Goal: Task Accomplishment & Management: Manage account settings

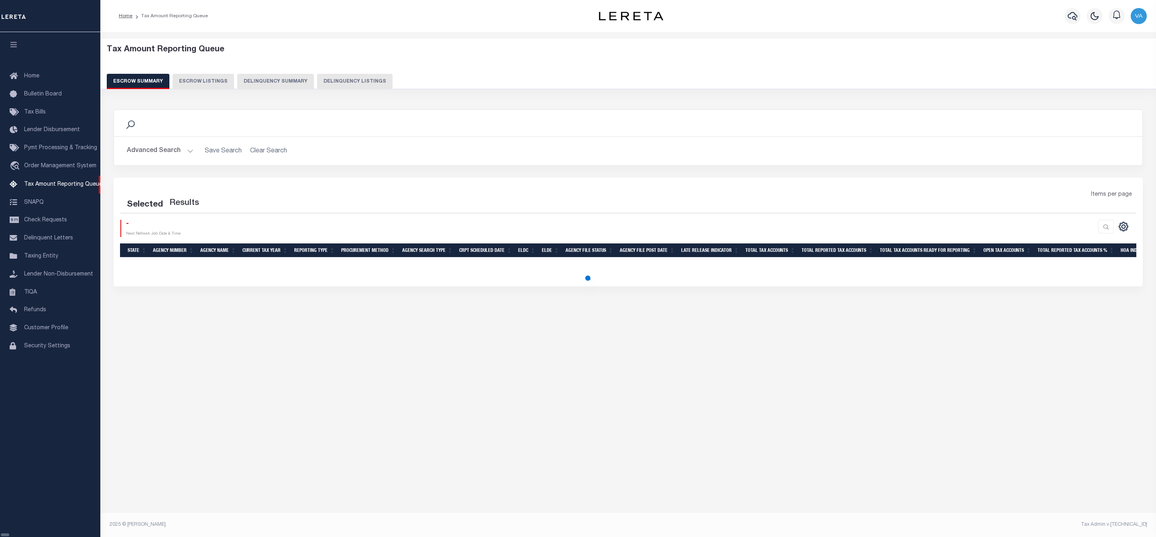
select select "100"
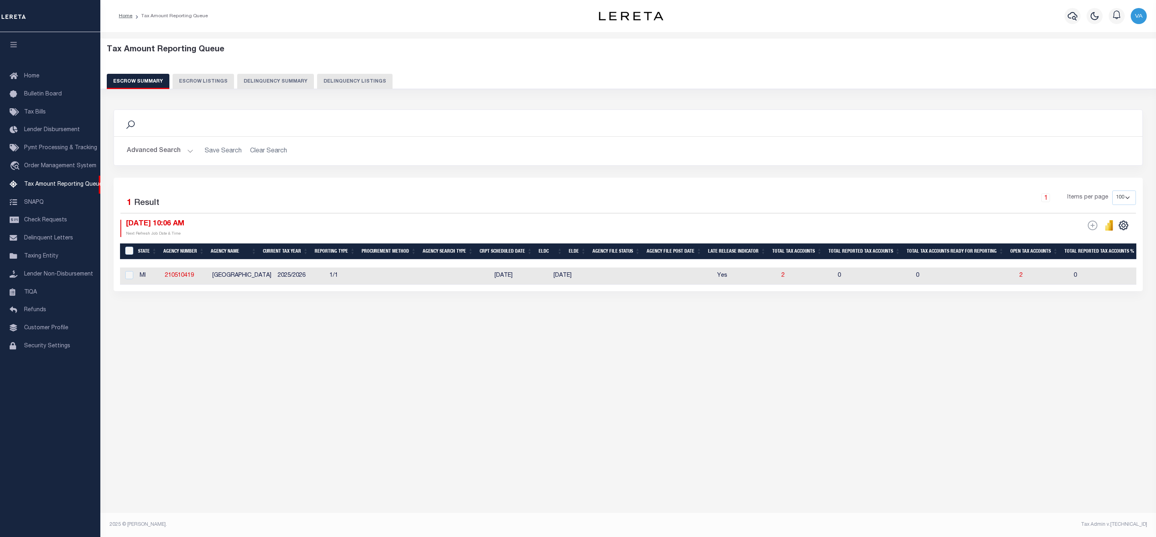
click at [1018, 374] on div "Tax Amount Reporting Queue Escrow Summary Escrow Listings In" at bounding box center [628, 274] width 1056 height 484
click at [158, 150] on button "Advanced Search" at bounding box center [160, 151] width 67 height 16
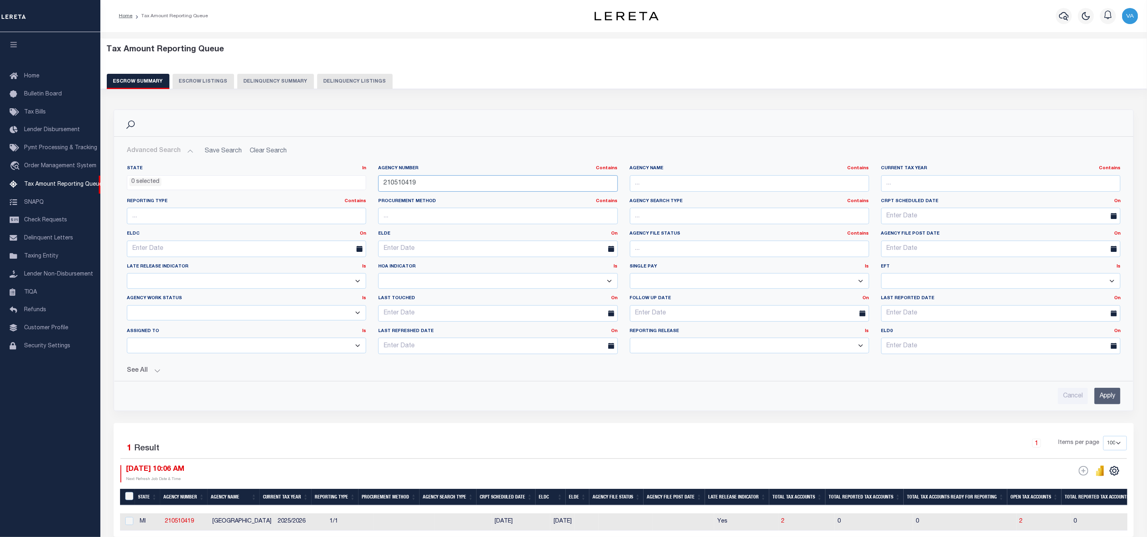
drag, startPoint x: 421, startPoint y: 179, endPoint x: 359, endPoint y: 179, distance: 62.2
click at [359, 179] on div "State In In AK AL AR AZ CA CO CT DC DE FL GA GU HI IA ID IL IN KS KY LA MA MD M…" at bounding box center [623, 262] width 1005 height 195
paste input "00108"
type input "210500108"
click at [1107, 399] on input "Apply" at bounding box center [1107, 396] width 26 height 16
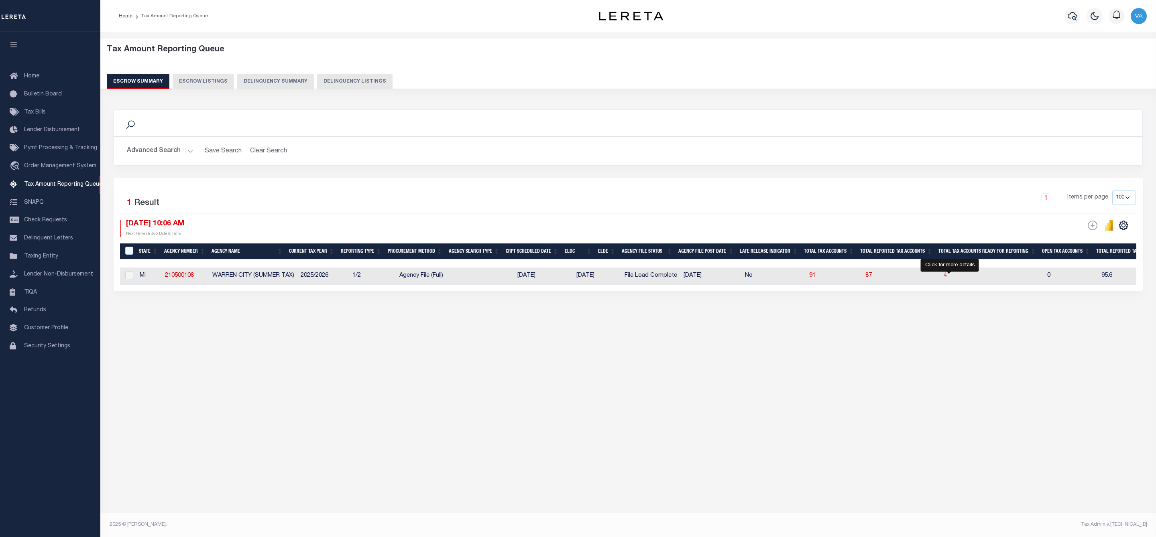
click at [947, 276] on span "4" at bounding box center [945, 276] width 3 height 6
select select "100"
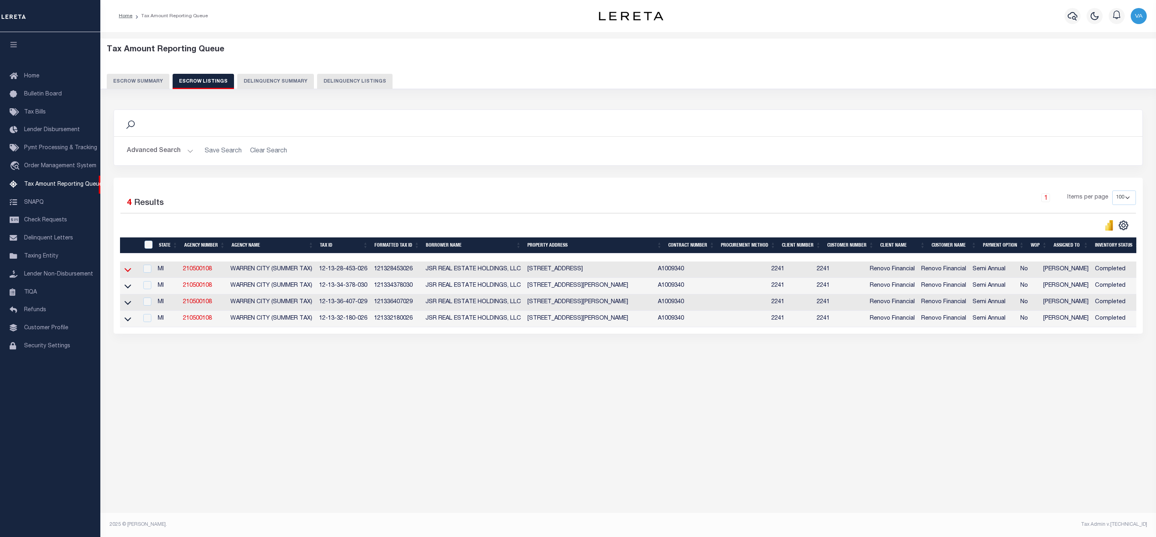
click at [126, 273] on icon at bounding box center [127, 270] width 7 height 8
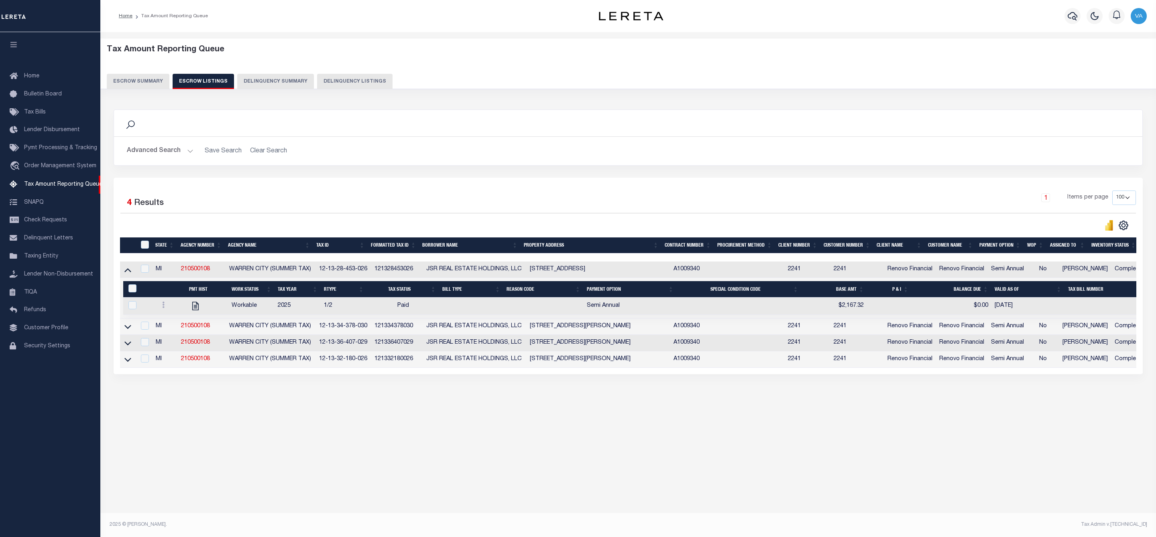
click at [132, 329] on link at bounding box center [127, 326] width 9 height 6
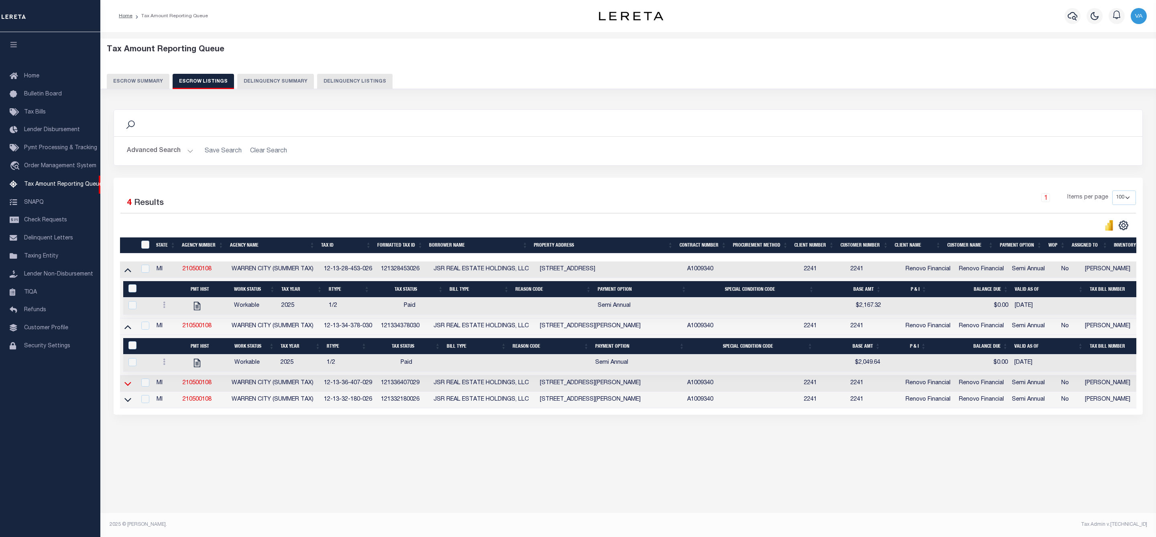
click at [124, 388] on icon at bounding box center [127, 384] width 7 height 8
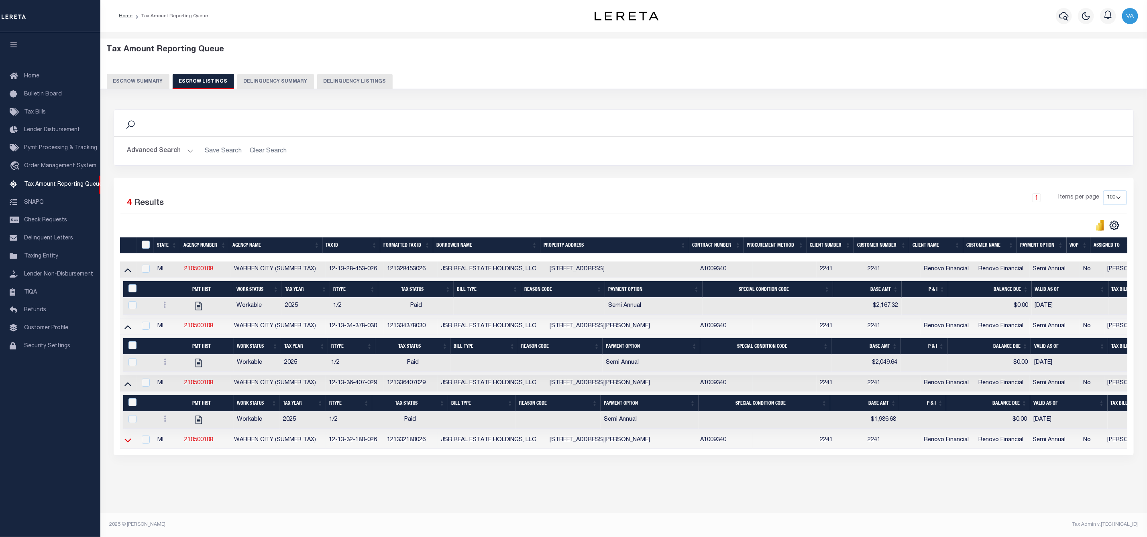
click at [130, 443] on icon at bounding box center [127, 441] width 7 height 4
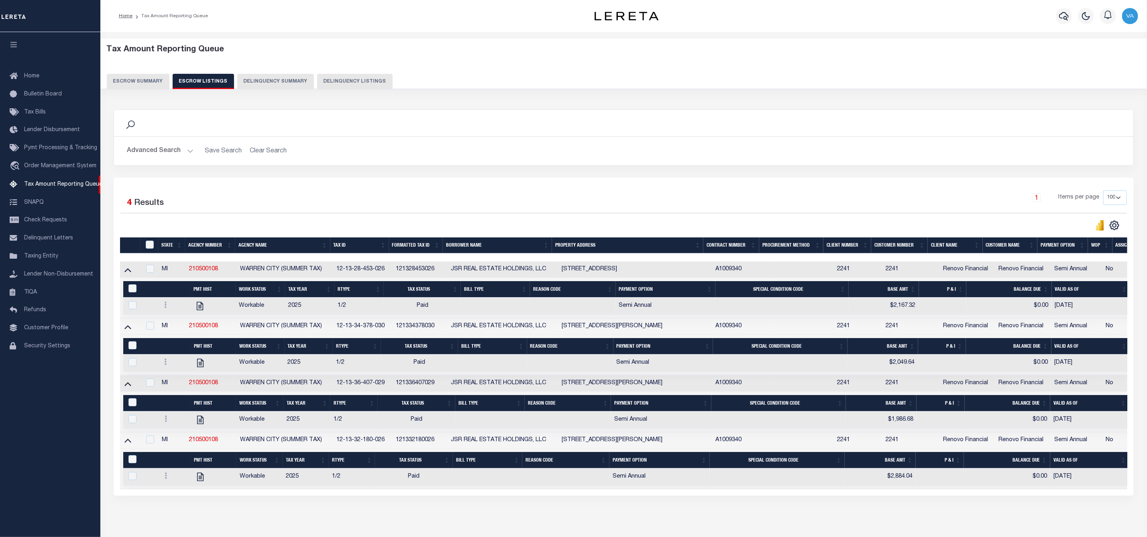
click at [158, 82] on button "Escrow Summary" at bounding box center [138, 81] width 63 height 15
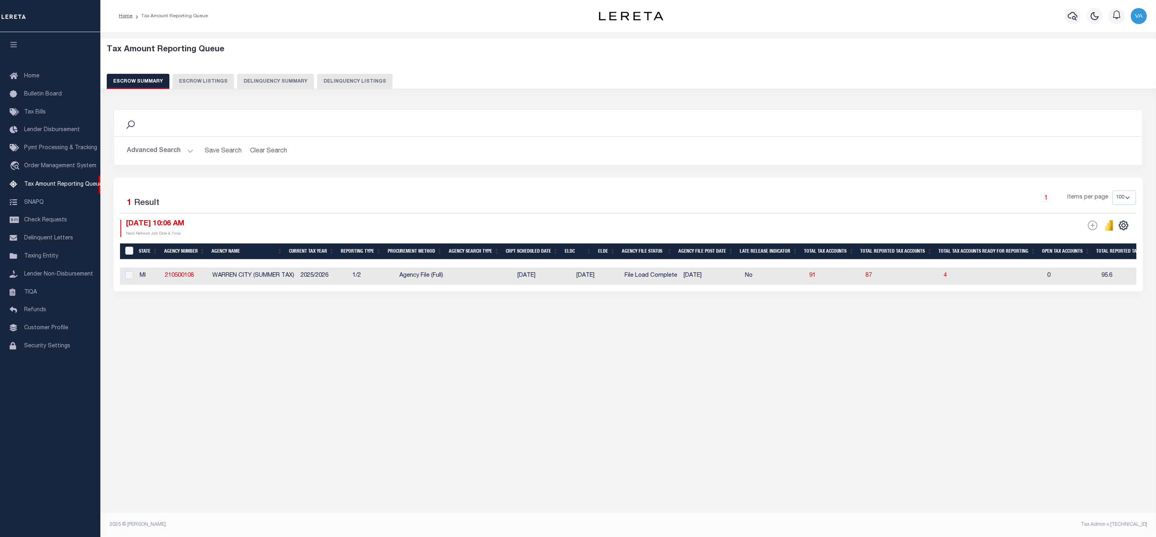
click at [171, 153] on button "Advanced Search" at bounding box center [160, 151] width 67 height 16
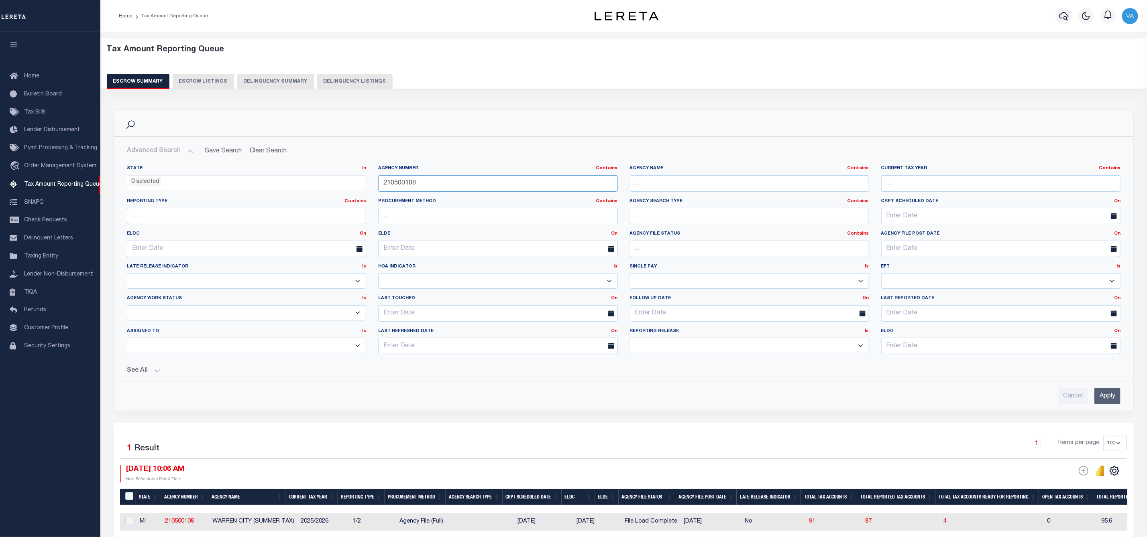
drag, startPoint x: 423, startPoint y: 185, endPoint x: 380, endPoint y: 185, distance: 42.1
click at [380, 185] on input "210500108" at bounding box center [497, 183] width 239 height 16
paste input "101210000"
type input "101210000"
click at [1096, 399] on input "Apply" at bounding box center [1107, 396] width 26 height 16
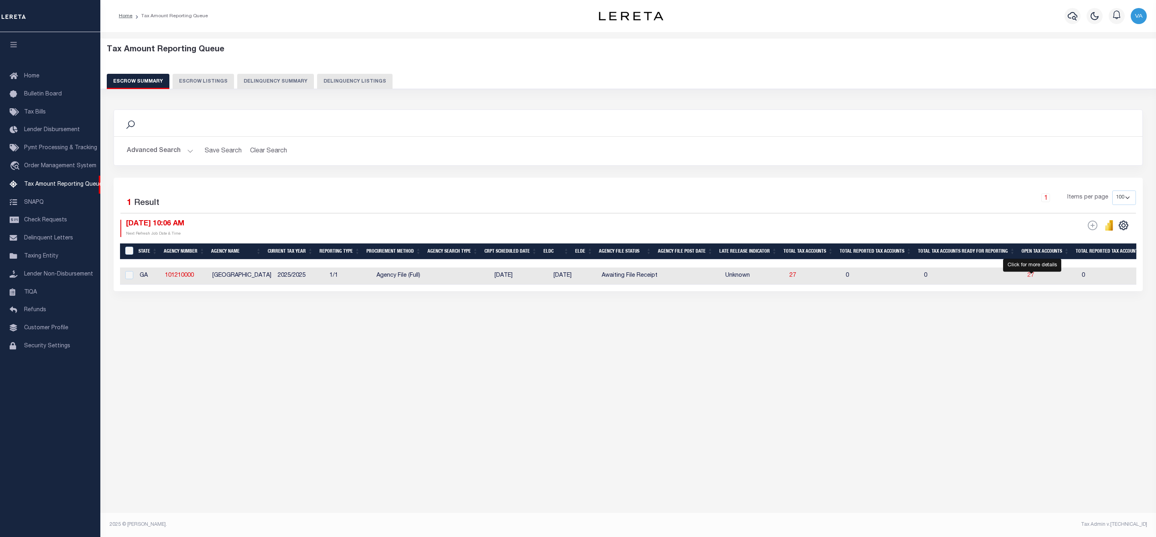
click at [1031, 278] on span "27" at bounding box center [1030, 276] width 6 height 6
select select "100"
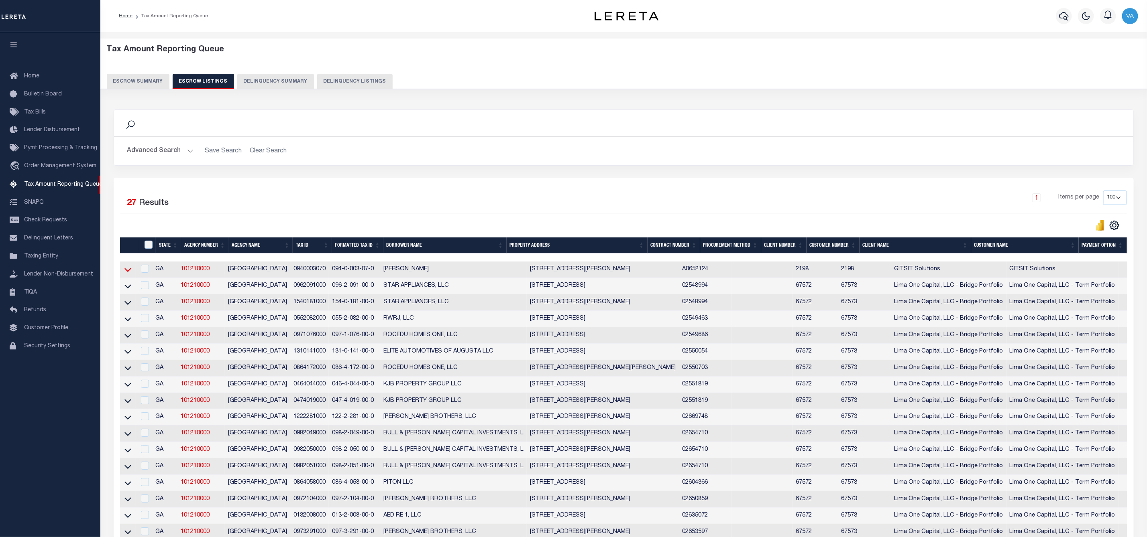
click at [126, 271] on icon at bounding box center [127, 270] width 7 height 8
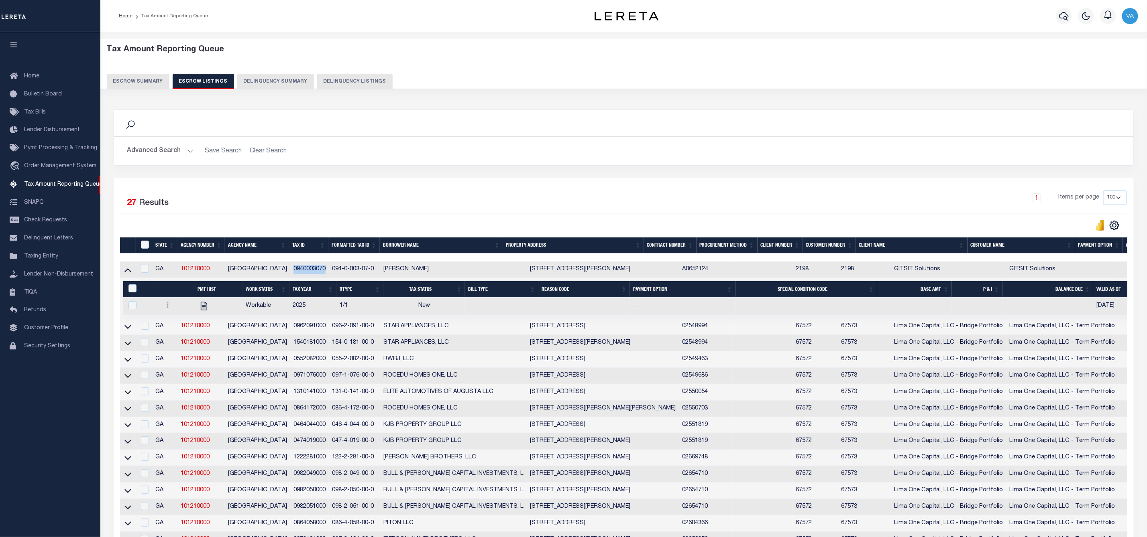
drag, startPoint x: 292, startPoint y: 274, endPoint x: 330, endPoint y: 274, distance: 38.5
click at [329, 274] on td "0940003070" at bounding box center [309, 270] width 39 height 16
checkbox input "true"
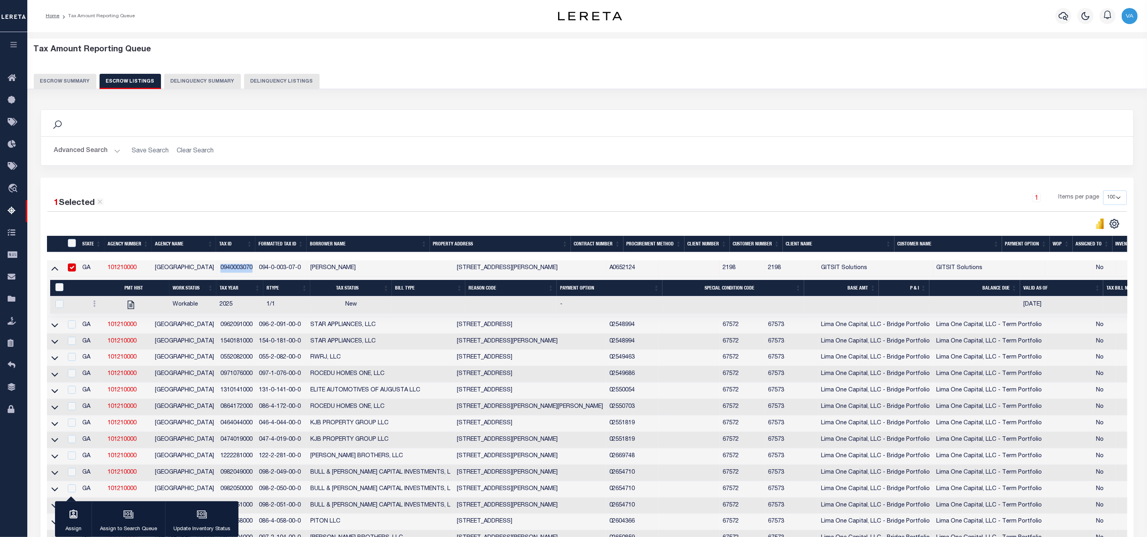
copy td "0940003070"
drag, startPoint x: 219, startPoint y: 328, endPoint x: 256, endPoint y: 331, distance: 36.7
click at [256, 331] on td "0962091000" at bounding box center [236, 325] width 39 height 16
checkbox input "true"
copy td "0962091000"
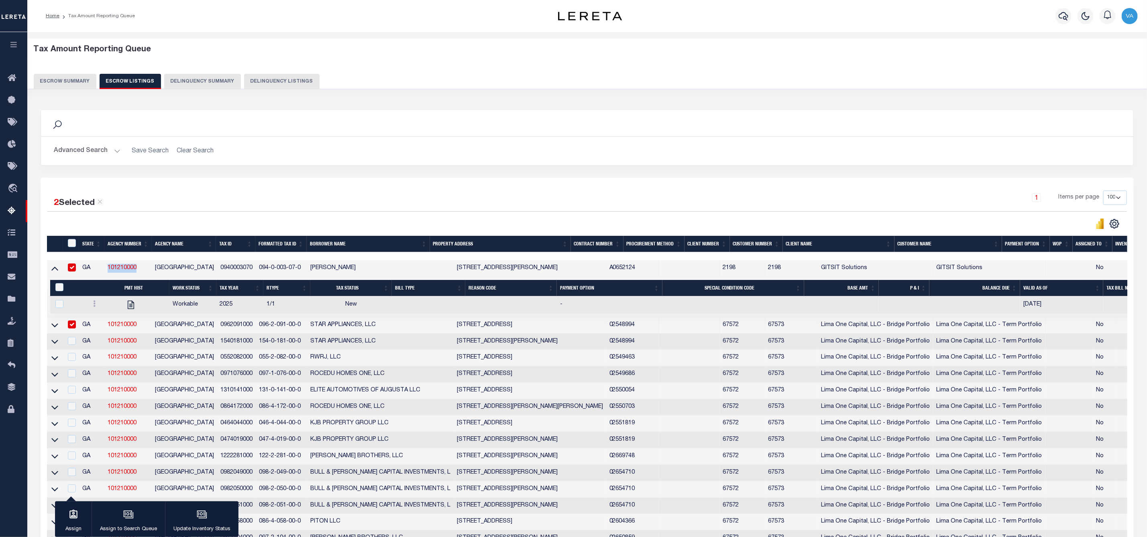
drag, startPoint x: 141, startPoint y: 268, endPoint x: 106, endPoint y: 271, distance: 35.1
click at [106, 271] on td "101210000" at bounding box center [127, 268] width 47 height 16
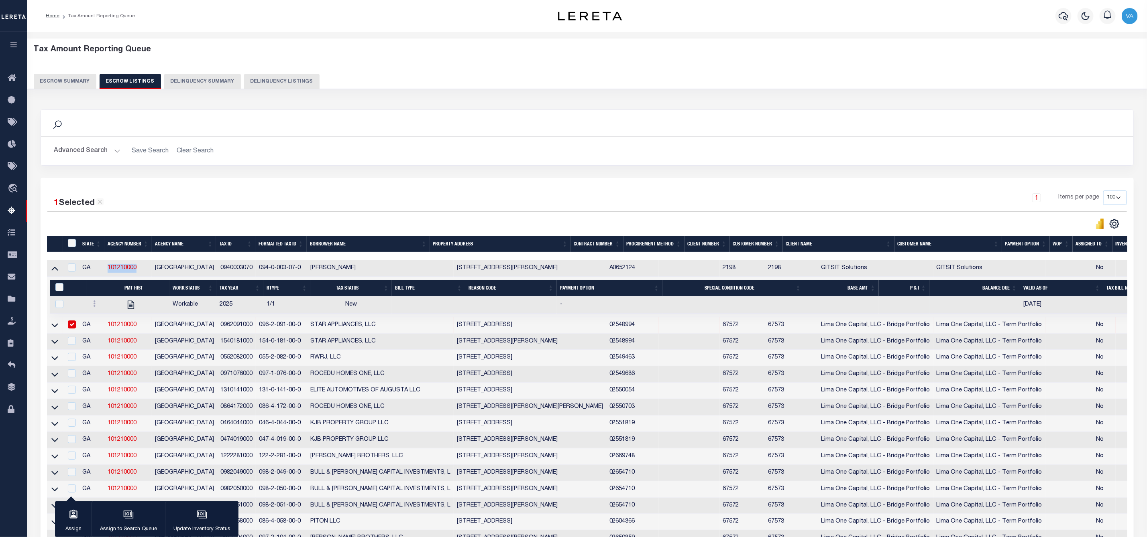
copy link "101210000"
click at [425, 177] on div "Search Advanced Search Save Search Clear Search In In" at bounding box center [587, 144] width 1105 height 68
drag, startPoint x: 306, startPoint y: 268, endPoint x: 259, endPoint y: 269, distance: 47.0
click at [259, 269] on td "094-0-003-07-0" at bounding box center [281, 268] width 51 height 16
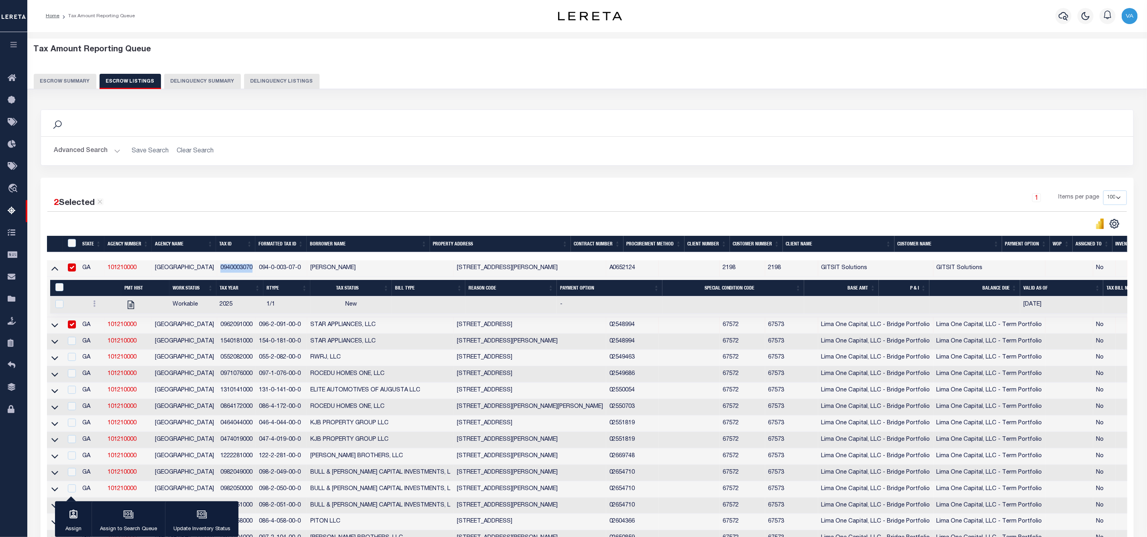
drag, startPoint x: 258, startPoint y: 269, endPoint x: 224, endPoint y: 269, distance: 33.7
click at [224, 269] on td "0940003070" at bounding box center [236, 268] width 39 height 16
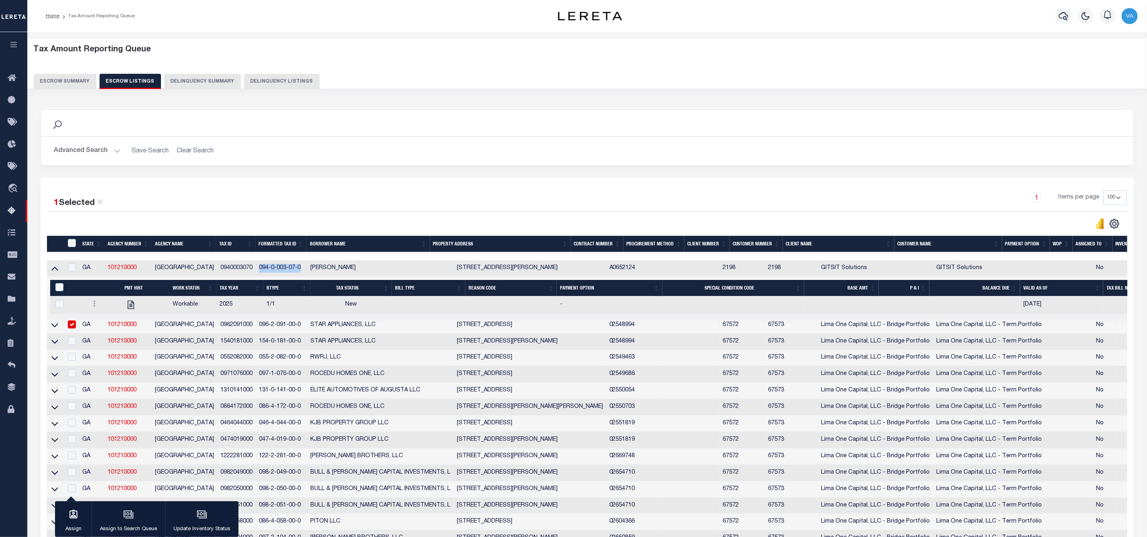
drag, startPoint x: 306, startPoint y: 270, endPoint x: 262, endPoint y: 273, distance: 43.4
click at [262, 273] on td "094-0-003-07-0" at bounding box center [281, 268] width 51 height 16
checkbox input "true"
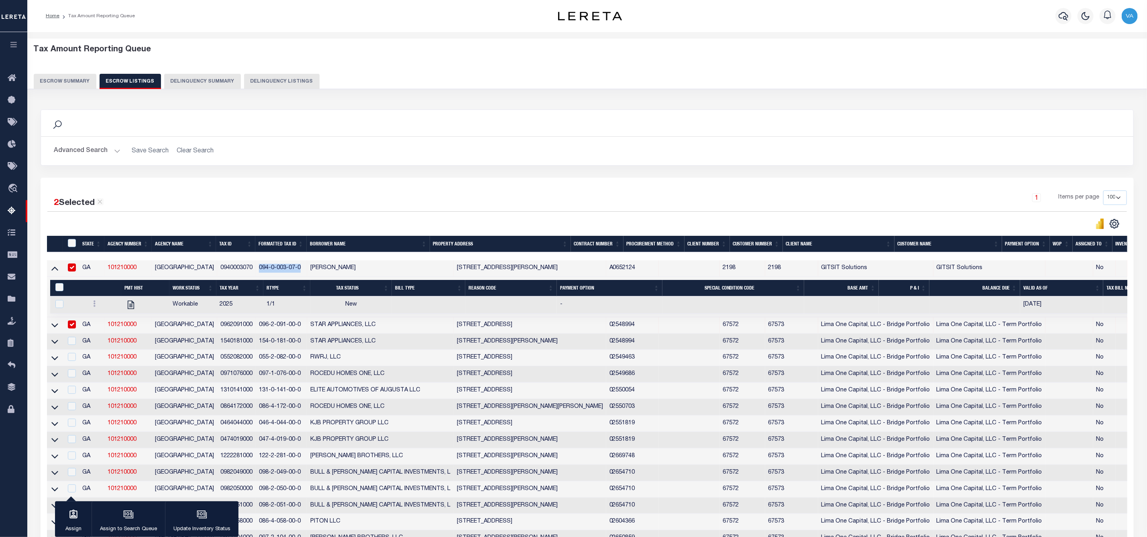
copy td "094-0-003-07-0"
drag, startPoint x: 307, startPoint y: 327, endPoint x: 261, endPoint y: 331, distance: 46.3
click at [261, 331] on td "096-2-091-00-0" at bounding box center [281, 325] width 51 height 16
checkbox input "false"
copy td "096-2-091-00-0"
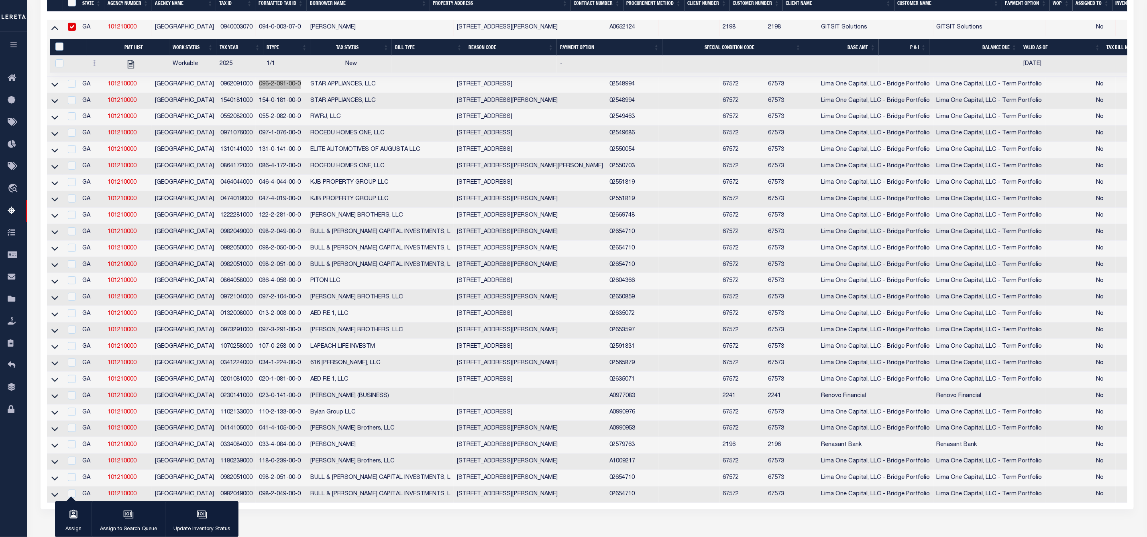
scroll to position [299, 0]
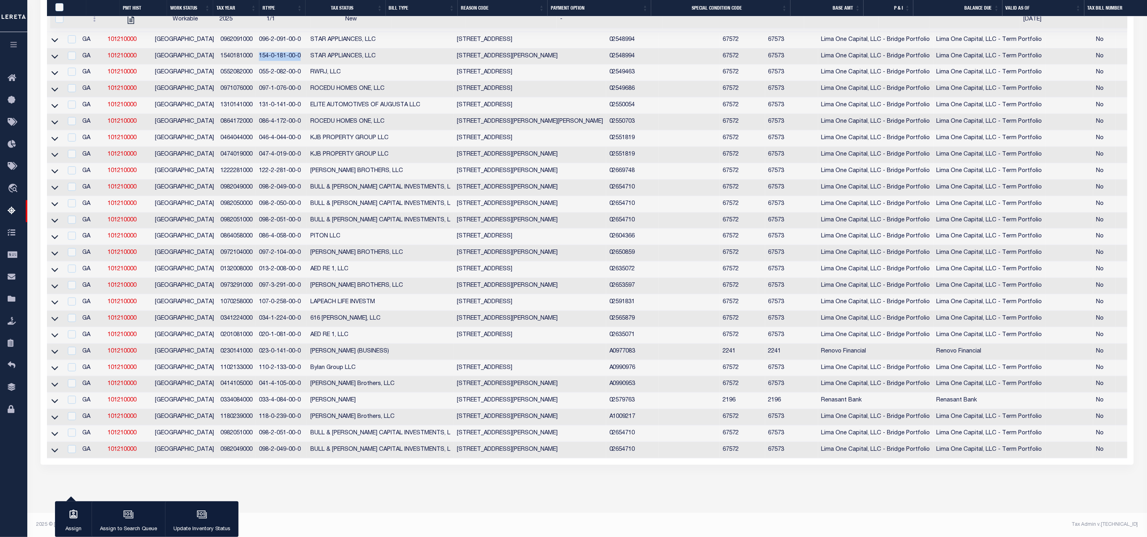
drag, startPoint x: 305, startPoint y: 45, endPoint x: 262, endPoint y: 45, distance: 42.5
click at [262, 49] on td "154-0-181-00-0" at bounding box center [281, 57] width 51 height 16
checkbox input "true"
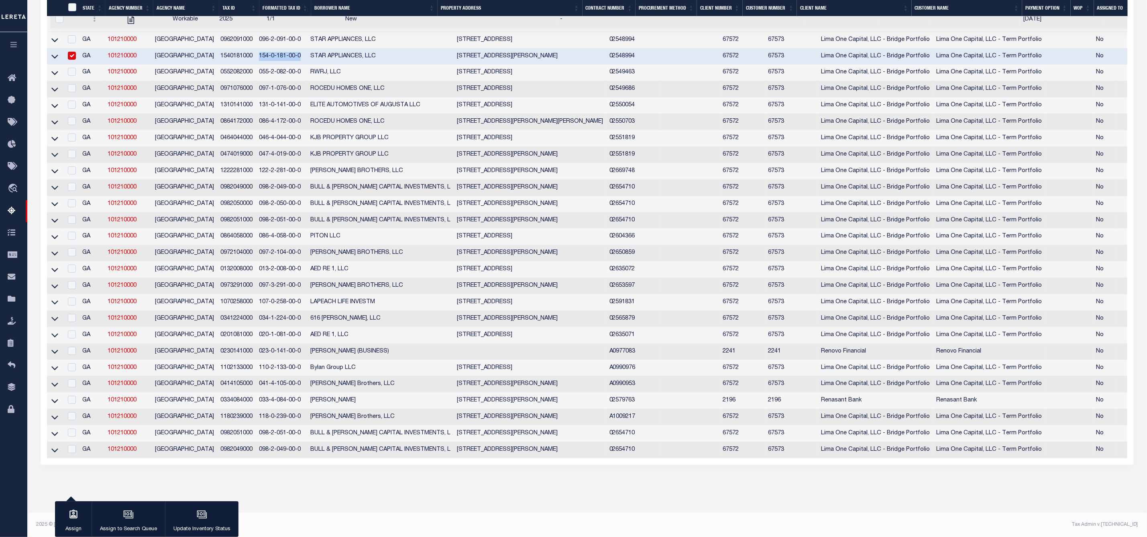
scroll to position [249, 0]
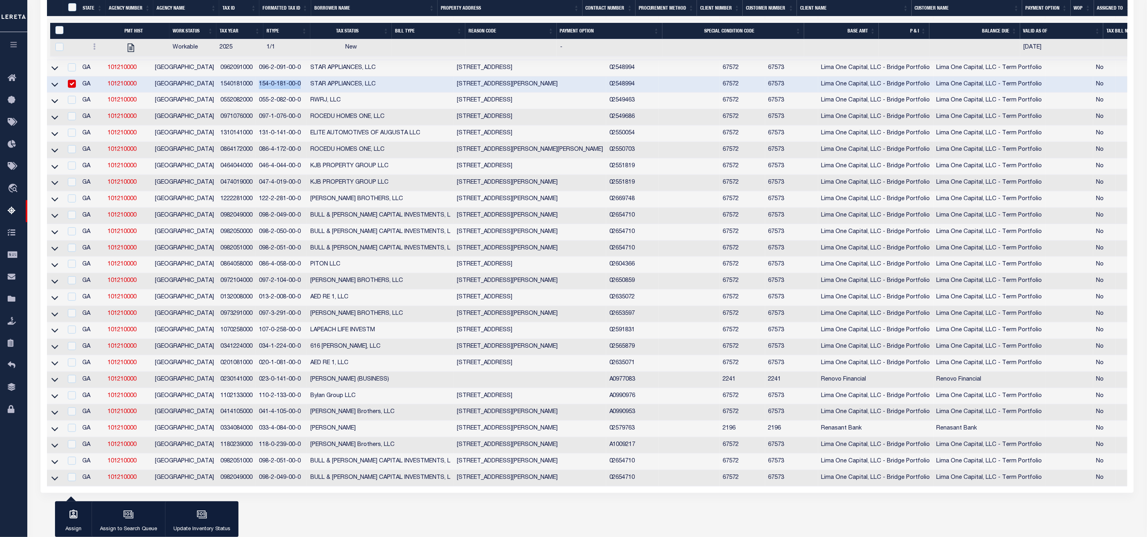
copy td "154-0-181-00-0"
drag, startPoint x: 306, startPoint y: 103, endPoint x: 261, endPoint y: 108, distance: 45.3
click at [261, 108] on td "055-2-082-00-0" at bounding box center [281, 101] width 51 height 16
checkbox input "true"
copy td "055-2-082-00-0"
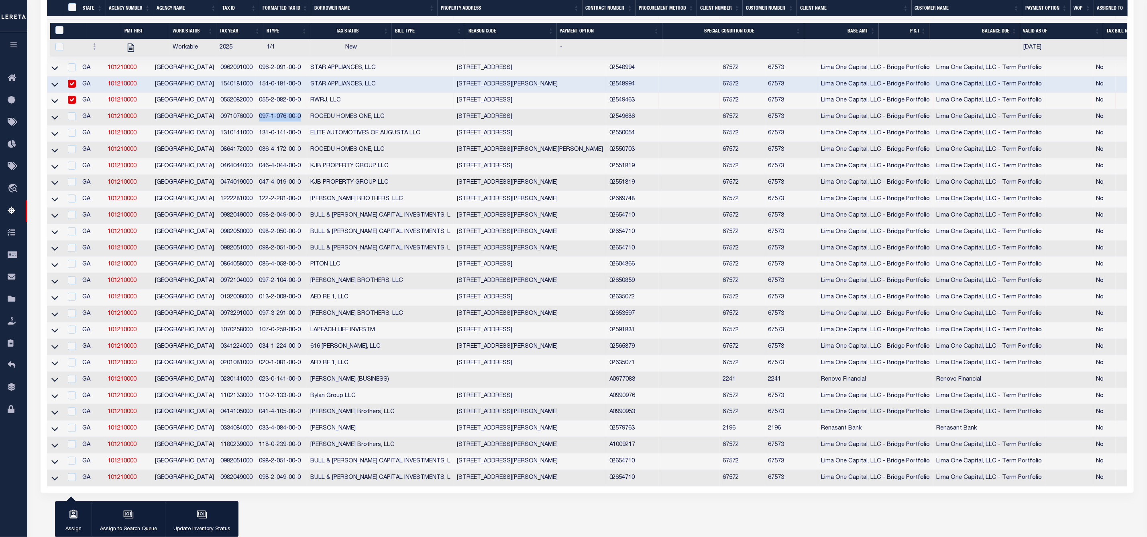
drag, startPoint x: 306, startPoint y: 120, endPoint x: 262, endPoint y: 120, distance: 44.6
click at [262, 120] on td "097-1-076-00-0" at bounding box center [281, 117] width 51 height 16
checkbox input "true"
copy td "097-1-076-00-0"
drag, startPoint x: 305, startPoint y: 134, endPoint x: 262, endPoint y: 135, distance: 42.2
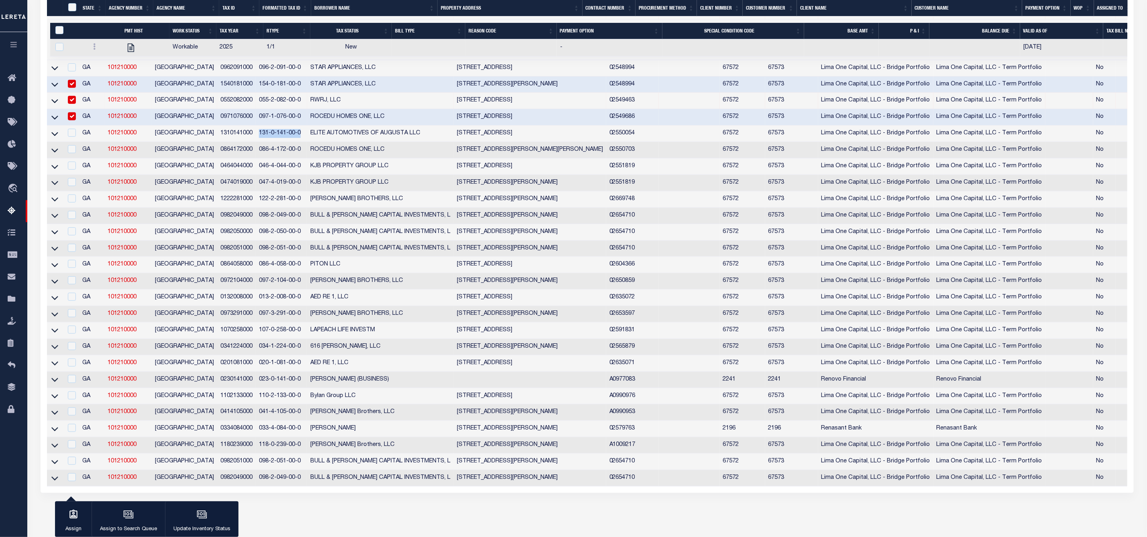
click at [262, 135] on td "131-0-141-00-0" at bounding box center [281, 134] width 51 height 16
checkbox input "true"
copy td "131-0-141-00-0"
drag, startPoint x: 306, startPoint y: 152, endPoint x: 260, endPoint y: 152, distance: 45.8
click at [260, 152] on td "086-4-172-00-0" at bounding box center [281, 150] width 51 height 16
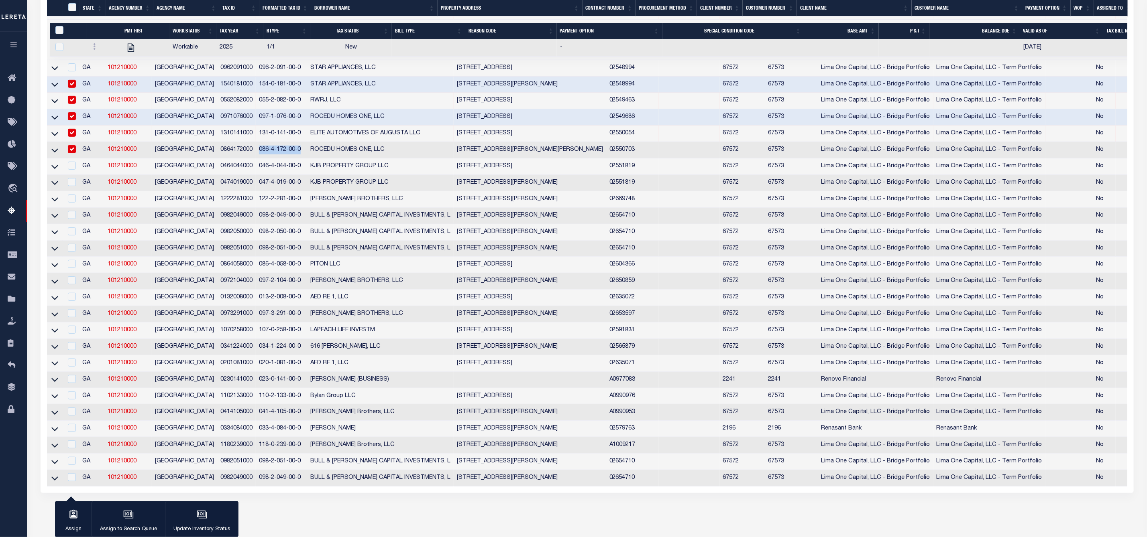
checkbox input "true"
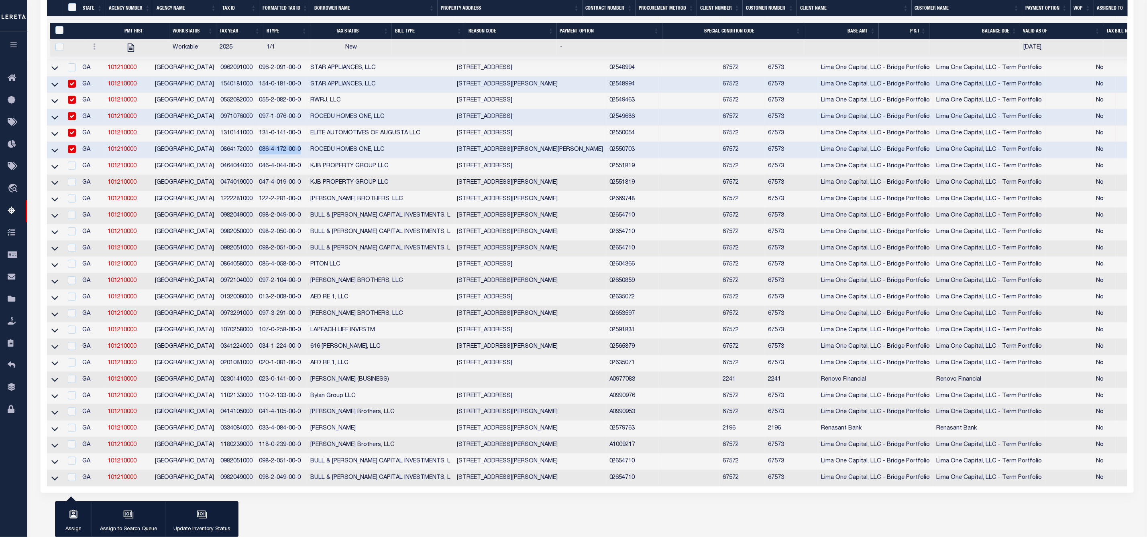
copy td "086-4-172-00-0"
drag, startPoint x: 307, startPoint y: 170, endPoint x: 259, endPoint y: 171, distance: 48.6
click at [259, 171] on td "046-4-044-00-0" at bounding box center [281, 167] width 51 height 16
checkbox input "true"
drag, startPoint x: 306, startPoint y: 185, endPoint x: 260, endPoint y: 186, distance: 45.8
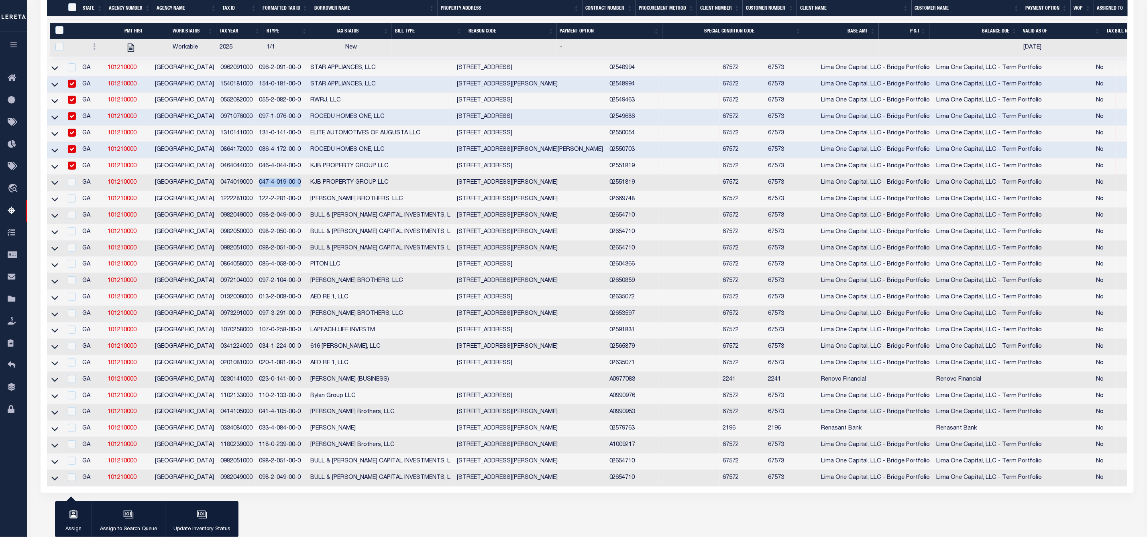
click at [260, 186] on td "047-4-019-00-0" at bounding box center [281, 183] width 51 height 16
checkbox input "true"
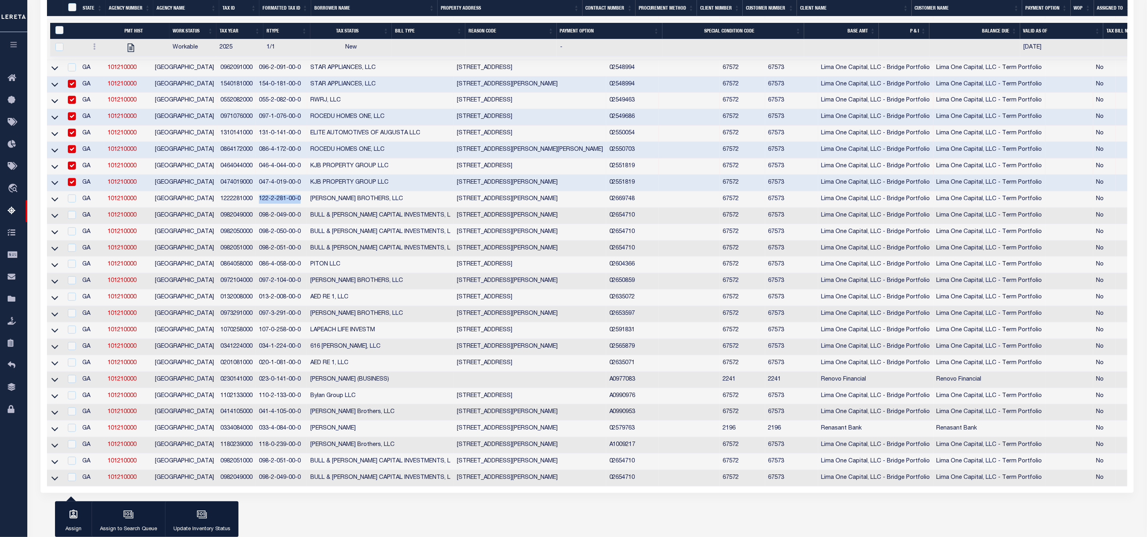
drag, startPoint x: 307, startPoint y: 202, endPoint x: 260, endPoint y: 198, distance: 47.6
click at [260, 198] on td "122-2-281-00-0" at bounding box center [281, 199] width 51 height 16
checkbox input "true"
drag, startPoint x: 305, startPoint y: 218, endPoint x: 262, endPoint y: 222, distance: 42.7
click at [262, 222] on td "098-2-049-00-0" at bounding box center [281, 216] width 51 height 16
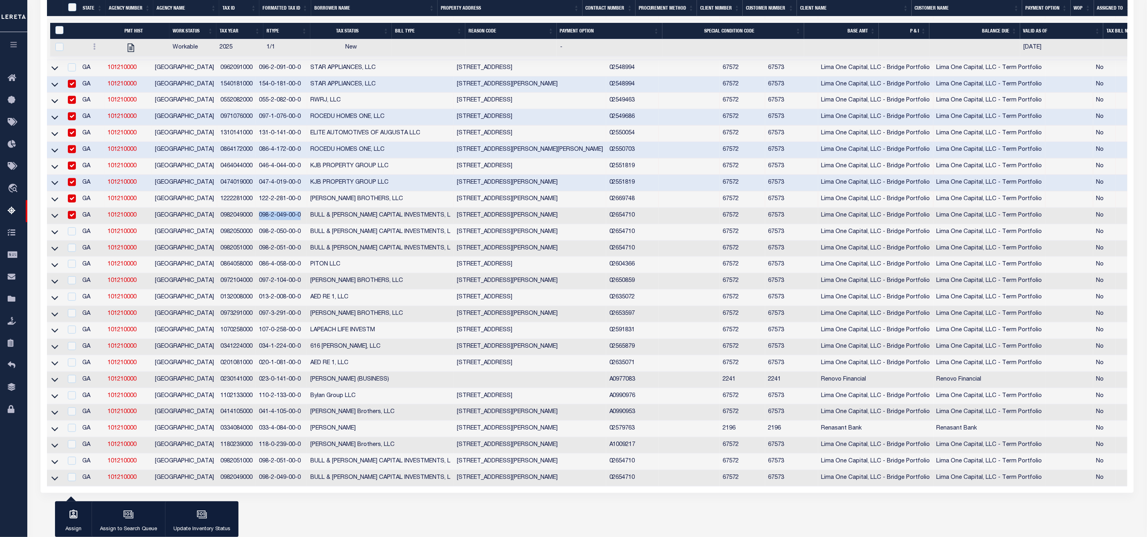
checkbox input "true"
drag, startPoint x: 306, startPoint y: 236, endPoint x: 260, endPoint y: 239, distance: 46.2
click at [260, 239] on td "098-2-050-00-0" at bounding box center [281, 232] width 51 height 16
checkbox input "true"
drag, startPoint x: 308, startPoint y: 252, endPoint x: 255, endPoint y: 255, distance: 53.1
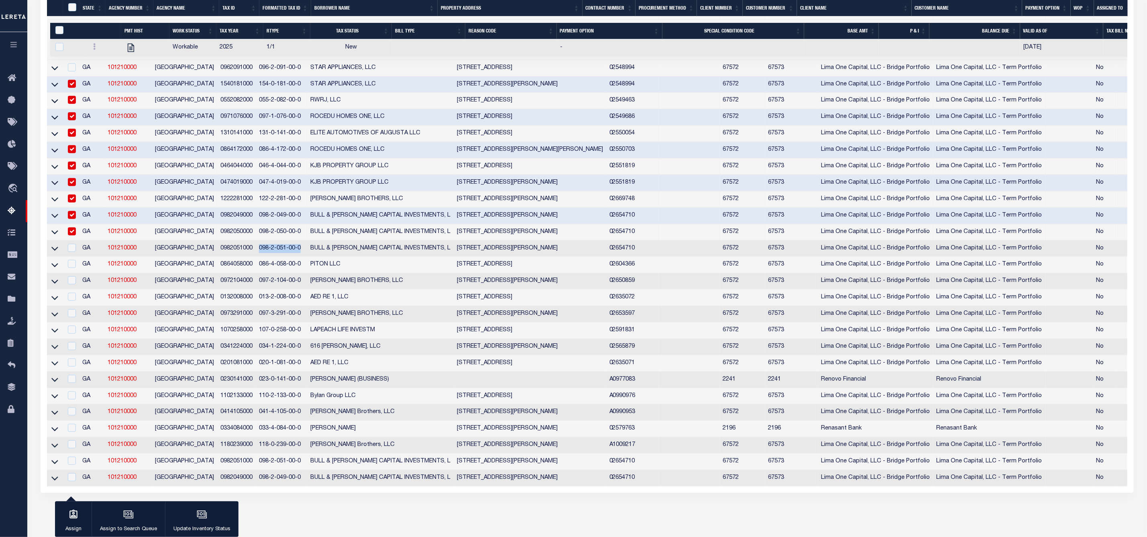
click at [255, 255] on tr "GA 101210000 RICHMOND COUNTY 0982051000 098-2-051-00-0 BULL & MARTIN CAPITAL IN…" at bounding box center [631, 249] width 1168 height 16
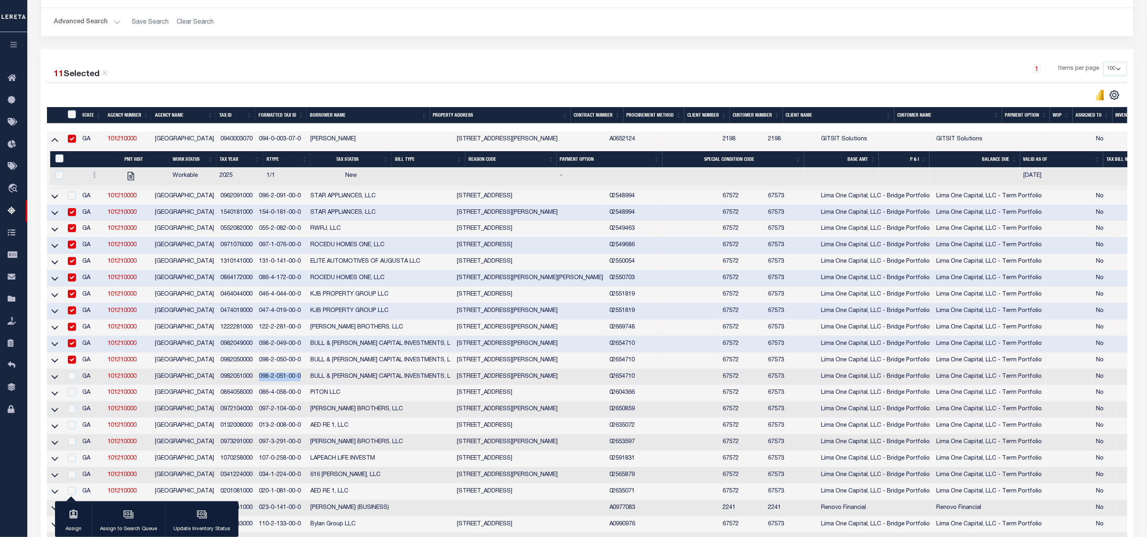
scroll to position [69, 0]
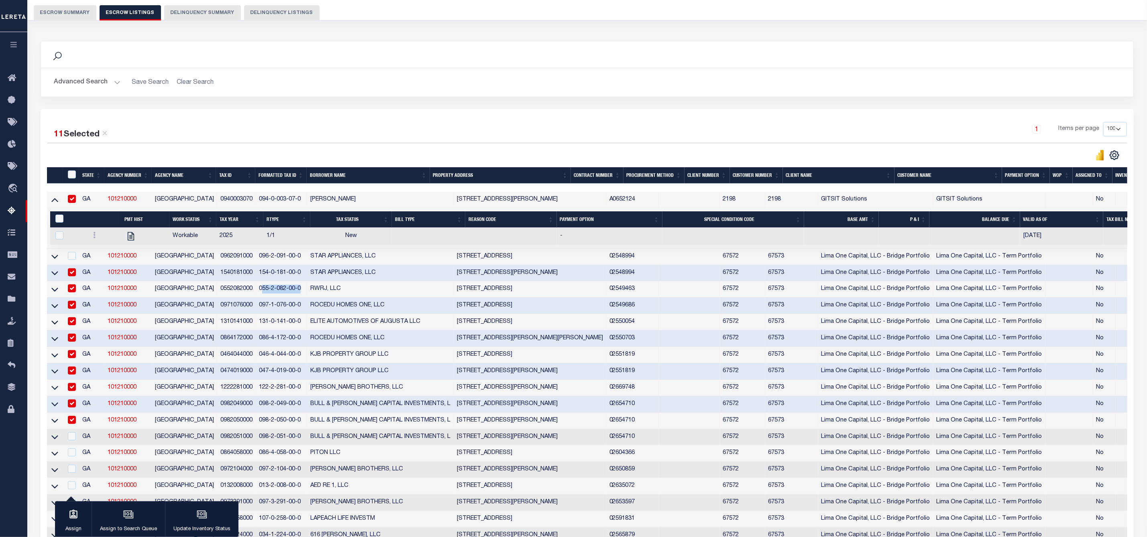
drag, startPoint x: 305, startPoint y: 293, endPoint x: 265, endPoint y: 293, distance: 40.1
click at [265, 293] on td "055-2-082-00-0" at bounding box center [281, 289] width 51 height 16
checkbox input "false"
click at [787, 122] on div "10 Selected 27 Results 1 Items per page 10 25 50 100 500" at bounding box center [587, 395] width 1093 height 573
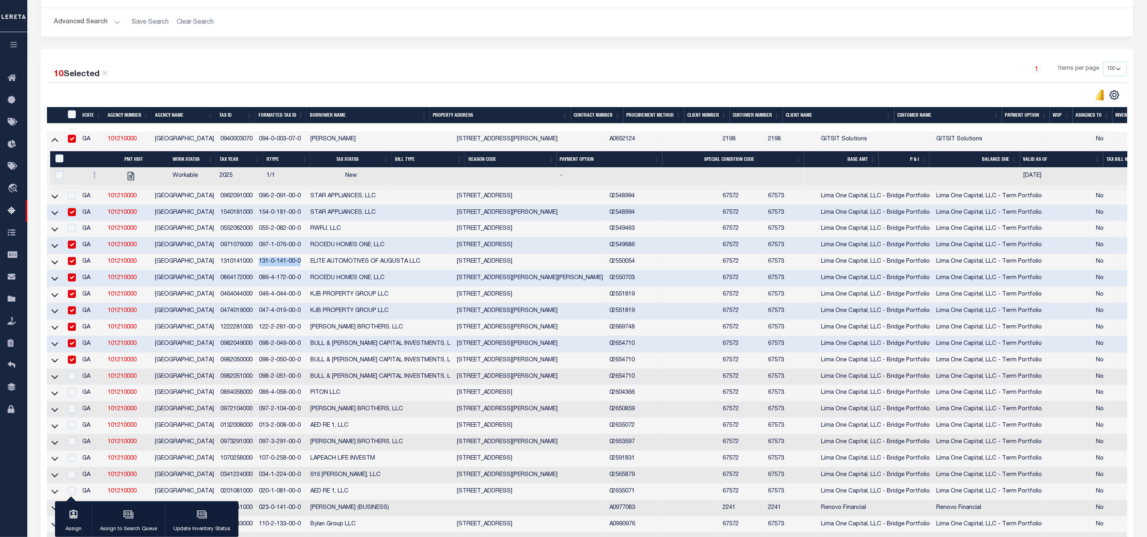
drag, startPoint x: 306, startPoint y: 266, endPoint x: 262, endPoint y: 269, distance: 43.4
click at [262, 269] on td "131-0-141-00-0" at bounding box center [281, 262] width 51 height 16
checkbox input "false"
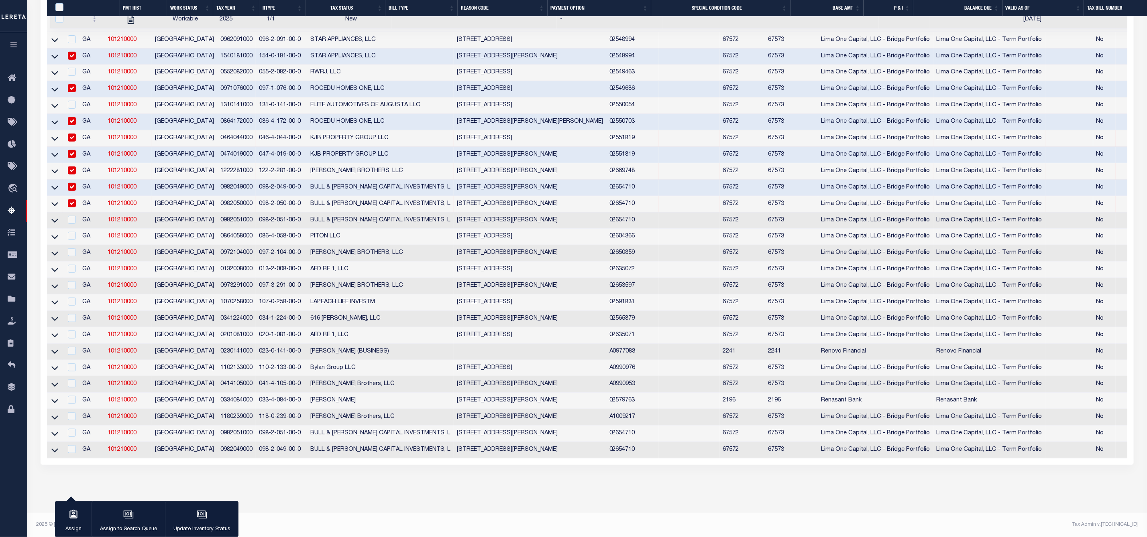
scroll to position [110, 0]
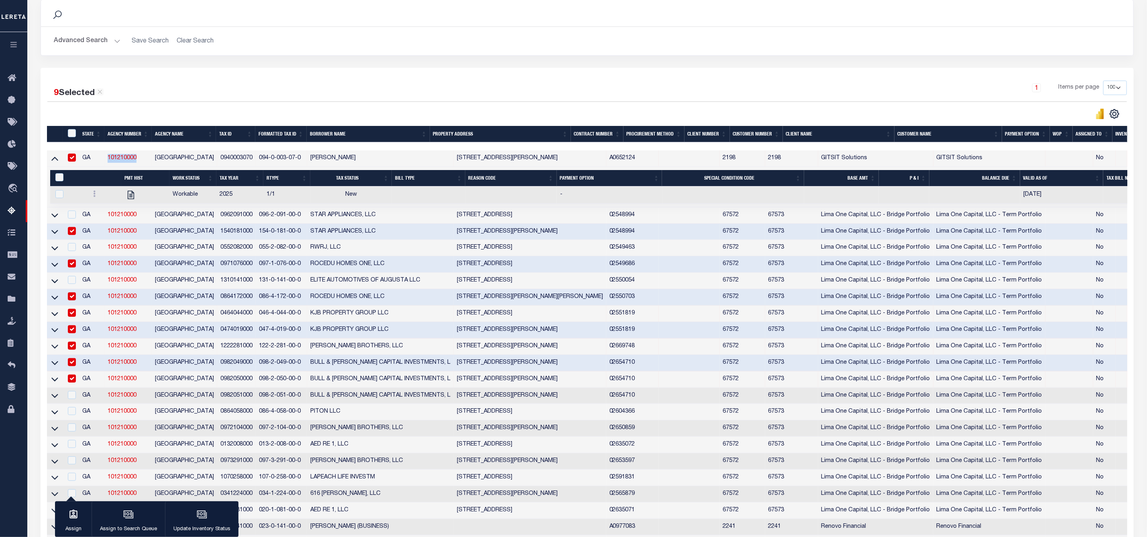
drag, startPoint x: 139, startPoint y: 160, endPoint x: 105, endPoint y: 158, distance: 34.2
click at [105, 158] on tr "GA 101210000 RICHMOND COUNTY 0940003070 094-0-003-07-0 DENINE THOMAS 3608 OLD M…" at bounding box center [631, 159] width 1168 height 16
click at [71, 132] on input "ID" at bounding box center [72, 133] width 8 height 8
checkbox input "true"
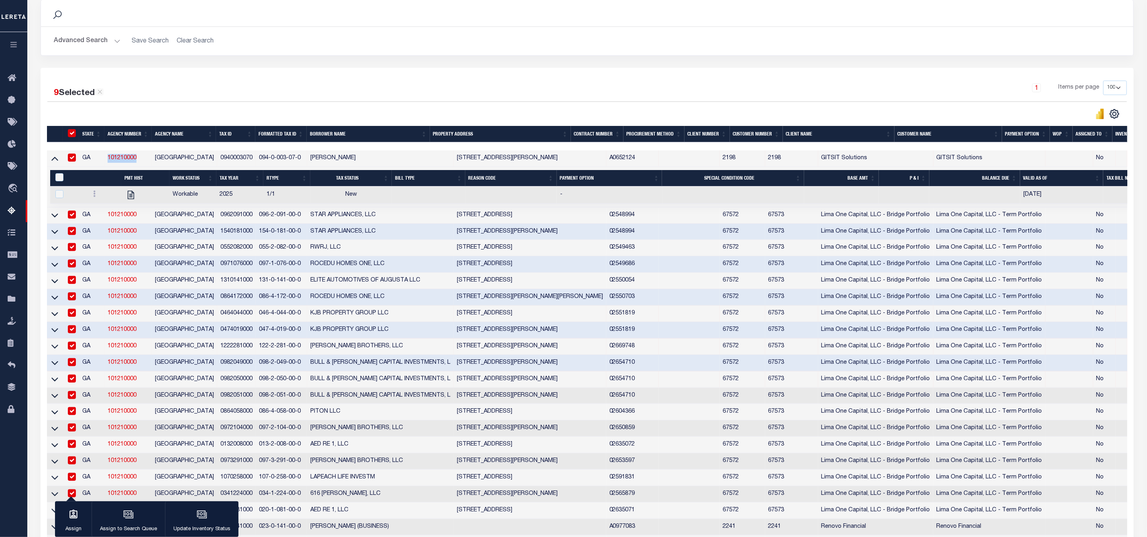
checkbox input "true"
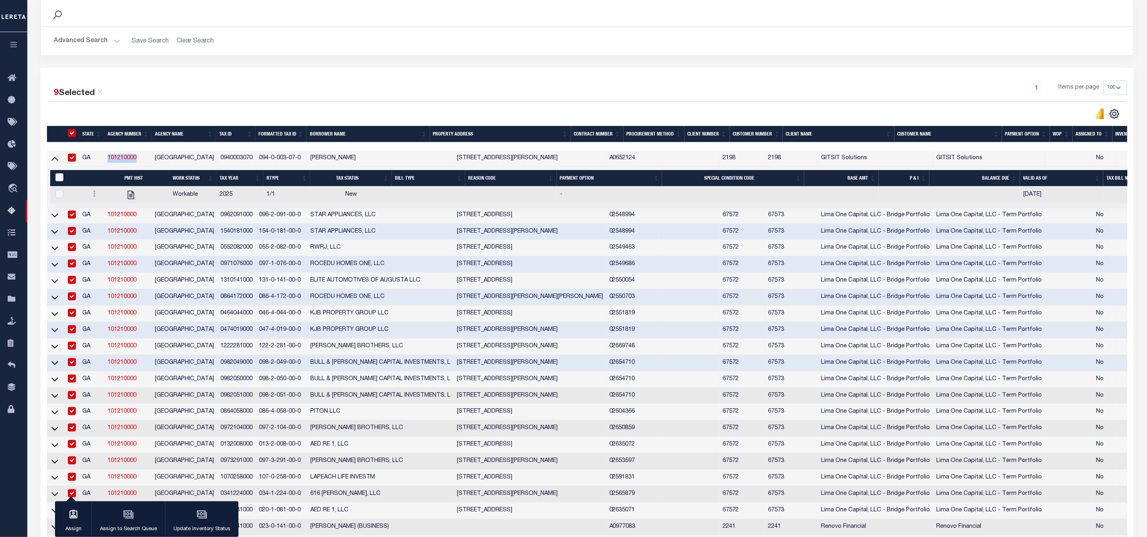
checkbox input "true"
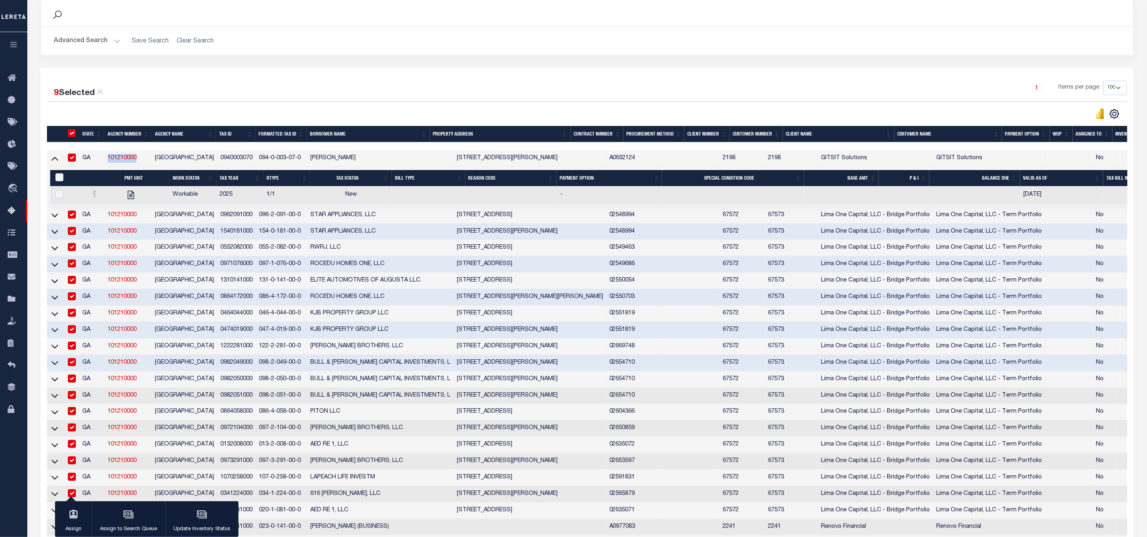
checkbox input "true"
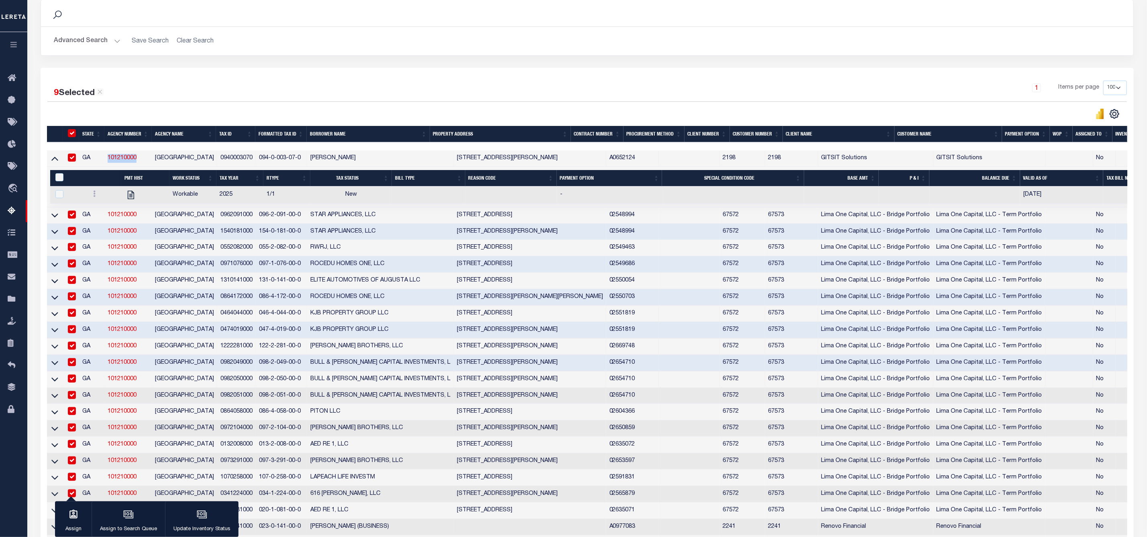
checkbox input "true"
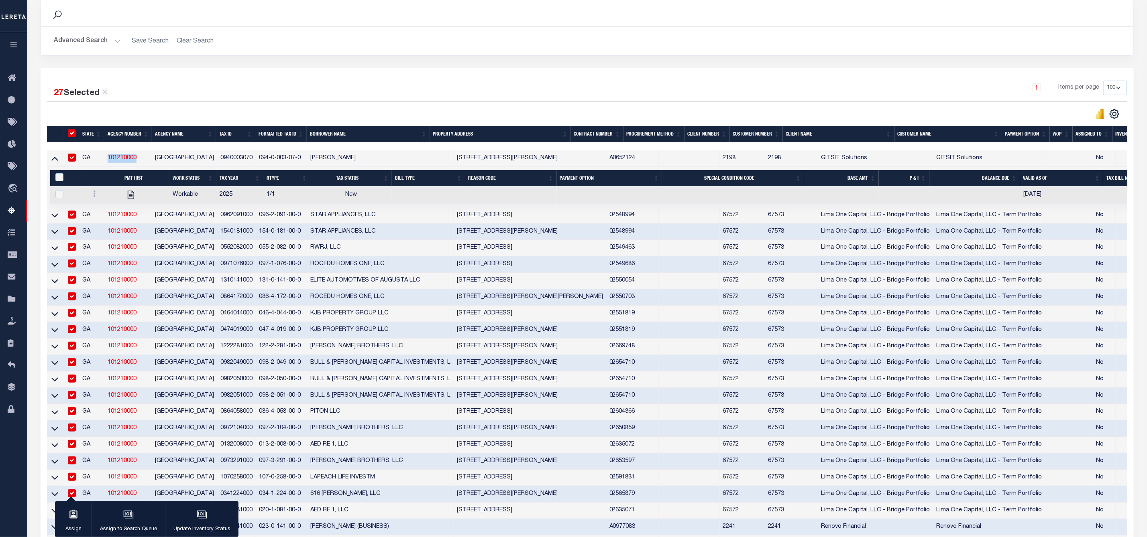
click at [71, 132] on input "ID" at bounding box center [72, 133] width 8 height 8
checkbox input "false"
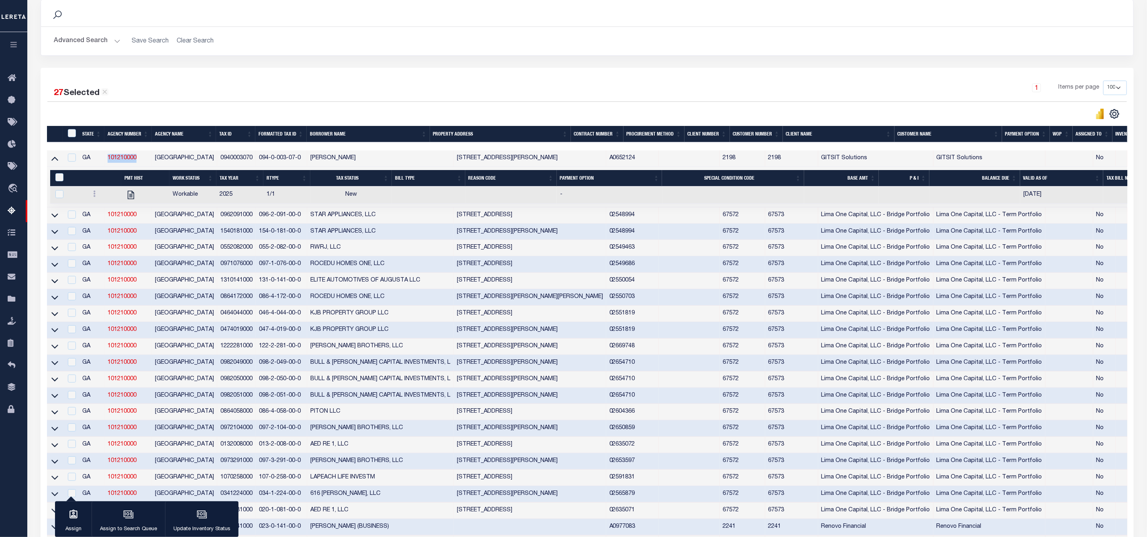
checkbox input "false"
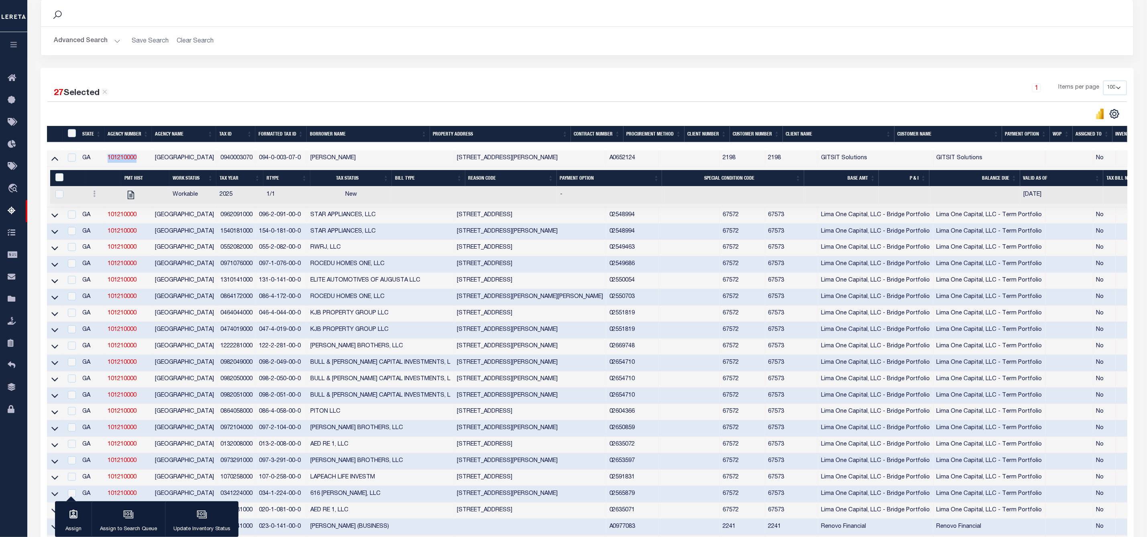
checkbox input "false"
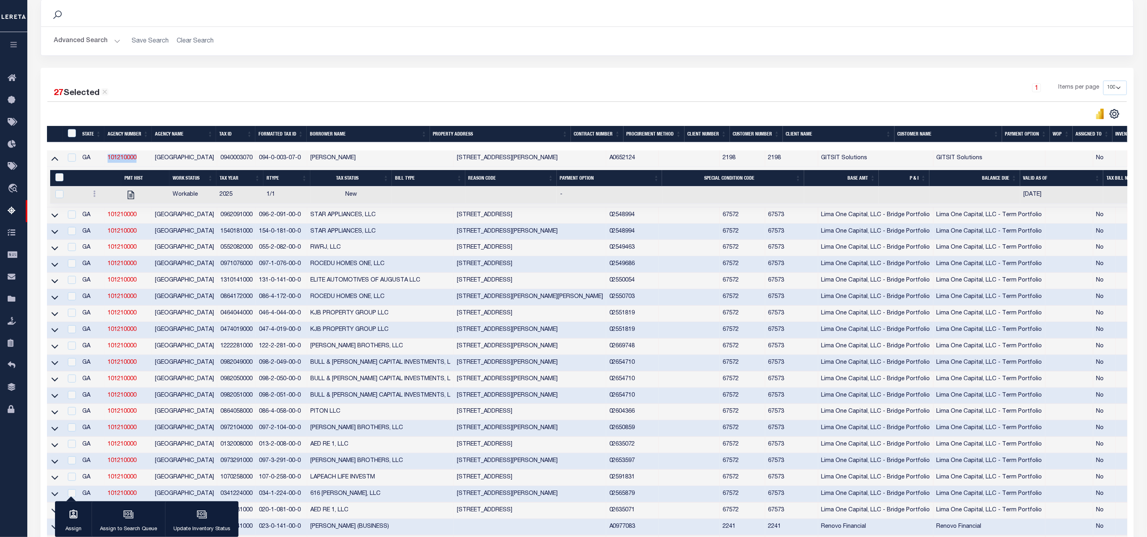
checkbox input "false"
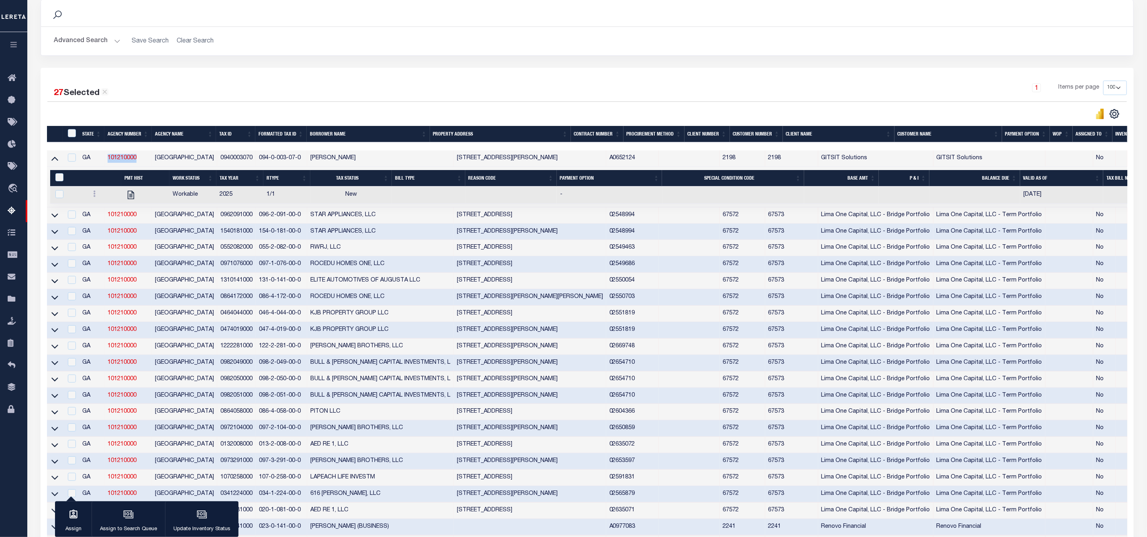
checkbox input "false"
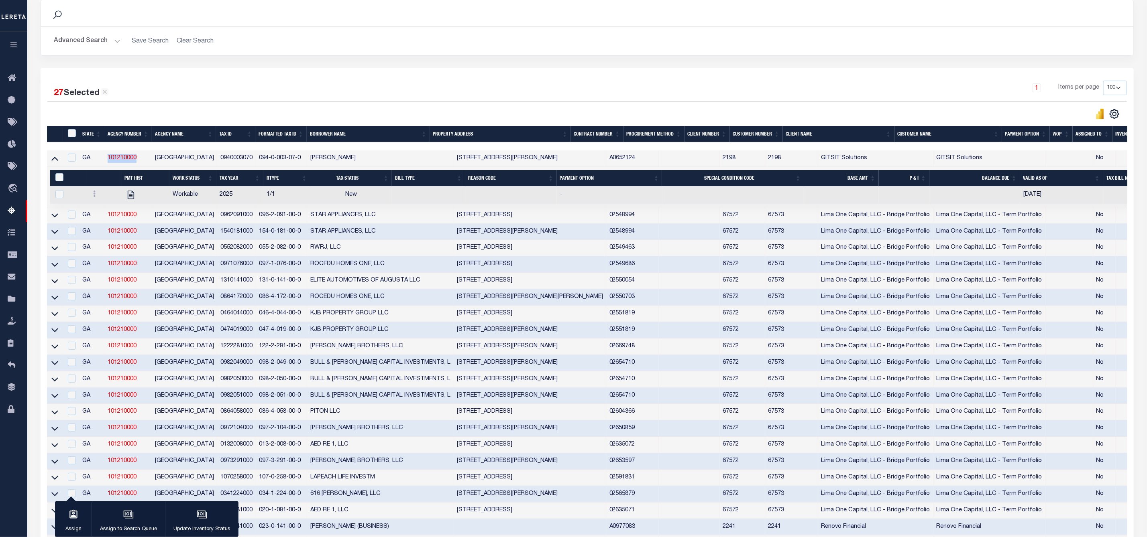
checkbox input "false"
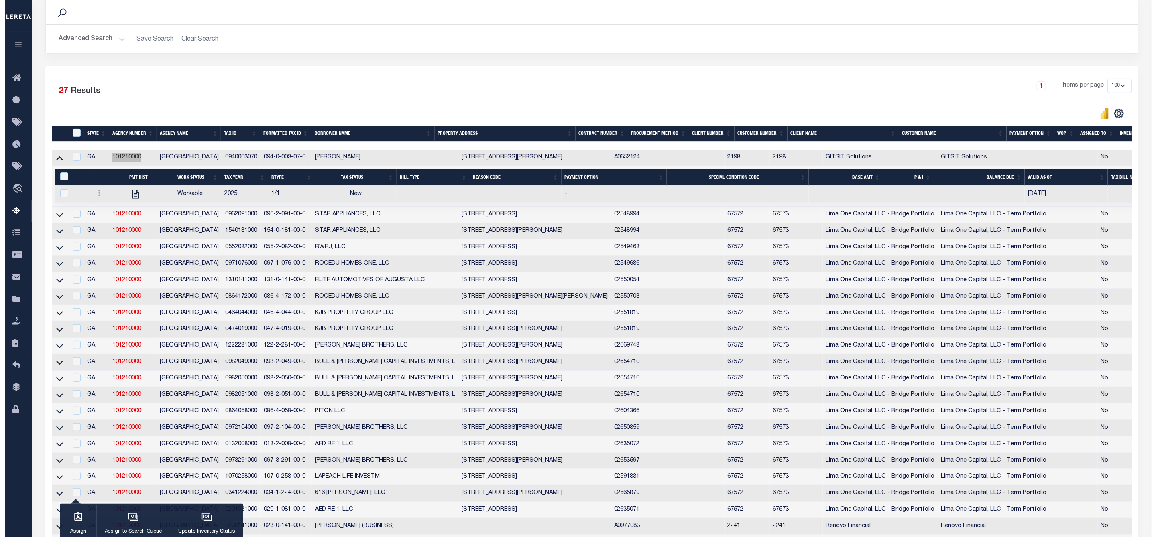
scroll to position [0, 0]
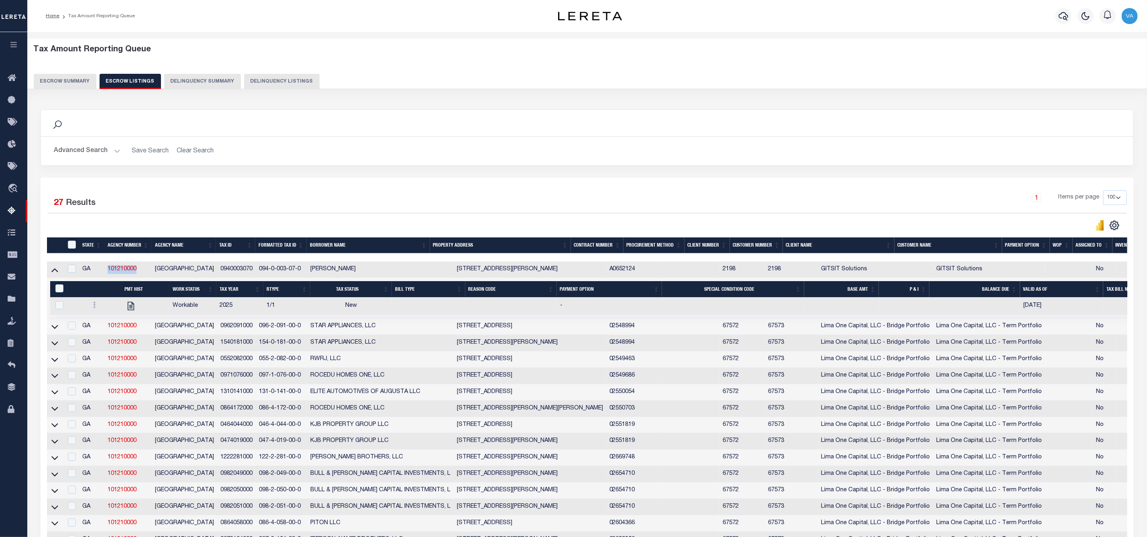
click at [53, 79] on button "Escrow Summary" at bounding box center [65, 81] width 63 height 15
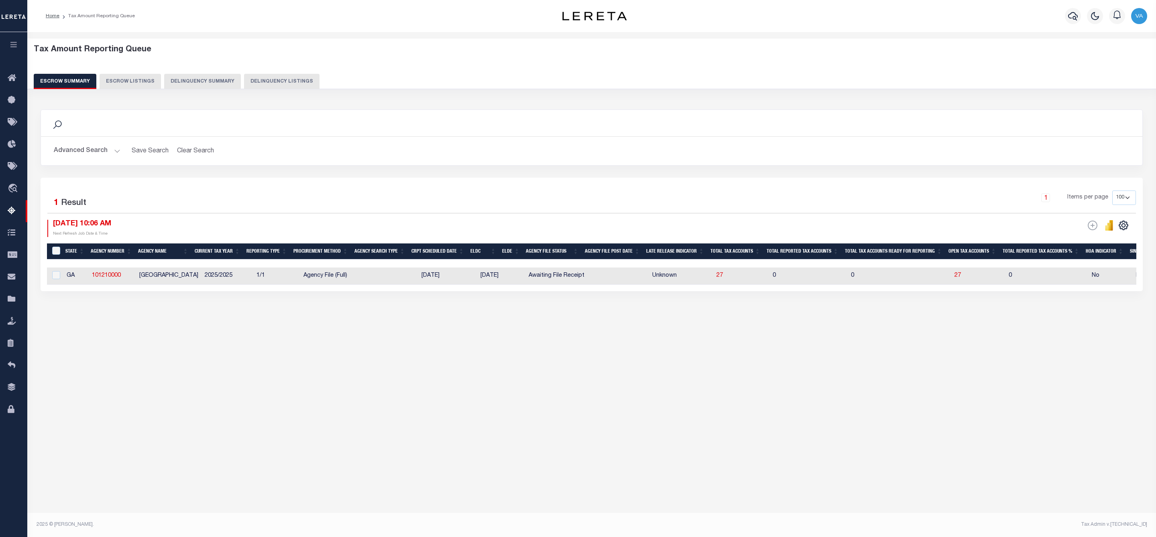
click at [99, 149] on button "Advanced Search" at bounding box center [87, 151] width 67 height 16
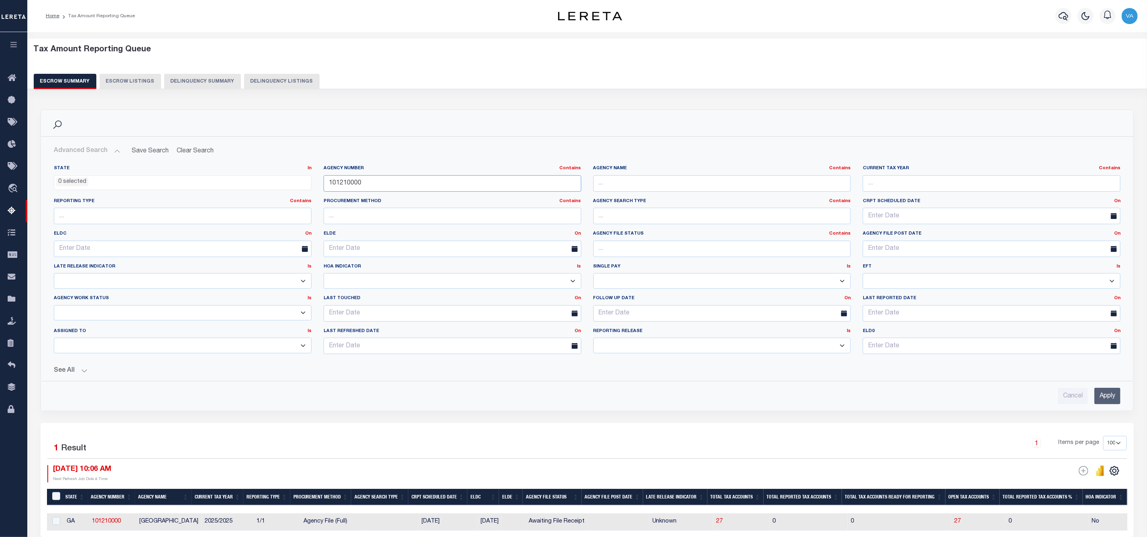
drag, startPoint x: 366, startPoint y: 182, endPoint x: 320, endPoint y: 183, distance: 45.8
click at [320, 183] on div "Agency Number Contains Contains Is 101210000" at bounding box center [452, 181] width 270 height 33
click at [374, 181] on input "101210000" at bounding box center [452, 183] width 258 height 16
click at [371, 184] on input "101210000" at bounding box center [452, 183] width 258 height 16
drag, startPoint x: 364, startPoint y: 183, endPoint x: 321, endPoint y: 182, distance: 42.6
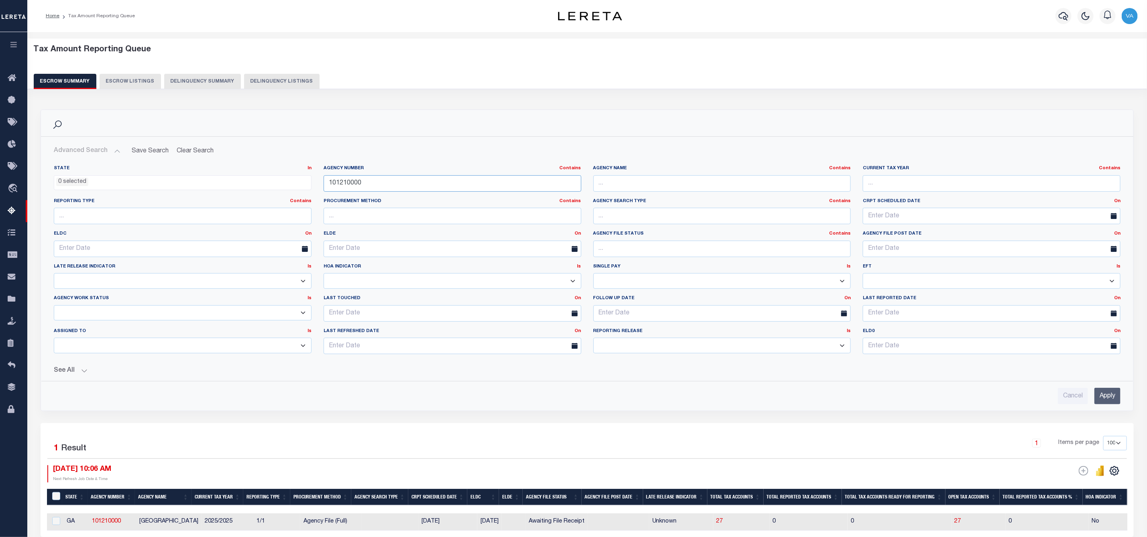
click at [321, 182] on div "Agency Number Contains Contains Is 101210000" at bounding box center [452, 181] width 270 height 33
paste input "47050"
type input "470500000"
click at [1112, 401] on input "Apply" at bounding box center [1107, 396] width 26 height 16
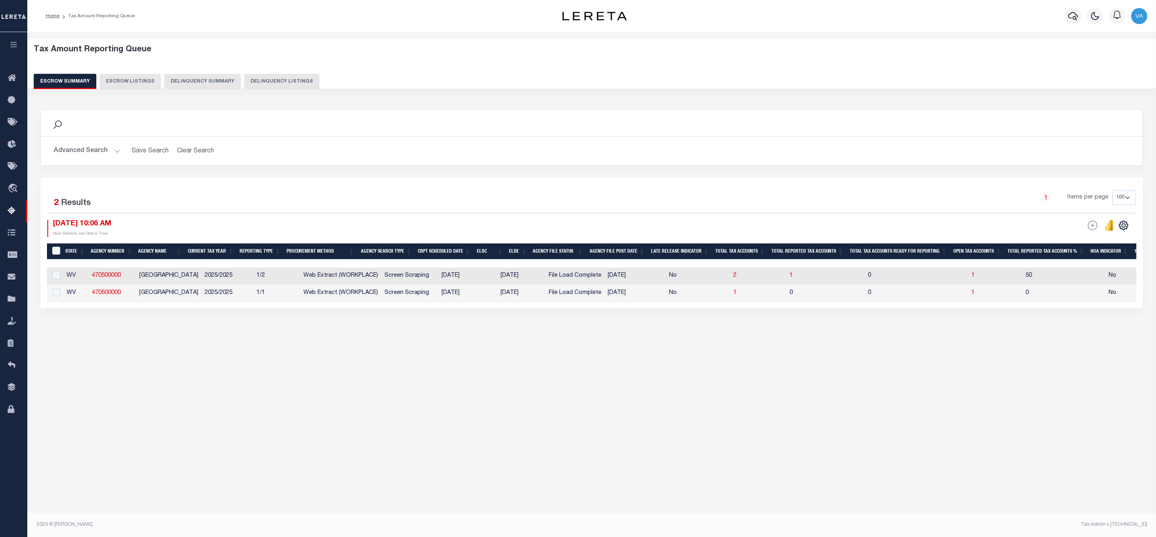
click at [968, 277] on td "1" at bounding box center [995, 276] width 54 height 17
checkbox input "true"
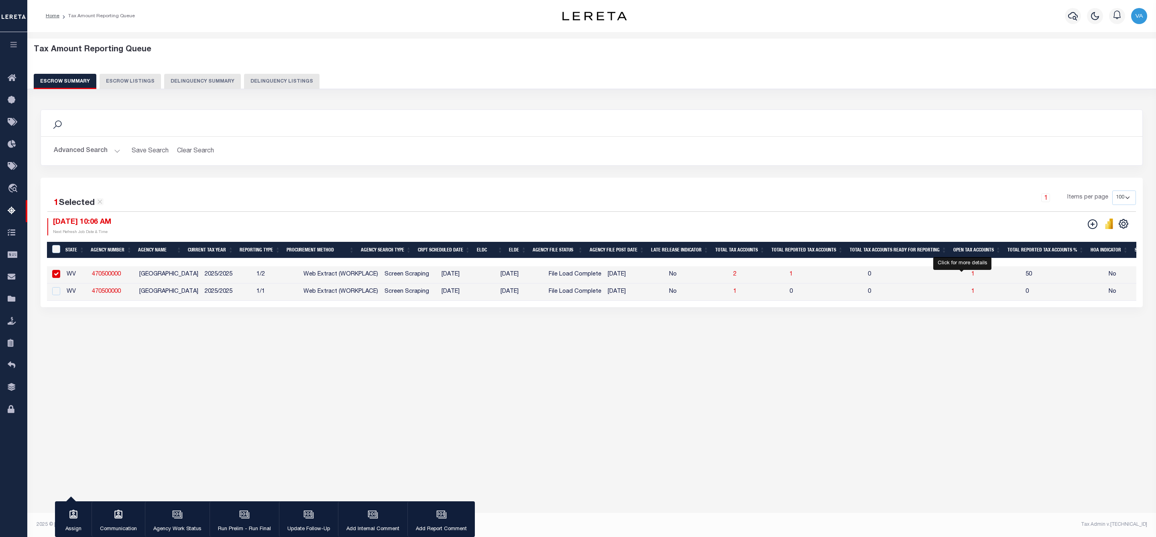
click at [971, 277] on span "1" at bounding box center [972, 275] width 3 height 6
select select "100"
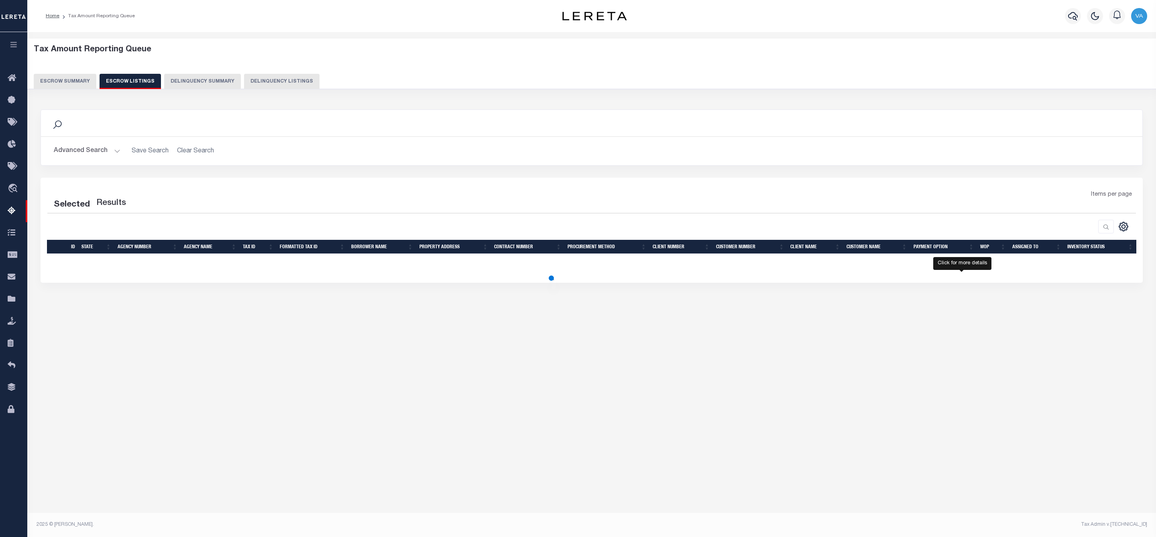
select select "100"
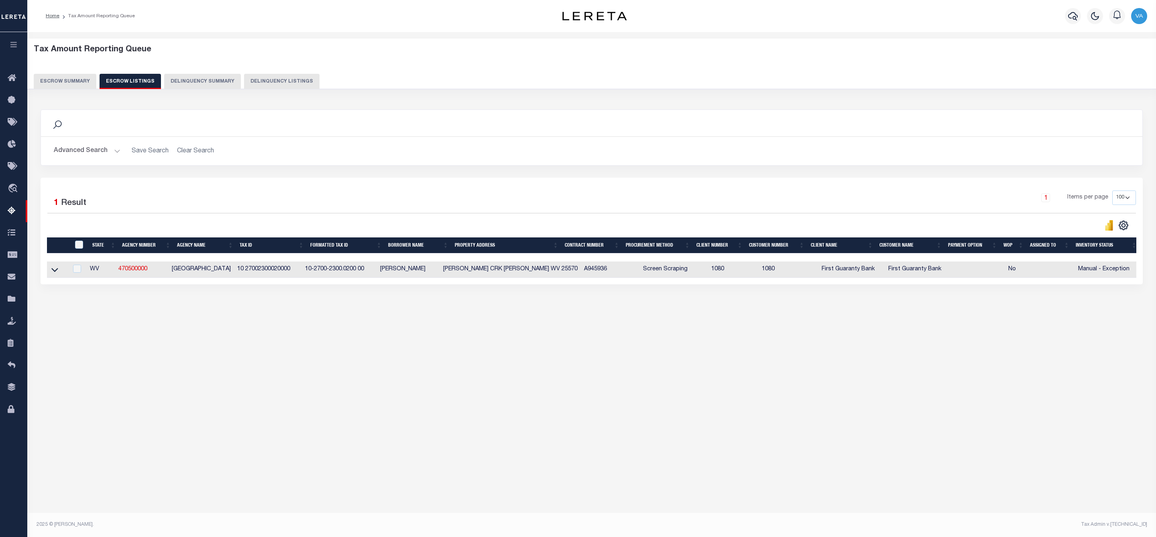
click at [47, 271] on td at bounding box center [57, 270] width 21 height 16
checkbox input "true"
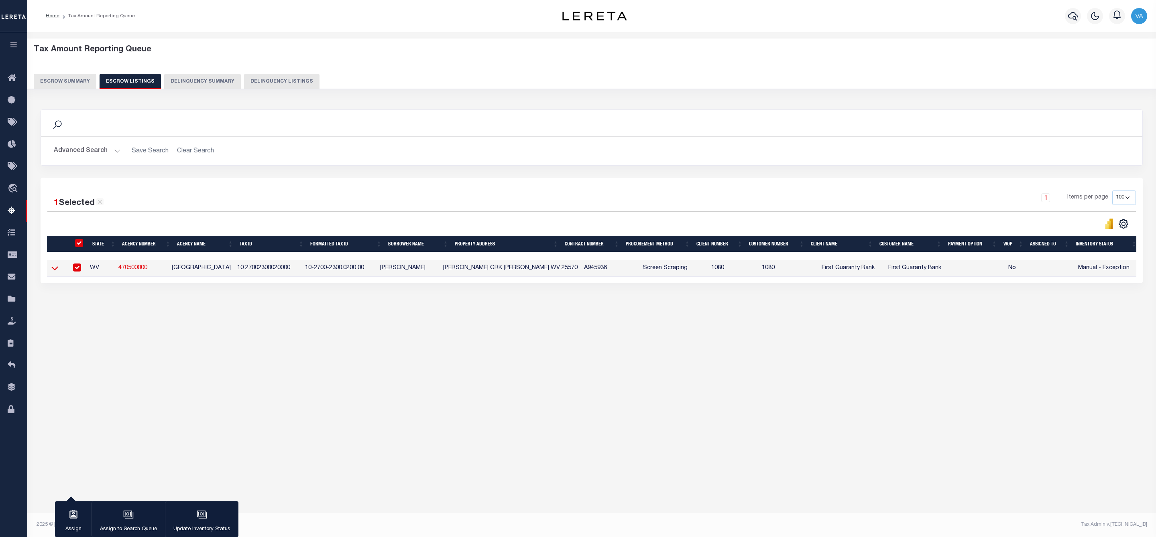
click at [55, 273] on icon at bounding box center [54, 268] width 7 height 8
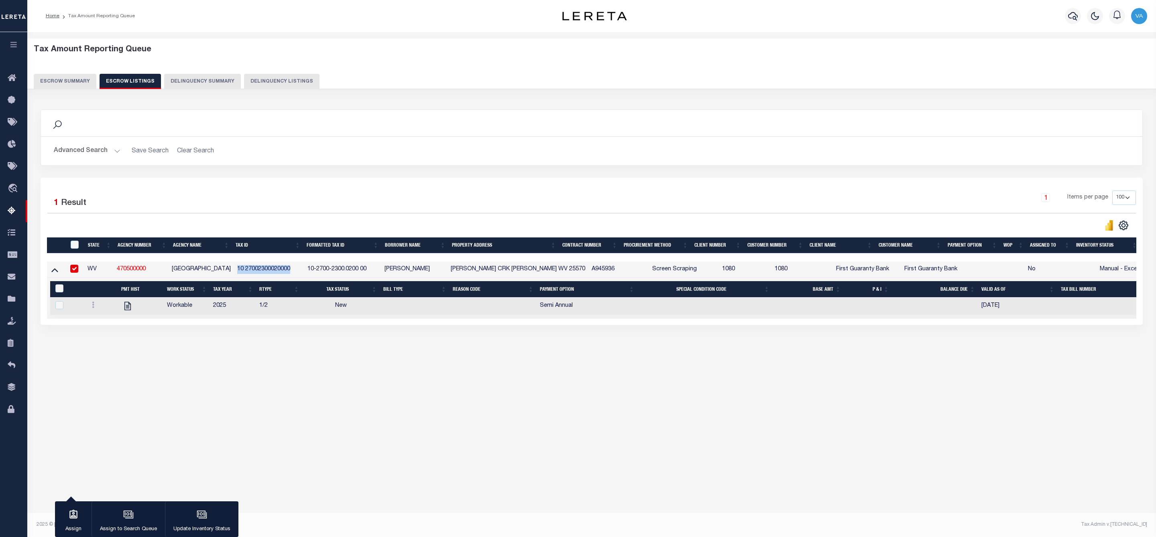
drag, startPoint x: 240, startPoint y: 273, endPoint x: 294, endPoint y: 273, distance: 54.6
click at [294, 273] on td "10 27002300020000" at bounding box center [269, 270] width 70 height 16
checkbox input "false"
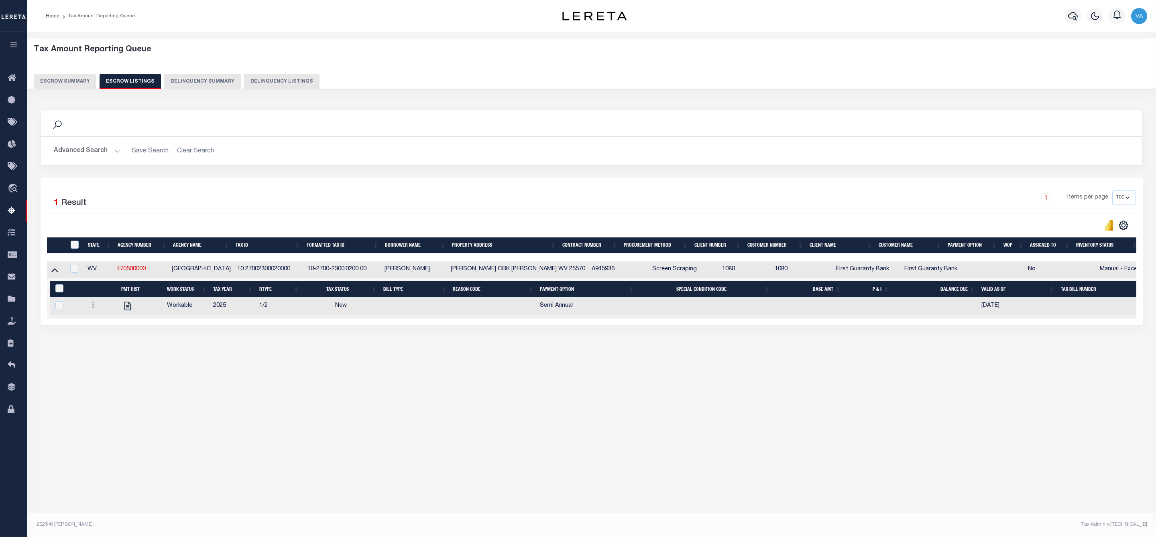
click at [187, 412] on div "Tax Amount Reporting Queue Escrow Summary Escrow Listings In" at bounding box center [591, 274] width 1129 height 484
drag, startPoint x: 374, startPoint y: 270, endPoint x: 313, endPoint y: 278, distance: 61.1
click at [313, 278] on td "10-2700-2300.0200 00" at bounding box center [342, 270] width 77 height 16
checkbox input "true"
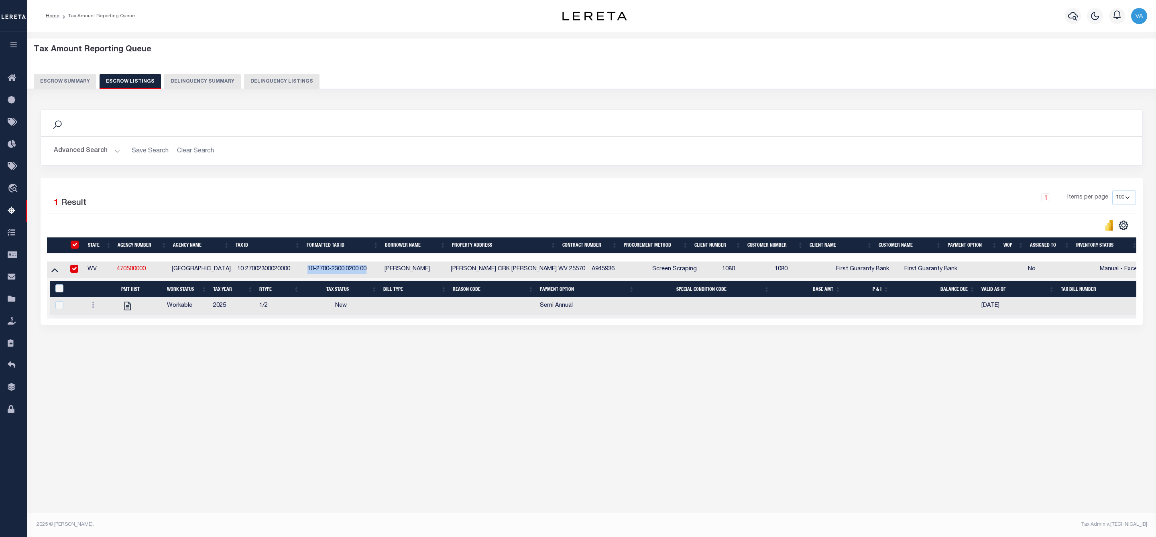
checkbox input "true"
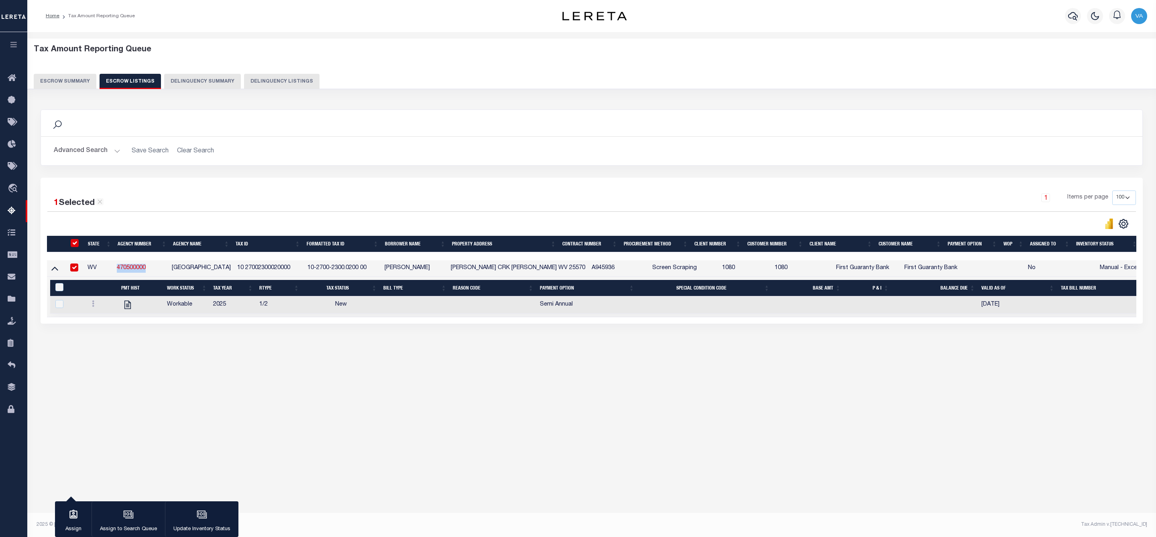
drag, startPoint x: 152, startPoint y: 268, endPoint x: 113, endPoint y: 271, distance: 38.6
click at [113, 271] on tr "WV 470500000 WAYNE COUNTY 10 27002300020000 10-2700-2300.0200 00 KEVIN M SANSOM…" at bounding box center [605, 268] width 1117 height 16
click at [55, 79] on button "Escrow Summary" at bounding box center [65, 81] width 63 height 15
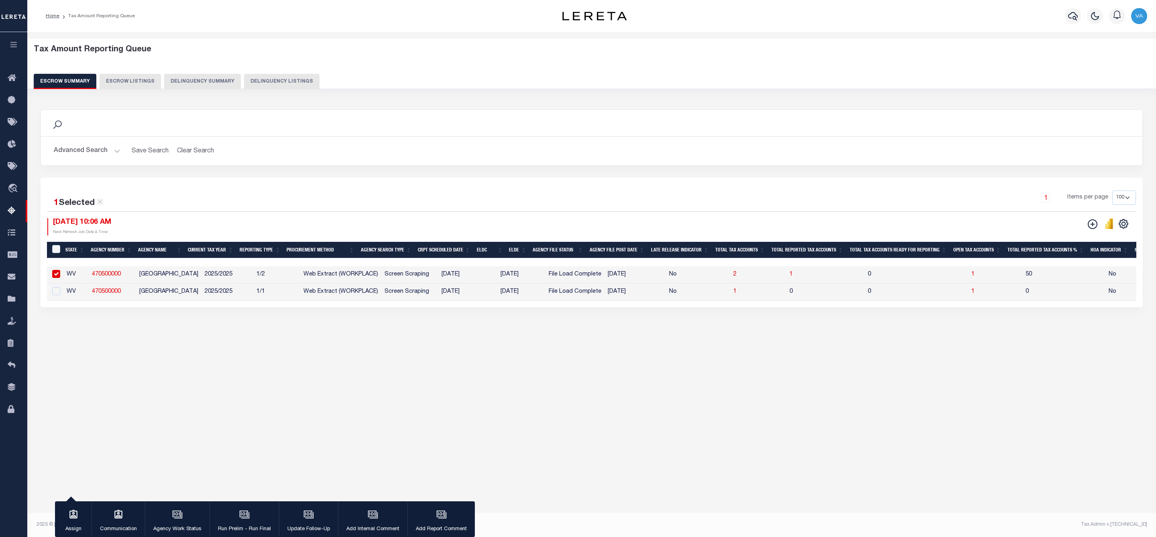
click at [99, 148] on button "Advanced Search" at bounding box center [87, 151] width 67 height 16
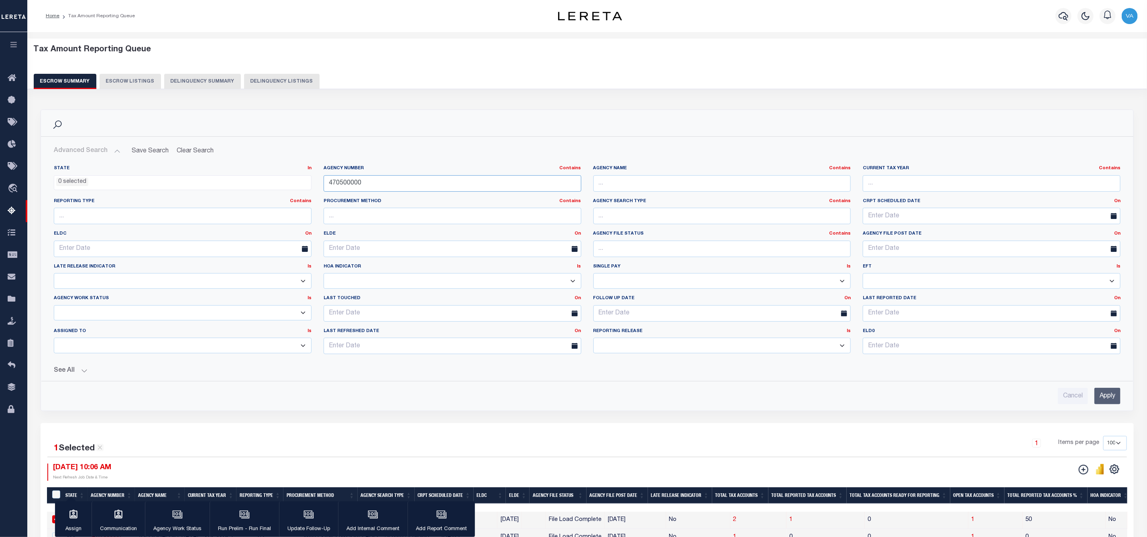
drag, startPoint x: 366, startPoint y: 182, endPoint x: 320, endPoint y: 182, distance: 46.2
click at [320, 182] on div "Agency Number Contains Contains Is 470500000" at bounding box center [452, 181] width 270 height 33
click at [372, 182] on input "470500000" at bounding box center [452, 183] width 258 height 16
drag, startPoint x: 372, startPoint y: 182, endPoint x: 317, endPoint y: 182, distance: 55.4
click at [317, 182] on div "State In In AK AL AR AZ CA CO CT DC DE FL GA GU HI IA ID IL IN KS KY LA MA MD M…" at bounding box center [587, 262] width 1078 height 195
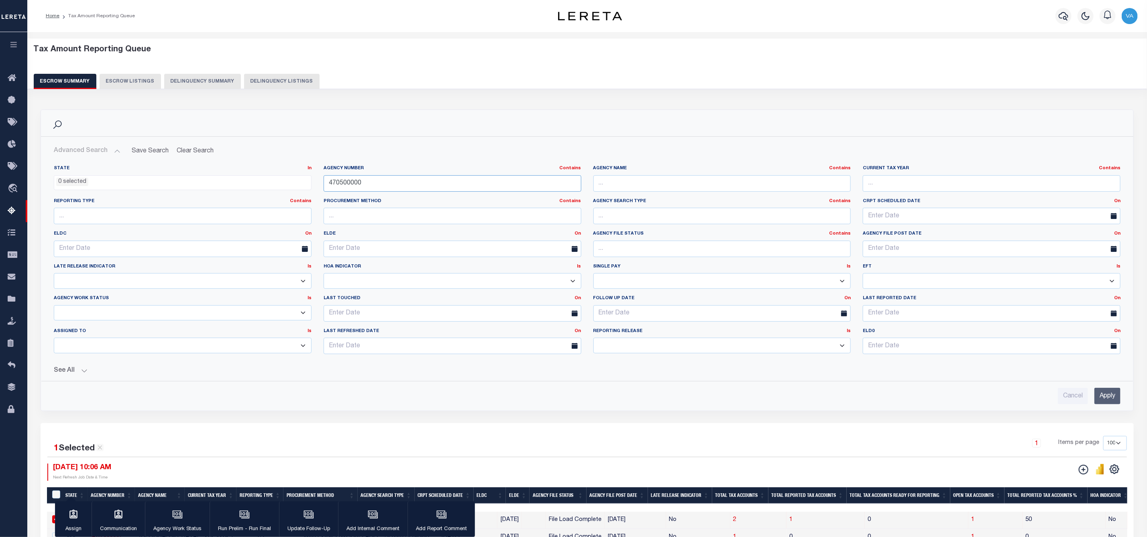
paste input "32055"
type input "320550000"
click at [1107, 399] on input "Apply" at bounding box center [1107, 396] width 26 height 16
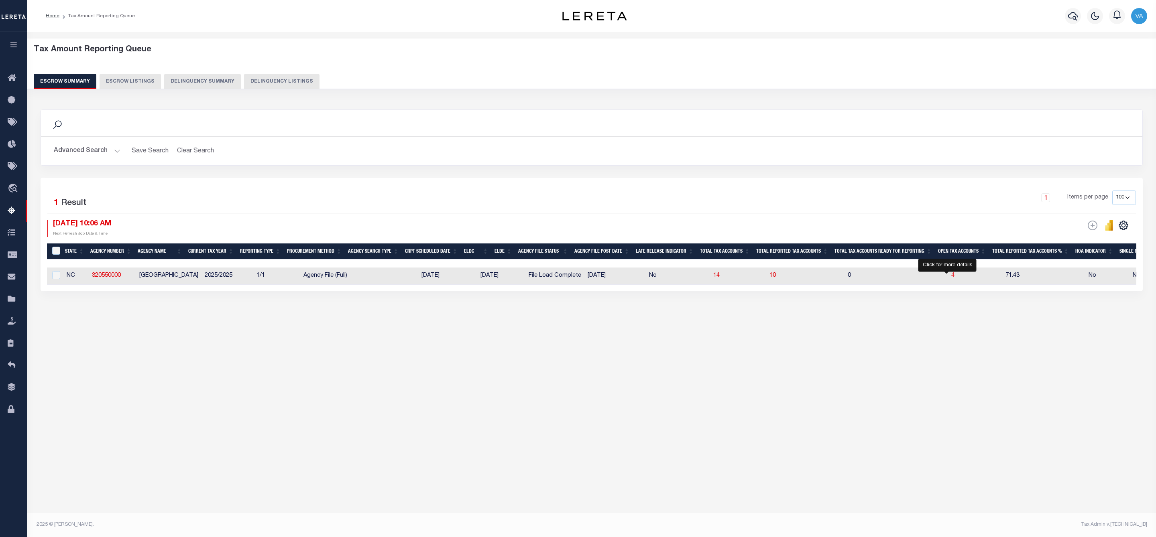
click at [951, 276] on span "4" at bounding box center [952, 276] width 3 height 6
select select "100"
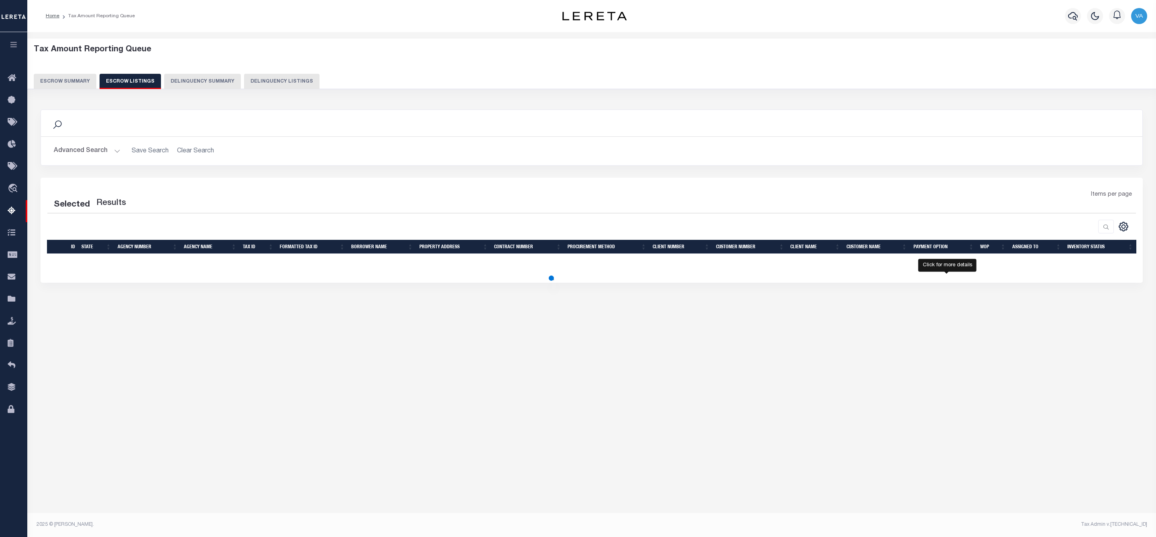
select select "100"
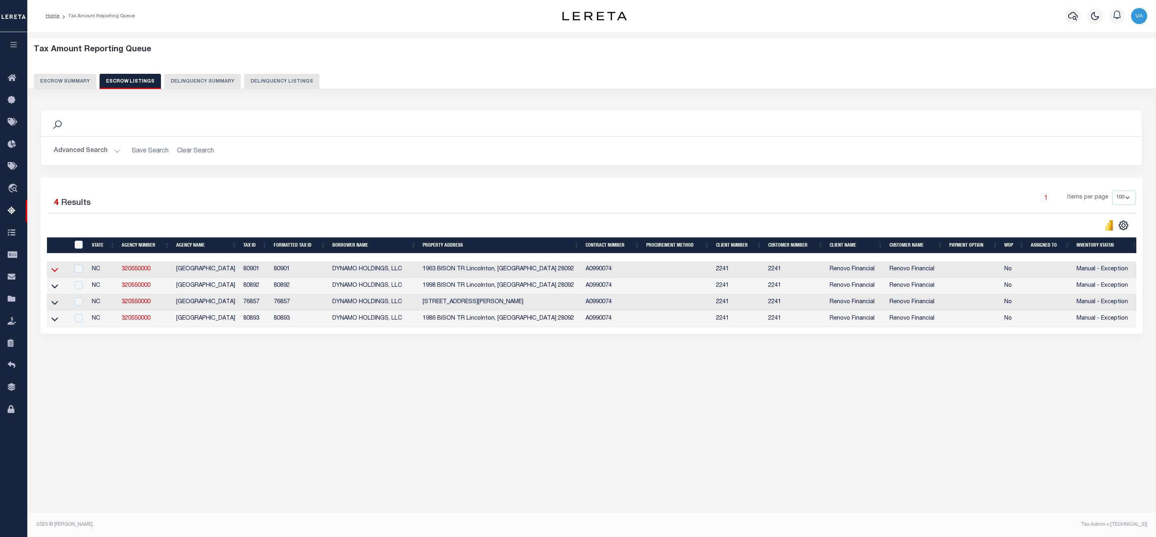
click at [53, 271] on icon at bounding box center [54, 270] width 7 height 8
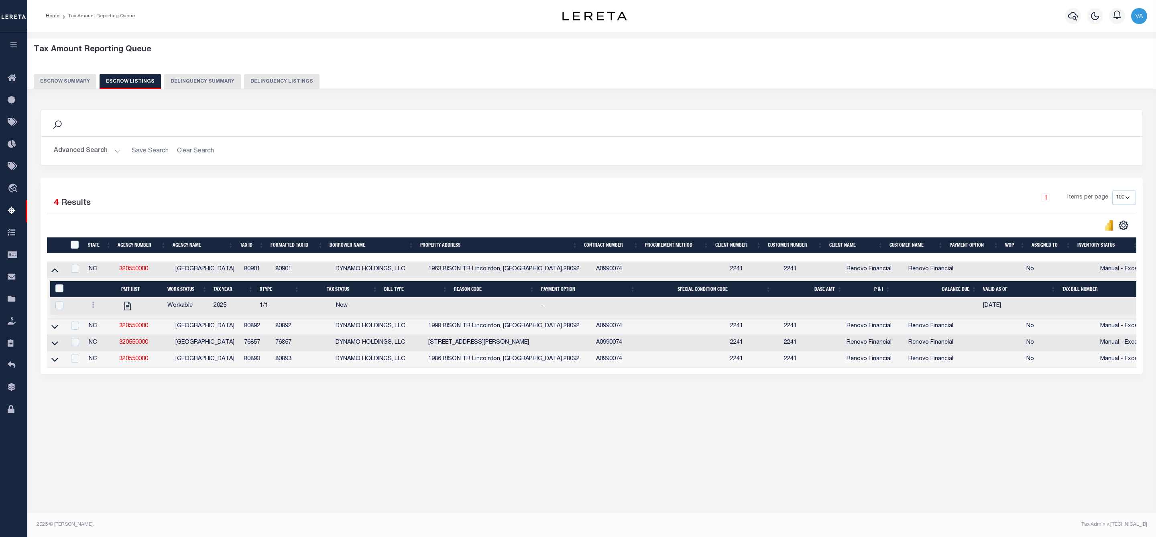
drag, startPoint x: 263, startPoint y: 271, endPoint x: 240, endPoint y: 270, distance: 22.9
click at [240, 270] on tr "NC 320550000 LINCOLN COUNTY 80901 80901 DYNAMO HOLDINGS, LLC 1963 BISON TR Linc…" at bounding box center [606, 270] width 1119 height 16
drag, startPoint x: 261, startPoint y: 328, endPoint x: 244, endPoint y: 329, distance: 16.9
click at [244, 329] on td "80892" at bounding box center [256, 327] width 31 height 16
checkbox input "false"
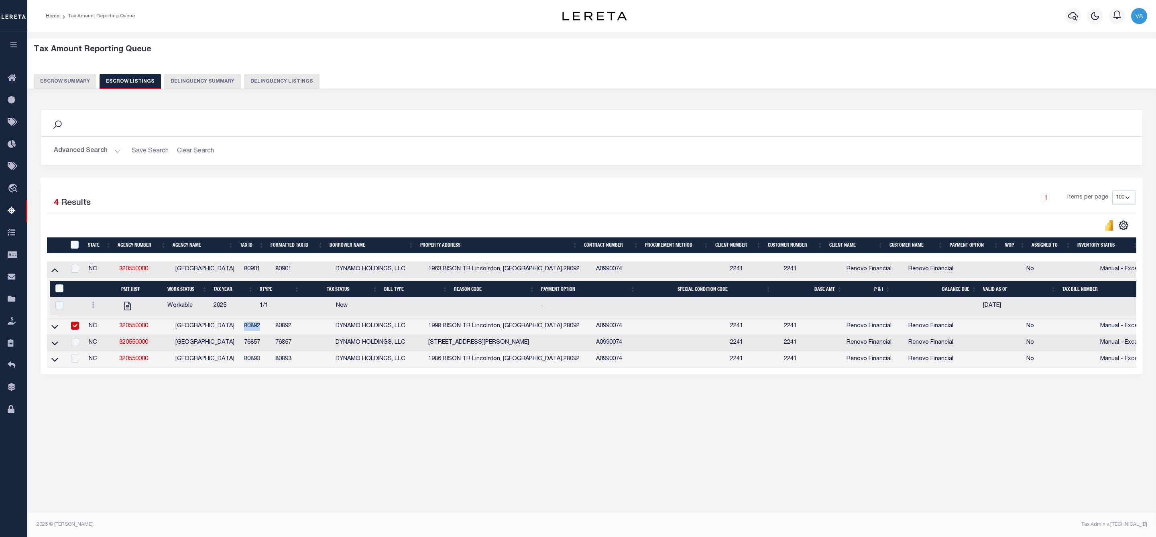
checkbox input "true"
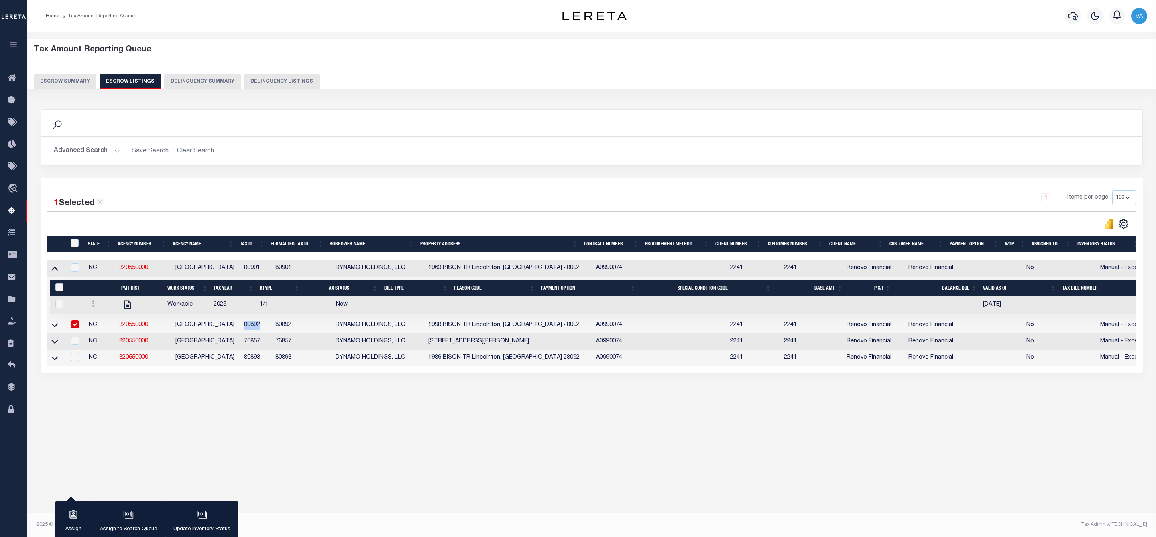
drag, startPoint x: 260, startPoint y: 342, endPoint x: 240, endPoint y: 342, distance: 20.9
click at [240, 342] on tr "NC 320550000 LINCOLN COUNTY 76857 76857 DYNAMO HOLDINGS, LLC 3891 BENNY SHRUM L…" at bounding box center [606, 342] width 1119 height 16
drag, startPoint x: 262, startPoint y: 358, endPoint x: 244, endPoint y: 360, distance: 17.4
click at [244, 360] on td "80893" at bounding box center [256, 358] width 31 height 16
checkbox input "true"
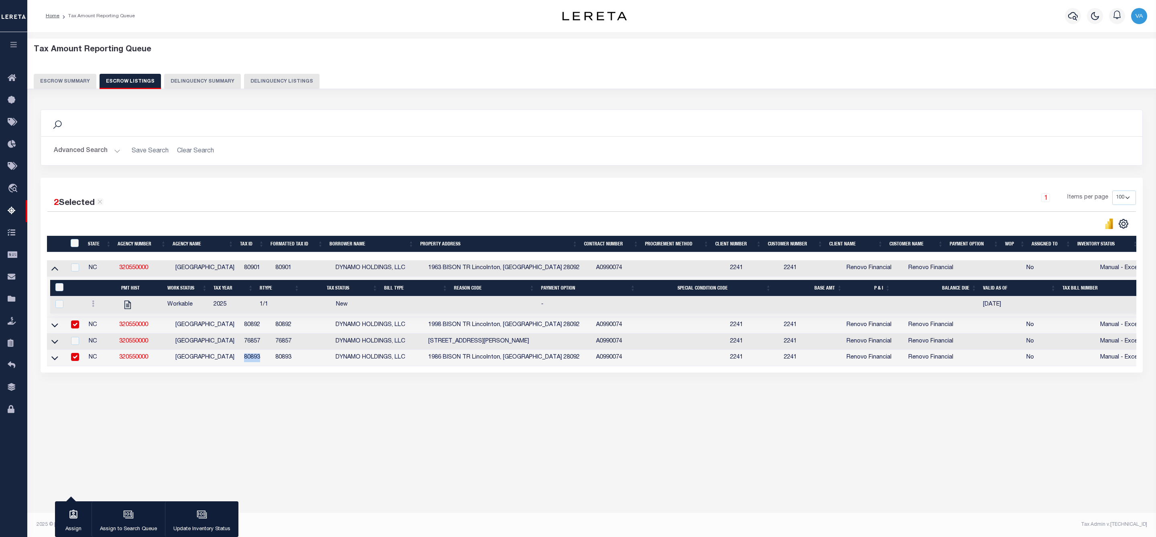
click at [73, 82] on button "Escrow Summary" at bounding box center [65, 81] width 63 height 15
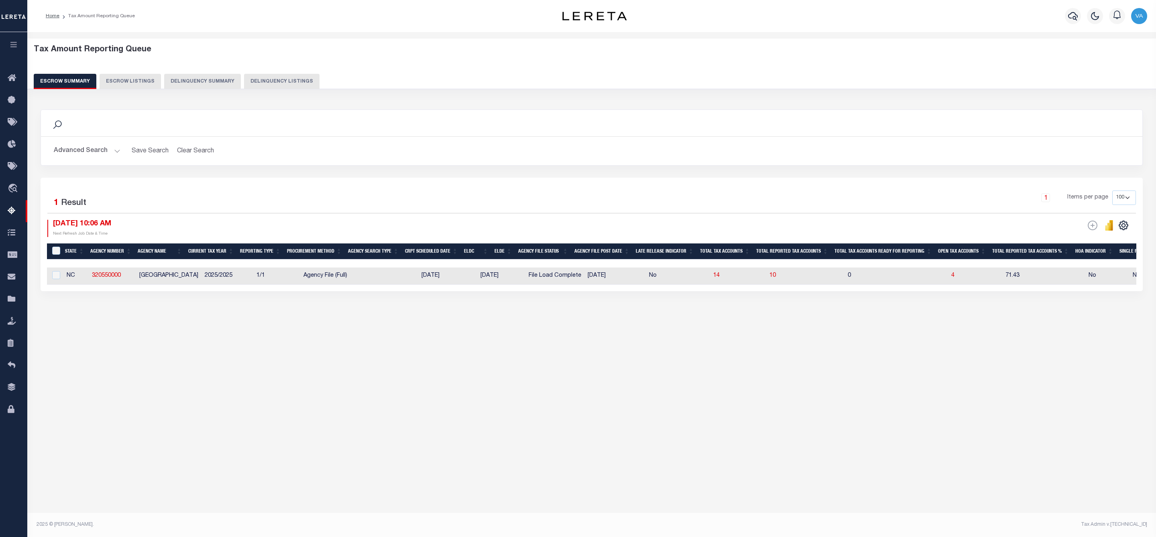
click at [106, 148] on button "Advanced Search" at bounding box center [87, 151] width 67 height 16
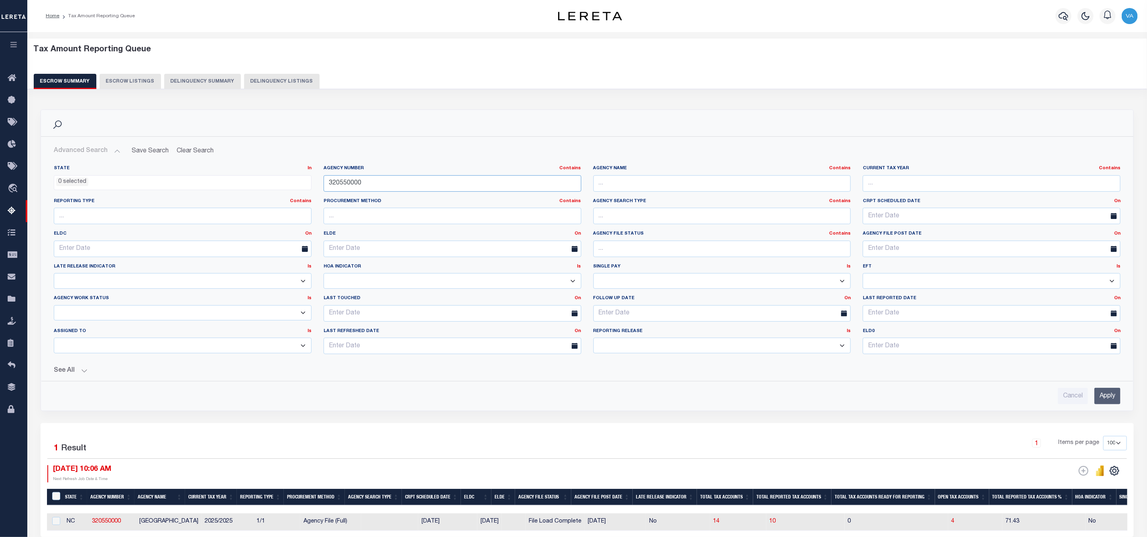
drag, startPoint x: 373, startPoint y: 186, endPoint x: 313, endPoint y: 184, distance: 60.2
click at [313, 184] on div "State In In AK AL AR AZ CA CO CT DC DE FL GA GU HI IA ID IL IN KS KY LA MA MD M…" at bounding box center [587, 262] width 1078 height 195
paste input "210500101"
type input "210500101"
click at [1103, 397] on input "Apply" at bounding box center [1107, 396] width 26 height 16
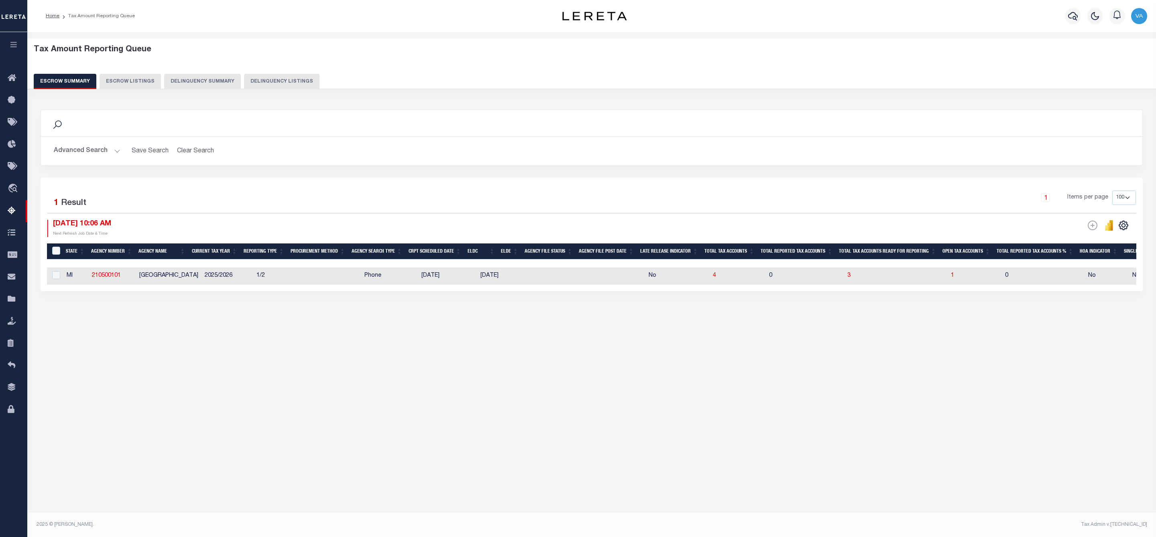
click at [948, 277] on td "1" at bounding box center [975, 276] width 54 height 17
checkbox input "true"
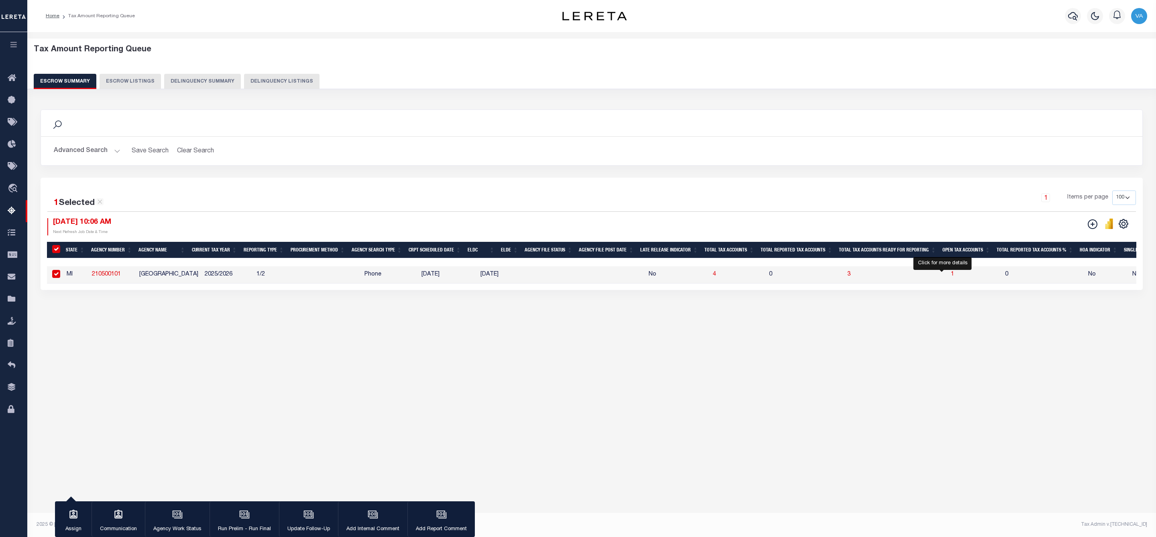
click at [951, 276] on span "1" at bounding box center [952, 275] width 3 height 6
select select "100"
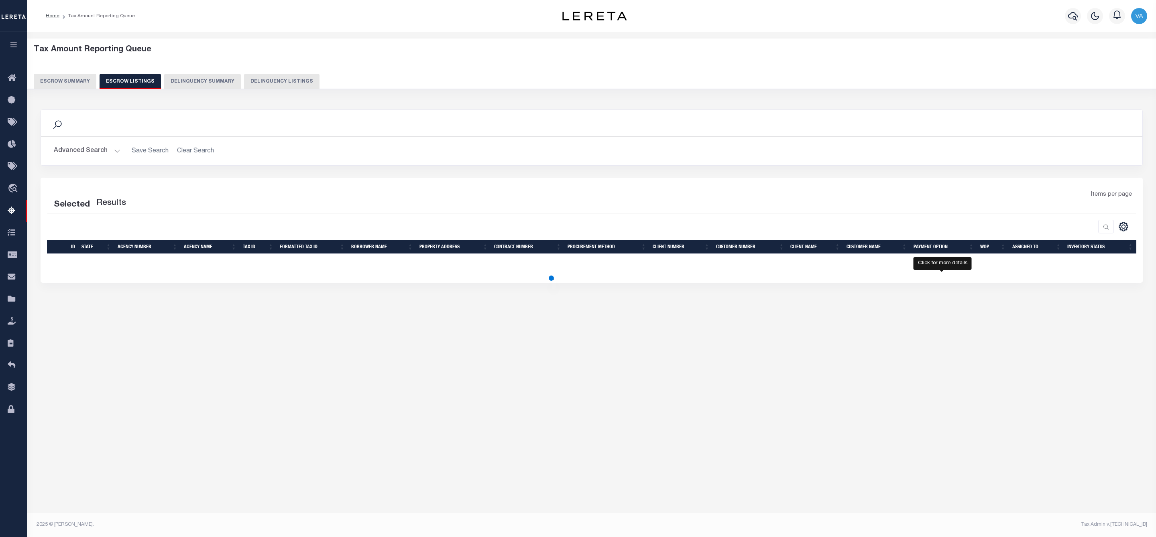
select select "100"
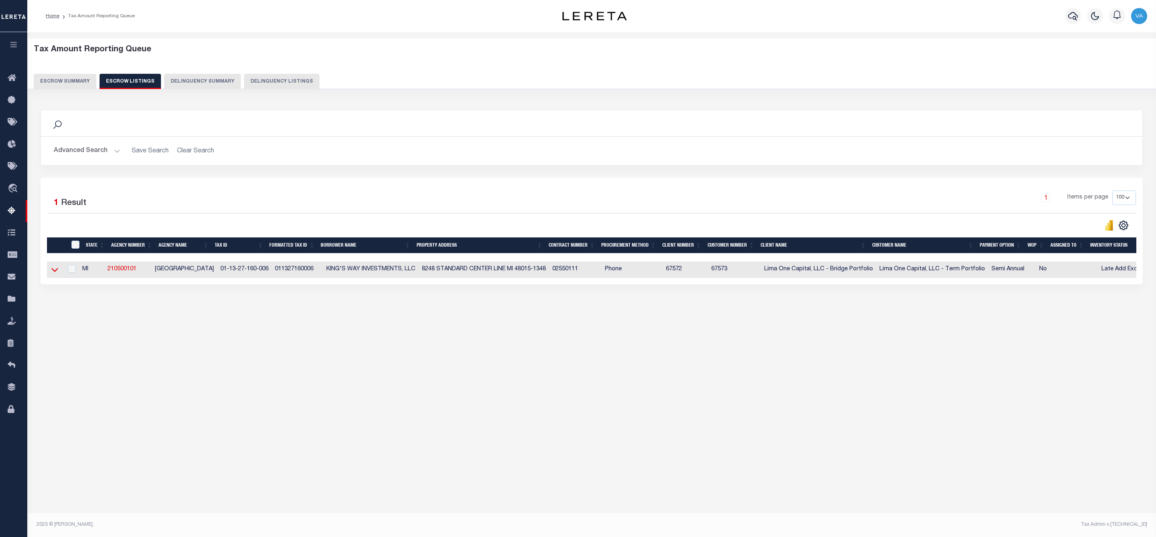
click at [58, 274] on icon at bounding box center [54, 270] width 7 height 8
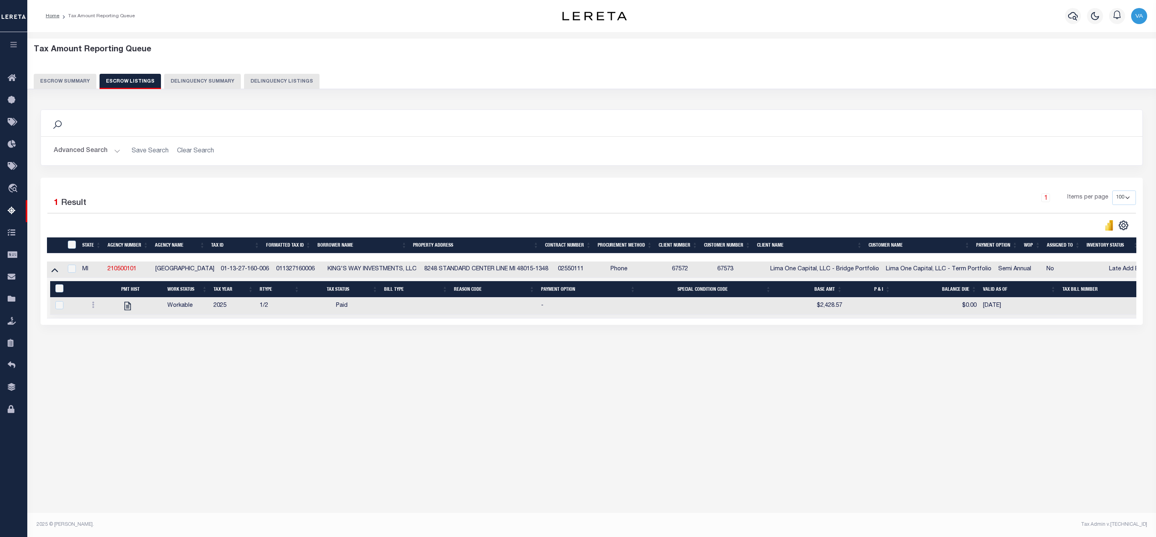
click at [89, 81] on button "Escrow Summary" at bounding box center [65, 81] width 63 height 15
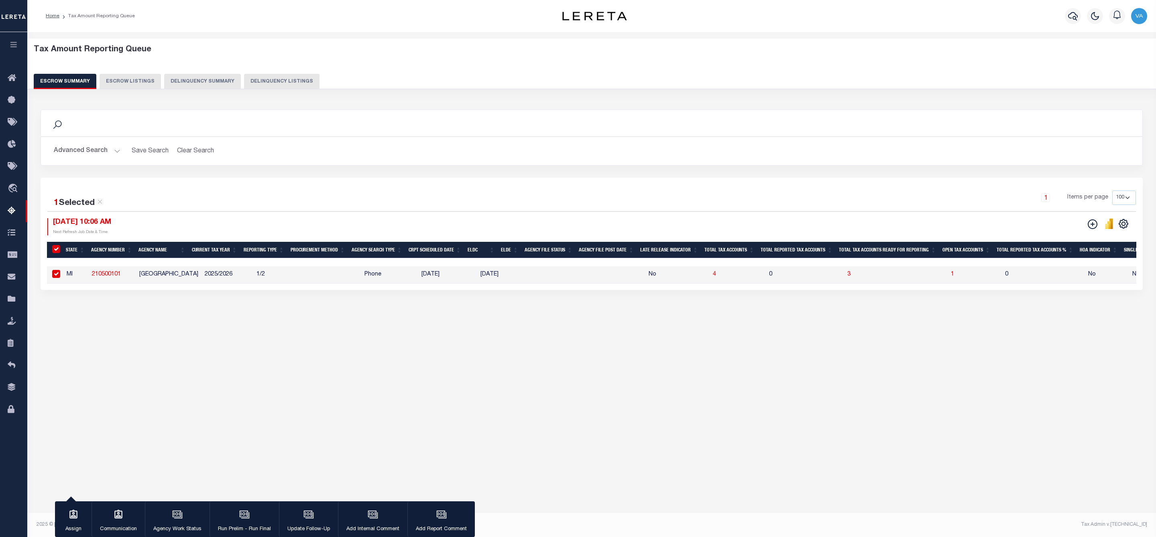
click at [99, 153] on button "Advanced Search" at bounding box center [87, 151] width 67 height 16
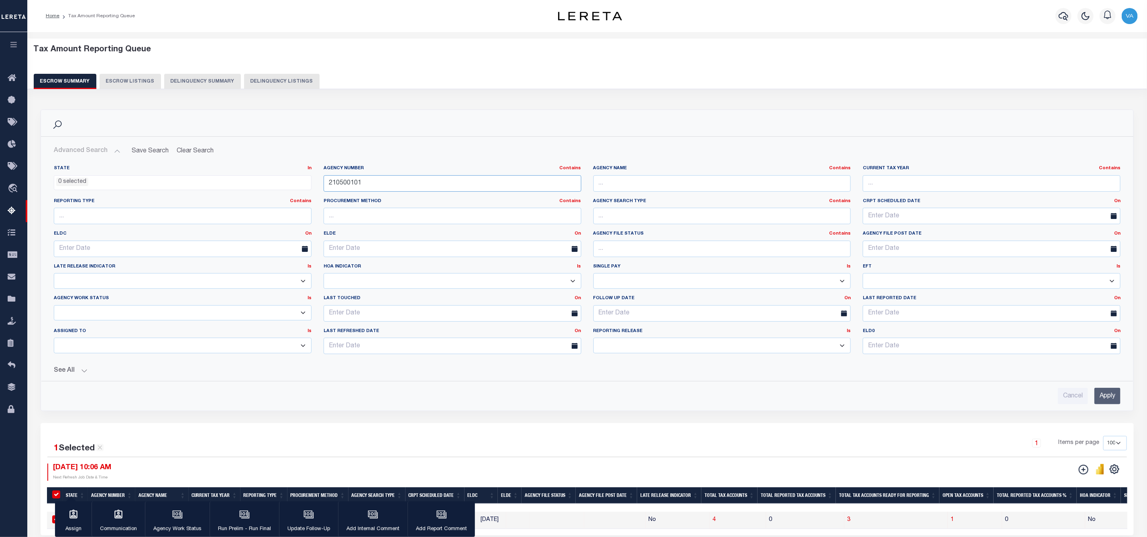
drag, startPoint x: 364, startPoint y: 182, endPoint x: 325, endPoint y: 183, distance: 38.5
click at [325, 183] on input "210500101" at bounding box center [452, 183] width 258 height 16
paste input "60070904"
type input "60070904"
click at [1104, 397] on input "Apply" at bounding box center [1107, 396] width 26 height 16
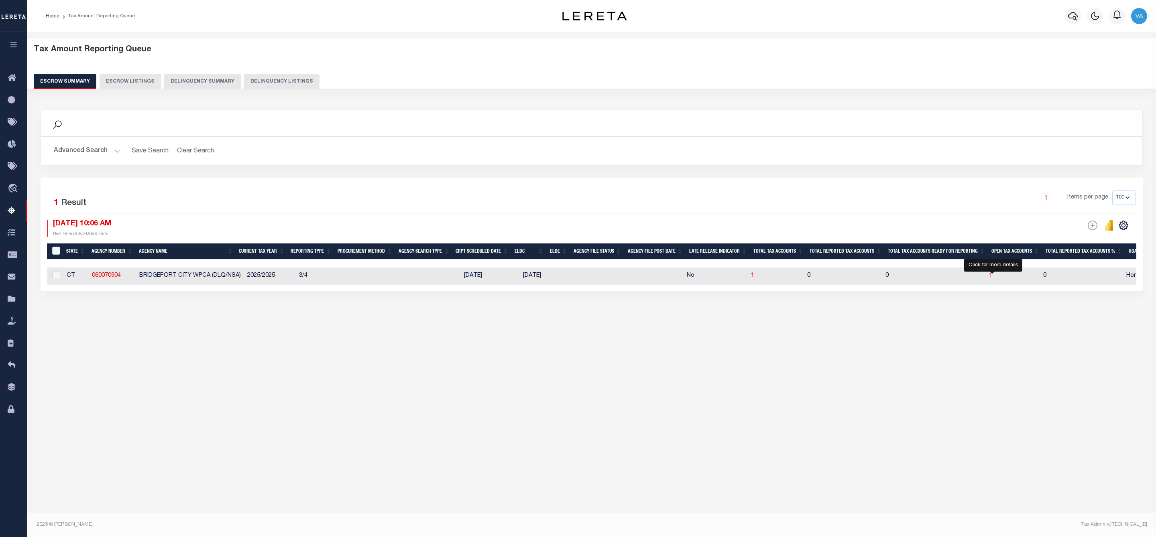
click at [992, 279] on span "1" at bounding box center [990, 276] width 3 height 6
select select "100"
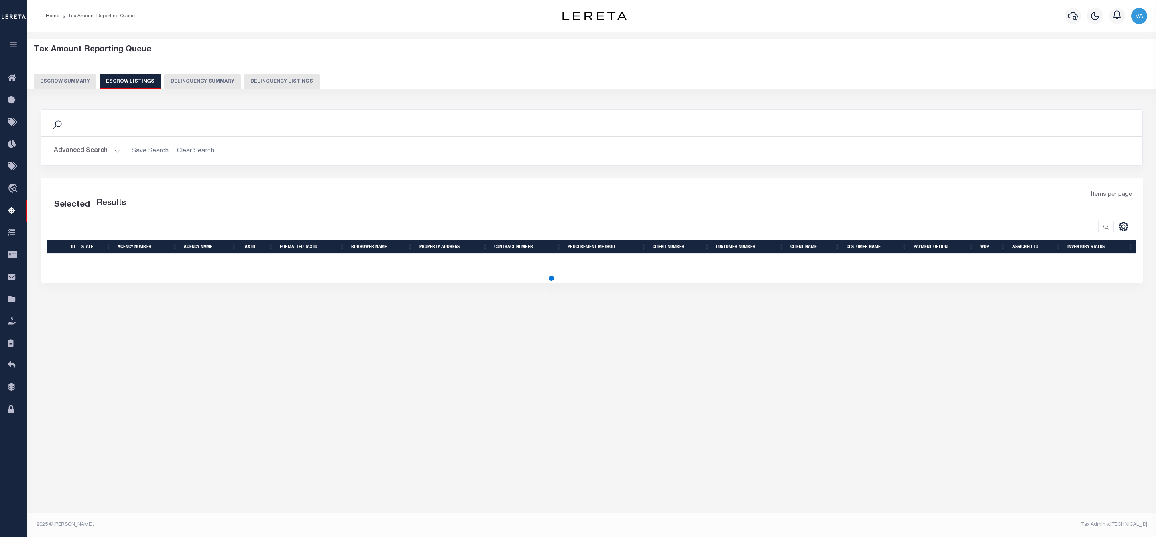
select select "100"
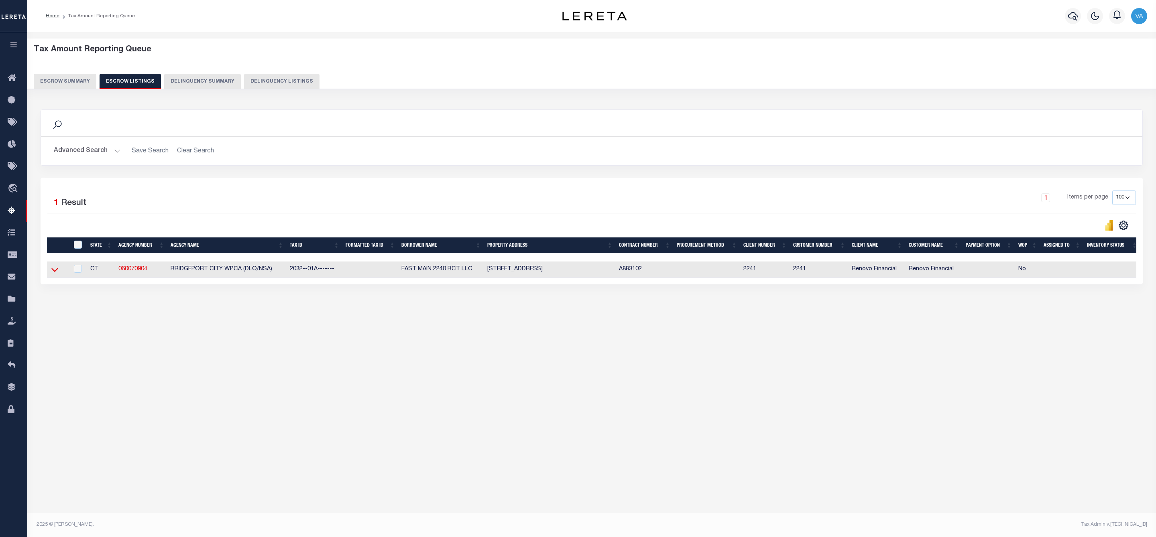
click at [53, 273] on icon at bounding box center [54, 270] width 7 height 8
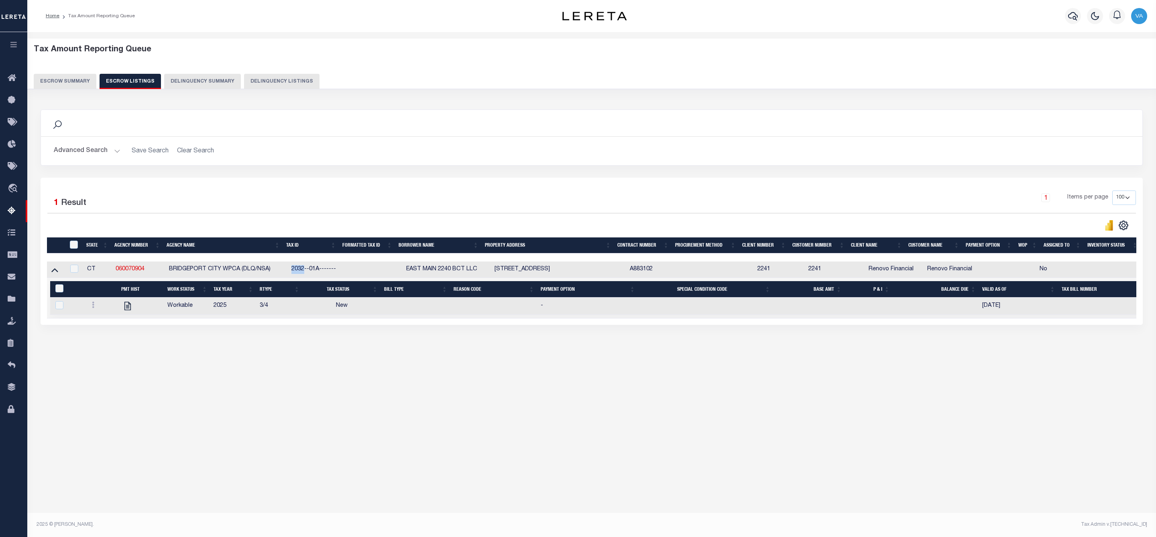
drag, startPoint x: 303, startPoint y: 271, endPoint x: 289, endPoint y: 273, distance: 14.5
click at [289, 273] on td "2032--01A-------" at bounding box center [316, 270] width 57 height 16
checkbox input "true"
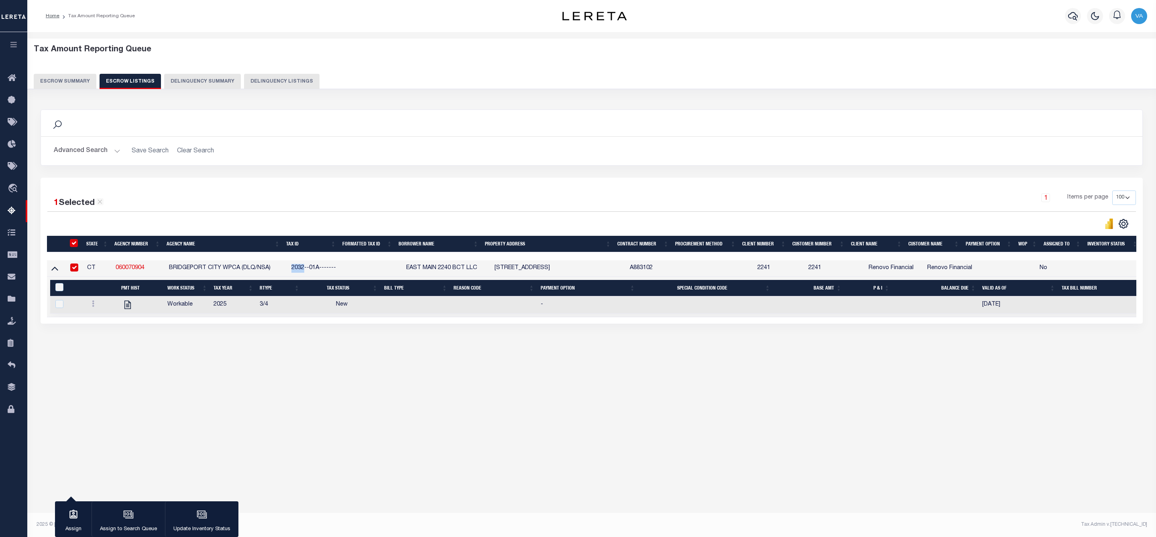
click at [83, 81] on button "Escrow Summary" at bounding box center [65, 81] width 63 height 15
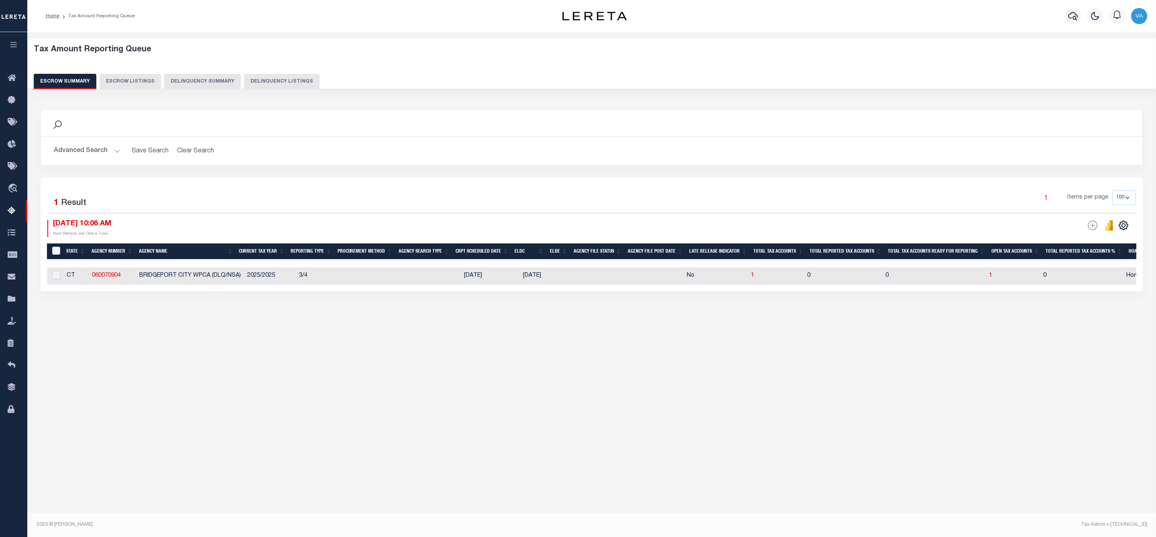
click at [109, 147] on button "Advanced Search" at bounding box center [87, 151] width 67 height 16
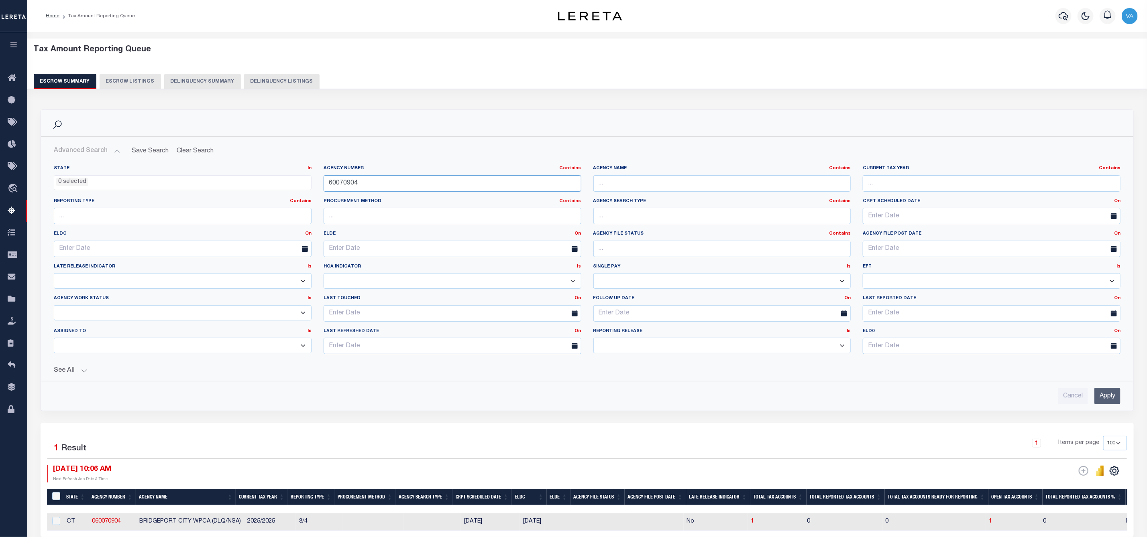
drag, startPoint x: 373, startPoint y: 187, endPoint x: 329, endPoint y: 184, distance: 44.2
click at [329, 184] on input "60070904" at bounding box center [452, 183] width 258 height 16
paste input "180020247"
type input "180020247"
click at [1111, 397] on input "Apply" at bounding box center [1107, 396] width 26 height 16
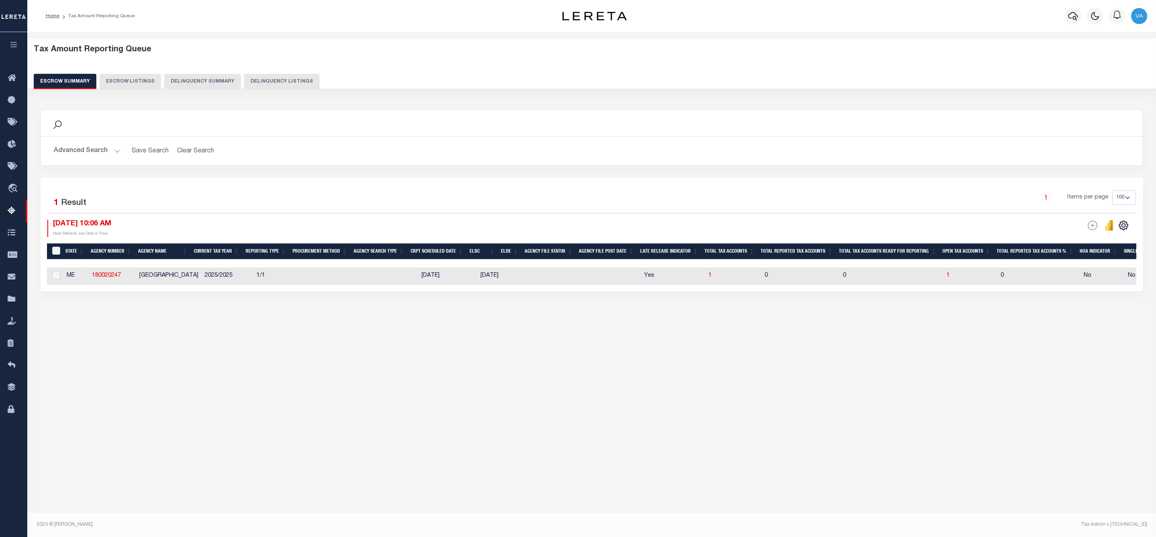
click at [951, 281] on td "1" at bounding box center [970, 276] width 54 height 17
checkbox input "true"
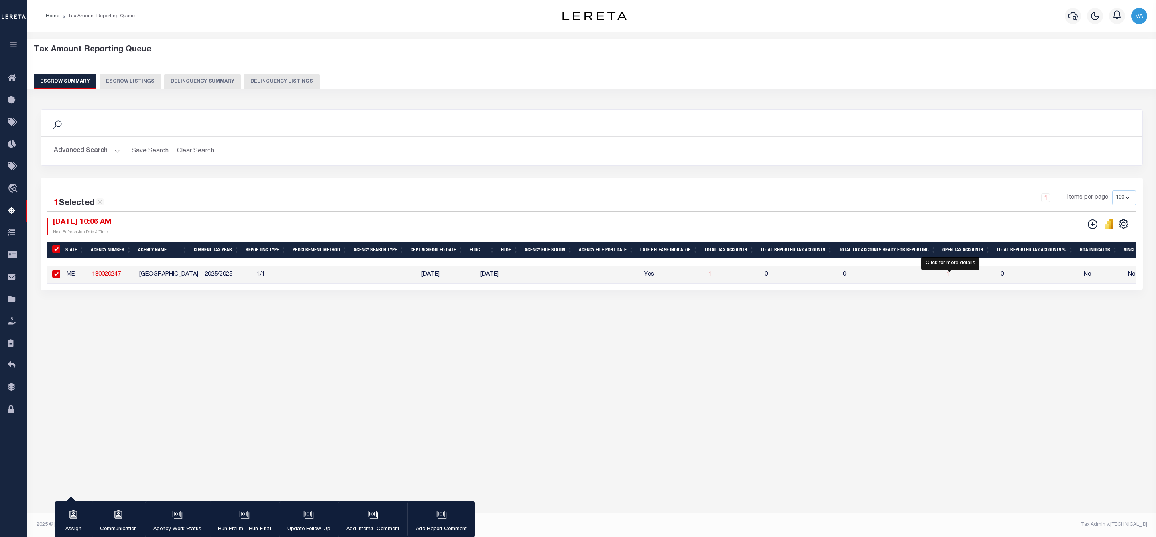
click at [950, 277] on span "1" at bounding box center [947, 275] width 3 height 6
select select "100"
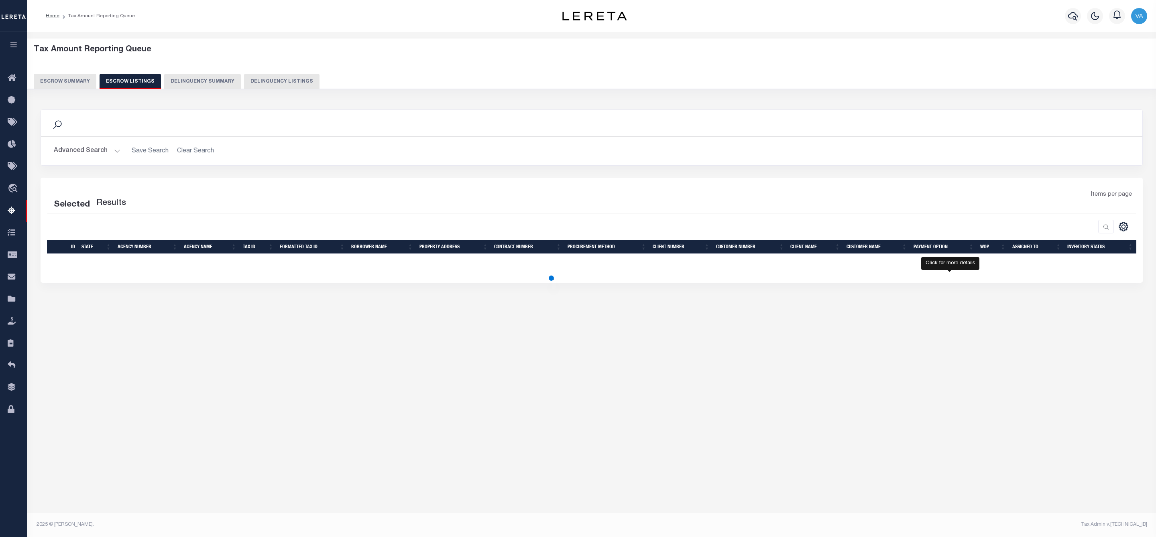
select select "100"
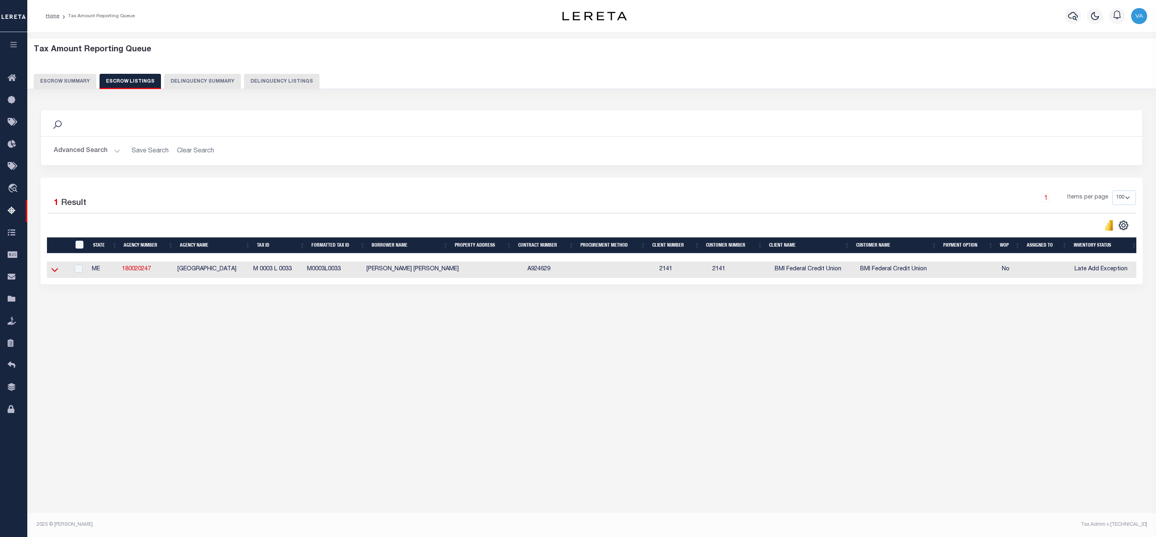
click at [51, 273] on icon at bounding box center [54, 270] width 7 height 8
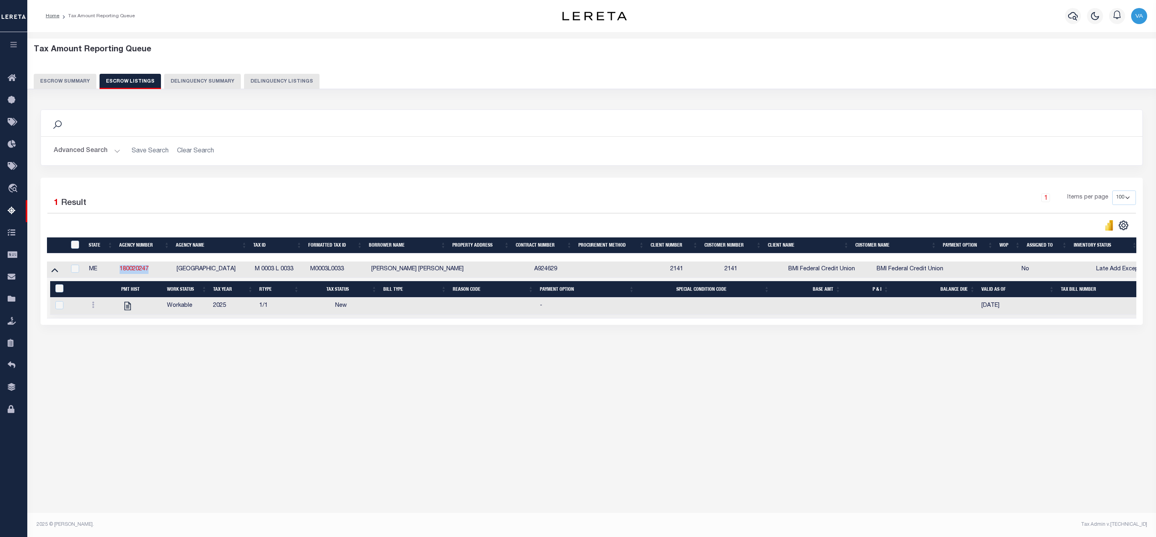
drag, startPoint x: 151, startPoint y: 271, endPoint x: 118, endPoint y: 270, distance: 32.1
click at [118, 270] on td "180020247" at bounding box center [144, 270] width 57 height 16
checkbox input "true"
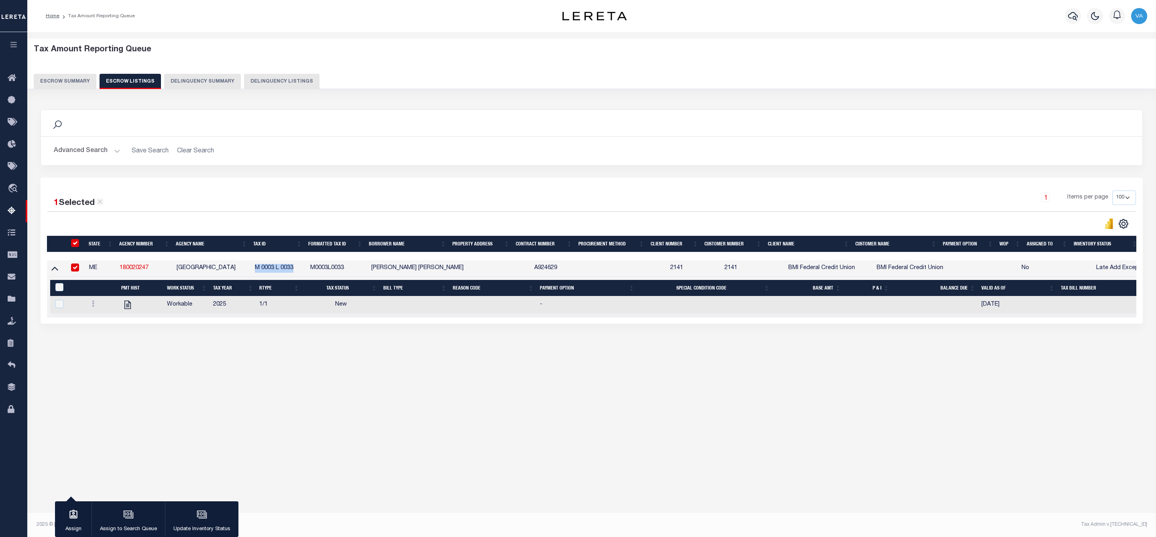
drag, startPoint x: 256, startPoint y: 269, endPoint x: 301, endPoint y: 270, distance: 44.6
click at [301, 270] on td "M 0003 L 0033" at bounding box center [279, 268] width 55 height 16
checkbox input "false"
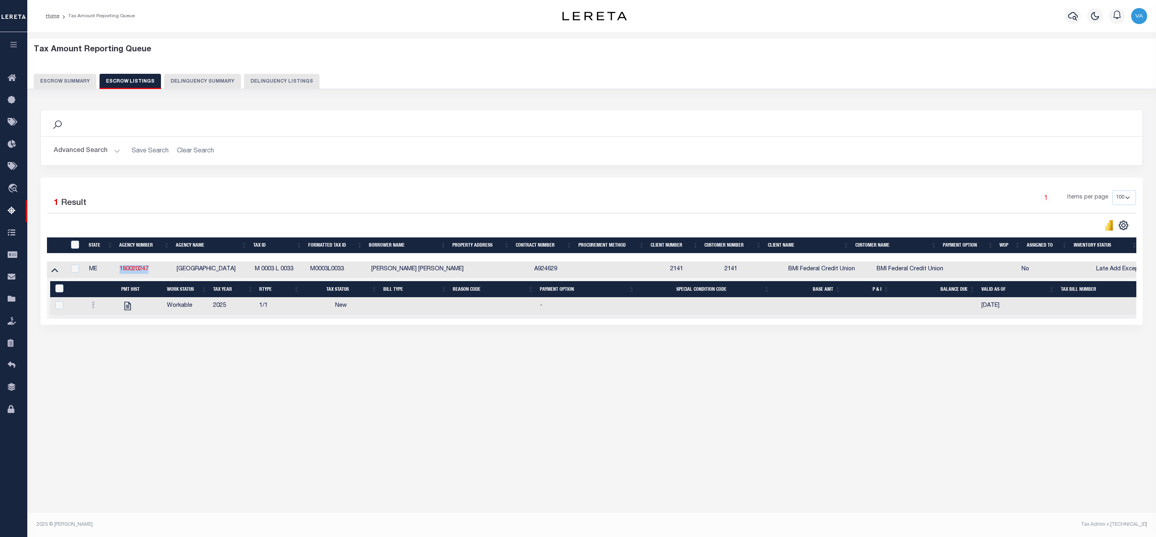
drag, startPoint x: 151, startPoint y: 272, endPoint x: 119, endPoint y: 273, distance: 31.7
click at [119, 273] on td "180020247" at bounding box center [144, 270] width 57 height 16
checkbox input "true"
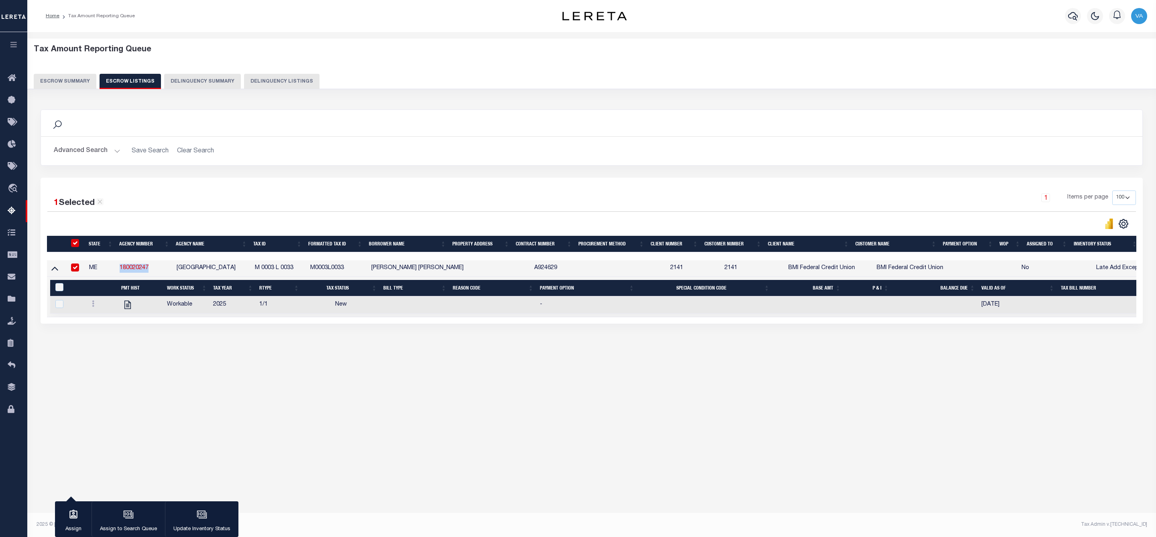
click at [73, 85] on button "Escrow Summary" at bounding box center [65, 81] width 63 height 15
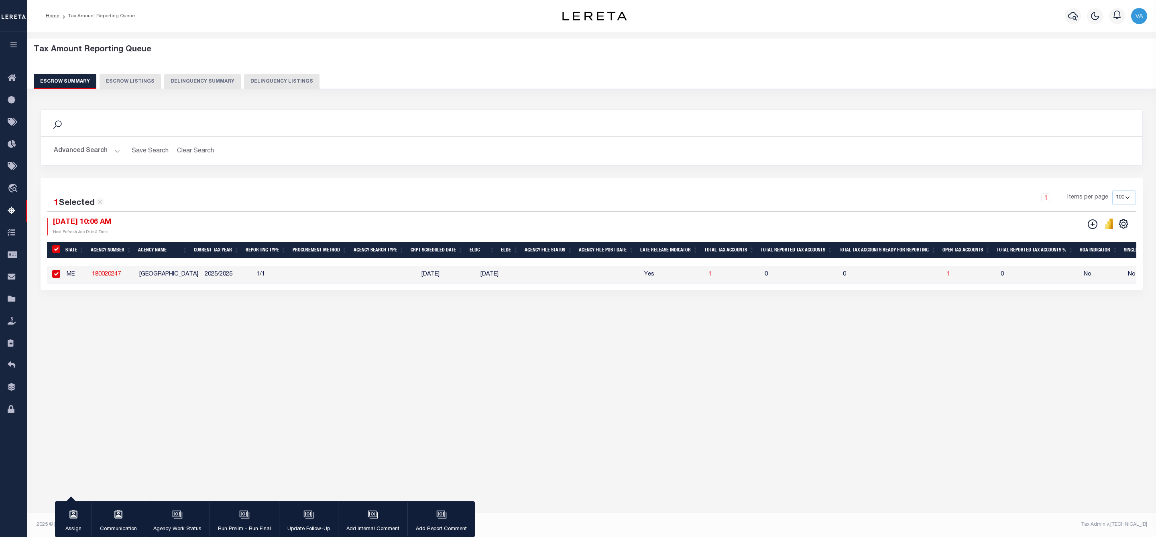
click at [110, 150] on button "Advanced Search" at bounding box center [87, 151] width 67 height 16
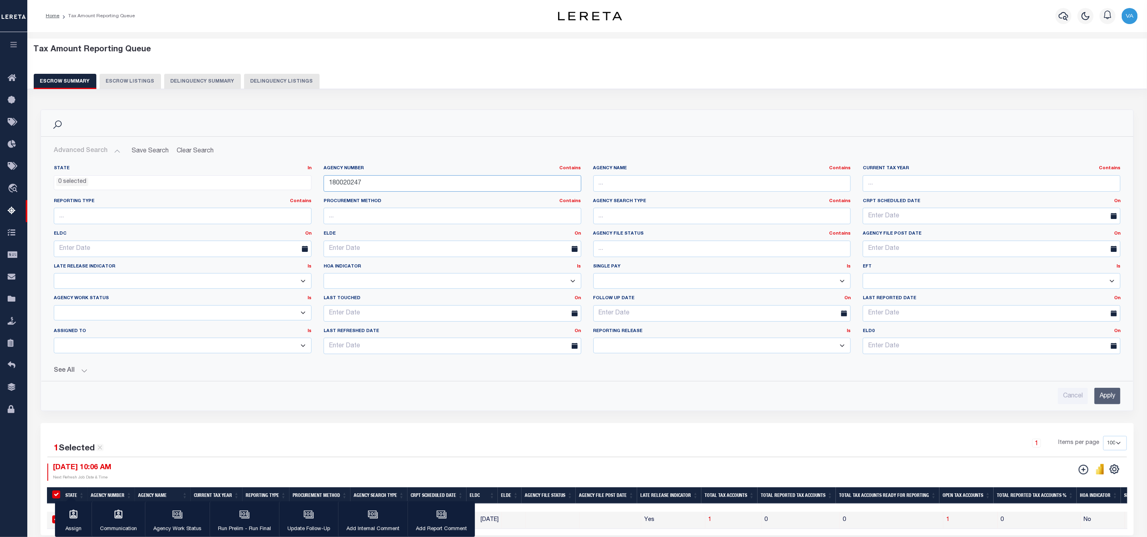
drag, startPoint x: 362, startPoint y: 185, endPoint x: 330, endPoint y: 188, distance: 32.3
click at [330, 188] on input "180020247" at bounding box center [452, 183] width 258 height 16
paste input "260510000"
type input "260510000"
click at [1106, 401] on input "Apply" at bounding box center [1107, 396] width 26 height 16
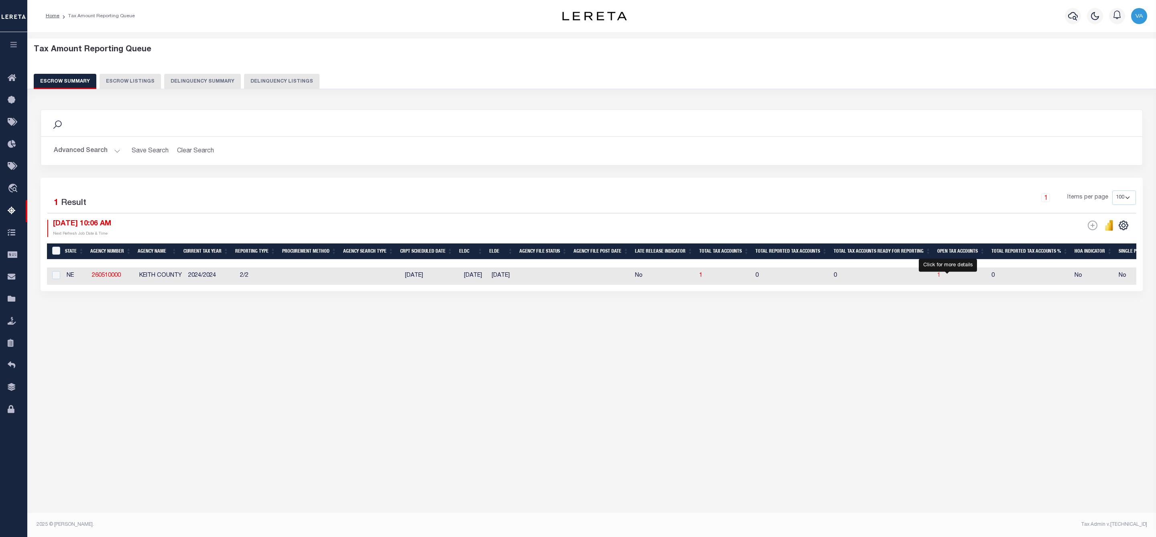
click at [940, 277] on span "1" at bounding box center [938, 276] width 3 height 6
select select "100"
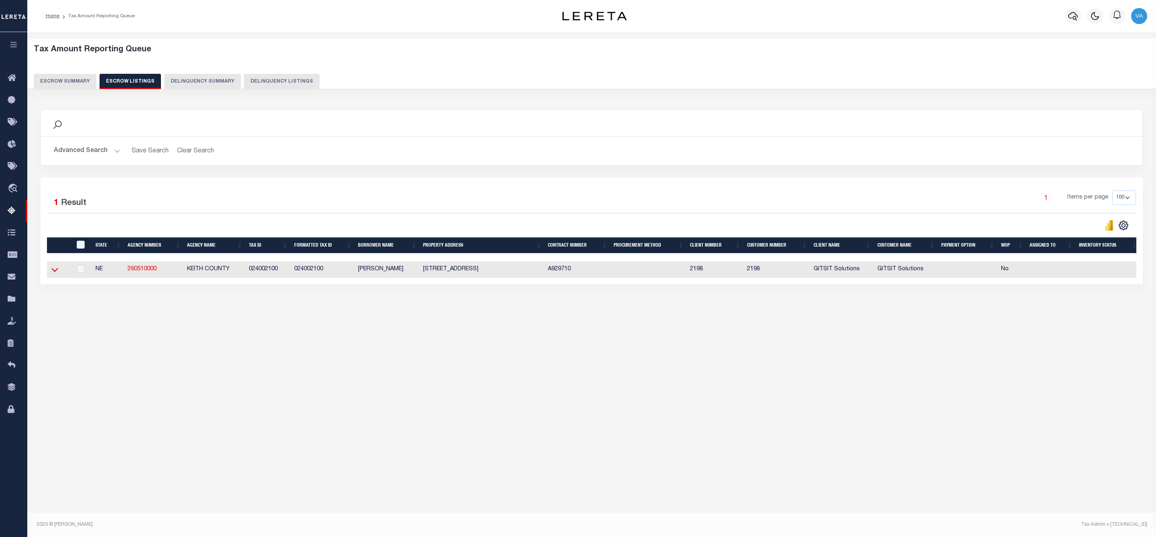
click at [54, 271] on icon at bounding box center [54, 270] width 7 height 8
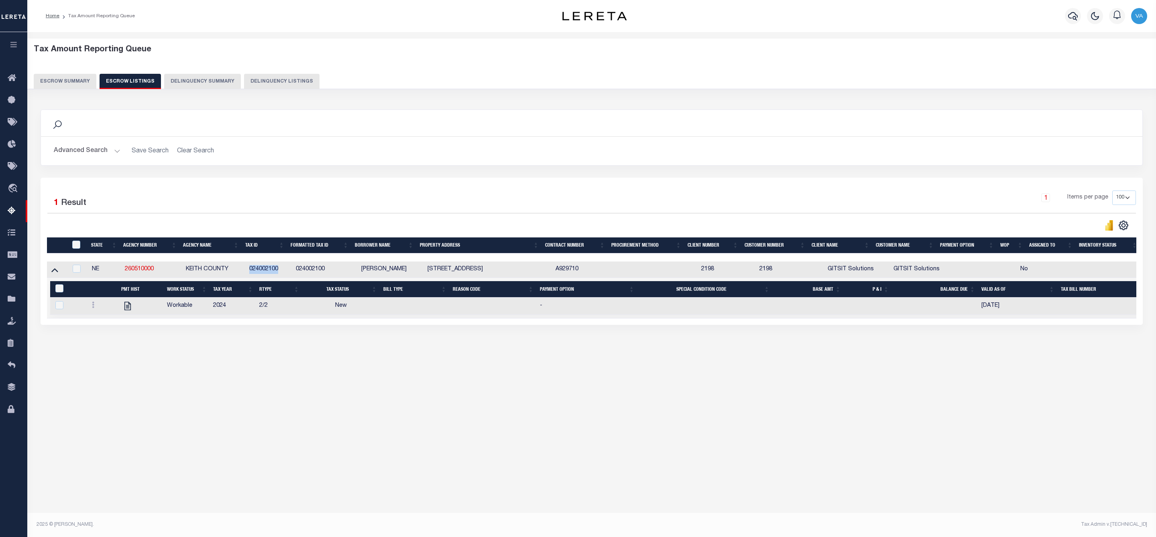
drag, startPoint x: 248, startPoint y: 271, endPoint x: 288, endPoint y: 270, distance: 40.1
click at [288, 270] on td "024002100" at bounding box center [269, 270] width 46 height 16
checkbox input "true"
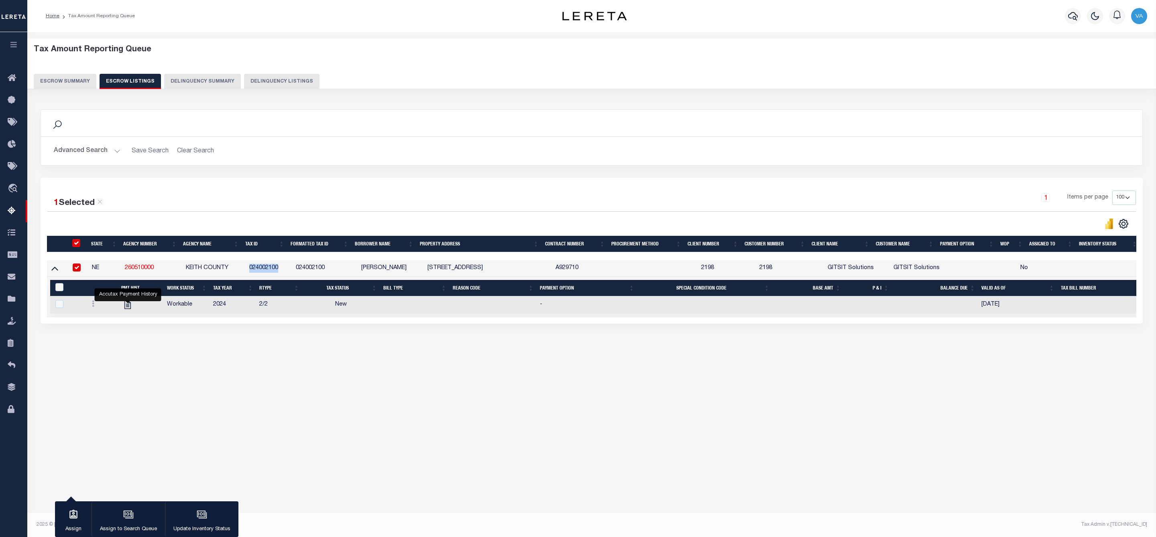
click at [65, 82] on button "Escrow Summary" at bounding box center [65, 81] width 63 height 15
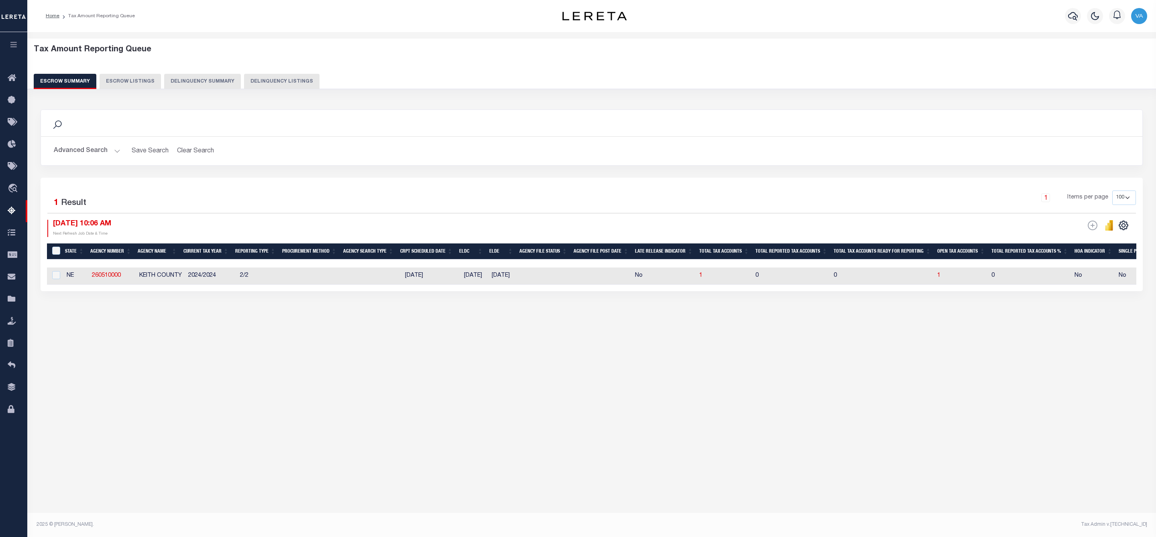
click at [99, 151] on button "Advanced Search" at bounding box center [87, 151] width 67 height 16
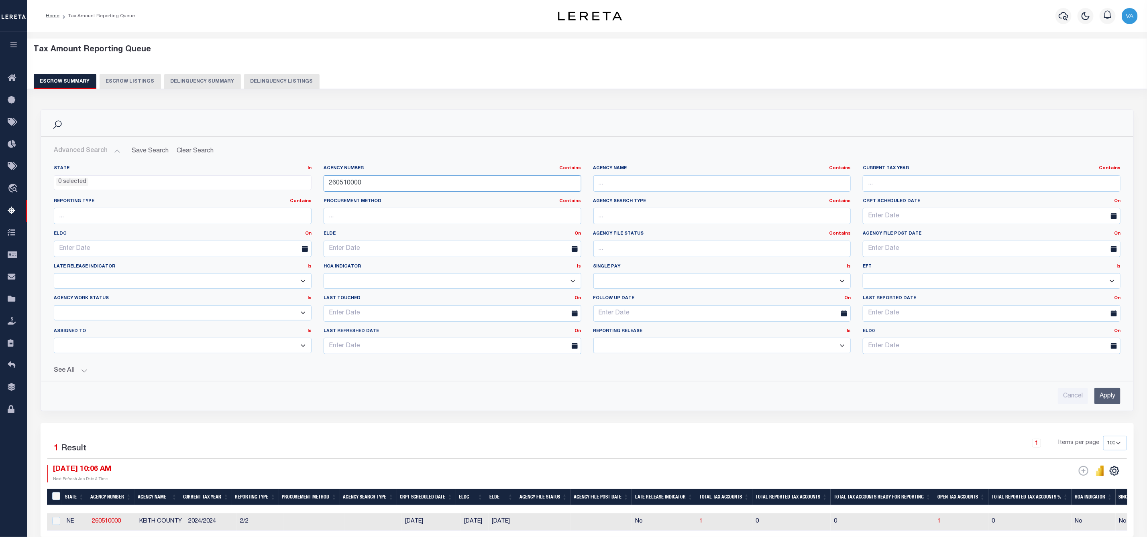
drag, startPoint x: 365, startPoint y: 182, endPoint x: 316, endPoint y: 182, distance: 49.0
click at [316, 182] on div "State In In AK AL AR AZ CA CO CT DC DE FL GA GU HI IA ID IL IN KS KY LA MA MD M…" at bounding box center [587, 262] width 1078 height 195
paste input "310600627"
type input "310600627"
click at [1103, 401] on input "Apply" at bounding box center [1107, 396] width 26 height 16
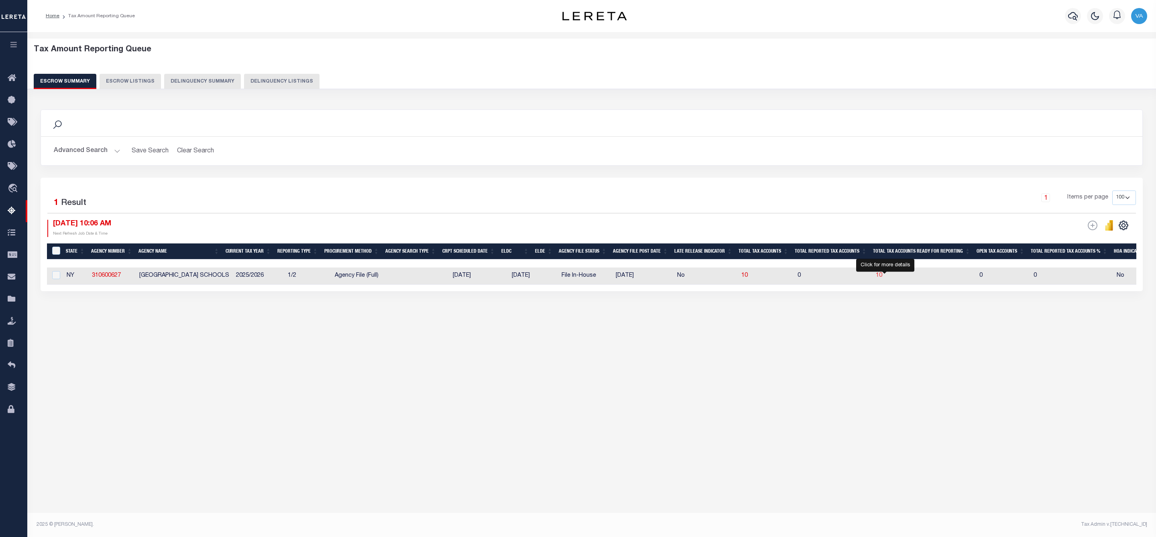
click at [882, 279] on span "10" at bounding box center [879, 276] width 6 height 6
select select "100"
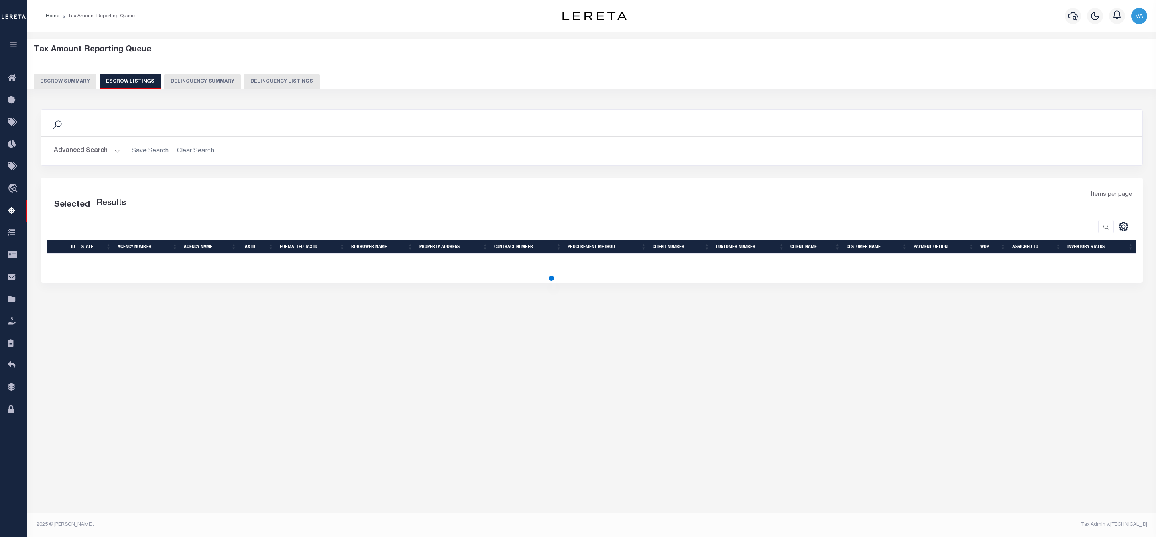
select select "100"
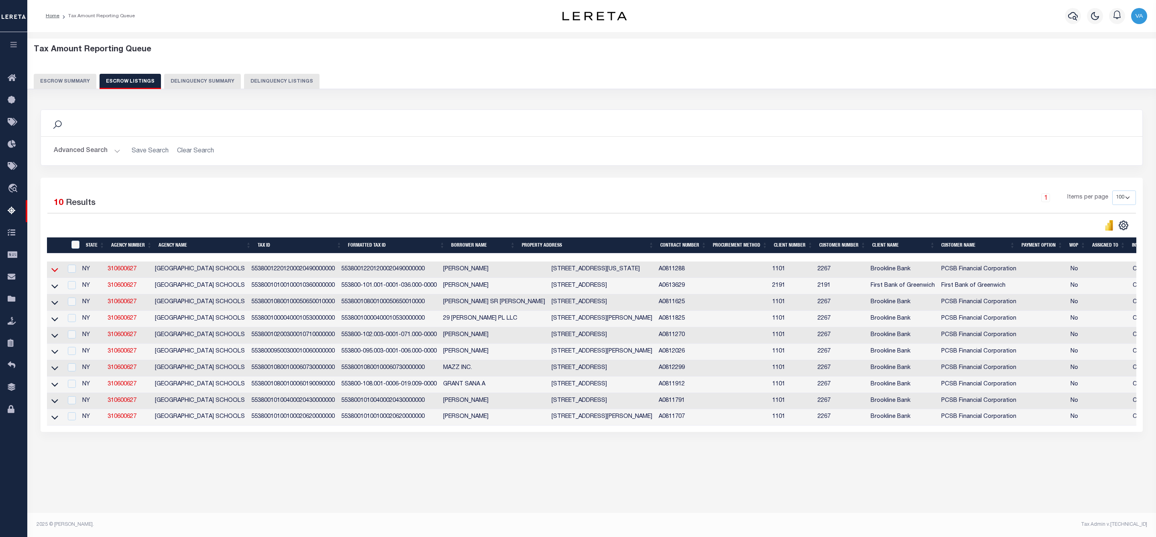
click at [55, 270] on icon at bounding box center [54, 270] width 7 height 8
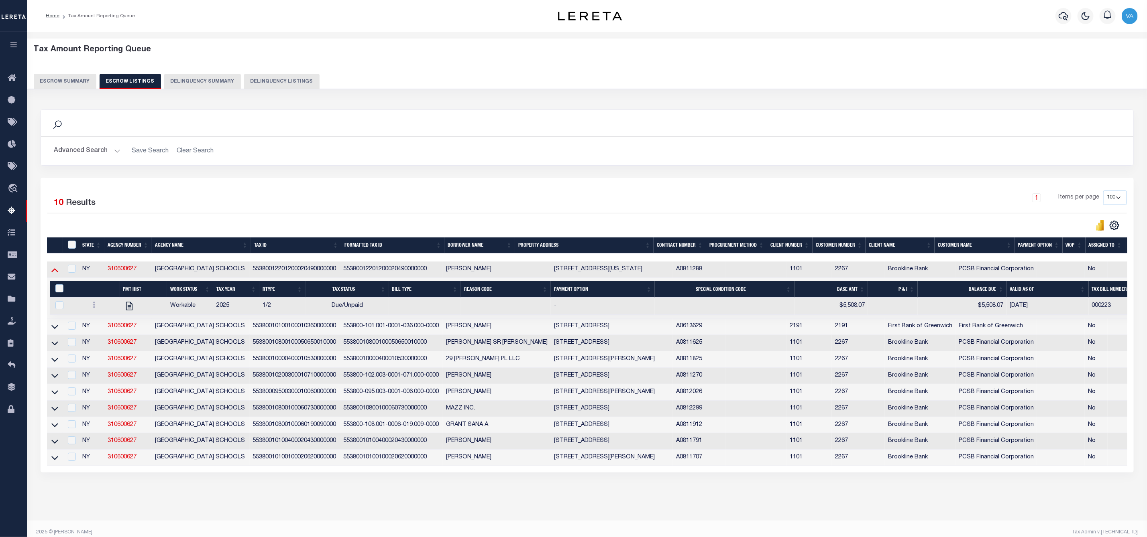
click at [55, 274] on icon at bounding box center [54, 270] width 7 height 8
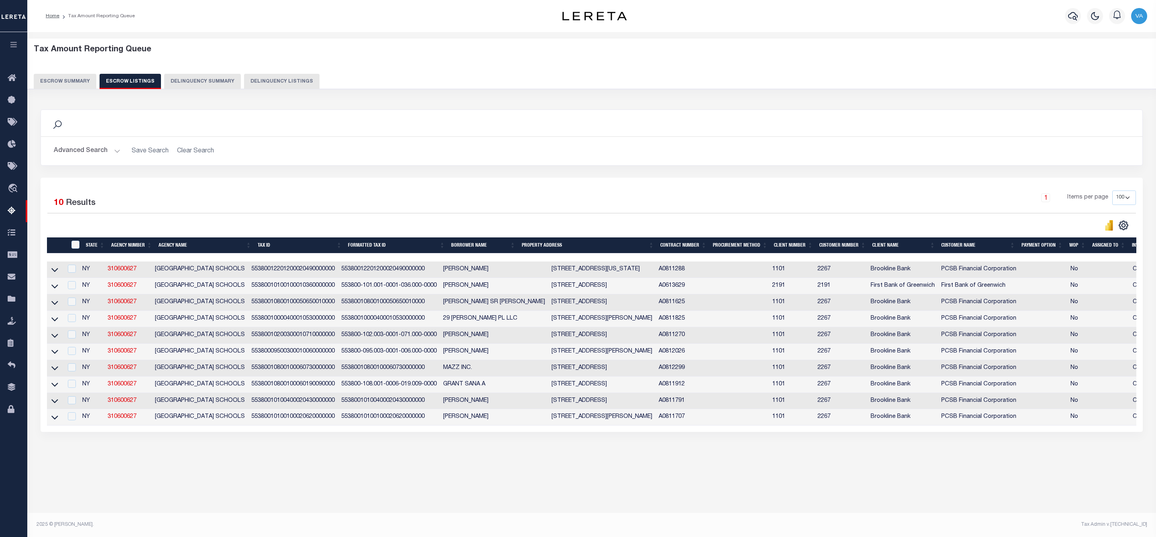
click at [63, 83] on button "Escrow Summary" at bounding box center [65, 81] width 63 height 15
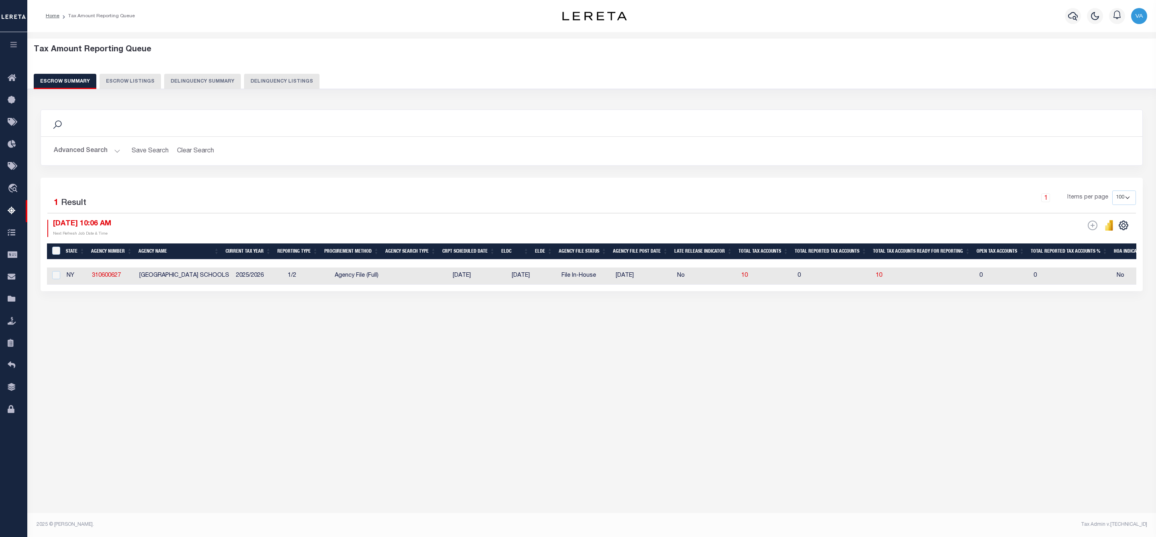
click at [104, 151] on button "Advanced Search" at bounding box center [87, 151] width 67 height 16
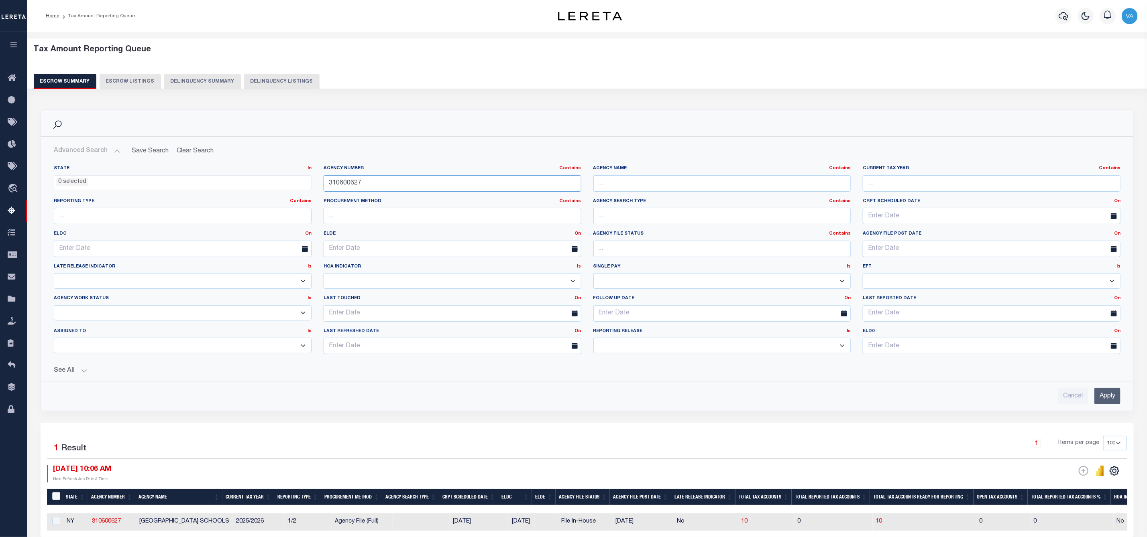
drag, startPoint x: 368, startPoint y: 188, endPoint x: 308, endPoint y: 185, distance: 60.2
click at [308, 185] on div "State In In AK AL AR AZ CA CO CT DC DE FL GA GU HI IA ID IL IN KS KY LA MA MD M…" at bounding box center [587, 262] width 1078 height 195
paste input "580601"
type input "310580601"
click at [1108, 397] on input "Apply" at bounding box center [1107, 396] width 26 height 16
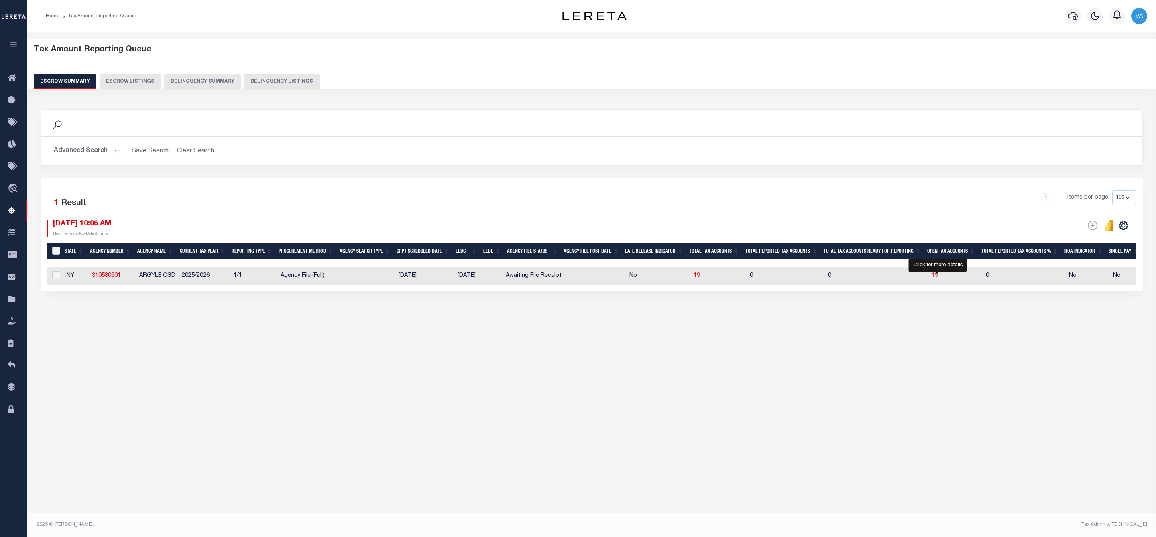
click at [936, 276] on span "19" at bounding box center [935, 276] width 6 height 6
select select "100"
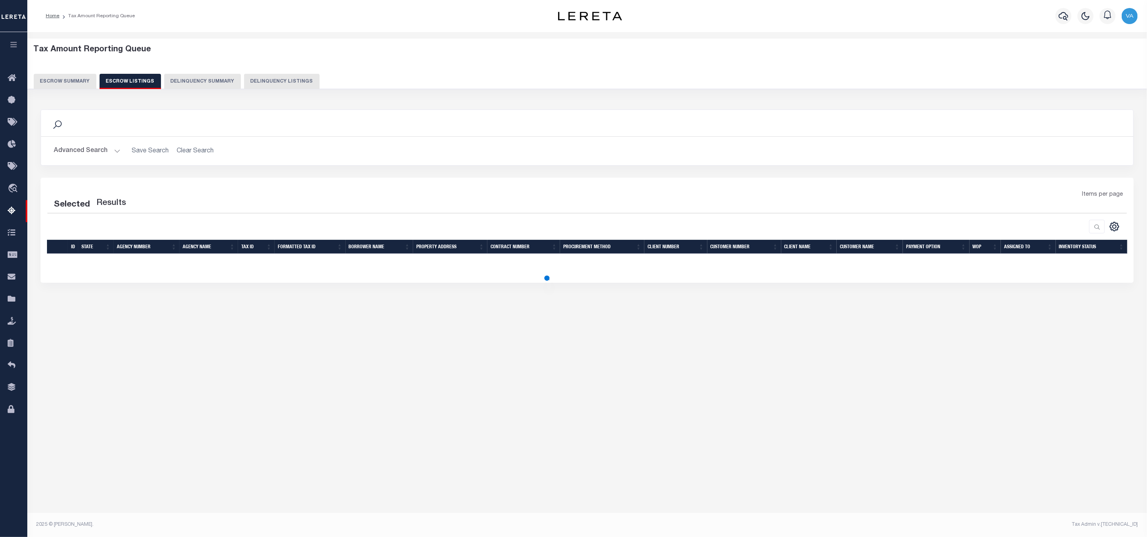
select select "100"
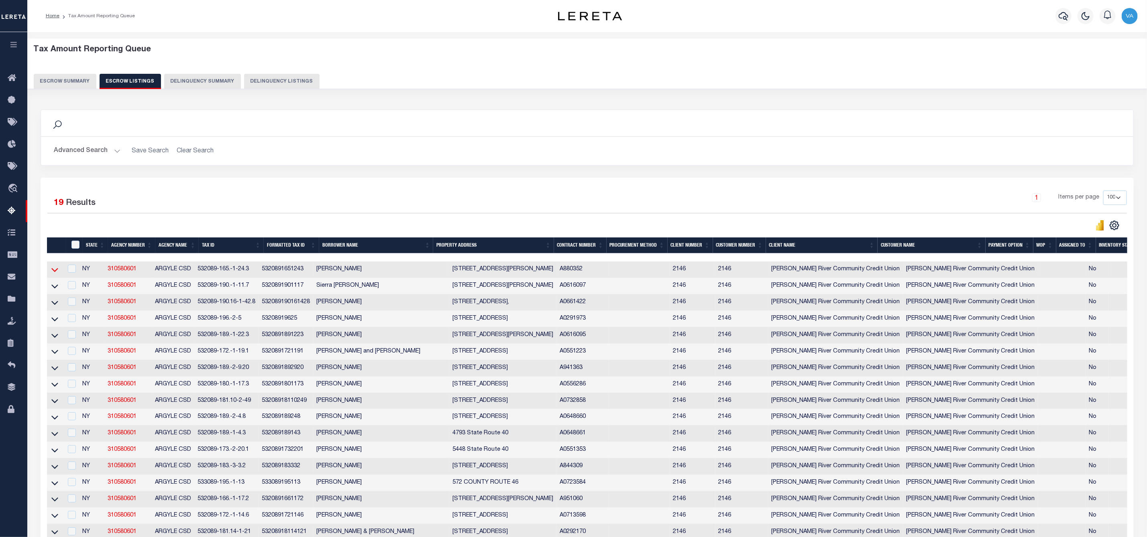
click at [51, 271] on icon at bounding box center [54, 270] width 7 height 8
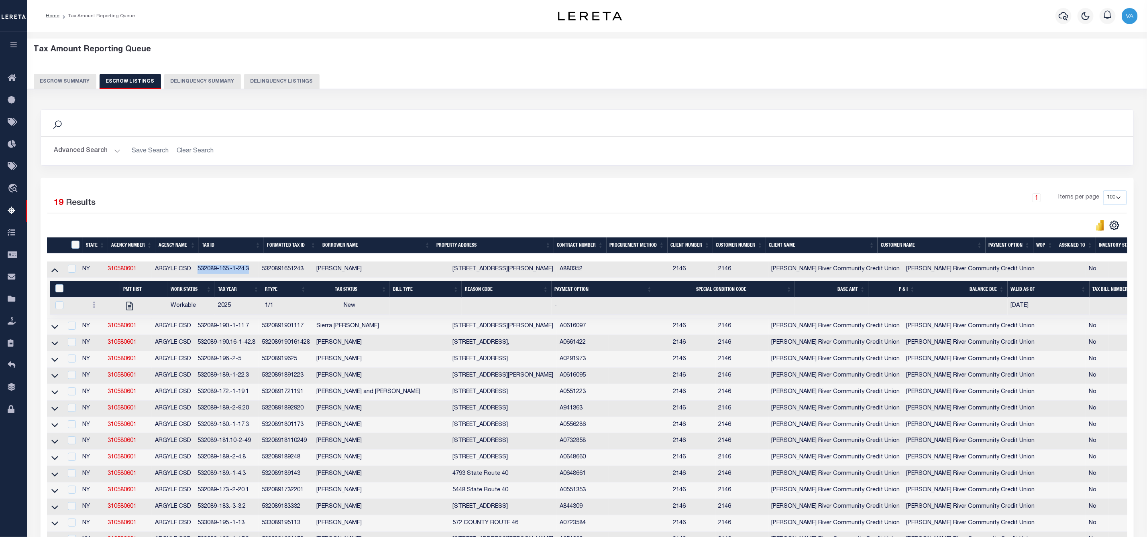
drag, startPoint x: 258, startPoint y: 269, endPoint x: 203, endPoint y: 270, distance: 55.4
click at [203, 270] on td "532089-165.-1-24.3" at bounding box center [226, 270] width 64 height 16
checkbox input "false"
checkbox input "true"
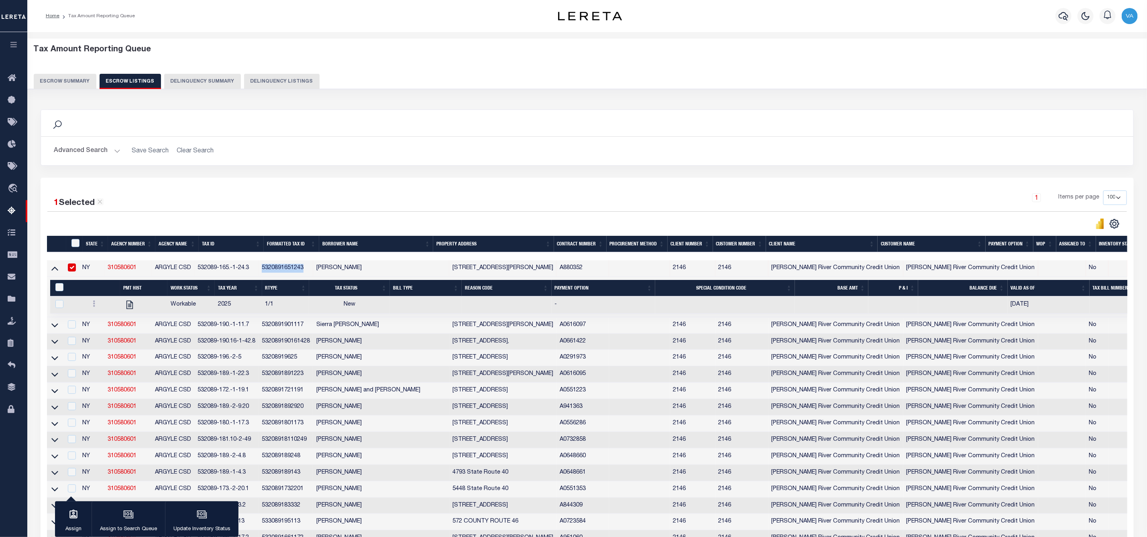
drag, startPoint x: 315, startPoint y: 270, endPoint x: 265, endPoint y: 268, distance: 50.6
click at [265, 268] on tr "NY 310580601 ARGYLE CSD 532089-165.-1-24.3 5320891651243 Natasha Downey 1797 Ma…" at bounding box center [623, 268] width 1152 height 16
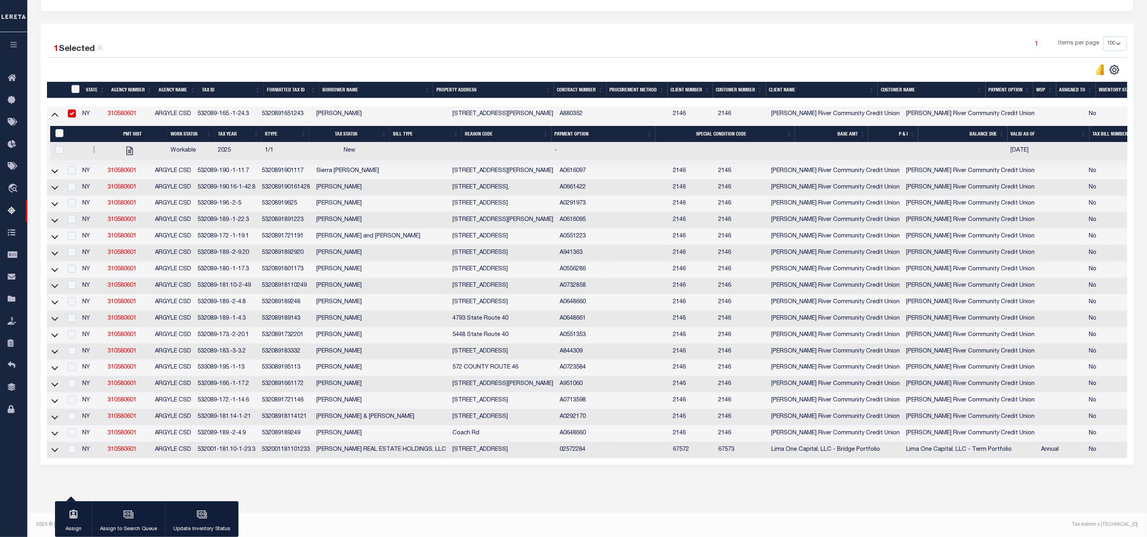
click at [301, 142] on td "1/1" at bounding box center [285, 150] width 47 height 17
checkbox input "true"
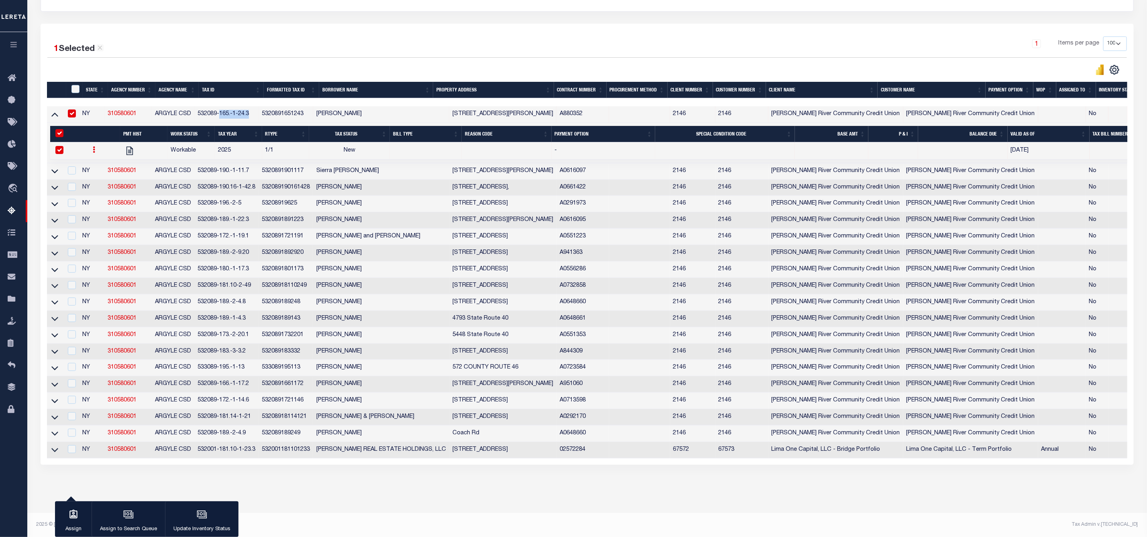
drag, startPoint x: 259, startPoint y: 104, endPoint x: 228, endPoint y: 104, distance: 31.3
click at [228, 106] on td "532089-165.-1-24.3" at bounding box center [226, 114] width 64 height 16
checkbox input "false"
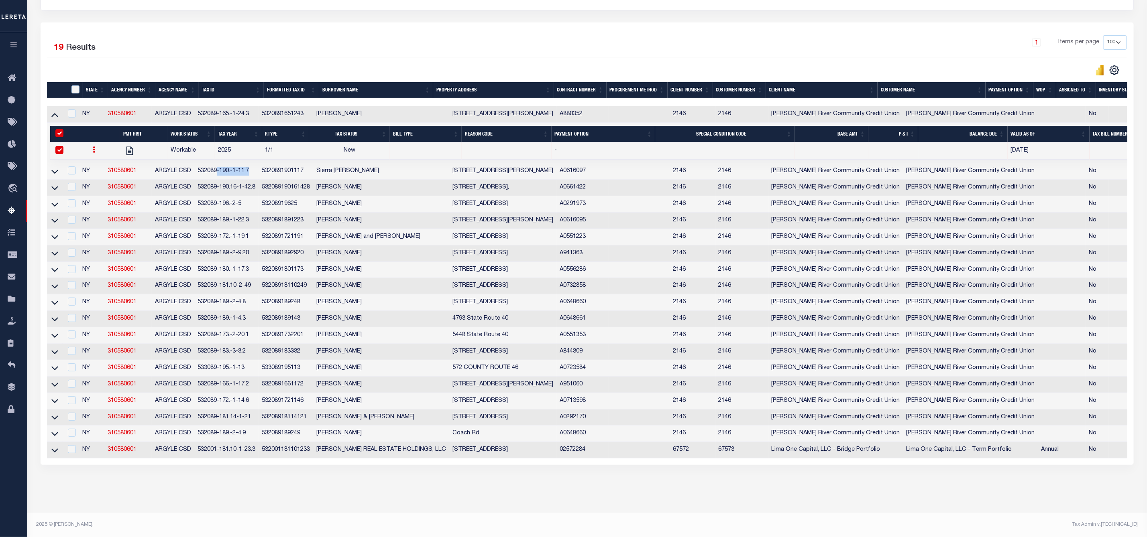
drag, startPoint x: 258, startPoint y: 162, endPoint x: 225, endPoint y: 168, distance: 33.1
click at [225, 168] on td "532089-190.-1-11.7" at bounding box center [226, 171] width 64 height 16
checkbox input "true"
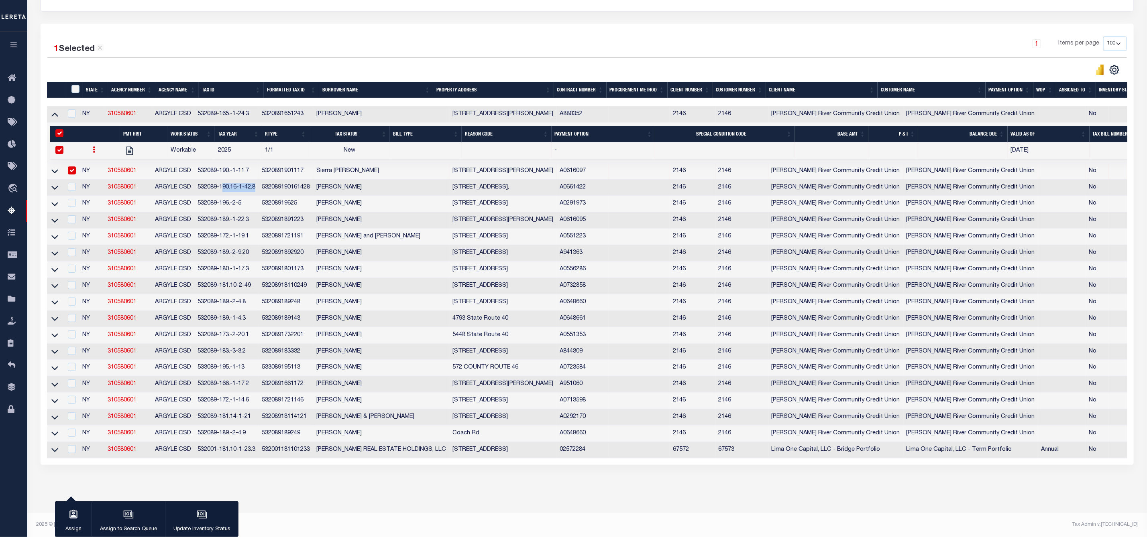
drag, startPoint x: 263, startPoint y: 177, endPoint x: 228, endPoint y: 181, distance: 35.1
click at [228, 181] on td "532089-190.16-1-42.8" at bounding box center [226, 188] width 64 height 16
checkbox input "true"
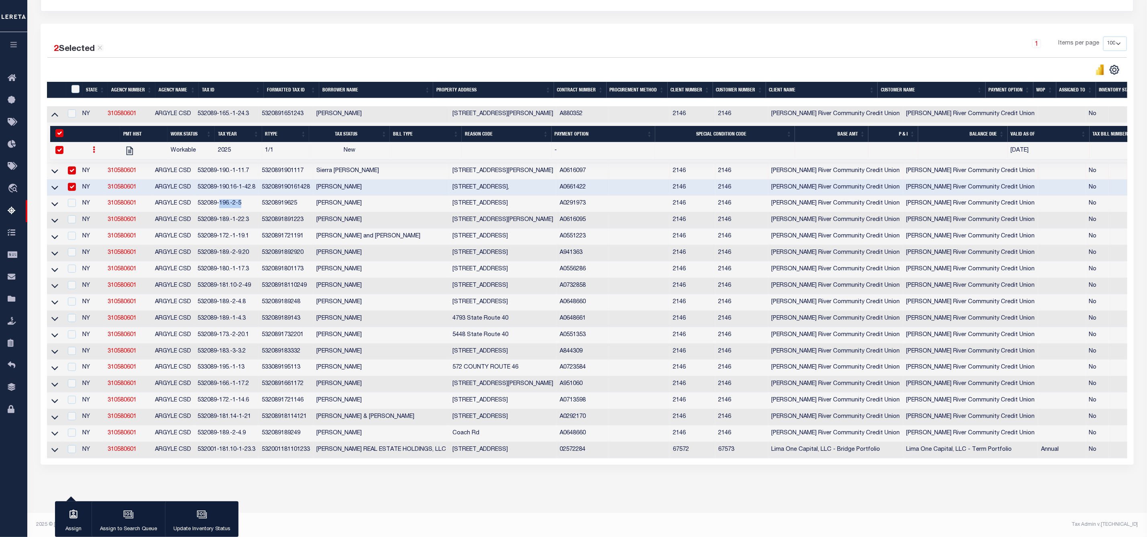
drag, startPoint x: 253, startPoint y: 193, endPoint x: 228, endPoint y: 196, distance: 25.5
click at [228, 196] on td "532089-196.-2-5" at bounding box center [226, 204] width 64 height 16
checkbox input "true"
drag, startPoint x: 258, startPoint y: 212, endPoint x: 226, endPoint y: 217, distance: 32.5
click at [226, 217] on td "532089-189.-1-22.3" at bounding box center [226, 220] width 64 height 16
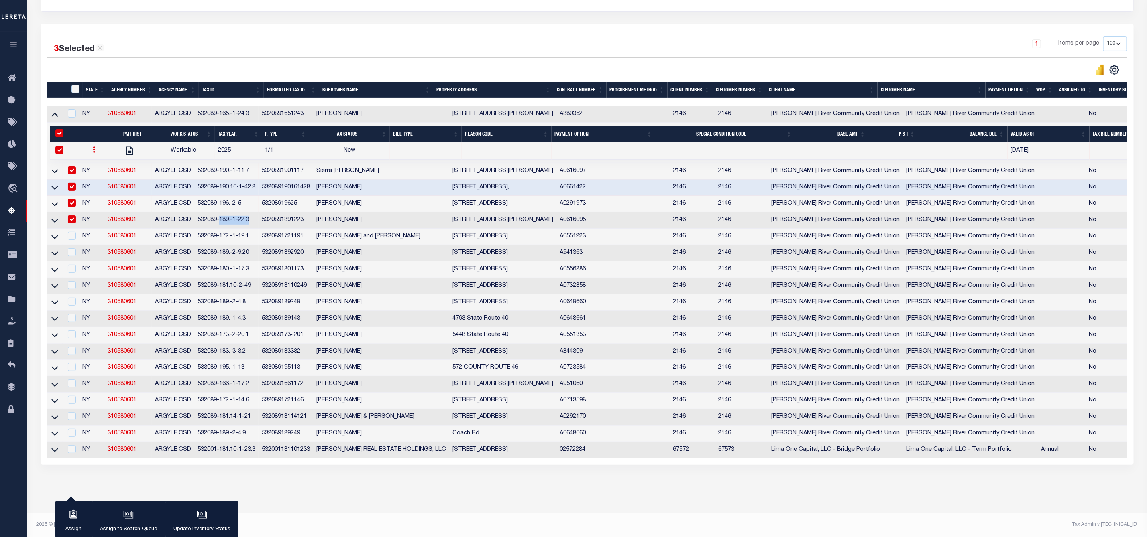
checkbox input "true"
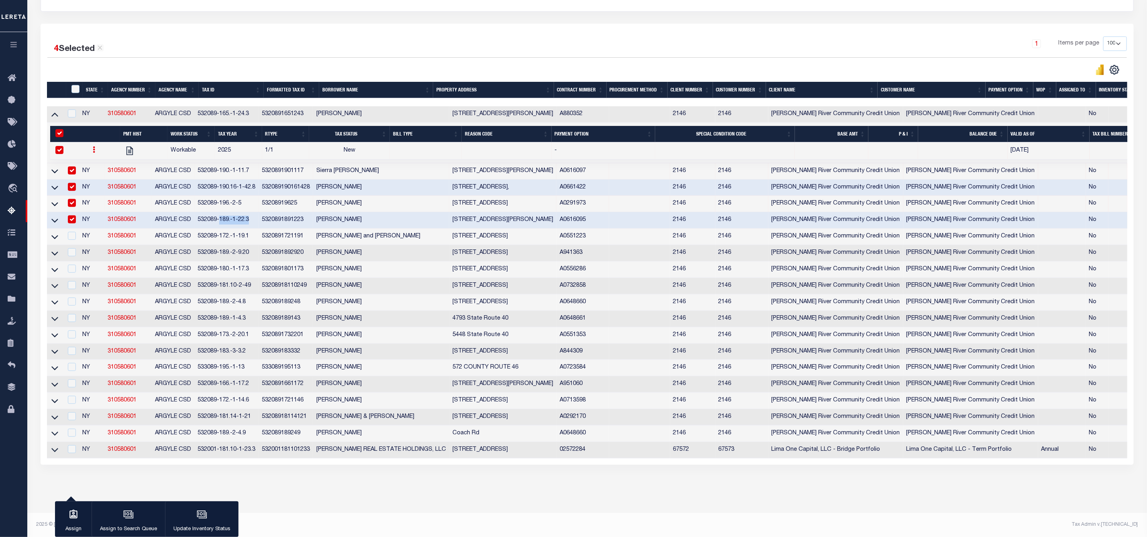
scroll to position [0, 0]
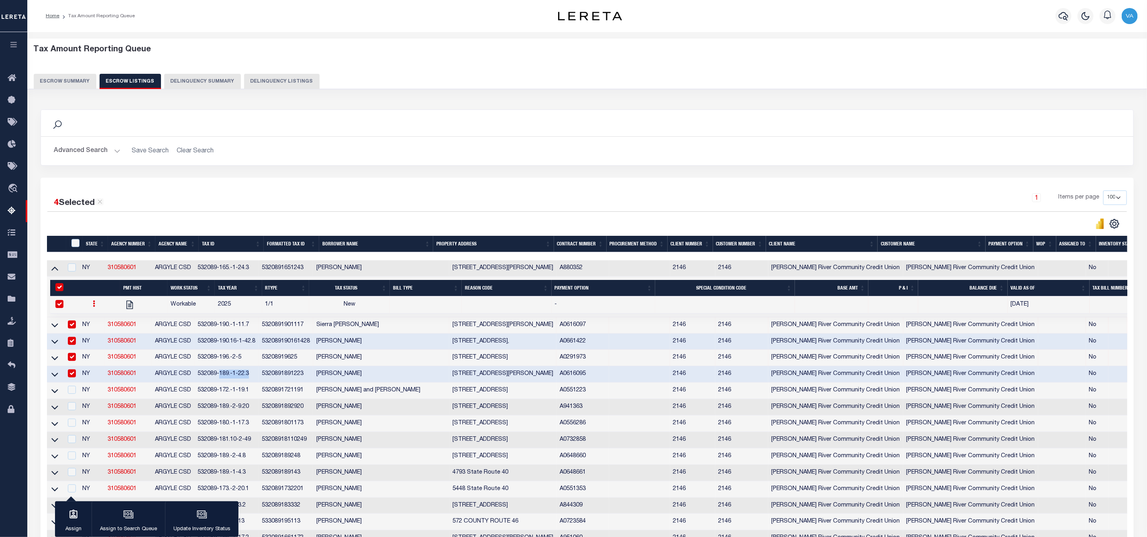
click at [64, 76] on button "Escrow Summary" at bounding box center [65, 81] width 63 height 15
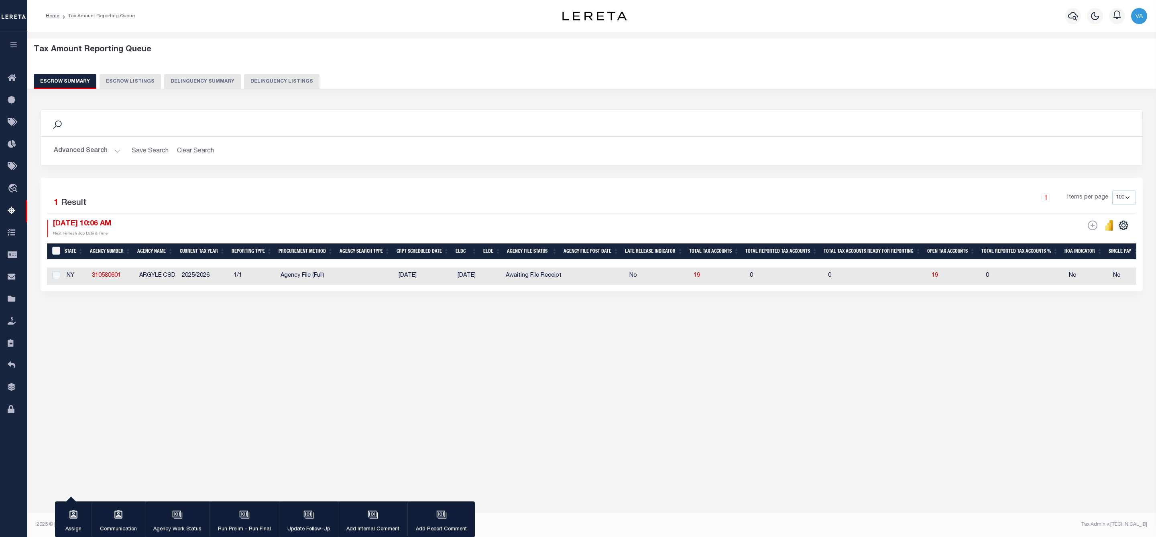
click at [107, 148] on button "Advanced Search" at bounding box center [87, 151] width 67 height 16
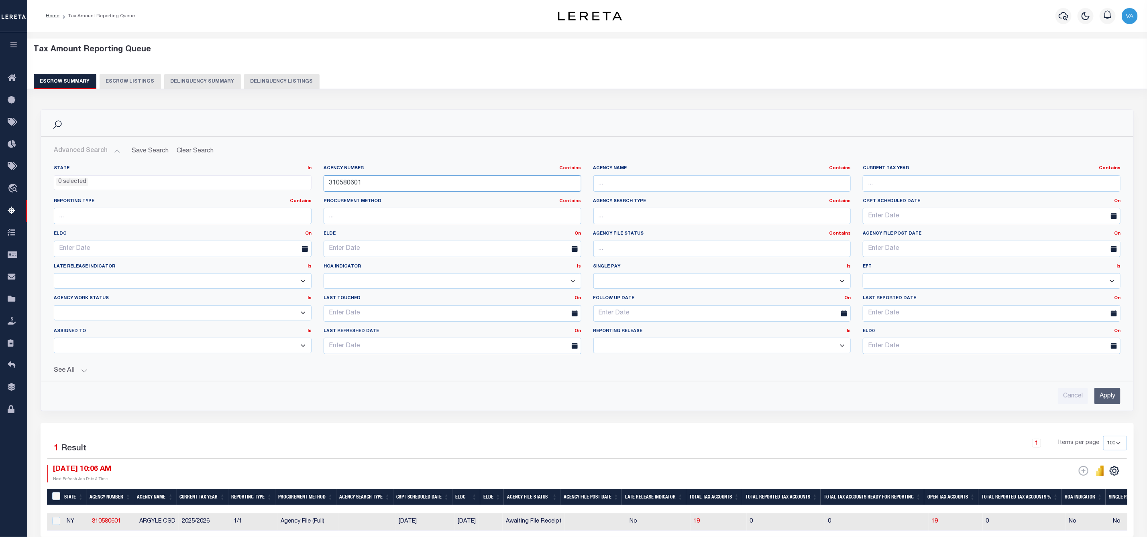
drag, startPoint x: 361, startPoint y: 182, endPoint x: 311, endPoint y: 179, distance: 50.2
click at [311, 179] on div "State In In AK AL AR AZ CA CO CT DC DE FL GA GU HI IA ID IL IN KS KY LA MA MD M…" at bounding box center [587, 262] width 1078 height 195
paste input "600607"
type input "310600607"
click at [1111, 404] on input "Apply" at bounding box center [1107, 396] width 26 height 16
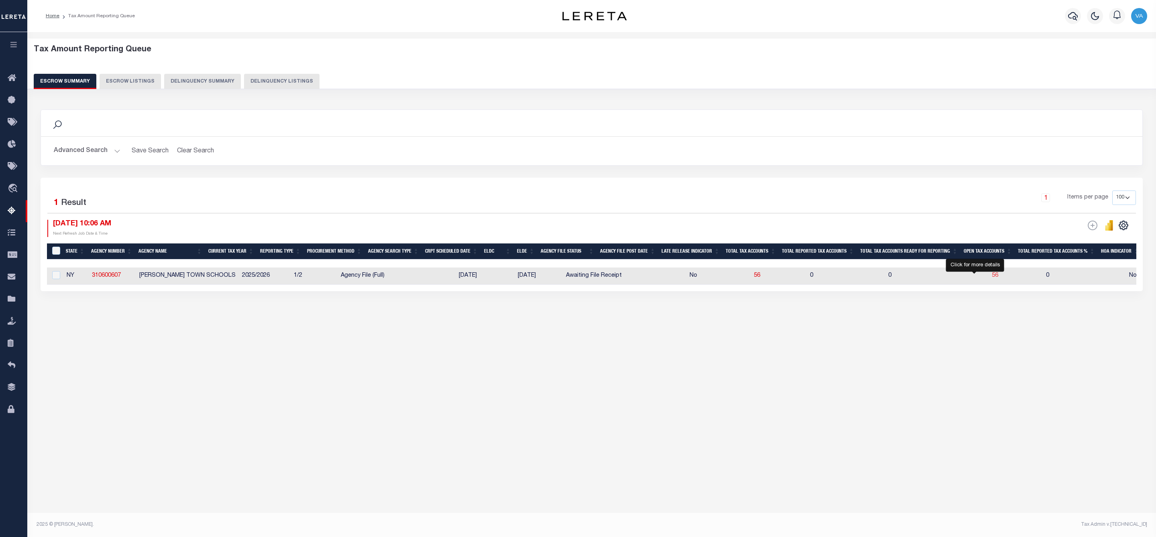
click at [973, 275] on body "Home Tax Amount Reporting Queue Profile" at bounding box center [578, 258] width 1156 height 516
click at [992, 276] on span "56" at bounding box center [995, 276] width 6 height 6
select select "100"
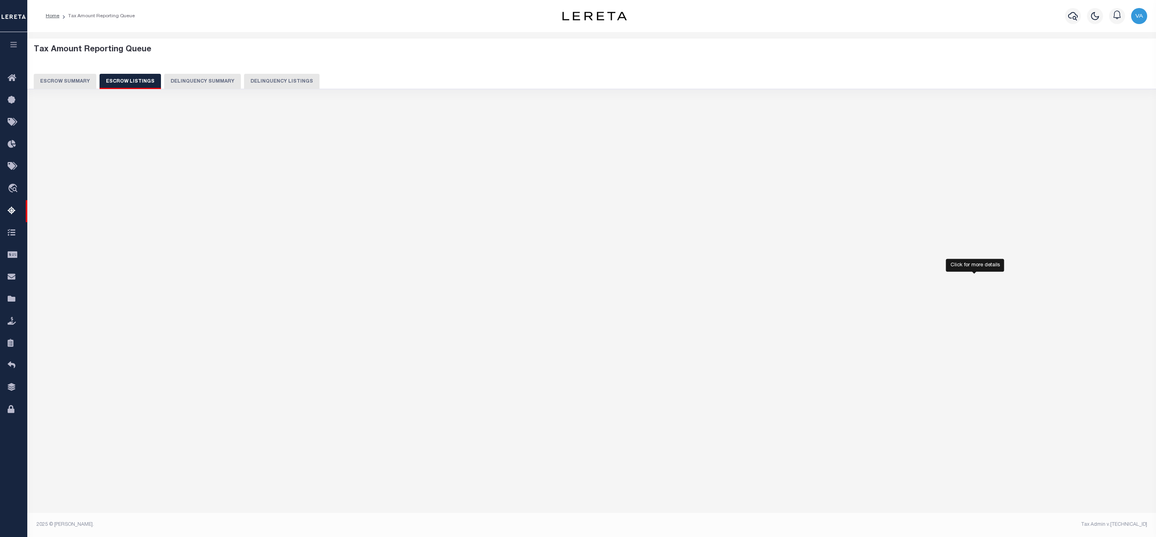
select select "100"
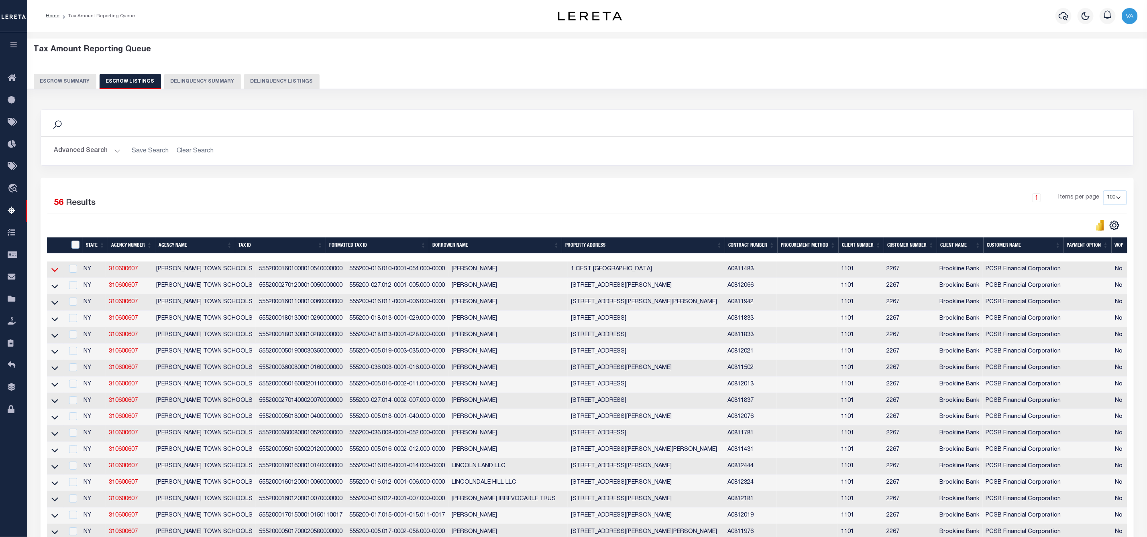
click at [55, 273] on icon at bounding box center [54, 270] width 7 height 8
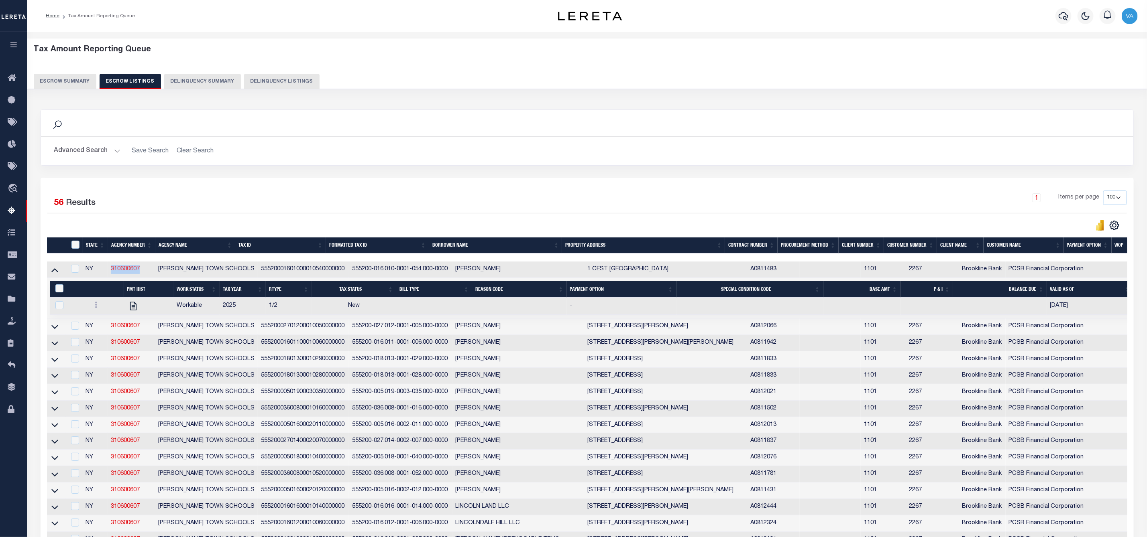
drag, startPoint x: 144, startPoint y: 272, endPoint x: 112, endPoint y: 273, distance: 32.5
click at [112, 273] on td "310600607" at bounding box center [131, 270] width 47 height 16
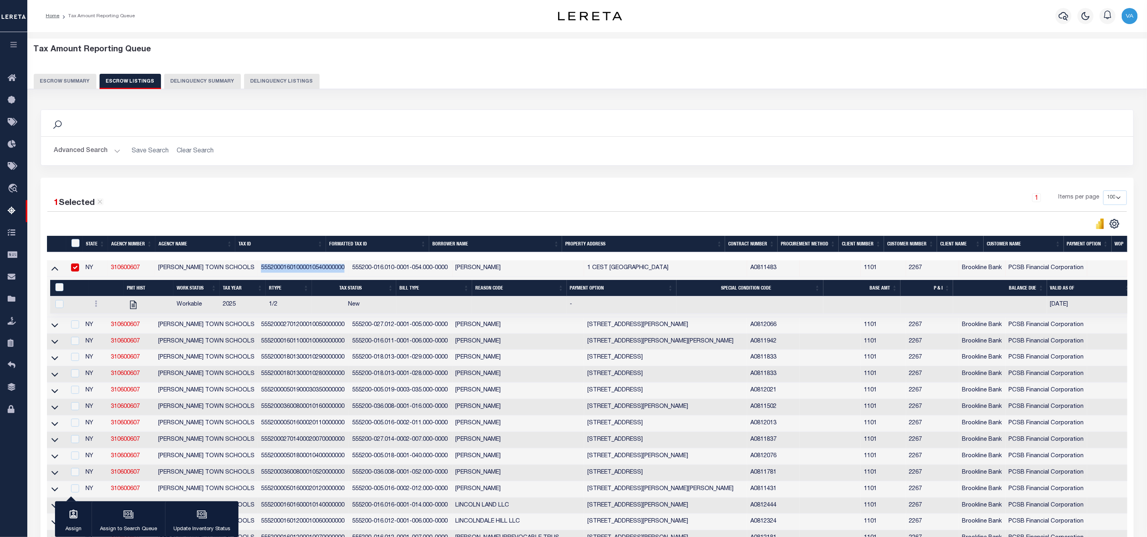
drag, startPoint x: 239, startPoint y: 267, endPoint x: 330, endPoint y: 263, distance: 91.6
click at [330, 263] on td "55520001601000010540000000" at bounding box center [303, 268] width 91 height 16
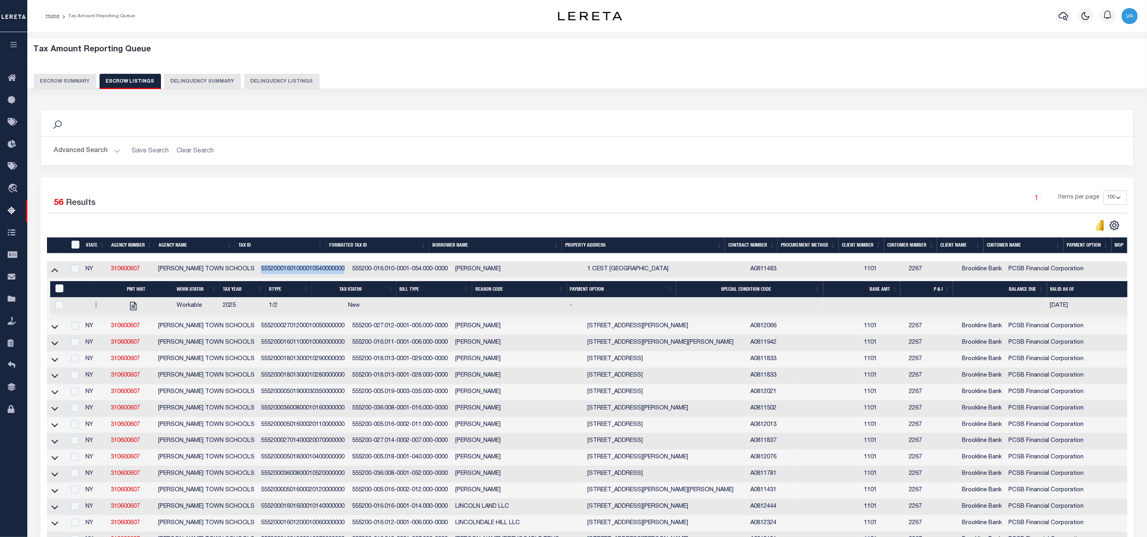
drag, startPoint x: 571, startPoint y: 268, endPoint x: 618, endPoint y: 269, distance: 46.6
click at [618, 269] on tr "NY 310600607 SOMERS TOWN SCHOOLS 55520001601000010540000000 555200-016.010-0001…" at bounding box center [647, 270] width 1201 height 16
drag, startPoint x: 440, startPoint y: 273, endPoint x: 489, endPoint y: 276, distance: 49.5
click at [489, 276] on td "PIETRANGOLARE,JAMES" at bounding box center [518, 270] width 132 height 16
checkbox input "true"
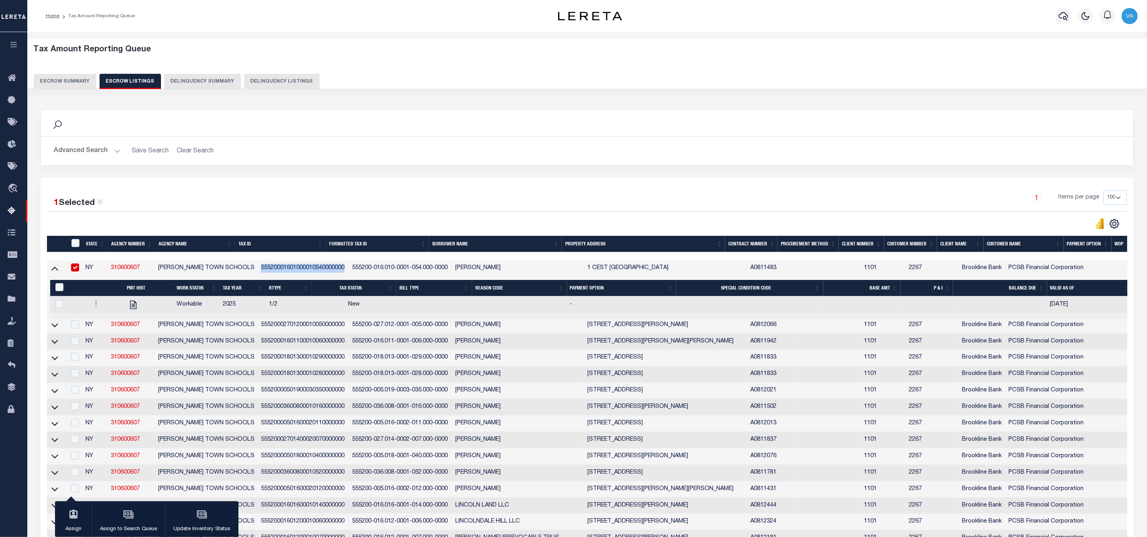
click at [48, 75] on button "Escrow Summary" at bounding box center [65, 81] width 63 height 15
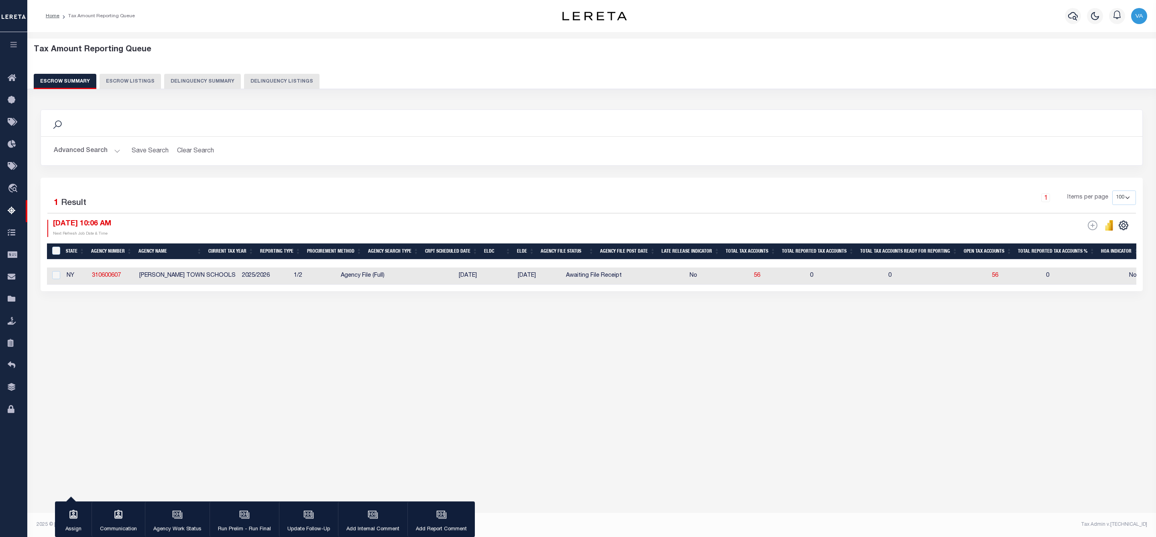
click at [112, 147] on button "Advanced Search" at bounding box center [87, 151] width 67 height 16
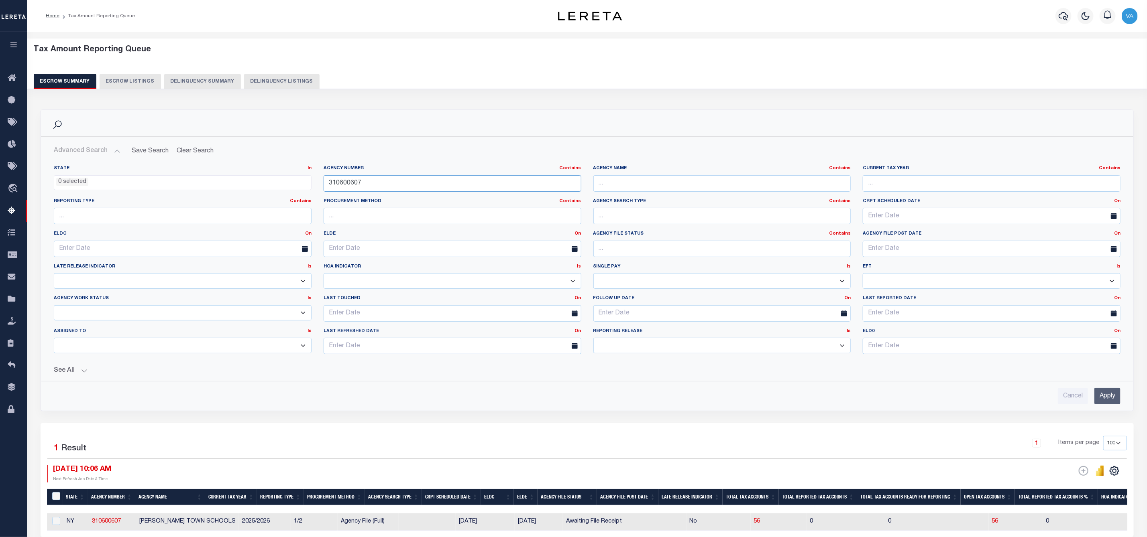
drag, startPoint x: 365, startPoint y: 182, endPoint x: 307, endPoint y: 182, distance: 57.8
click at [307, 182] on div "State In In AK AL AR AZ CA CO CT DC DE FL GA GU HI IA ID IL IN KS KY LA MA MD M…" at bounding box center [587, 262] width 1078 height 195
paste input "21"
click at [1105, 399] on input "Apply" at bounding box center [1107, 396] width 26 height 16
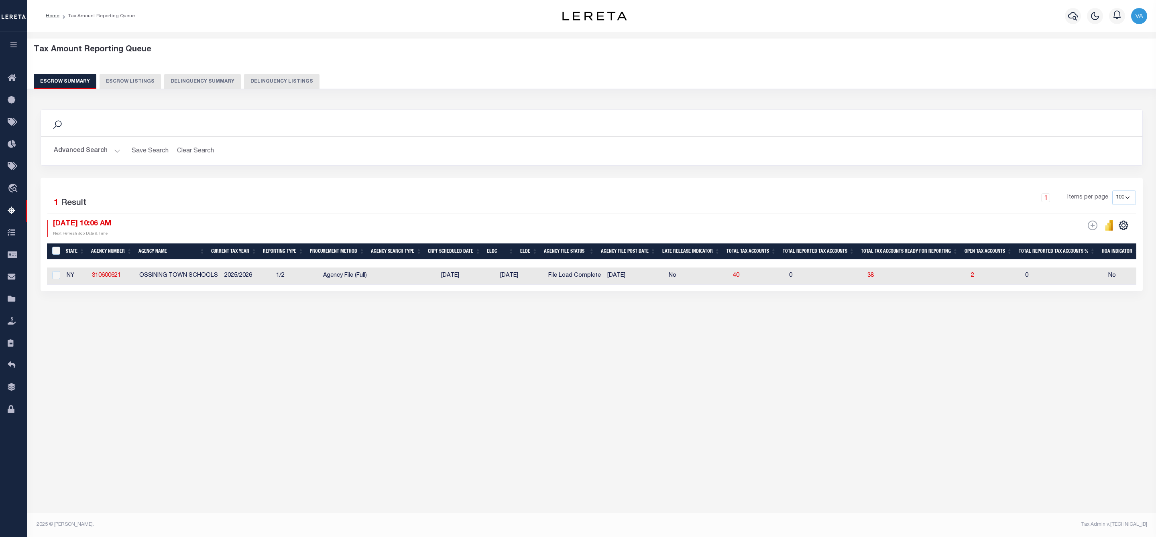
click at [104, 152] on button "Advanced Search" at bounding box center [87, 151] width 67 height 16
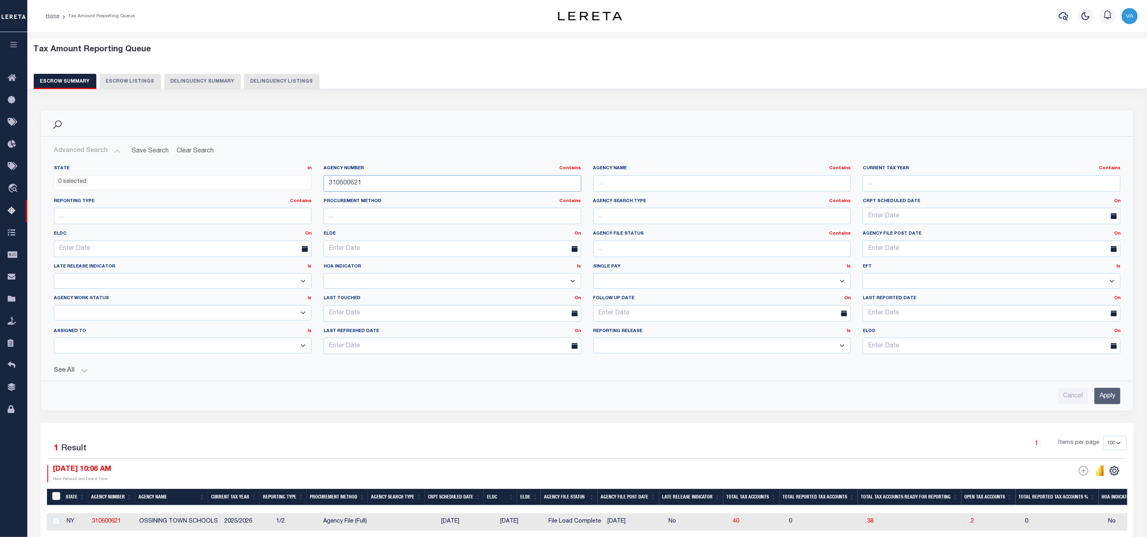
drag, startPoint x: 365, startPoint y: 183, endPoint x: 325, endPoint y: 183, distance: 39.7
click at [325, 183] on input "310600621" at bounding box center [452, 183] width 258 height 16
paste input "18010021"
click at [1102, 395] on input "Apply" at bounding box center [1107, 396] width 26 height 16
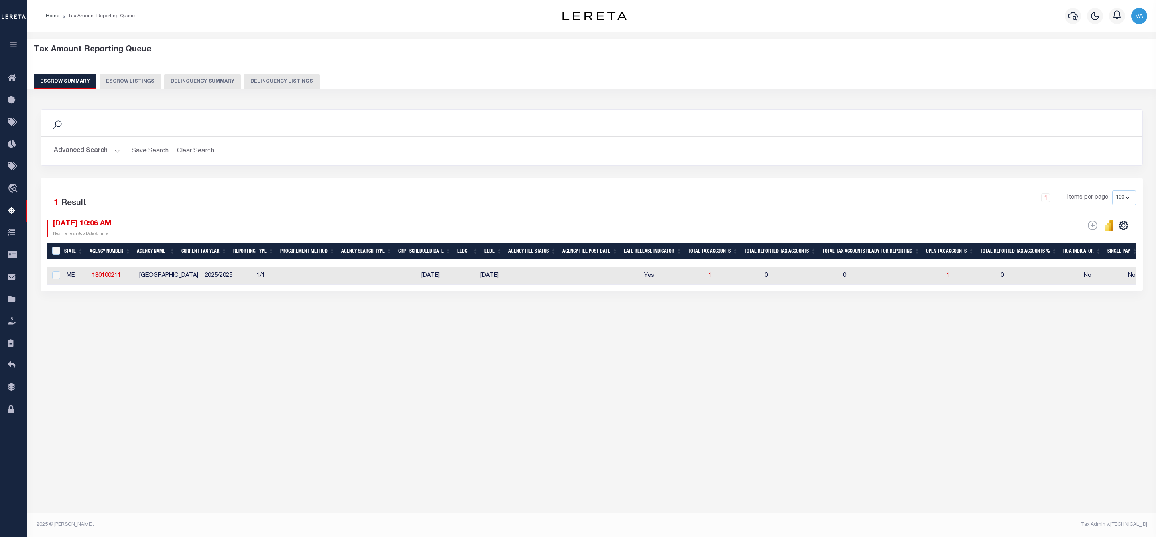
click at [97, 151] on button "Advanced Search" at bounding box center [87, 151] width 67 height 16
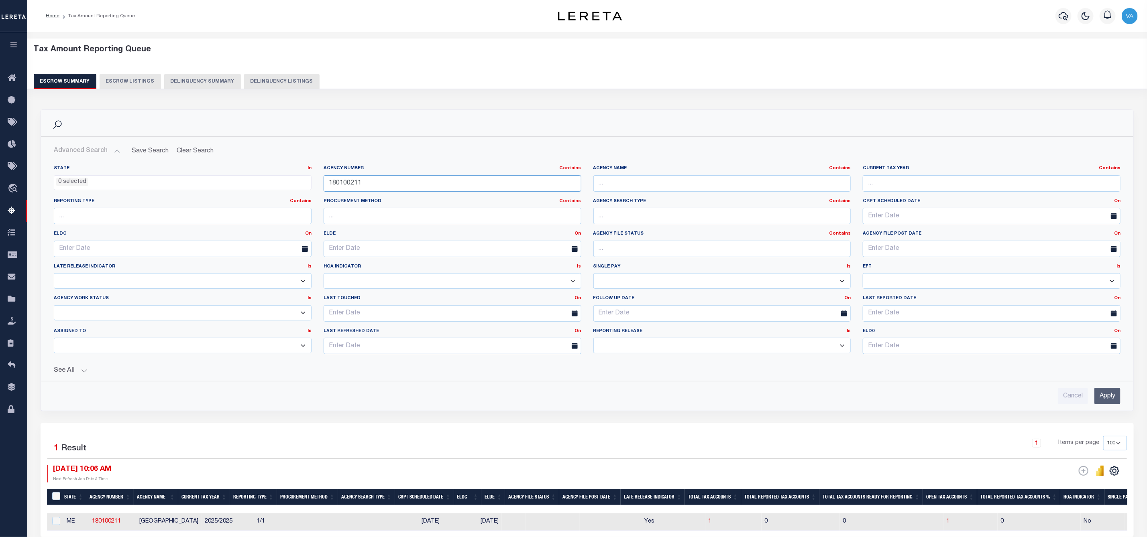
drag, startPoint x: 368, startPoint y: 185, endPoint x: 302, endPoint y: 184, distance: 65.4
click at [302, 184] on div "State In In AK AL AR AZ CA CO CT DC DE FL GA GU HI IA ID IL IN KS KY LA MA MD M…" at bounding box center [587, 262] width 1078 height 195
paste input "00111100"
type input "100111100"
click at [1105, 397] on input "Apply" at bounding box center [1107, 396] width 26 height 16
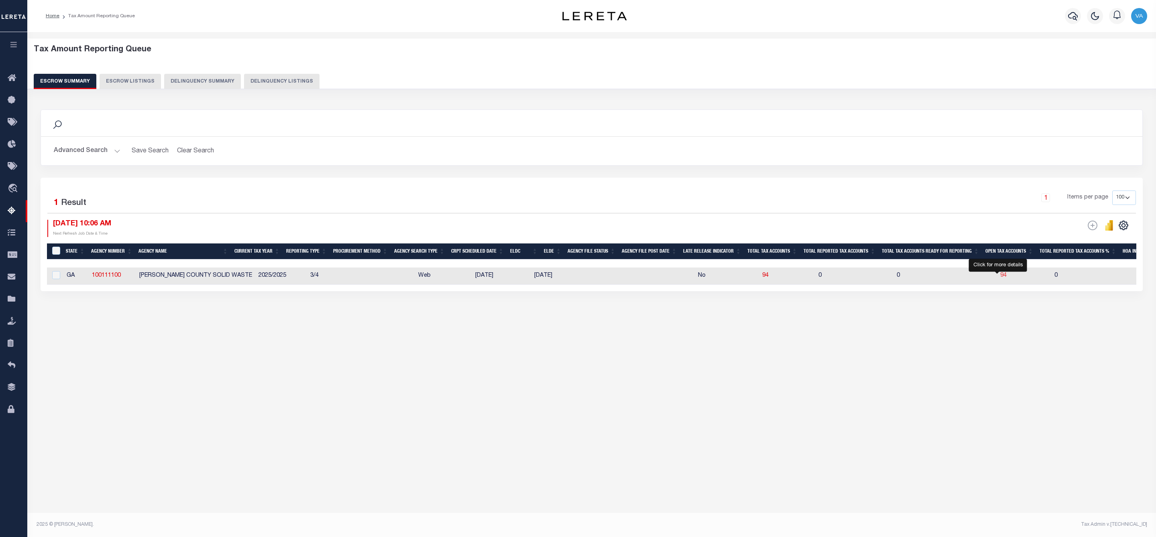
click at [1000, 275] on span "94" at bounding box center [1003, 276] width 6 height 6
select select "100"
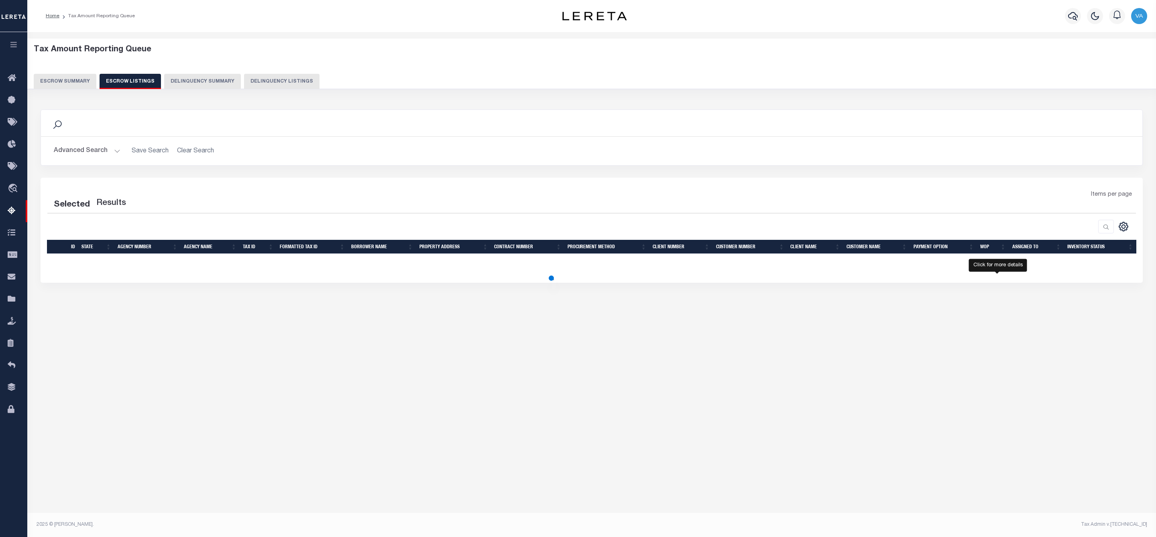
select select "100"
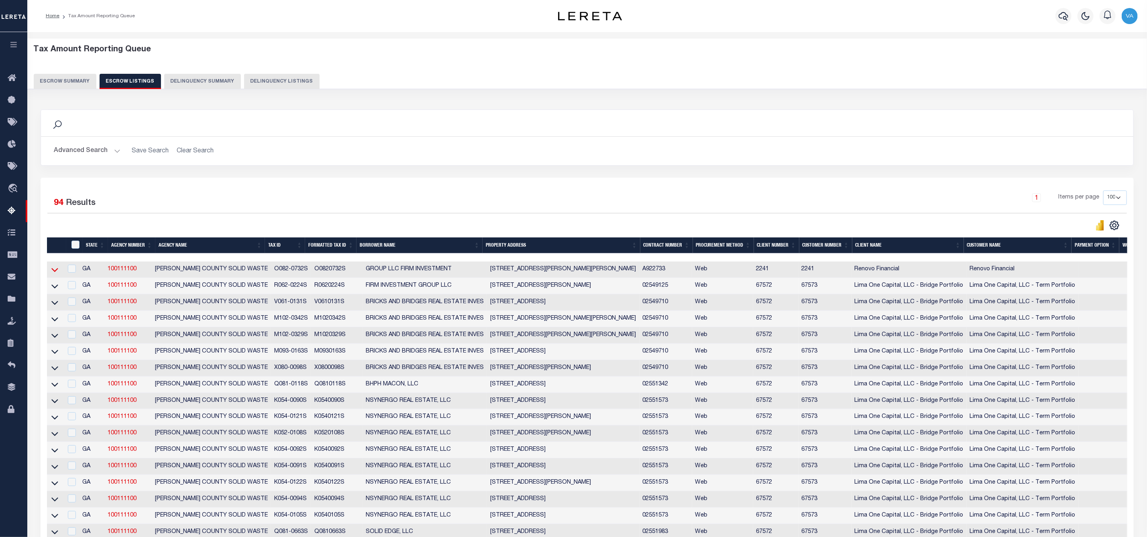
click at [53, 273] on icon at bounding box center [54, 270] width 7 height 4
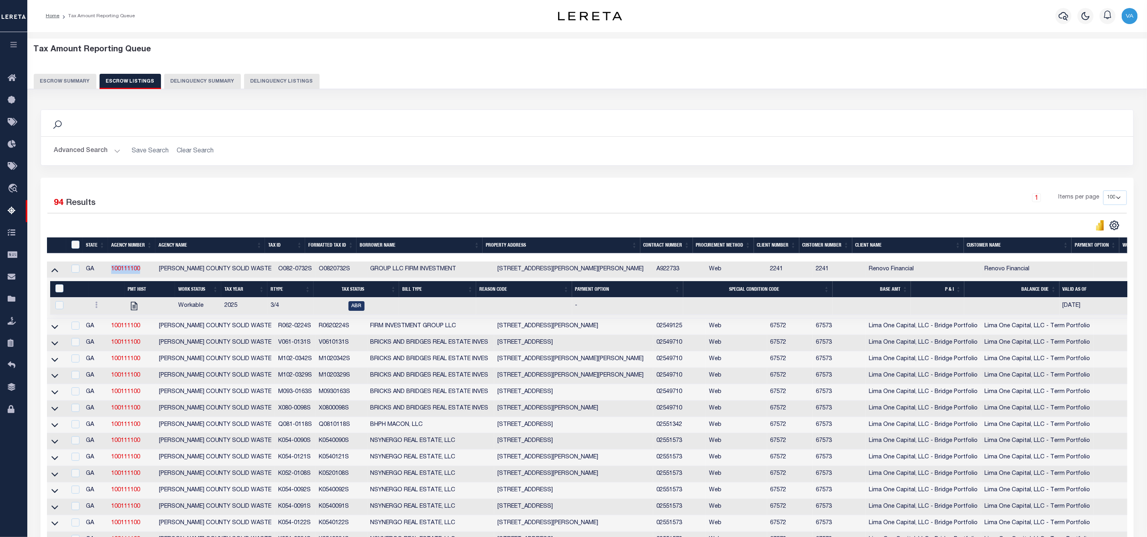
drag, startPoint x: 142, startPoint y: 269, endPoint x: 109, endPoint y: 277, distance: 34.7
click at [109, 277] on td "100111100" at bounding box center [131, 270] width 47 height 16
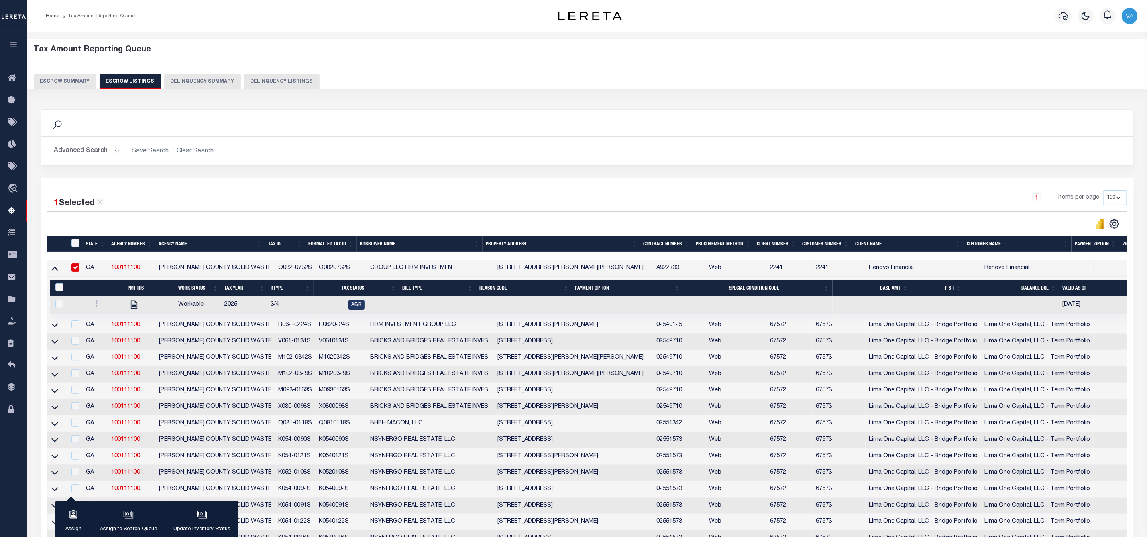
drag, startPoint x: 87, startPoint y: 269, endPoint x: 635, endPoint y: 266, distance: 548.2
click at [635, 266] on tr "GA 100111100 MACON-BIBB COUNTY SOLID WASTE O082-0732S O0820732S GROUP LLC FIRM …" at bounding box center [655, 268] width 1216 height 16
drag, startPoint x: 148, startPoint y: 272, endPoint x: 158, endPoint y: 272, distance: 9.2
click at [148, 272] on td "100111100" at bounding box center [131, 268] width 47 height 16
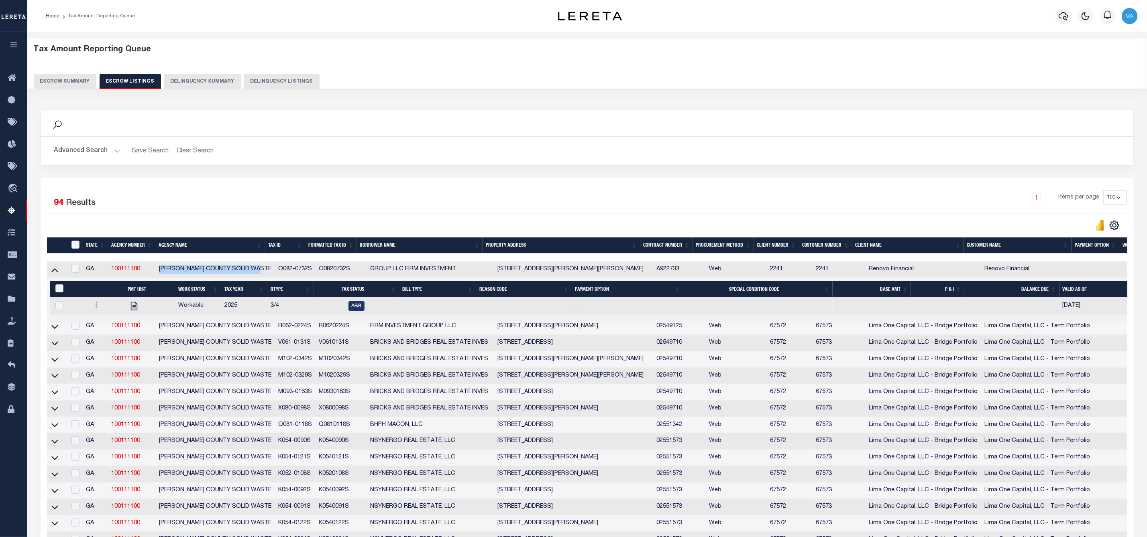
drag, startPoint x: 161, startPoint y: 271, endPoint x: 265, endPoint y: 271, distance: 103.5
click at [265, 271] on td "[PERSON_NAME] COUNTY SOLID WASTE" at bounding box center [216, 270] width 120 height 16
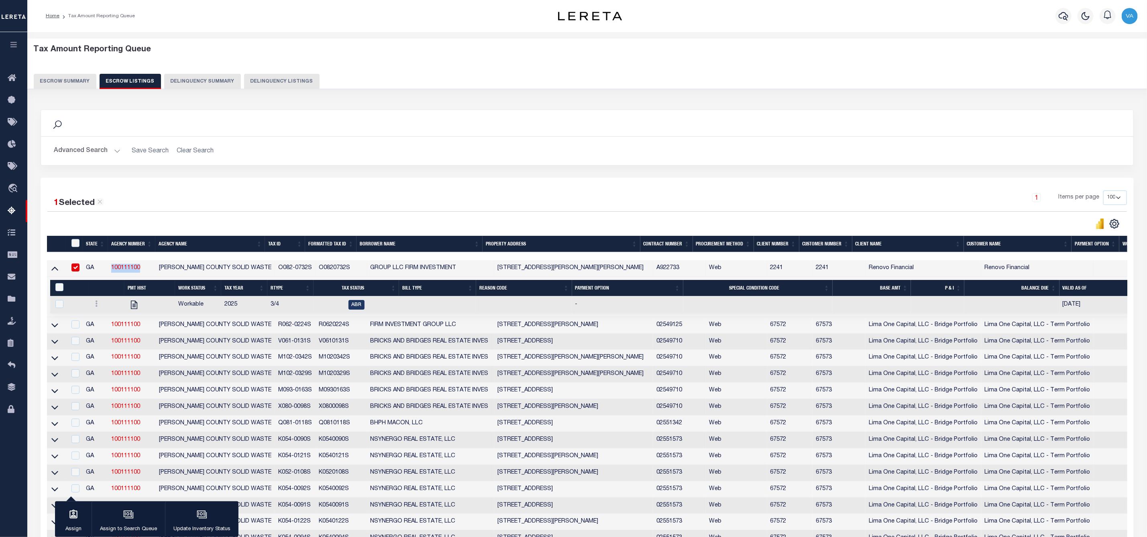
drag, startPoint x: 143, startPoint y: 270, endPoint x: 111, endPoint y: 270, distance: 32.5
click at [111, 270] on td "100111100" at bounding box center [131, 268] width 47 height 16
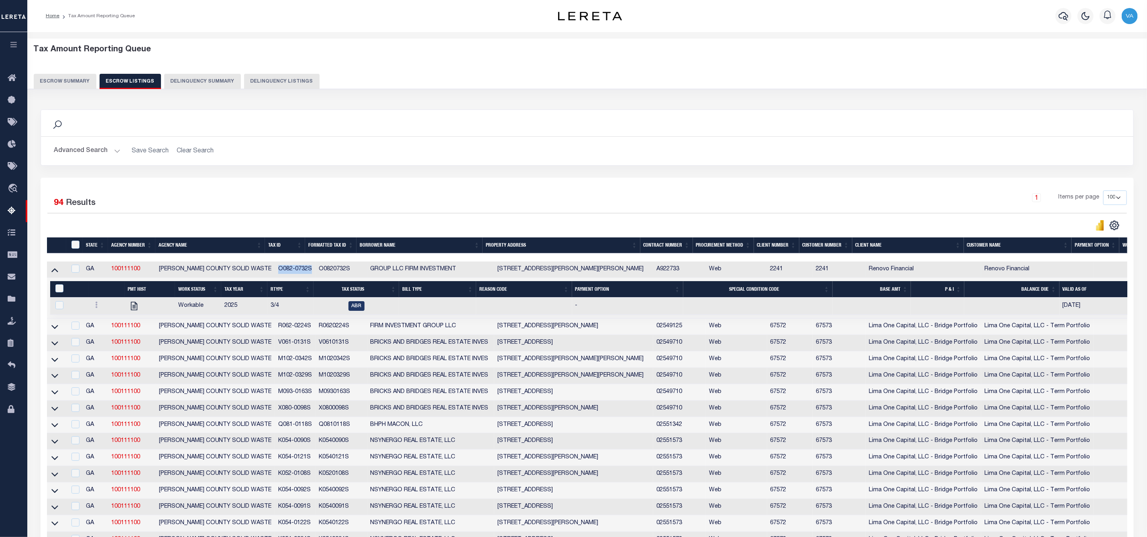
drag, startPoint x: 271, startPoint y: 270, endPoint x: 308, endPoint y: 270, distance: 36.9
click at [308, 270] on td "O082-0732S" at bounding box center [295, 270] width 41 height 16
checkbox input "true"
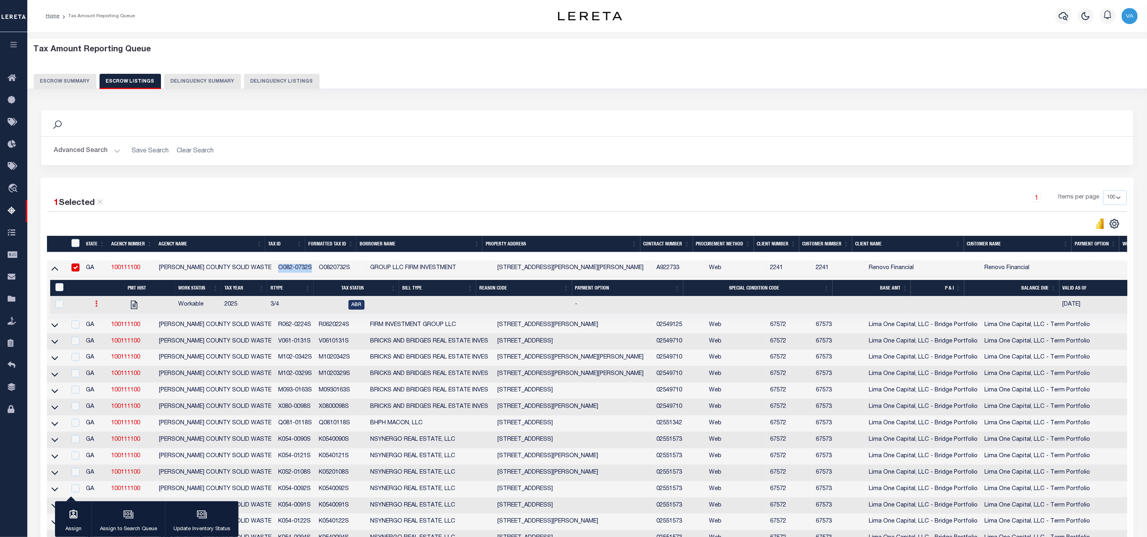
click at [96, 306] on icon at bounding box center [96, 304] width 2 height 6
click at [106, 334] on img "" at bounding box center [106, 330] width 8 height 8
checkbox input "true"
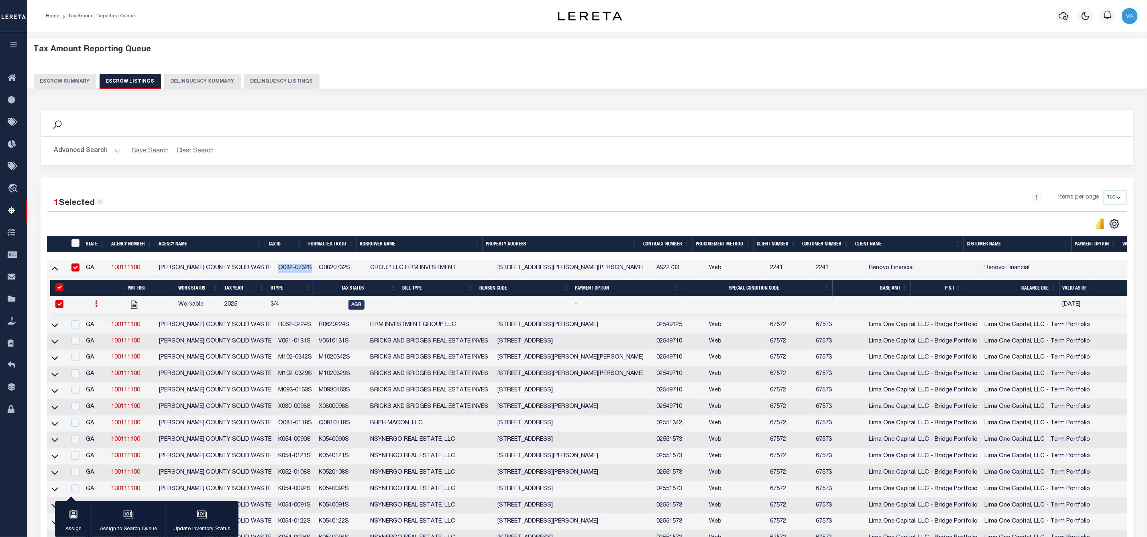
select select
type input "[DATE]"
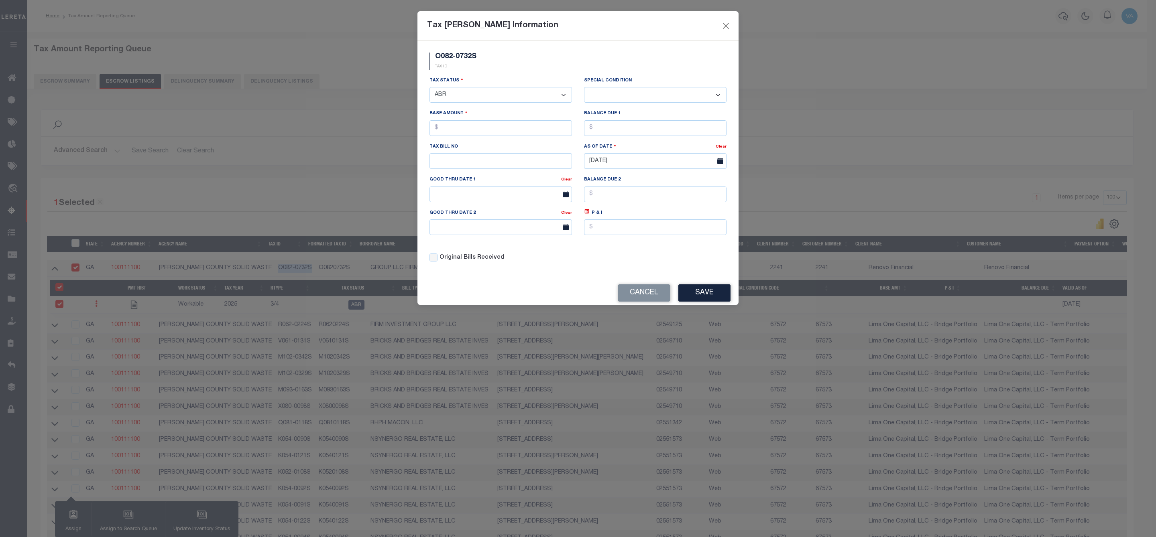
click at [457, 92] on select "- Select Status - Open Due/Unpaid Paid Incomplete No Tax Due Internal Refund Pr…" at bounding box center [500, 95] width 142 height 16
select select "DUE"
click at [429, 88] on select "- Select Status - Open Due/Unpaid Paid Incomplete No Tax Due Internal Refund Pr…" at bounding box center [500, 95] width 142 height 16
select select "0"
click at [495, 129] on input "text" at bounding box center [500, 128] width 142 height 16
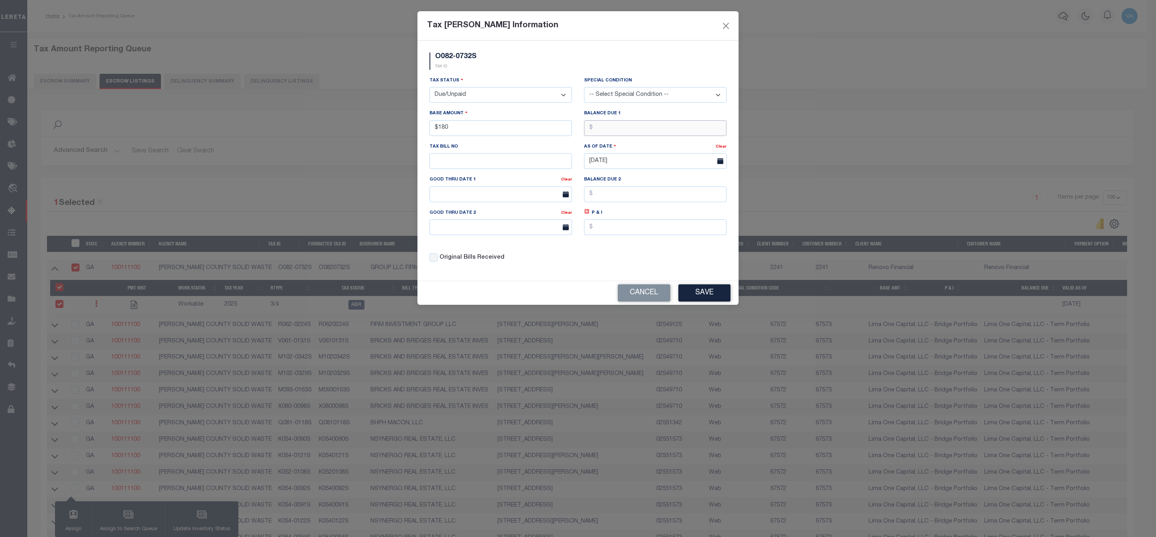
type input "$180.00"
click at [607, 128] on input "text" at bounding box center [655, 128] width 142 height 16
type input "$180.00"
click at [433, 262] on input "Original Bills Received" at bounding box center [433, 258] width 8 height 8
checkbox input "true"
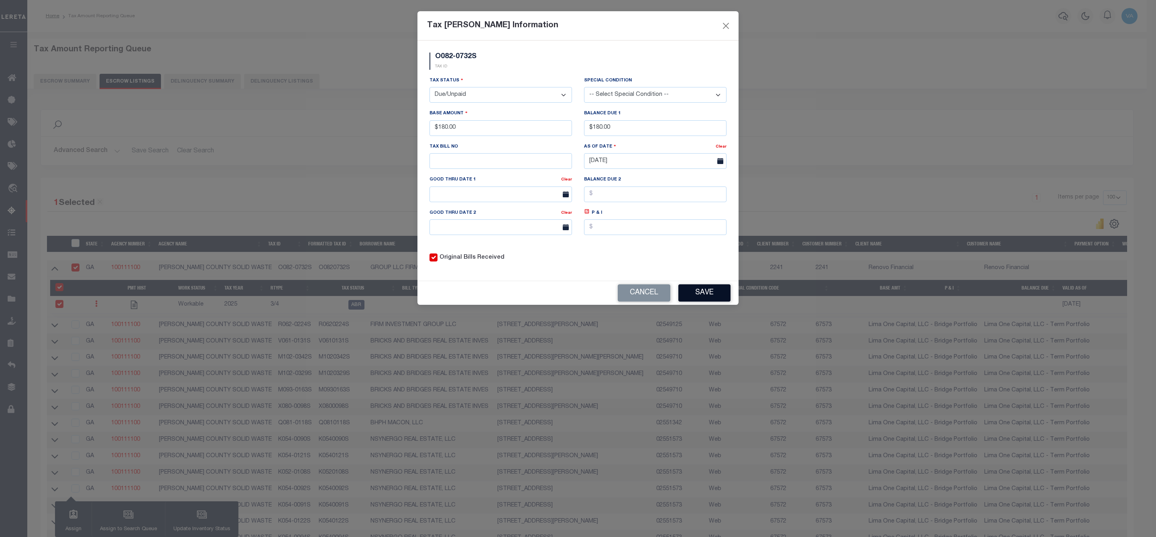
click at [695, 300] on button "Save" at bounding box center [704, 293] width 52 height 17
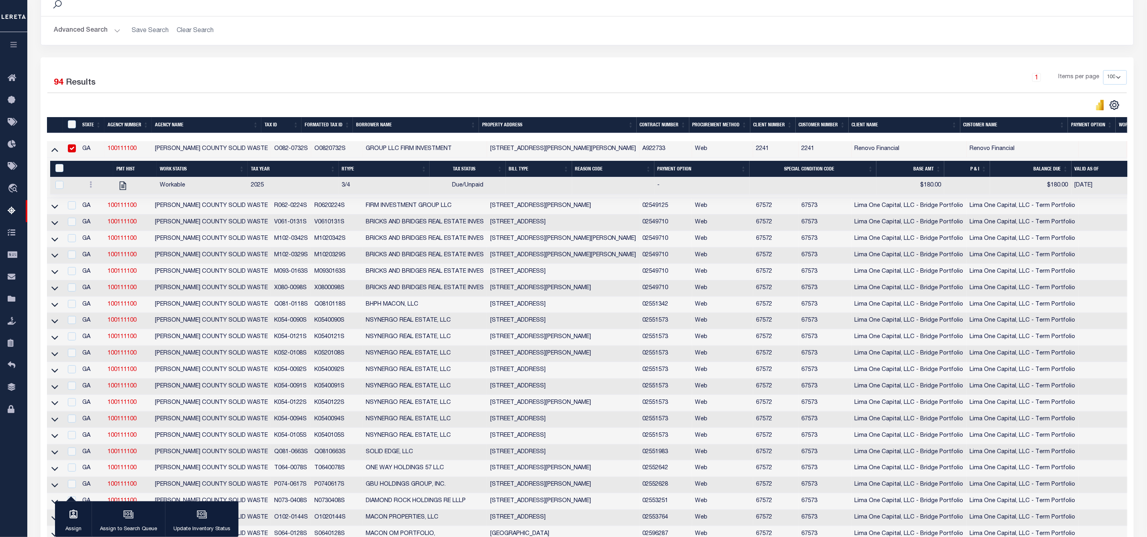
scroll to position [181, 0]
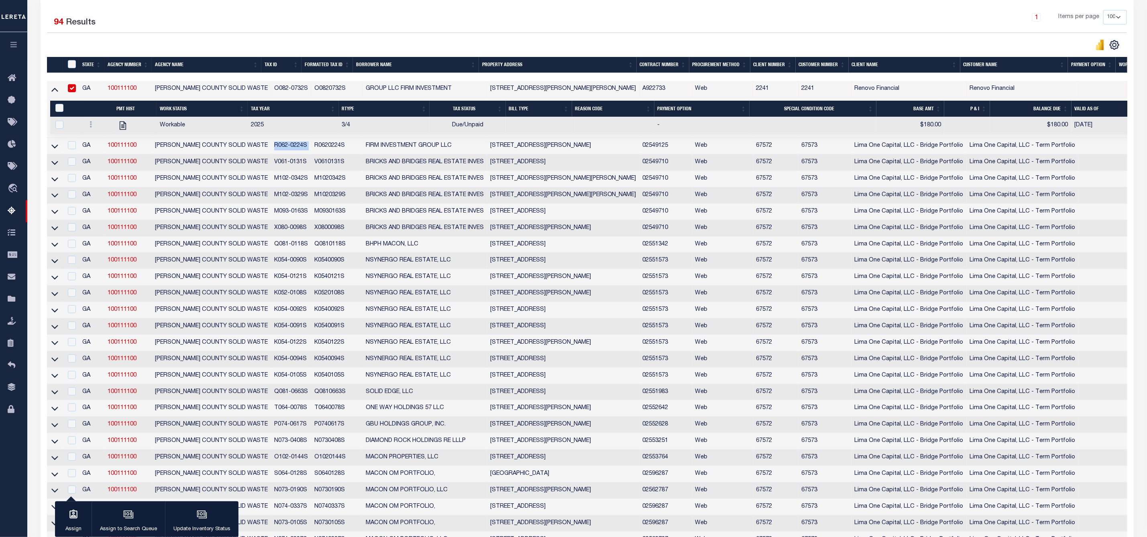
drag, startPoint x: 261, startPoint y: 149, endPoint x: 301, endPoint y: 148, distance: 40.1
click at [301, 148] on tr "GA 100111100 MACON-BIBB COUNTY SOLID WASTE R062-0224S R0620224S FIRM INVESTMENT…" at bounding box center [647, 146] width 1201 height 16
click at [55, 94] on icon at bounding box center [54, 89] width 7 height 8
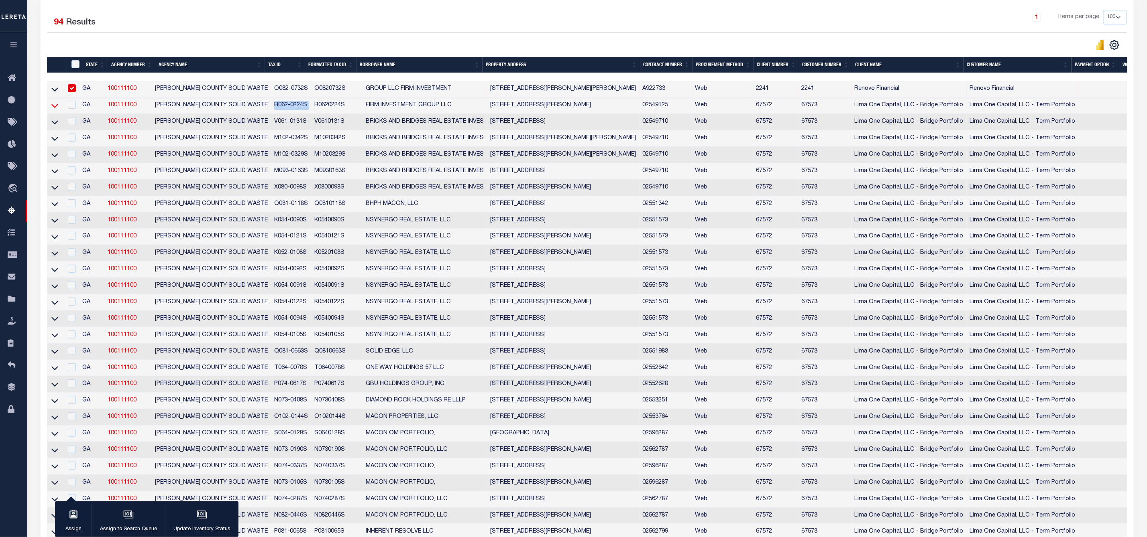
click at [57, 108] on icon at bounding box center [54, 106] width 7 height 8
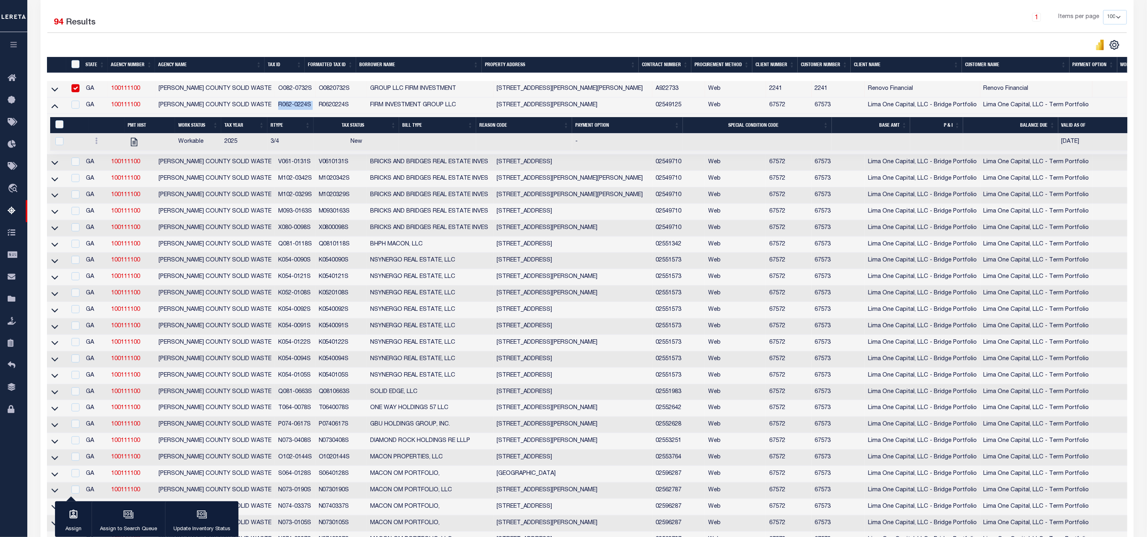
click at [72, 92] on input "checkbox" at bounding box center [75, 88] width 8 height 8
checkbox input "false"
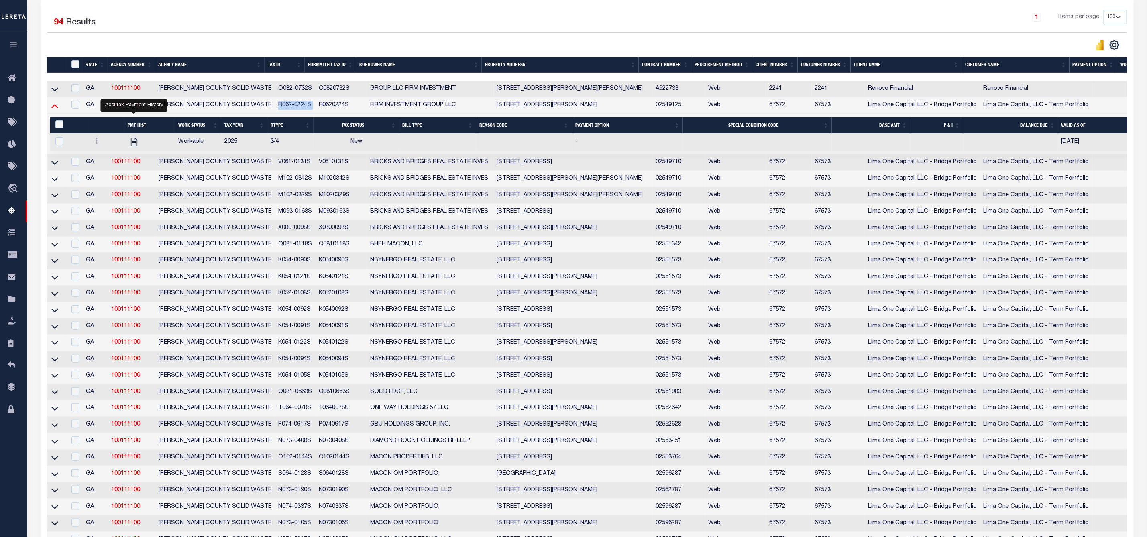
click at [55, 107] on icon at bounding box center [54, 106] width 7 height 8
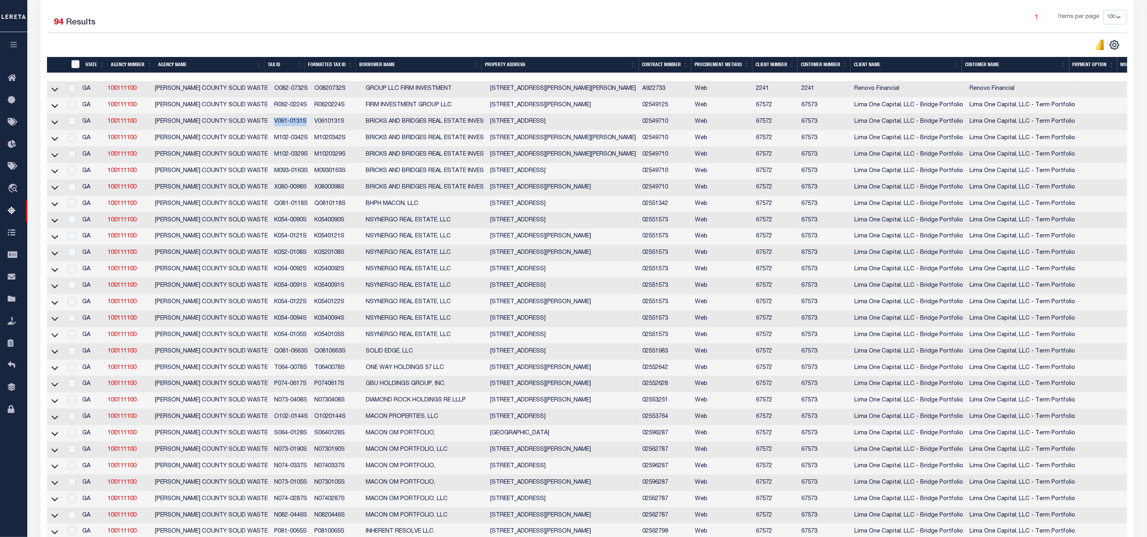
drag, startPoint x: 264, startPoint y: 123, endPoint x: 302, endPoint y: 122, distance: 38.1
click at [302, 122] on td "V061-0131S" at bounding box center [291, 122] width 40 height 16
checkbox input "true"
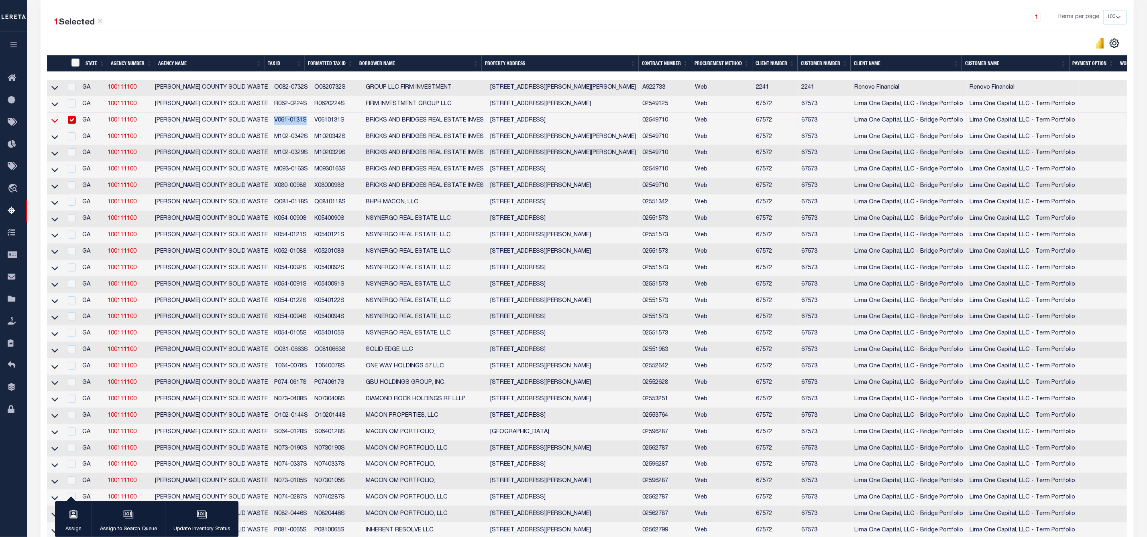
click at [57, 123] on icon at bounding box center [54, 121] width 7 height 4
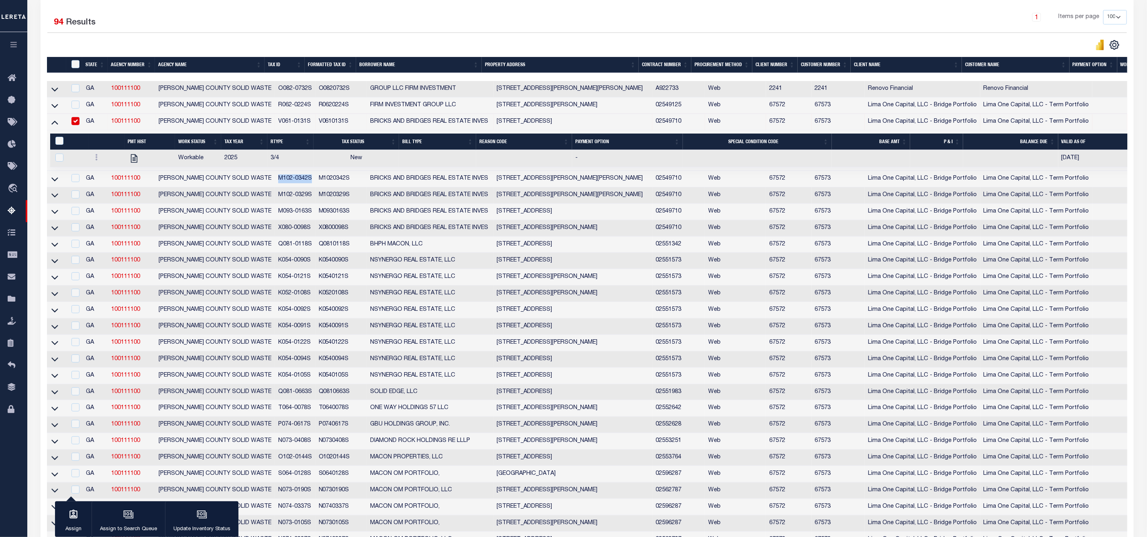
drag, startPoint x: 273, startPoint y: 180, endPoint x: 305, endPoint y: 179, distance: 31.7
click at [305, 179] on td "M102-0342S" at bounding box center [295, 179] width 41 height 16
checkbox input "true"
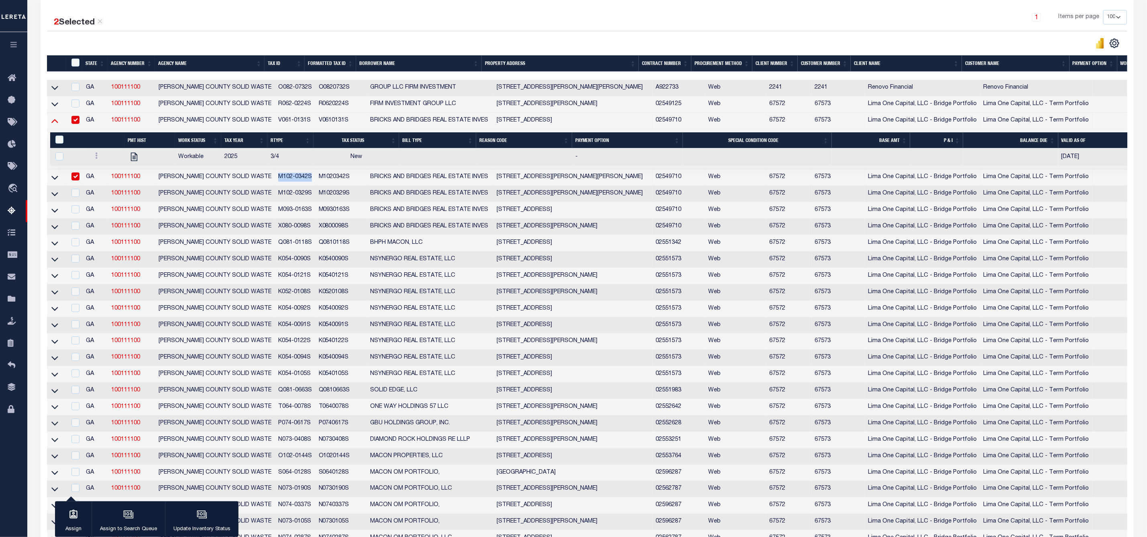
click at [57, 124] on icon at bounding box center [54, 120] width 7 height 8
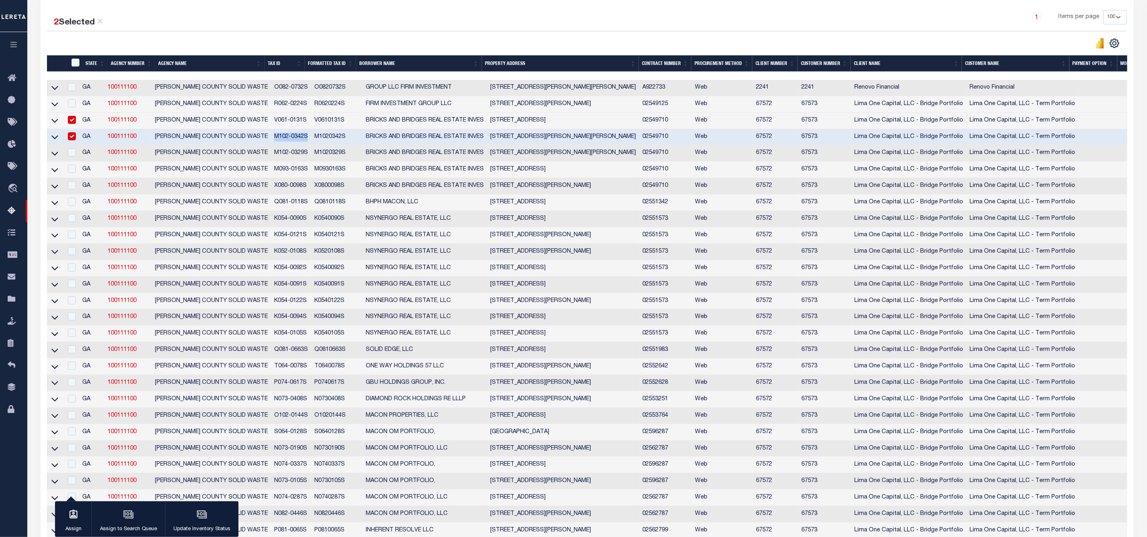
click at [75, 123] on input "checkbox" at bounding box center [72, 120] width 8 height 8
checkbox input "false"
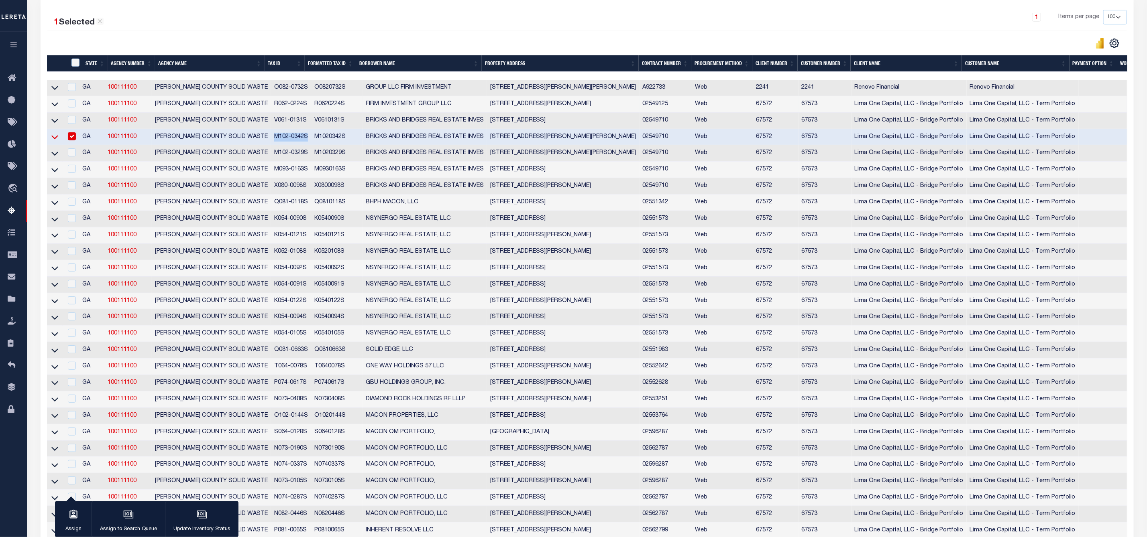
click at [55, 137] on icon at bounding box center [54, 137] width 7 height 8
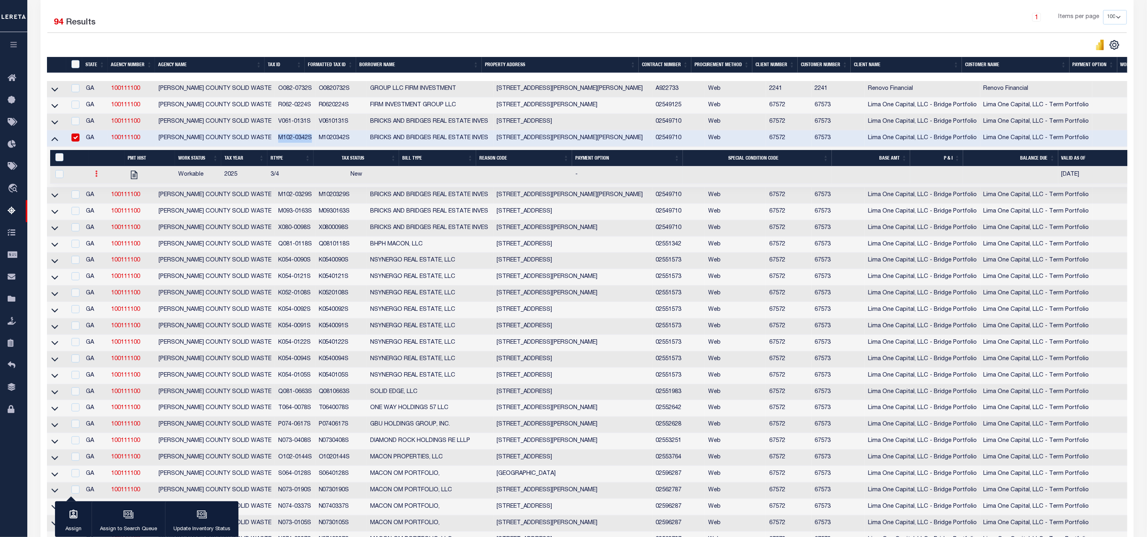
click at [96, 177] on icon at bounding box center [96, 174] width 2 height 6
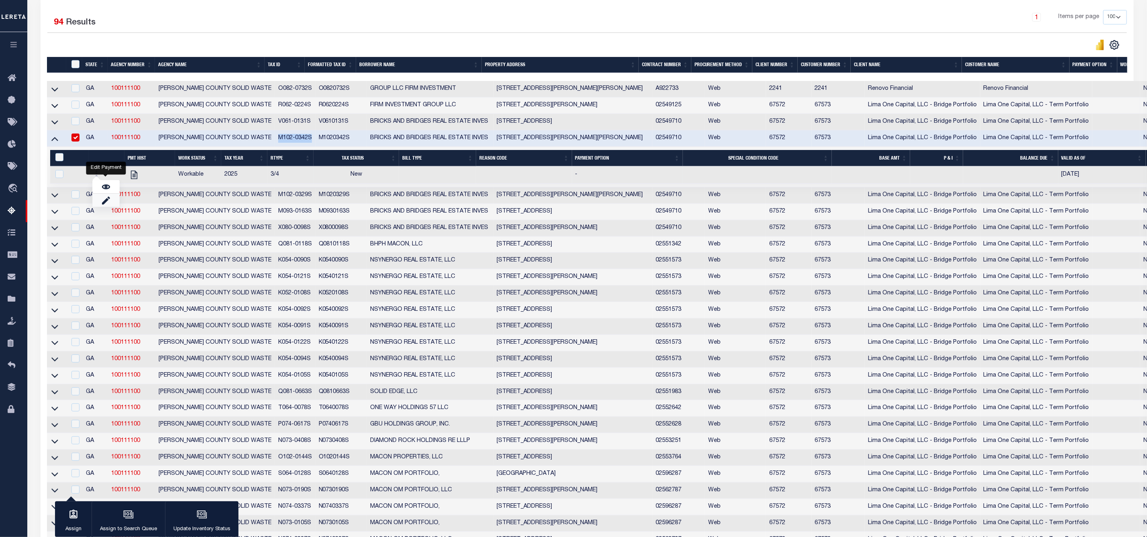
click at [100, 206] on link "" at bounding box center [105, 200] width 27 height 13
checkbox input "true"
select select "NW2"
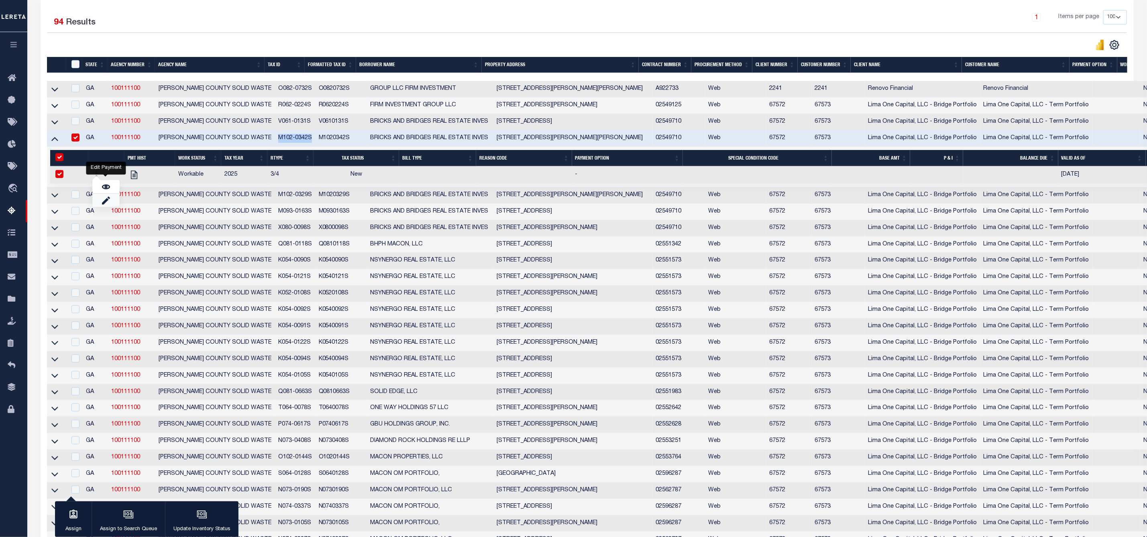
select select
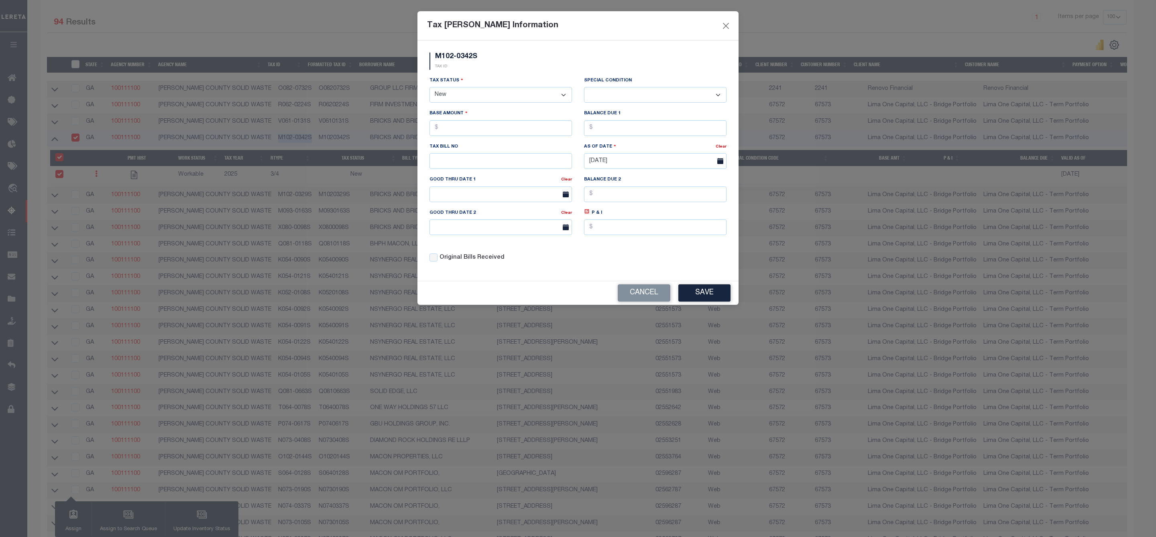
click at [487, 95] on select "- Select Status - Open Due/Unpaid Paid Incomplete No Tax Due Internal Refund Pr…" at bounding box center [500, 95] width 142 height 16
select select "DUE"
click at [429, 88] on select "- Select Status - Open Due/Unpaid Paid Incomplete No Tax Due Internal Refund Pr…" at bounding box center [500, 95] width 142 height 16
select select "0"
click at [471, 129] on input "text" at bounding box center [500, 128] width 142 height 16
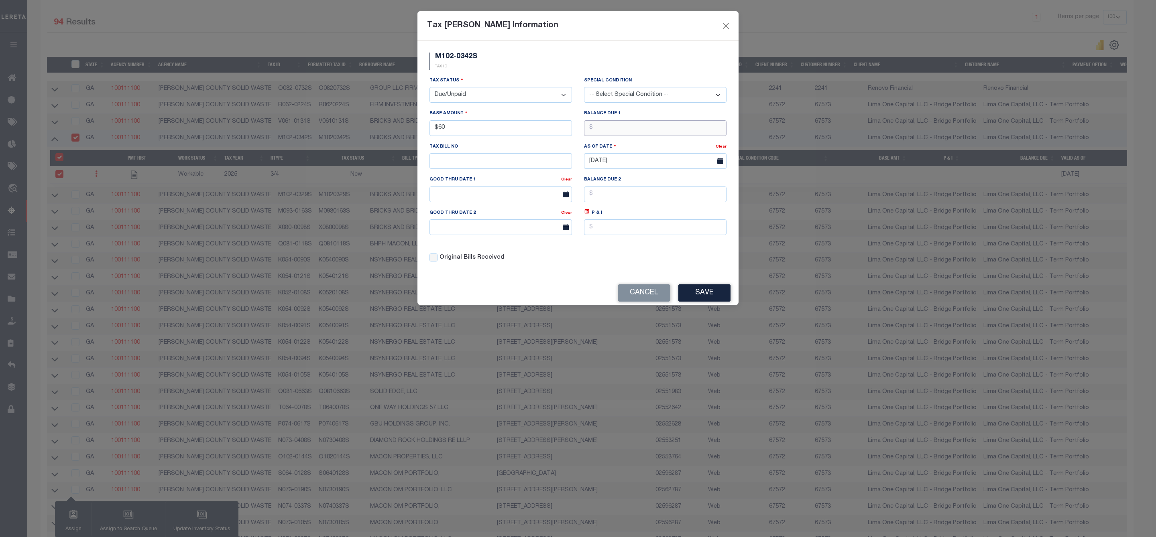
type input "$60.00"
click at [609, 134] on input "text" at bounding box center [655, 128] width 142 height 16
type input "$60.00"
click at [699, 299] on button "Save" at bounding box center [704, 293] width 52 height 17
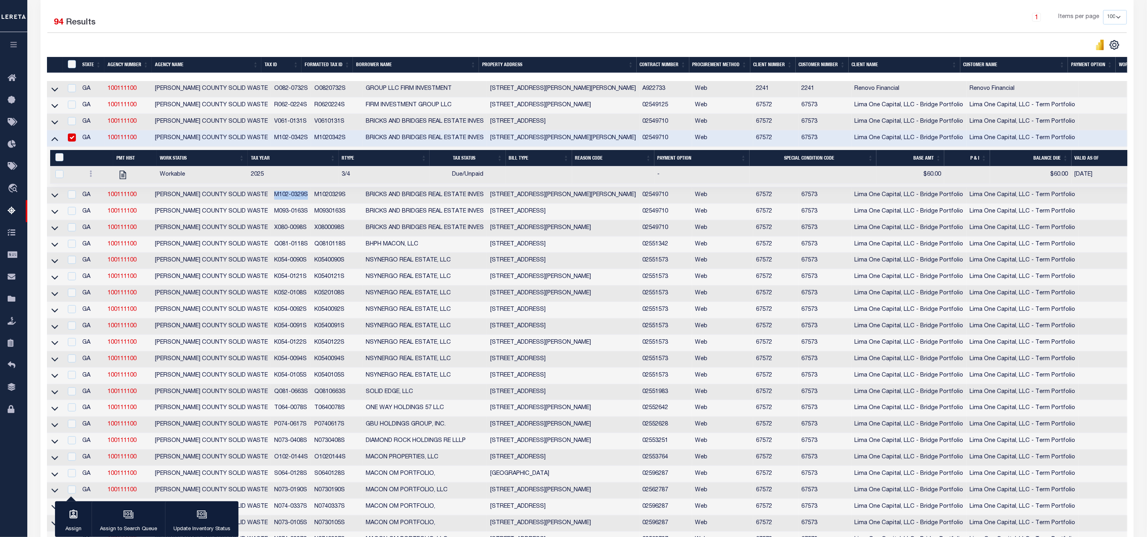
drag, startPoint x: 264, startPoint y: 199, endPoint x: 298, endPoint y: 195, distance: 34.3
click at [298, 195] on td "M102-0329S" at bounding box center [291, 195] width 40 height 16
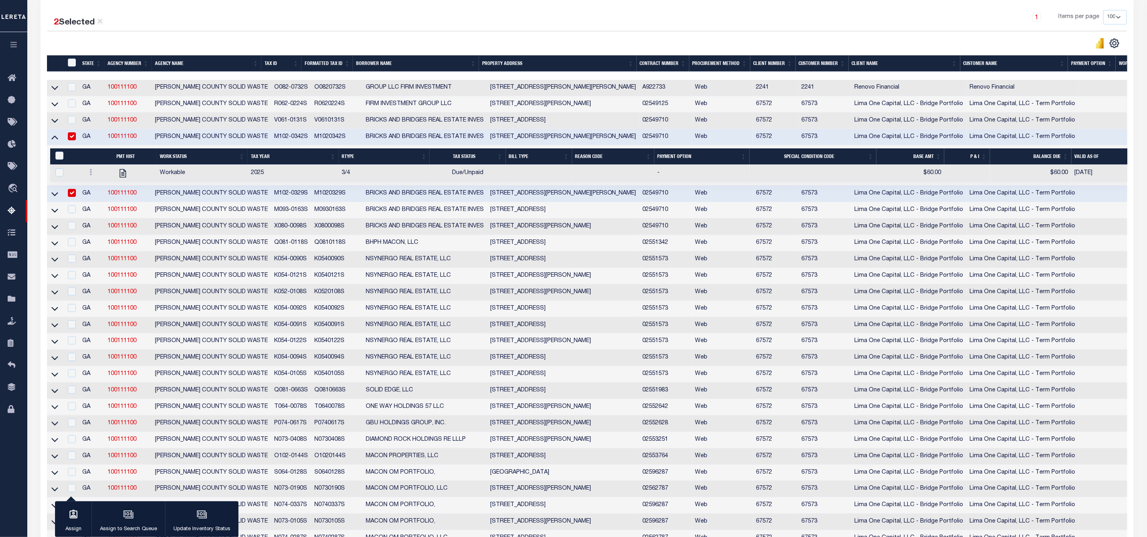
click at [59, 195] on td at bounding box center [55, 194] width 16 height 16
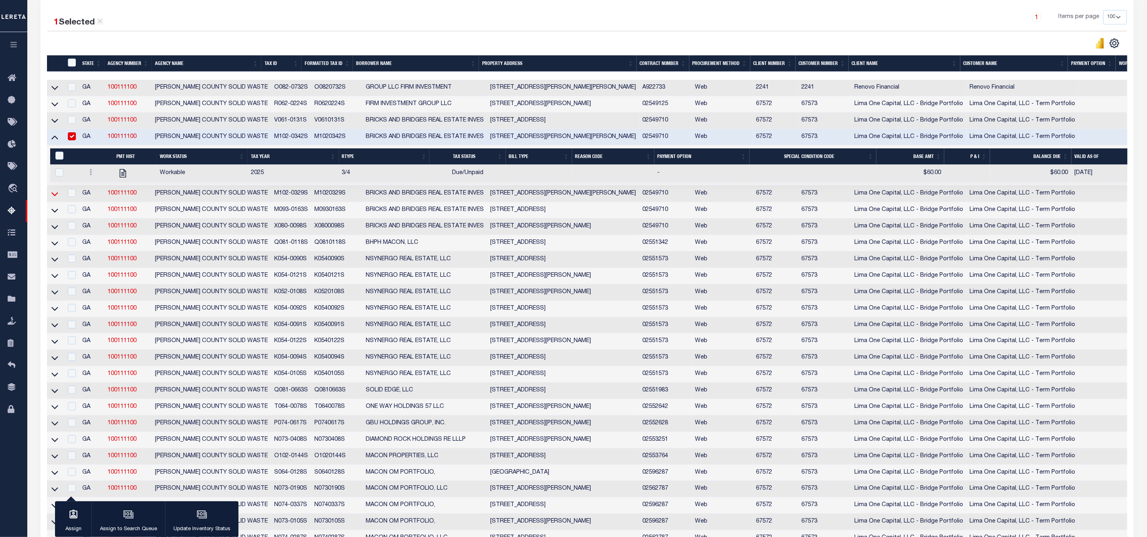
click at [57, 196] on icon at bounding box center [54, 194] width 7 height 4
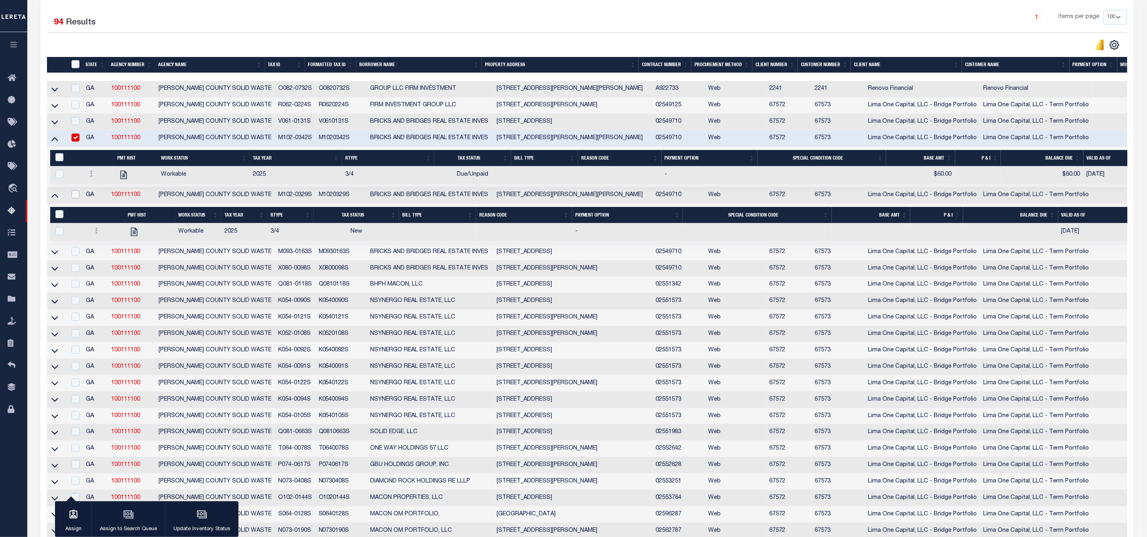
click at [76, 196] on input "checkbox" at bounding box center [75, 195] width 8 height 8
checkbox input "true"
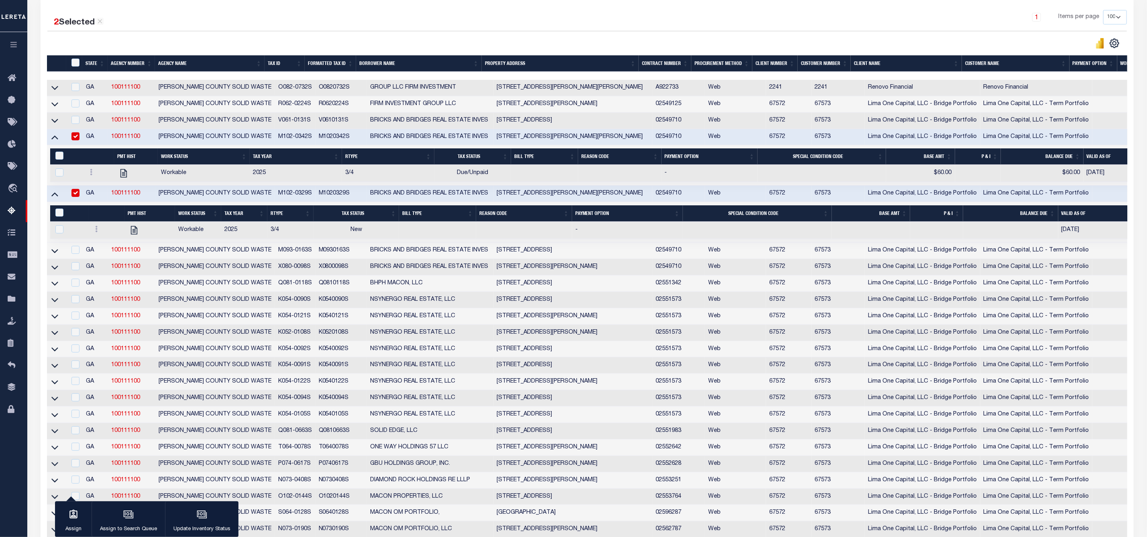
click at [74, 138] on input "checkbox" at bounding box center [75, 136] width 8 height 8
checkbox input "false"
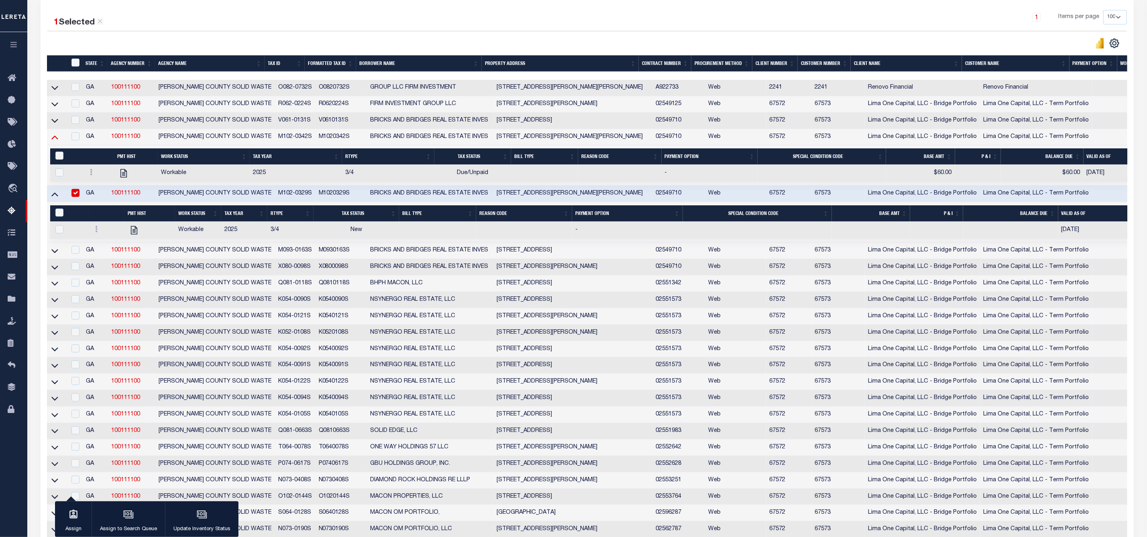
click at [55, 140] on icon at bounding box center [54, 138] width 7 height 4
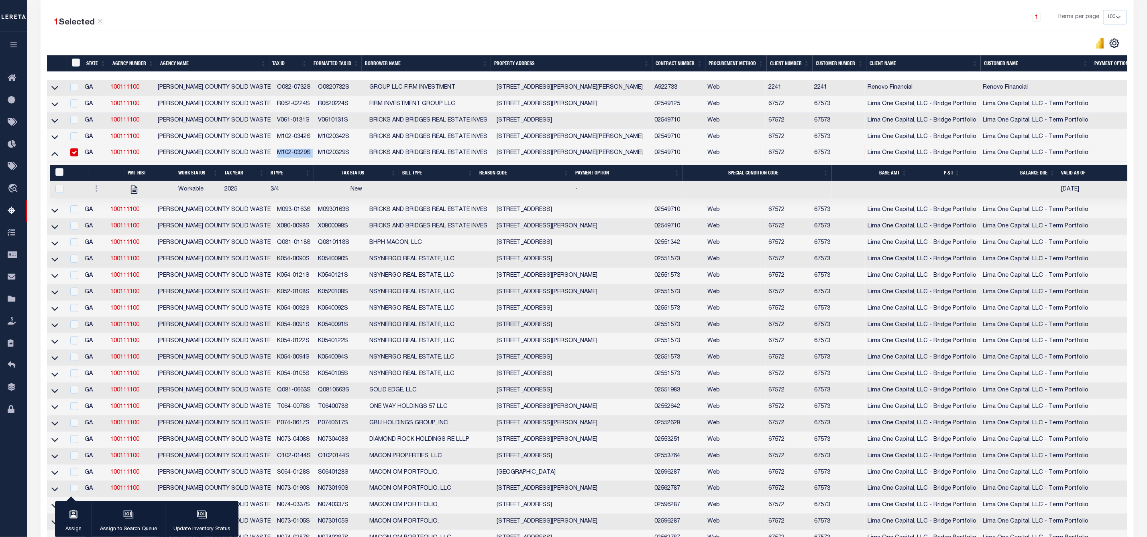
drag, startPoint x: 271, startPoint y: 157, endPoint x: 313, endPoint y: 151, distance: 42.1
click at [313, 151] on tr "GA 100111100 MACON-BIBB COUNTY SOLID WASTE M102-0329S M1020329S BRICKS AND BRID…" at bounding box center [654, 153] width 1215 height 16
click at [98, 193] on link at bounding box center [96, 190] width 9 height 6
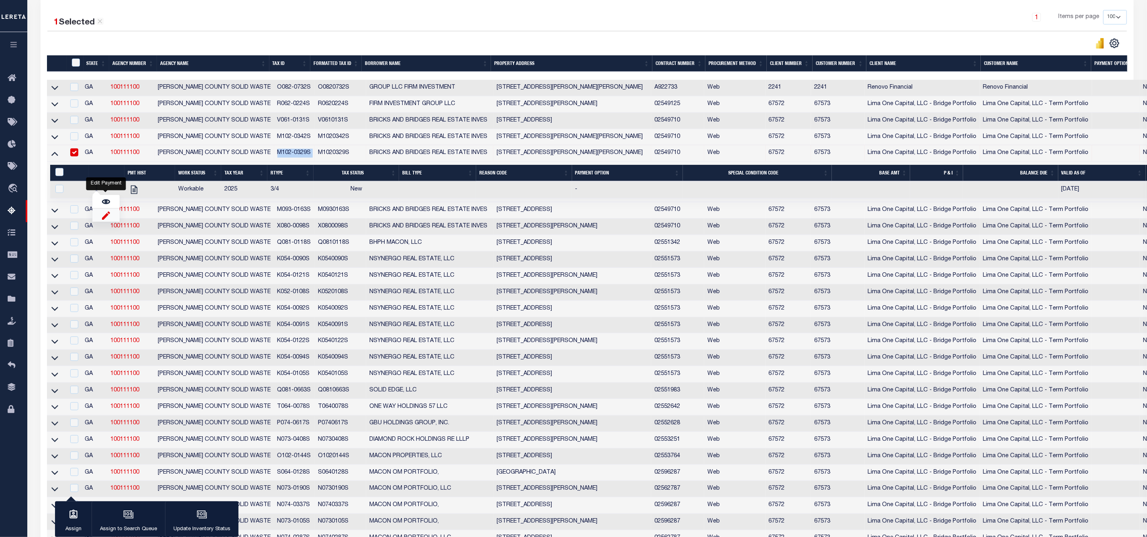
click at [103, 220] on img "" at bounding box center [106, 215] width 8 height 8
checkbox input "true"
select select
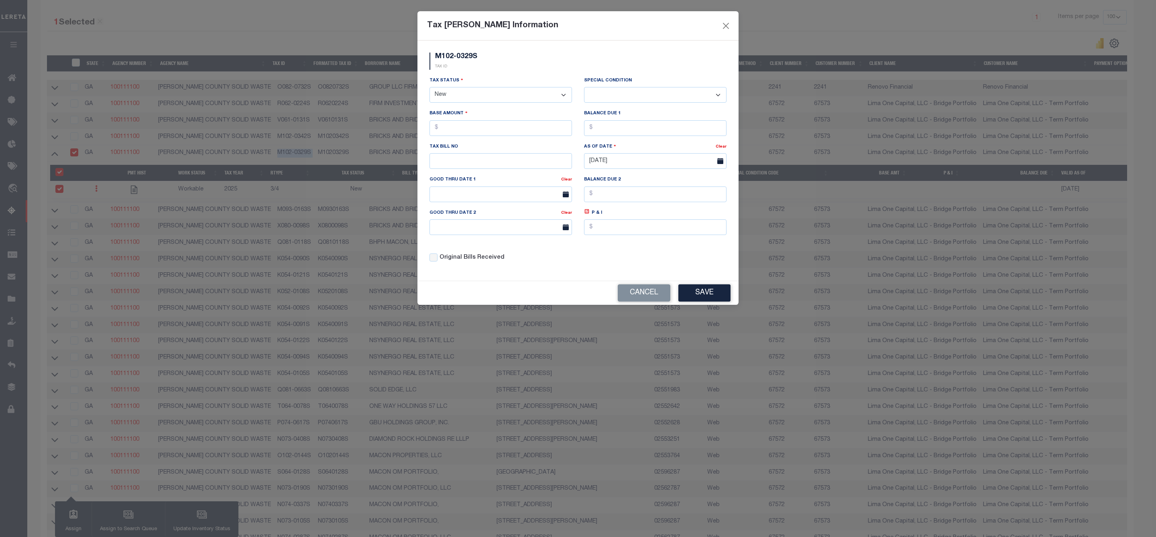
click at [453, 93] on select "- Select Status - Open Due/Unpaid Paid Incomplete No Tax Due Internal Refund Pr…" at bounding box center [500, 95] width 142 height 16
select select "DUE"
click at [429, 88] on select "- Select Status - Open Due/Unpaid Paid Incomplete No Tax Due Internal Refund Pr…" at bounding box center [500, 95] width 142 height 16
select select "0"
click at [476, 124] on input "text" at bounding box center [500, 128] width 142 height 16
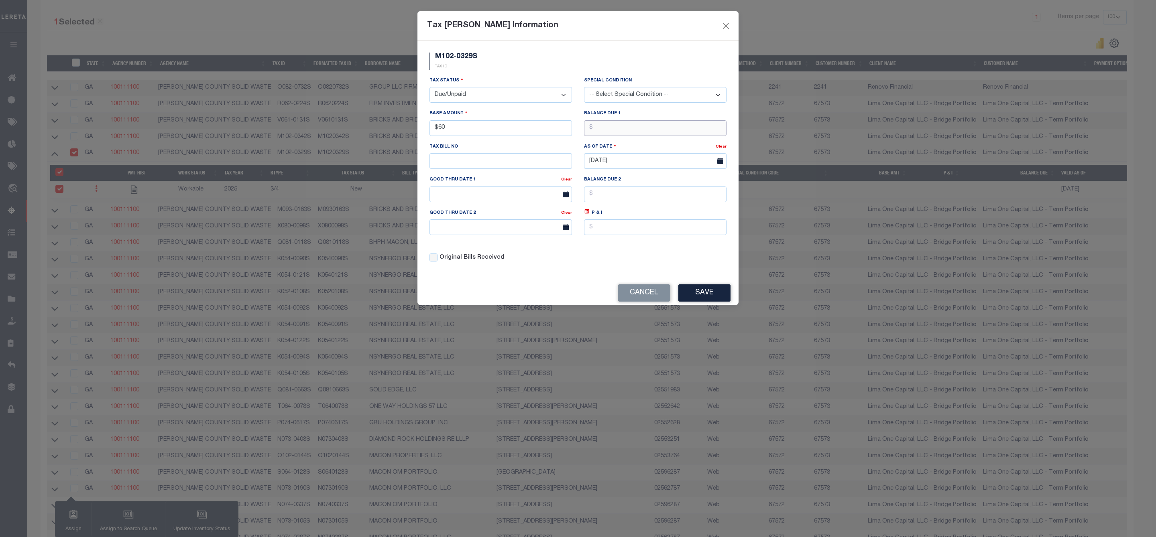
type input "$60.00"
click at [606, 134] on input "text" at bounding box center [655, 128] width 142 height 16
type input "$60.00"
click at [695, 298] on button "Save" at bounding box center [704, 293] width 52 height 17
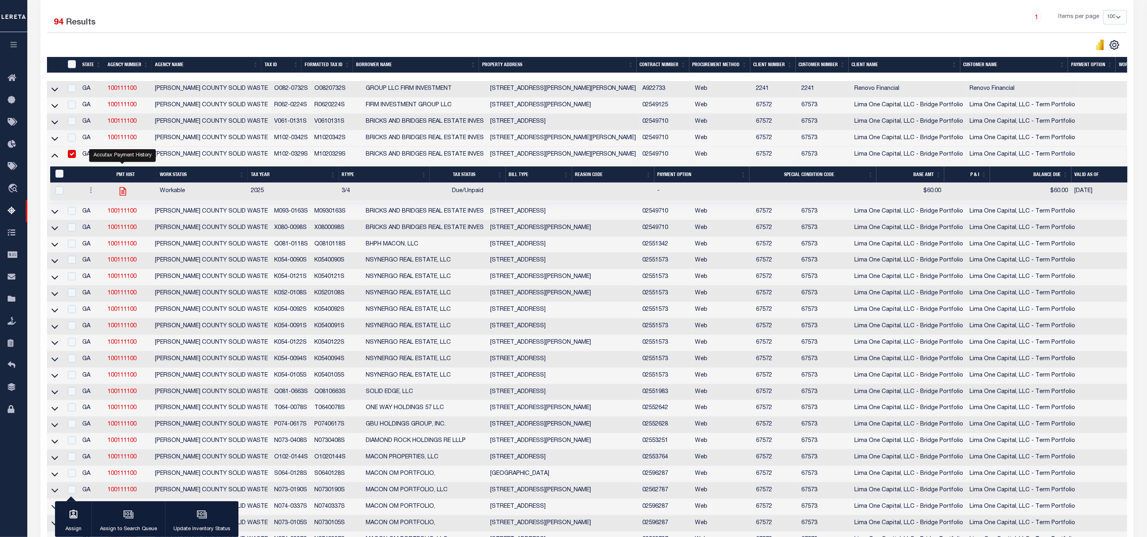
drag, startPoint x: 135, startPoint y: 194, endPoint x: 118, endPoint y: 194, distance: 16.5
drag, startPoint x: 264, startPoint y: 214, endPoint x: 302, endPoint y: 214, distance: 38.5
click at [302, 214] on tr "GA 100111100 MACON-BIBB COUNTY SOLID WASTE M093-0163S M0930163S BRICKS AND BRID…" at bounding box center [647, 212] width 1201 height 16
click at [52, 157] on icon at bounding box center [54, 155] width 7 height 8
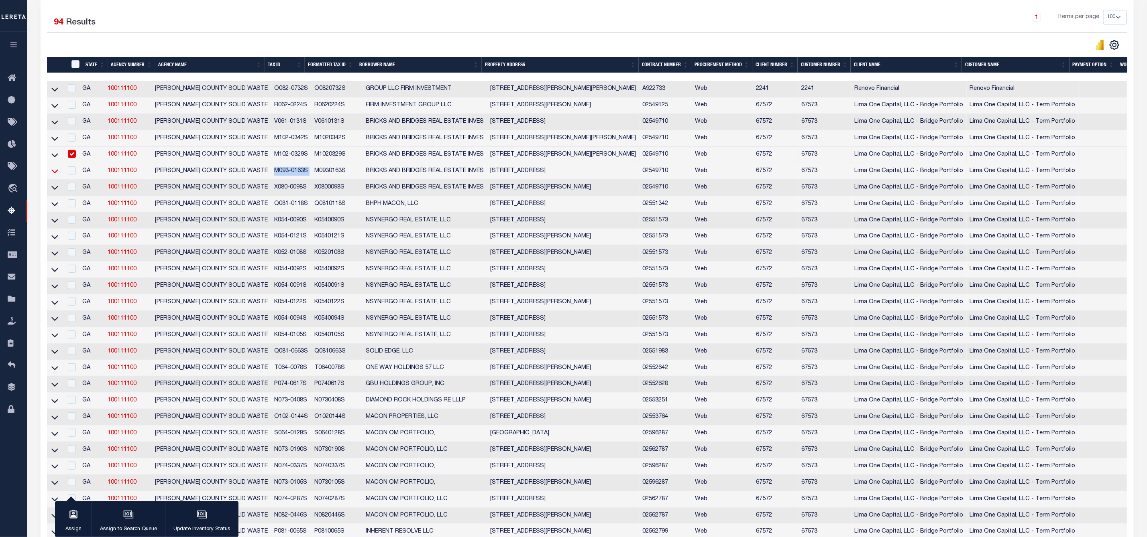
click at [53, 174] on icon at bounding box center [54, 172] width 7 height 4
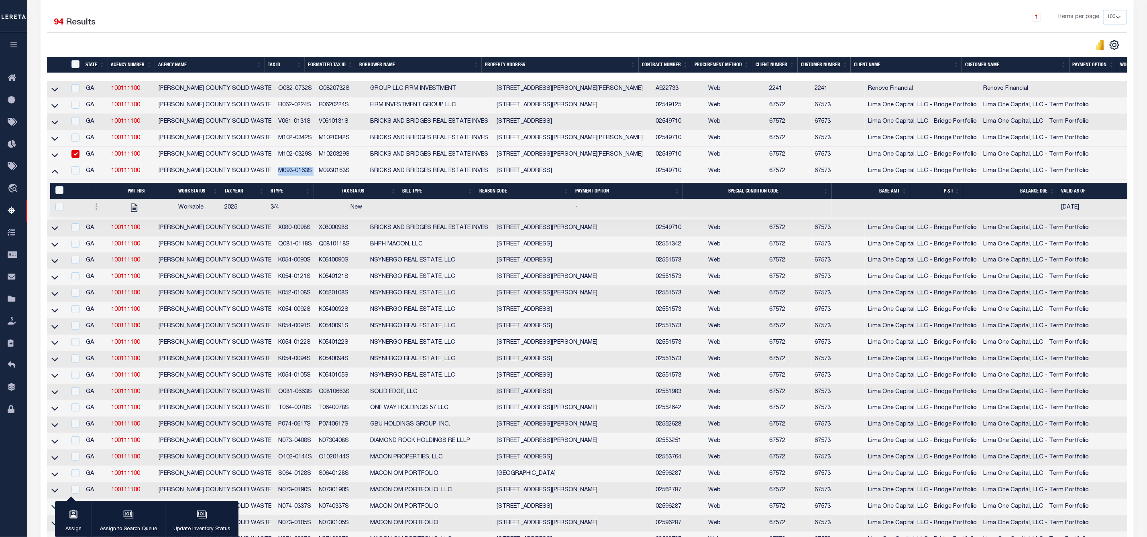
click at [76, 158] on input "checkbox" at bounding box center [75, 154] width 8 height 8
checkbox input "false"
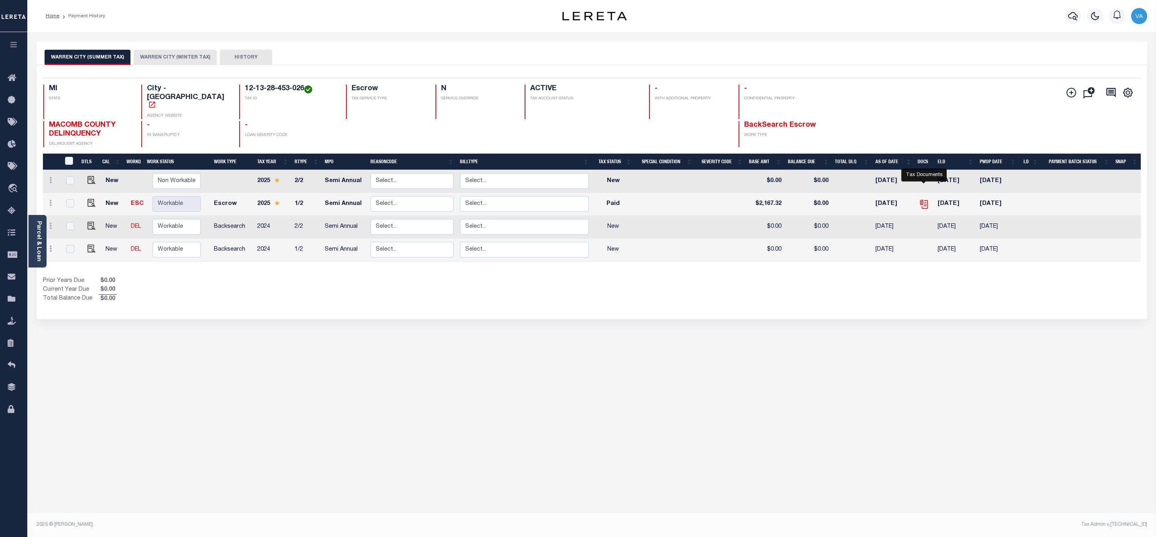
click at [926, 199] on icon "" at bounding box center [924, 204] width 10 height 10
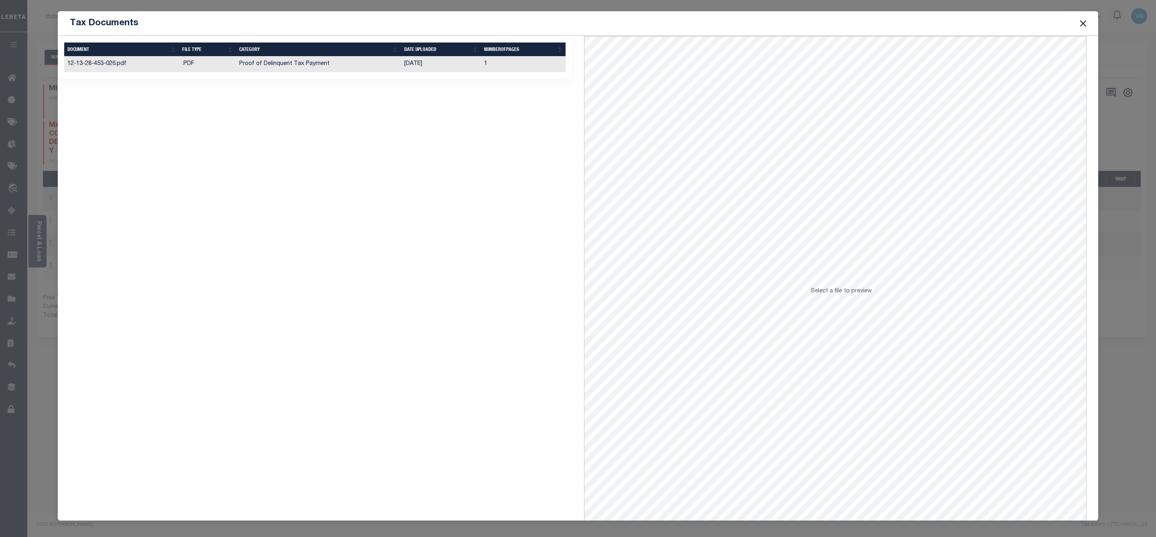
click at [290, 67] on td "Proof of Delinquent Tax Payment" at bounding box center [318, 65] width 165 height 16
click at [1082, 22] on button "Close" at bounding box center [1083, 23] width 10 height 10
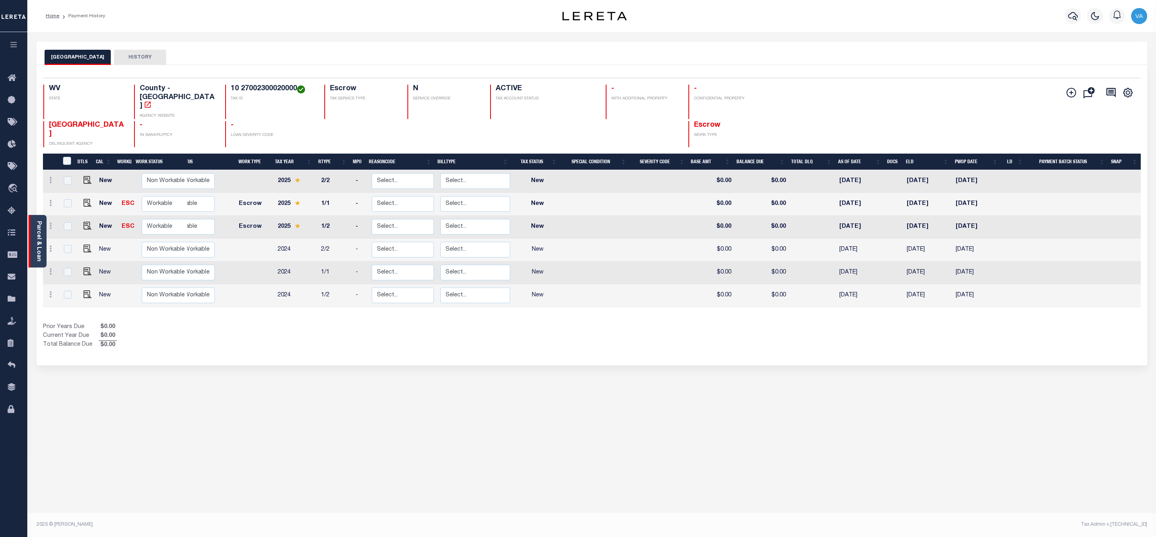
click at [39, 258] on link "Parcel & Loan" at bounding box center [39, 241] width 6 height 41
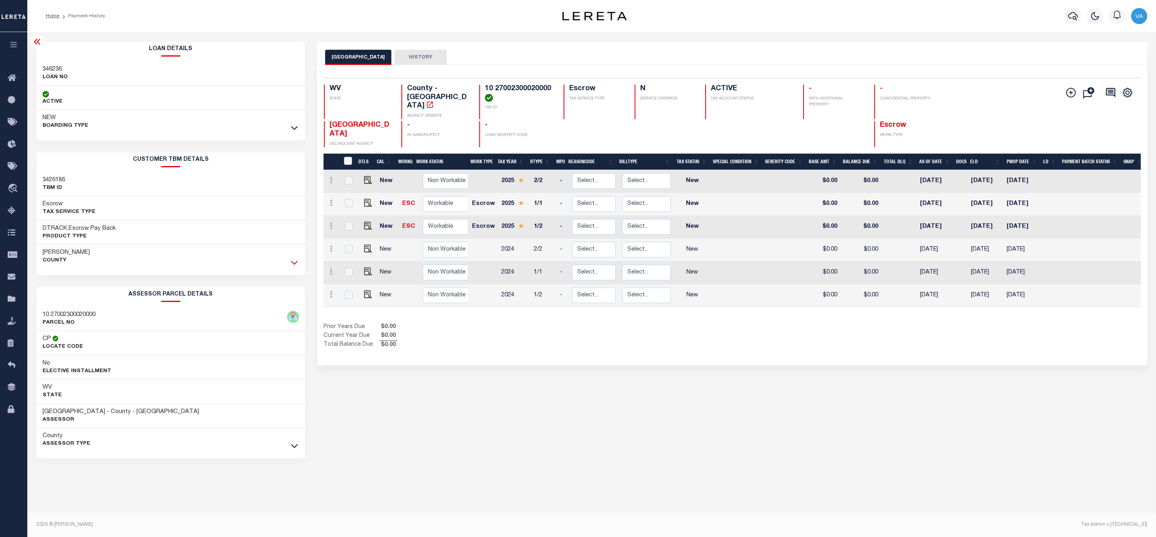
click at [294, 263] on icon at bounding box center [294, 262] width 7 height 8
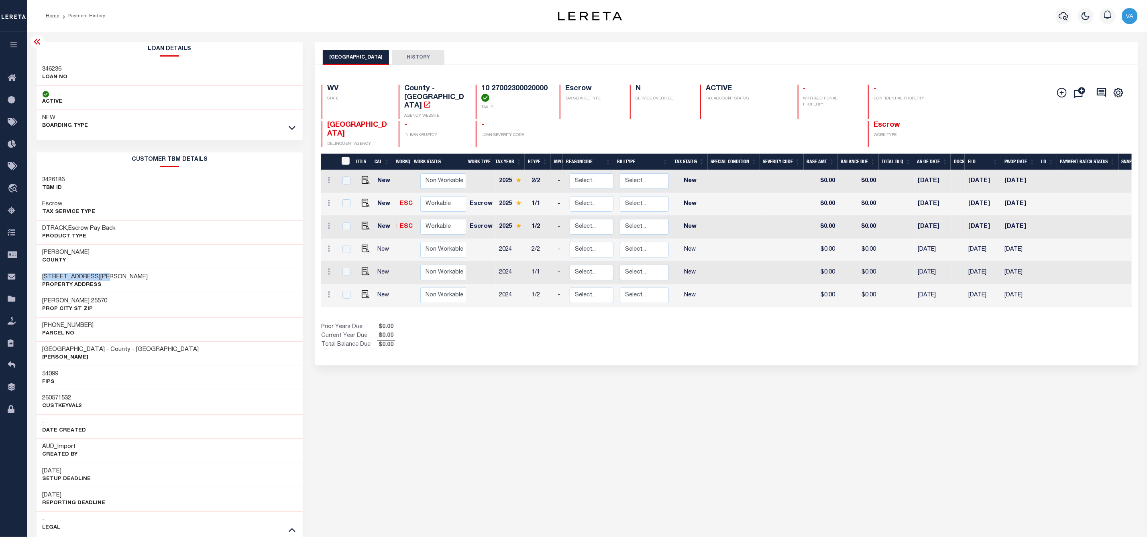
drag, startPoint x: 40, startPoint y: 276, endPoint x: 111, endPoint y: 276, distance: 70.6
click at [111, 276] on div "621 WILSON CREEK RD Property Address" at bounding box center [170, 281] width 266 height 24
copy h3 "621 WILSON CREEK RD"
drag, startPoint x: 39, startPoint y: 323, endPoint x: 85, endPoint y: 322, distance: 45.8
click at [85, 322] on div "27-0023 0002 Parcel No" at bounding box center [170, 329] width 266 height 24
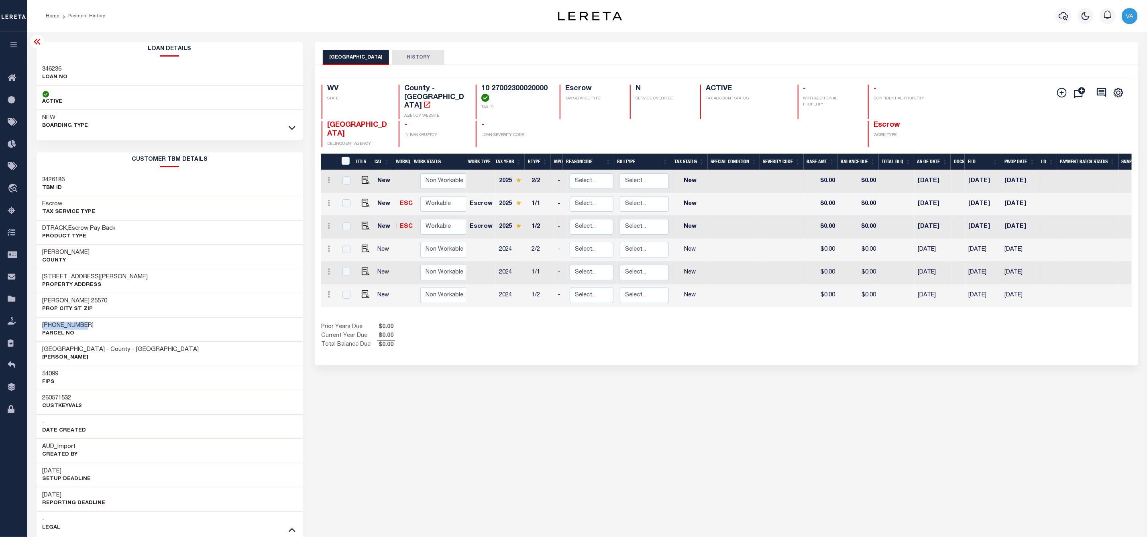
copy h3 "27-0023 0002"
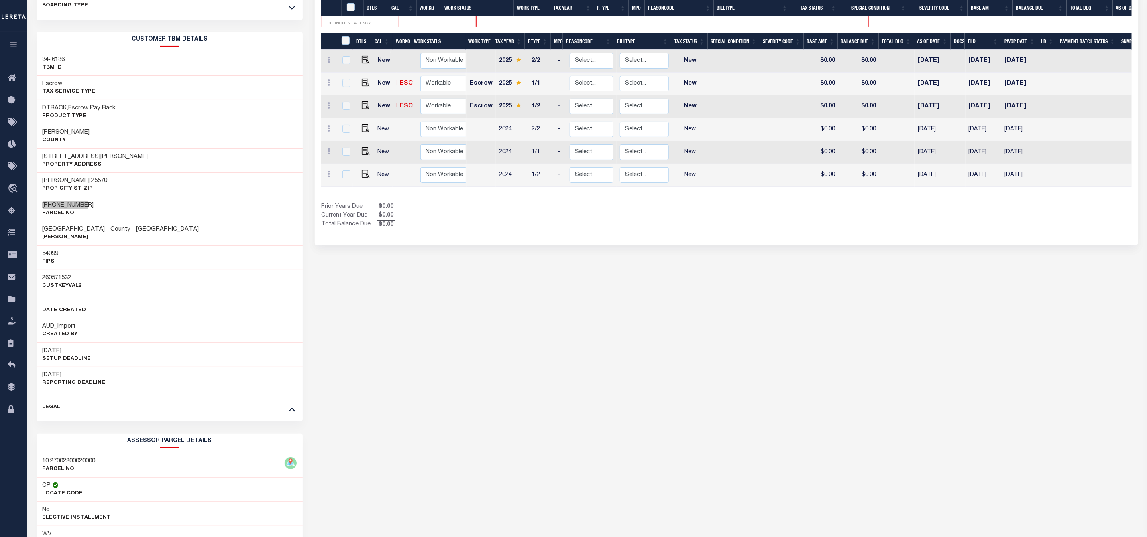
scroll to position [181, 0]
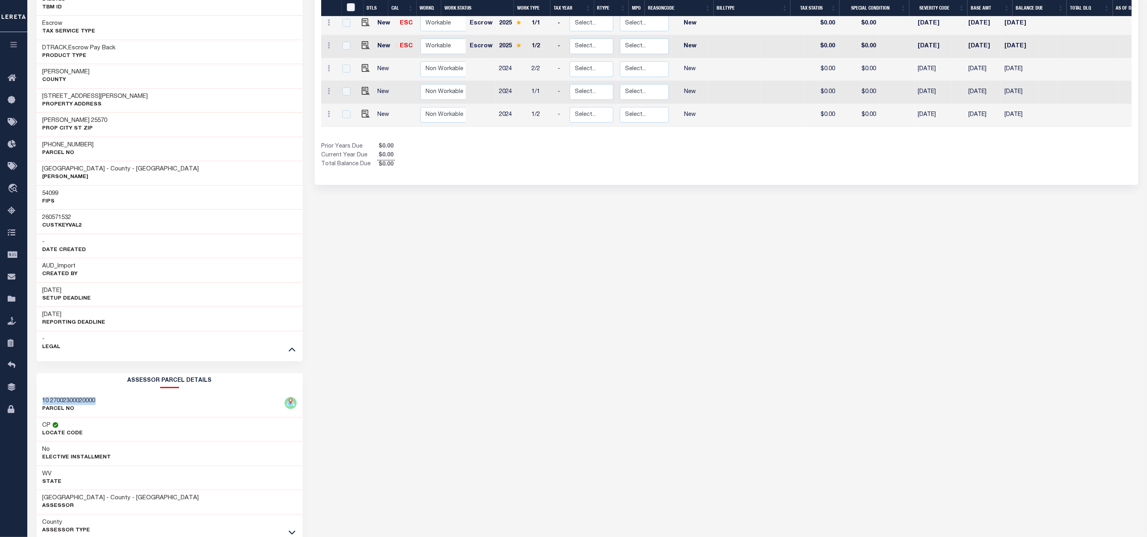
drag, startPoint x: 100, startPoint y: 401, endPoint x: 40, endPoint y: 403, distance: 59.8
click at [40, 403] on div "10 27002300020000 PARCEL NO" at bounding box center [170, 405] width 266 height 24
copy h3 "10 27002300020000"
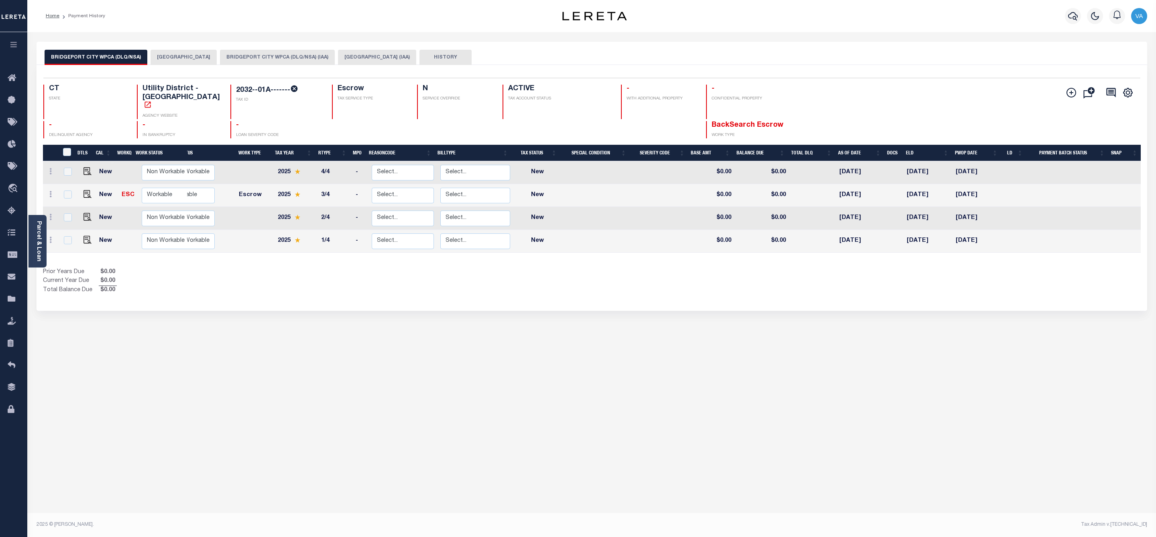
click at [278, 59] on button "BRIDGEPORT CITY WPCA (DLQ/NSA) (IAA)" at bounding box center [277, 57] width 115 height 15
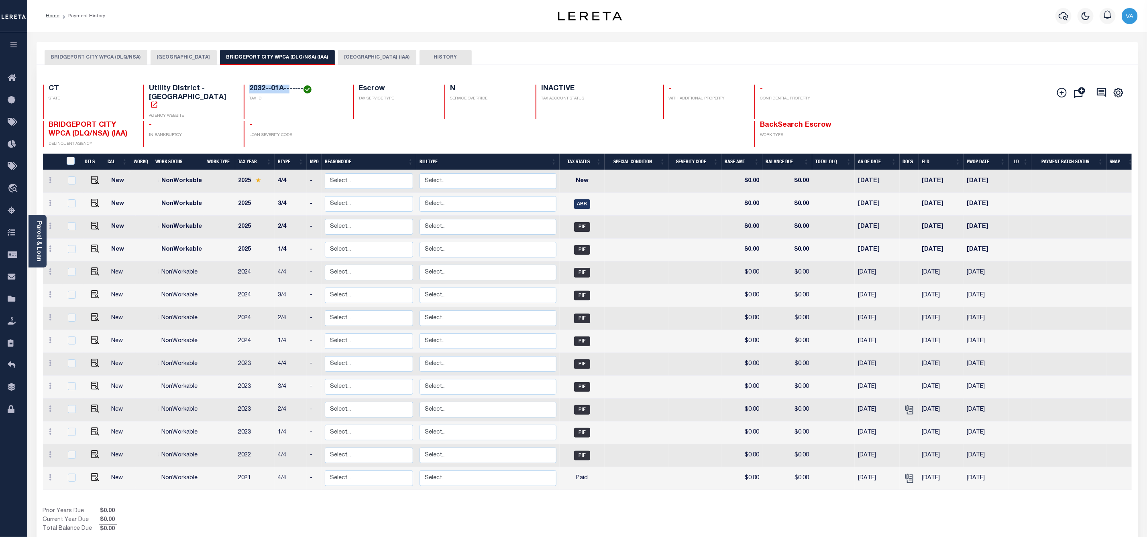
drag, startPoint x: 242, startPoint y: 89, endPoint x: 282, endPoint y: 86, distance: 40.3
click at [282, 86] on h4 "2032--01A-------" at bounding box center [296, 89] width 94 height 9
copy h4 "2032--01A--"
click at [39, 248] on link "Parcel & Loan" at bounding box center [39, 241] width 6 height 41
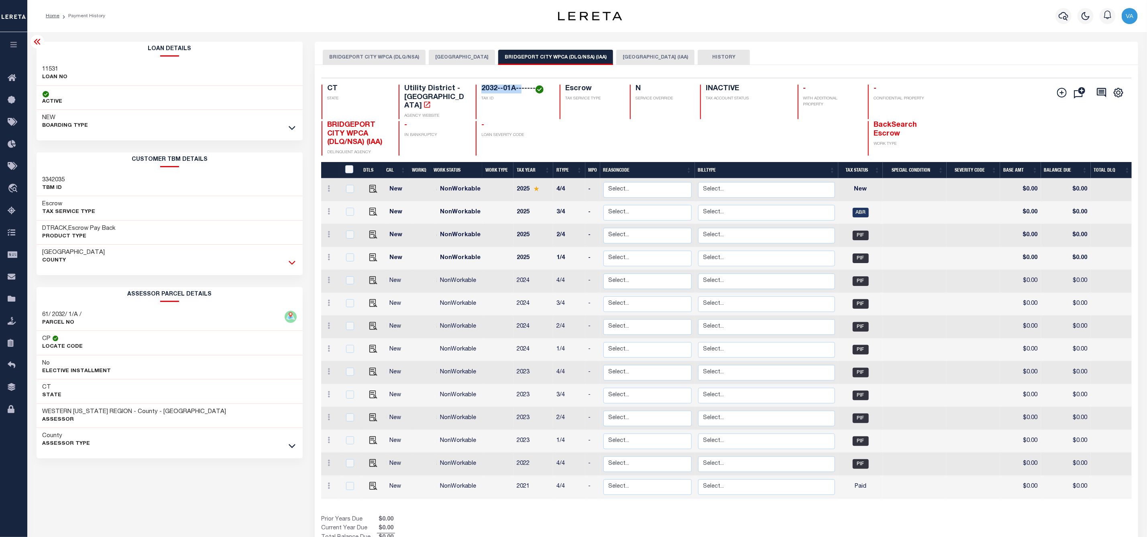
click at [289, 259] on icon at bounding box center [292, 262] width 7 height 8
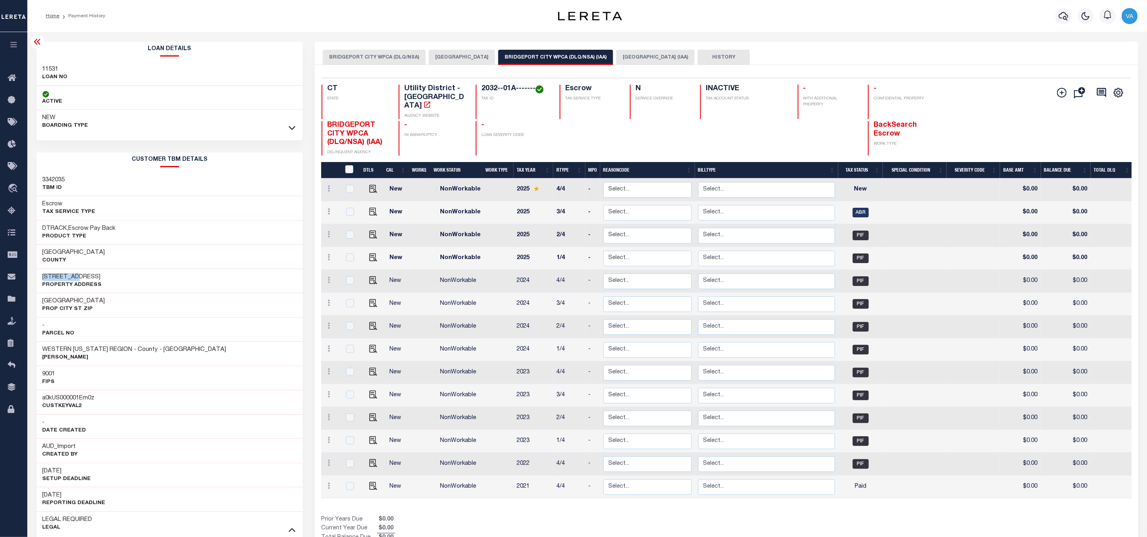
drag, startPoint x: 42, startPoint y: 276, endPoint x: 72, endPoint y: 274, distance: 30.2
click at [72, 274] on div "2240 E Main Street Property Address" at bounding box center [170, 281] width 266 height 24
copy h3 "2240 E Mai"
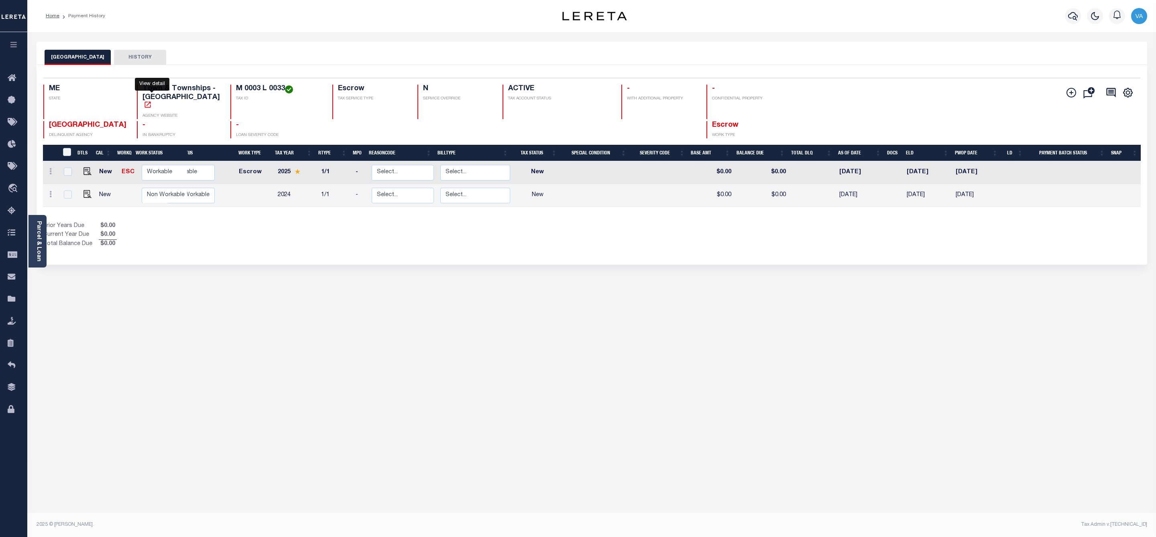
click at [152, 101] on icon "" at bounding box center [148, 105] width 8 height 8
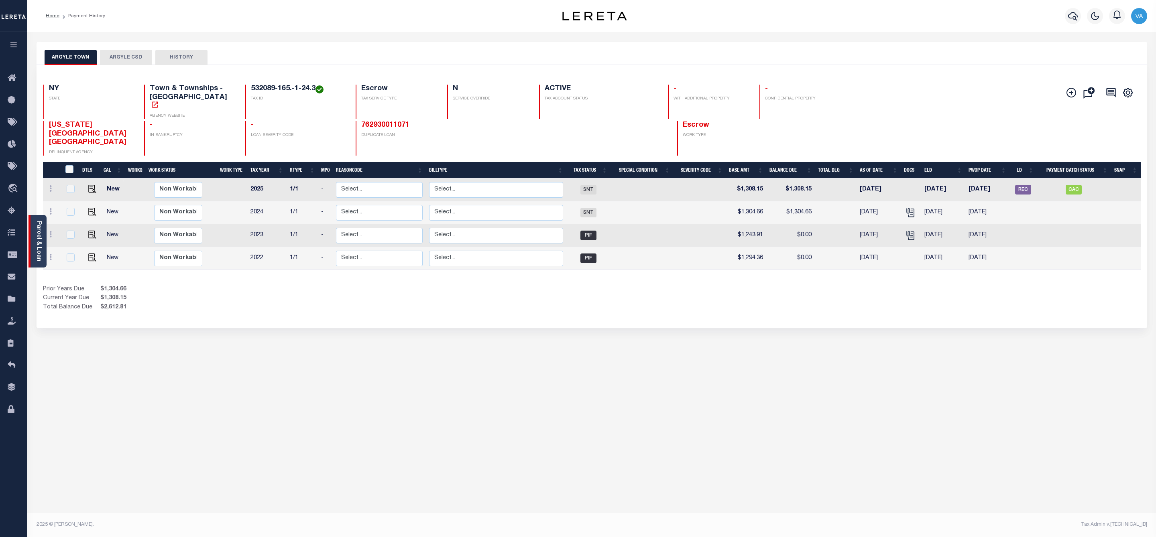
click at [34, 243] on div "Parcel & Loan" at bounding box center [37, 241] width 18 height 53
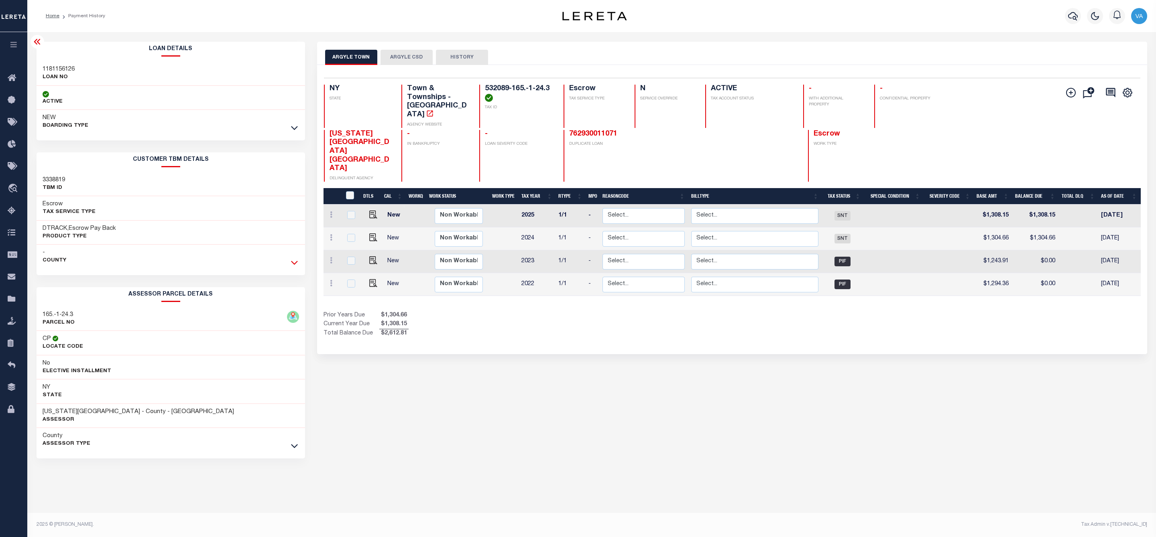
click at [294, 262] on icon at bounding box center [294, 262] width 7 height 8
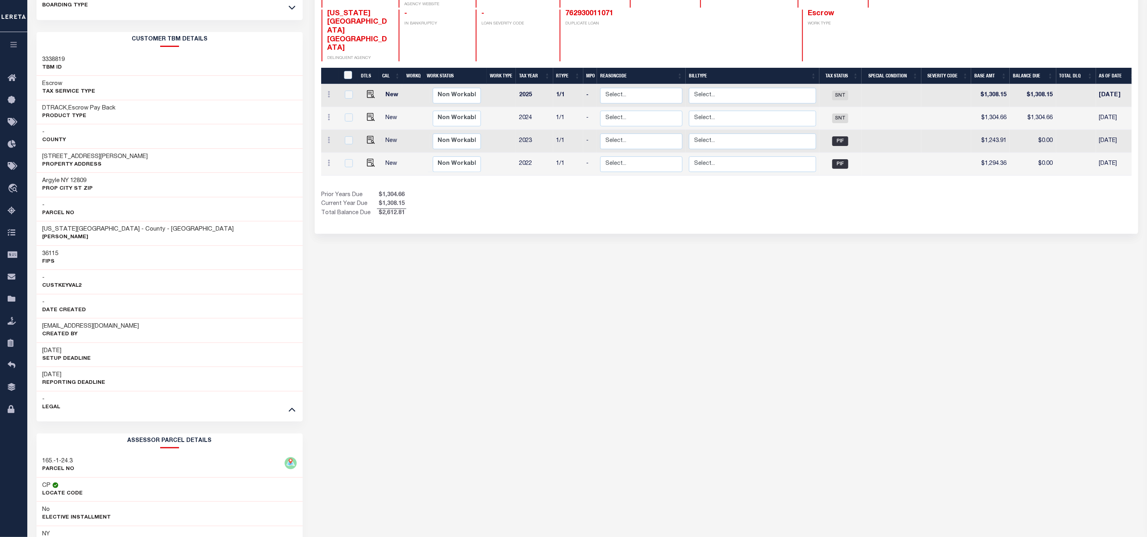
scroll to position [181, 0]
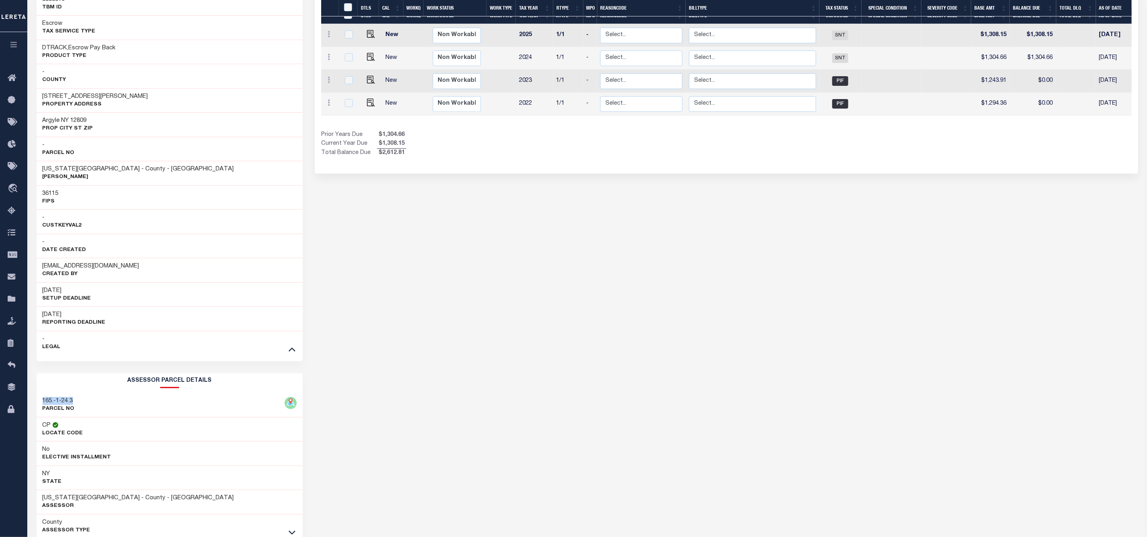
drag, startPoint x: 75, startPoint y: 403, endPoint x: 38, endPoint y: 402, distance: 37.3
click at [38, 402] on div "165.-1-24.3 PARCEL NO" at bounding box center [170, 405] width 266 height 24
copy h3 "165.-1-24.3"
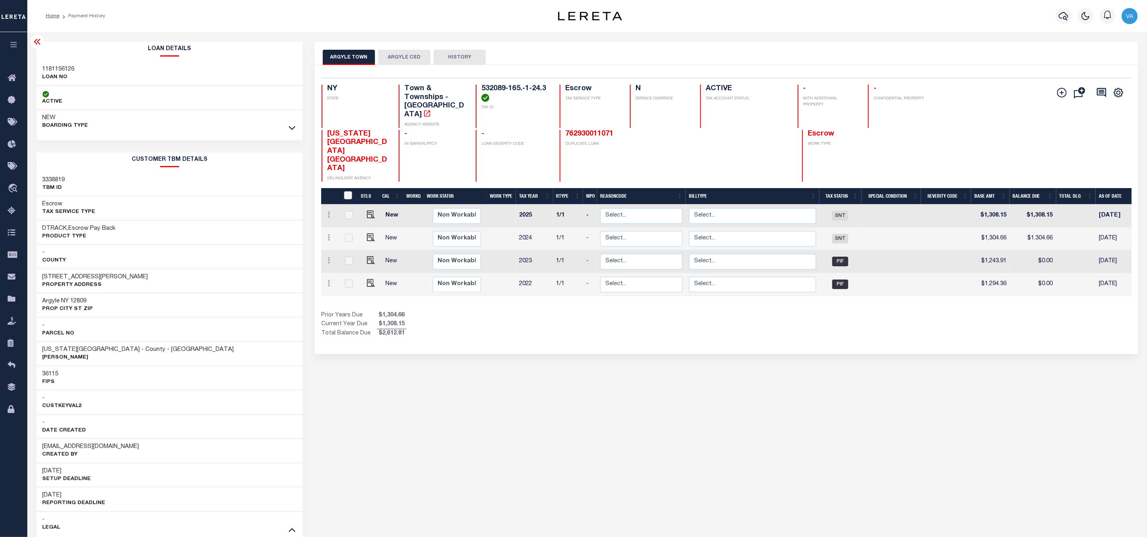
click at [409, 55] on button "ARGYLE CSD" at bounding box center [404, 57] width 52 height 15
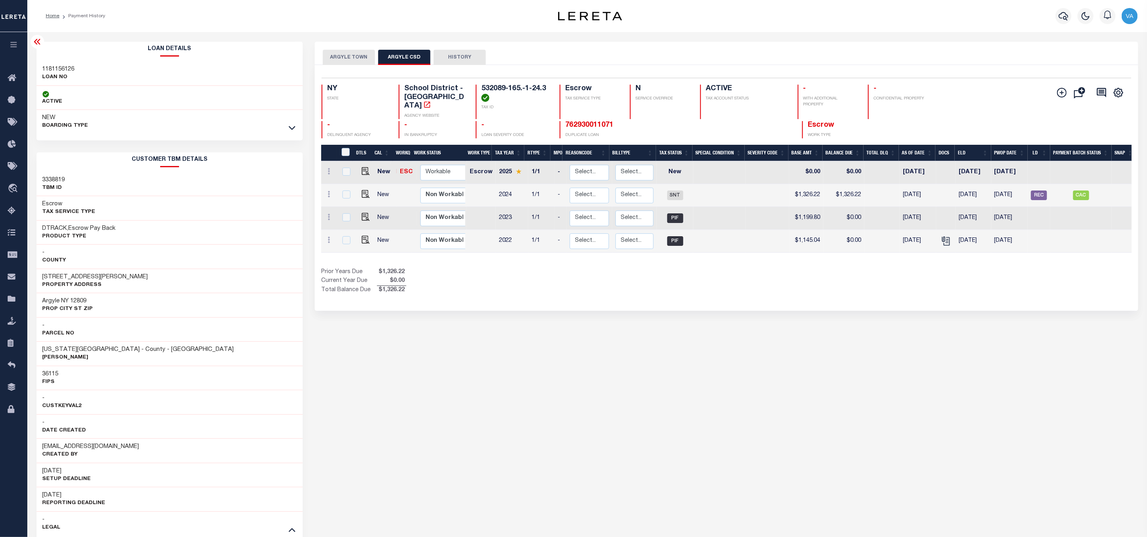
scroll to position [120, 0]
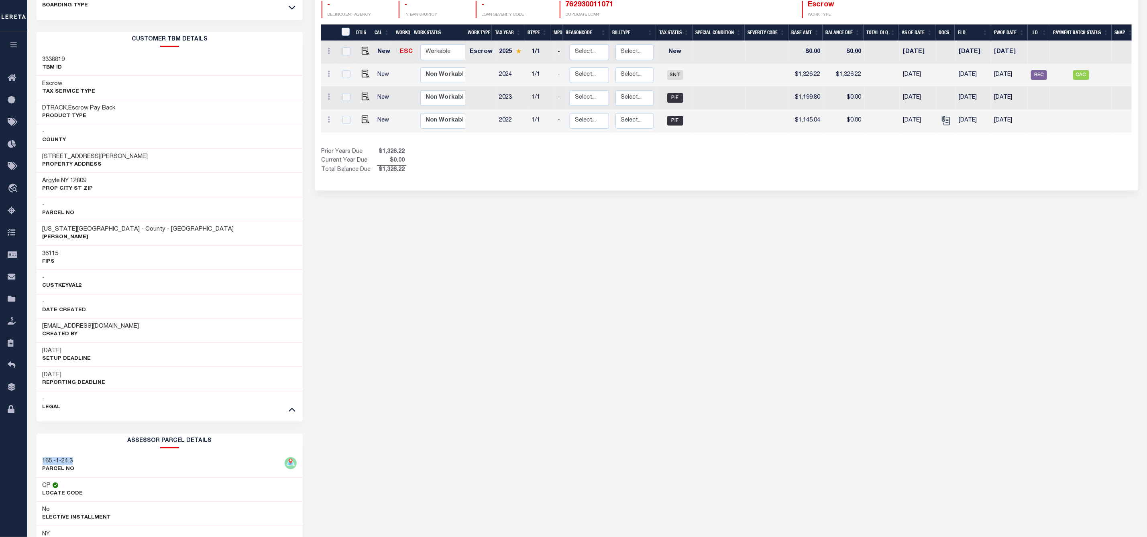
click at [82, 464] on div "165.-1-24.3 PARCEL NO" at bounding box center [170, 466] width 266 height 24
drag, startPoint x: 78, startPoint y: 464, endPoint x: 40, endPoint y: 465, distance: 38.1
click at [40, 465] on div "165.-1-24.3 PARCEL NO" at bounding box center [170, 466] width 266 height 24
copy h3 "165.-1-24.3"
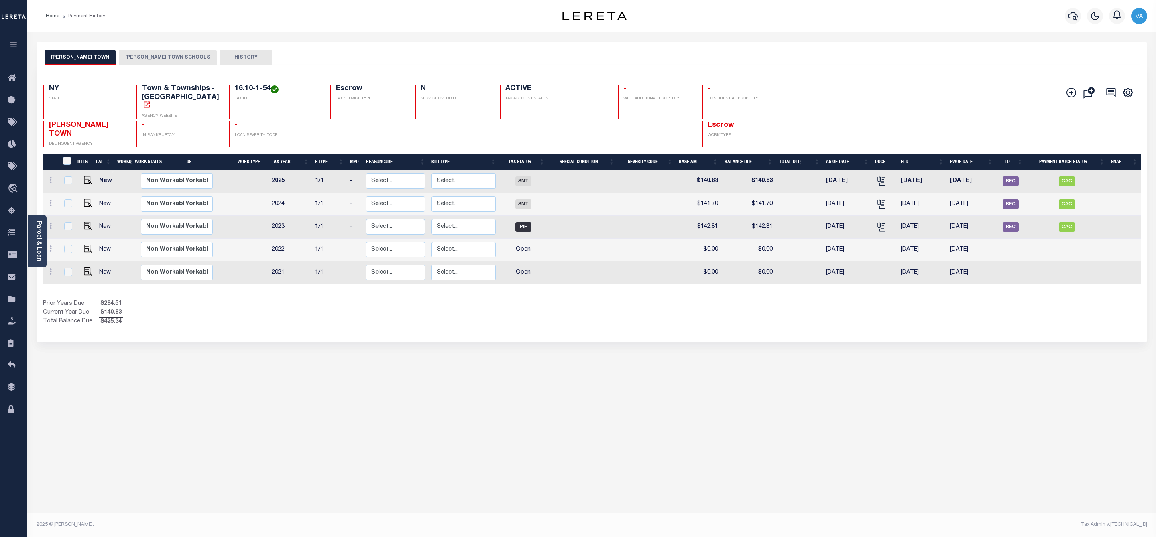
click at [124, 56] on button "[PERSON_NAME] TOWN SCHOOLS" at bounding box center [168, 57] width 98 height 15
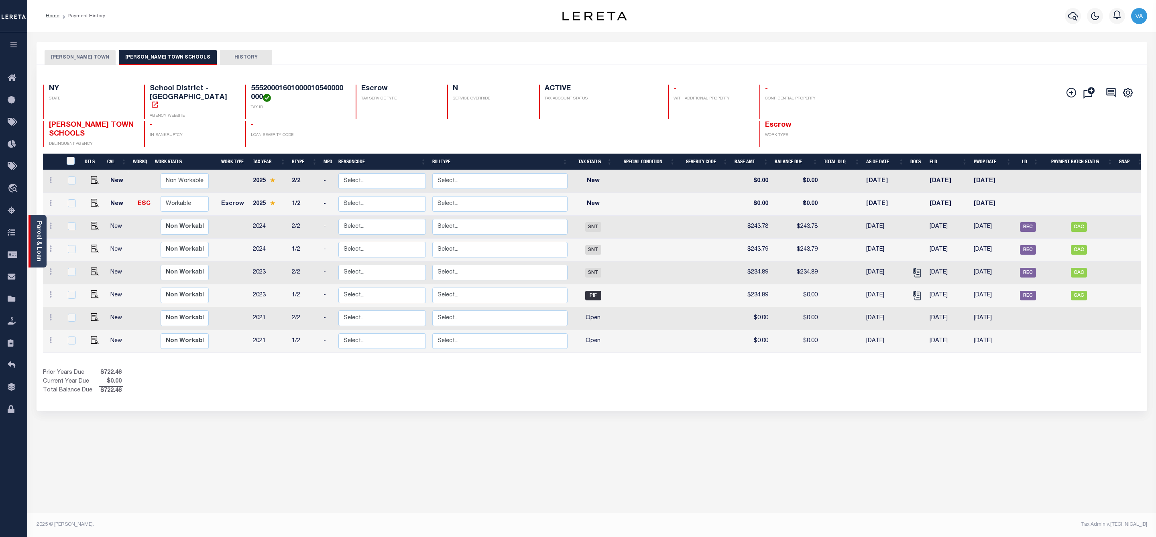
click at [36, 249] on link "Parcel & Loan" at bounding box center [39, 241] width 6 height 41
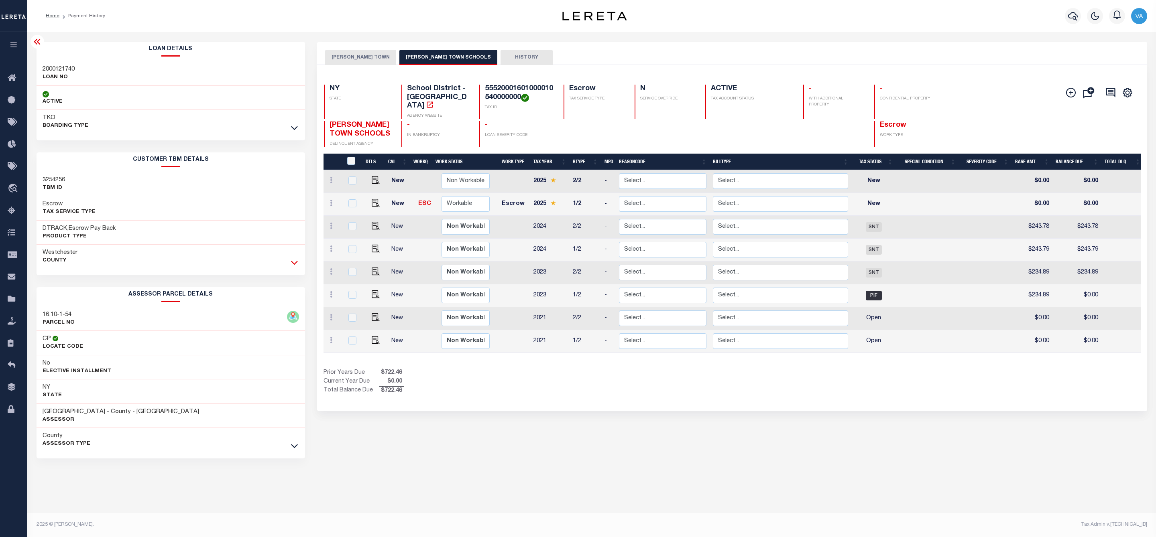
click at [295, 265] on icon at bounding box center [294, 262] width 7 height 8
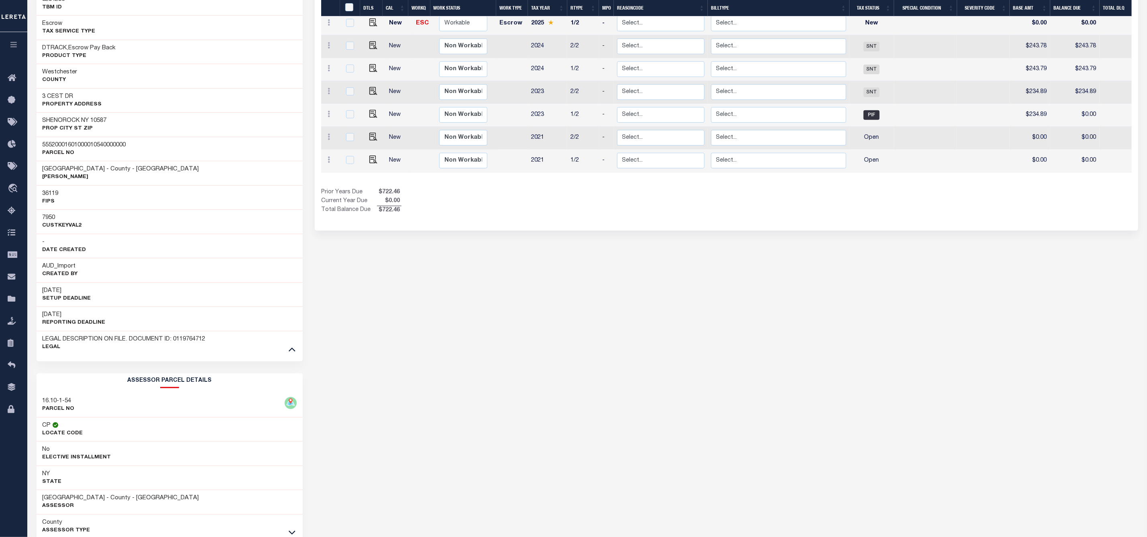
scroll to position [229, 0]
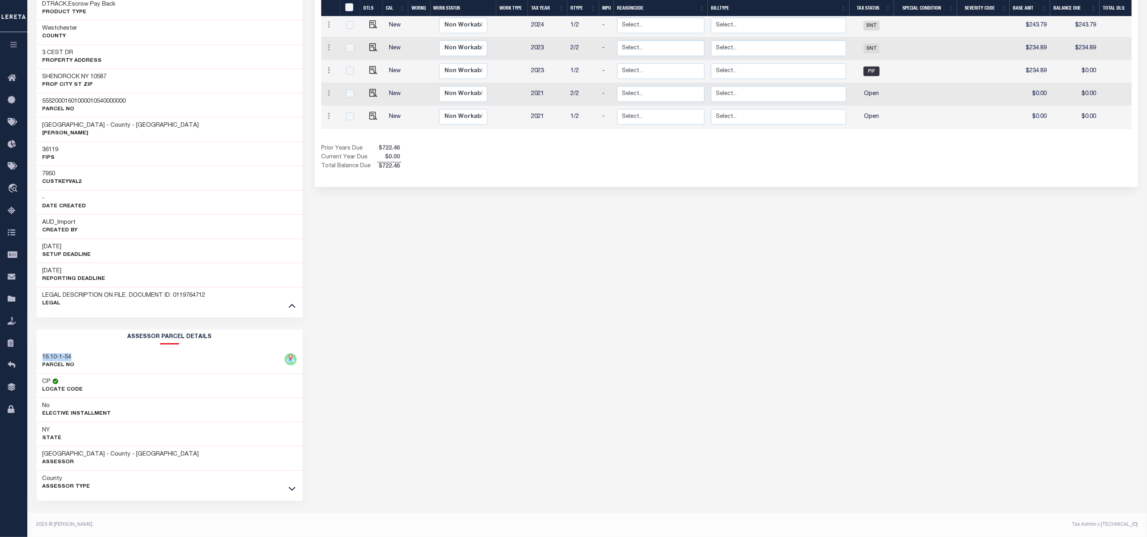
drag, startPoint x: 50, startPoint y: 354, endPoint x: 72, endPoint y: 354, distance: 22.5
click at [72, 354] on h3 "16.10-1-54" at bounding box center [59, 358] width 32 height 8
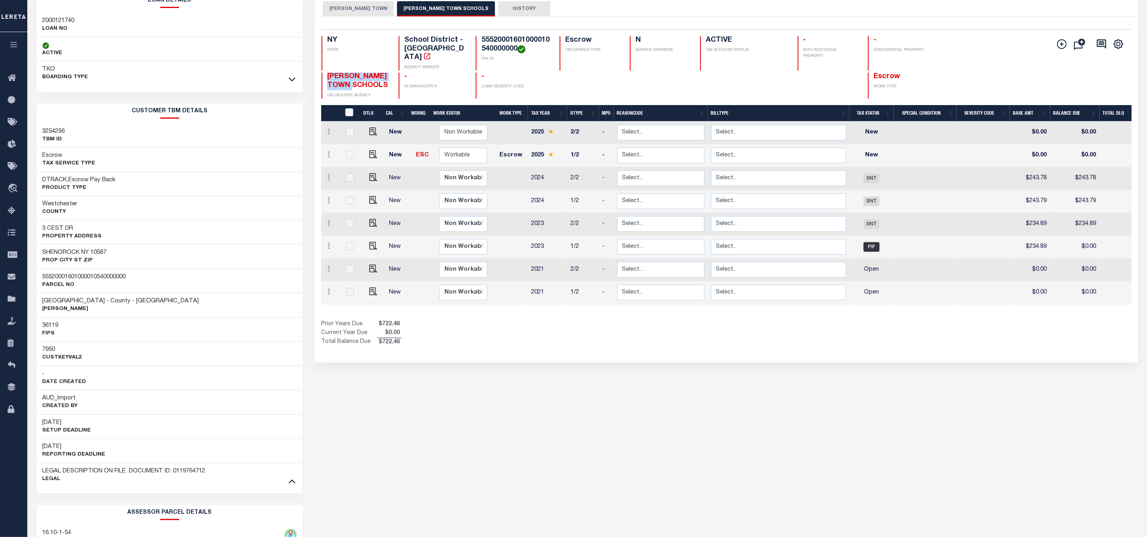
drag, startPoint x: 325, startPoint y: 68, endPoint x: 366, endPoint y: 81, distance: 43.0
click at [366, 81] on div "[PERSON_NAME] TOWN SCHOOLS DELINQUENT AGENCY" at bounding box center [354, 86] width 67 height 26
copy span "[PERSON_NAME] TOWN SCHOOLS"
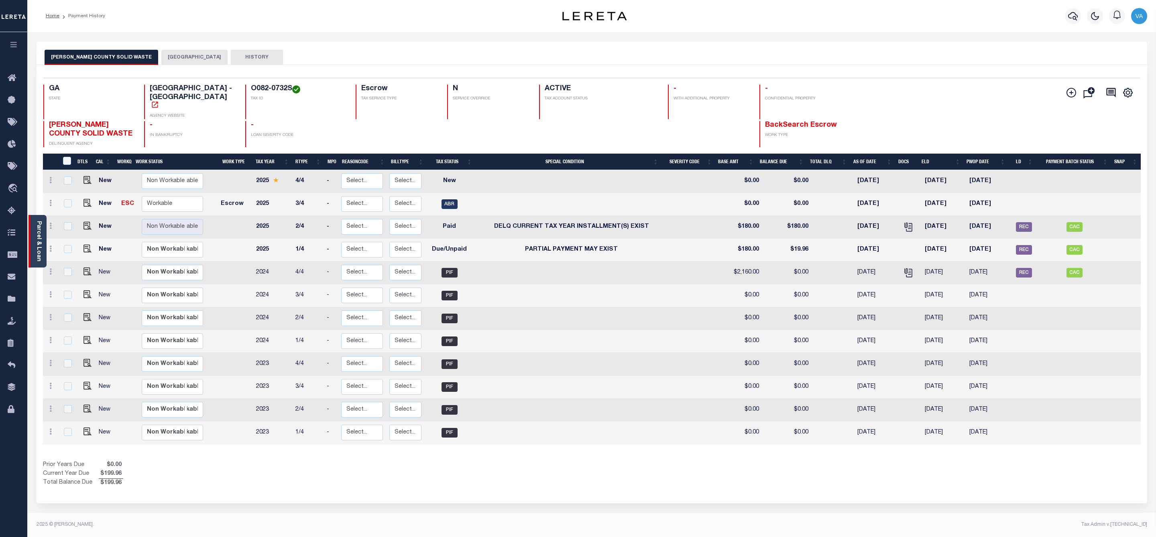
click at [37, 236] on link "Parcel & Loan" at bounding box center [39, 241] width 6 height 41
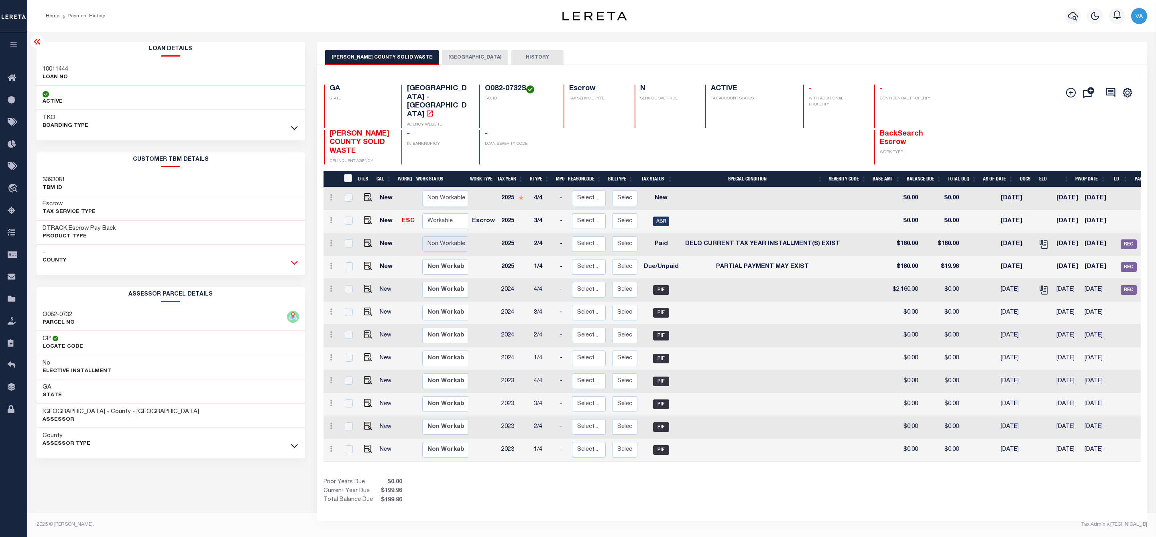
click at [297, 262] on icon at bounding box center [294, 262] width 7 height 8
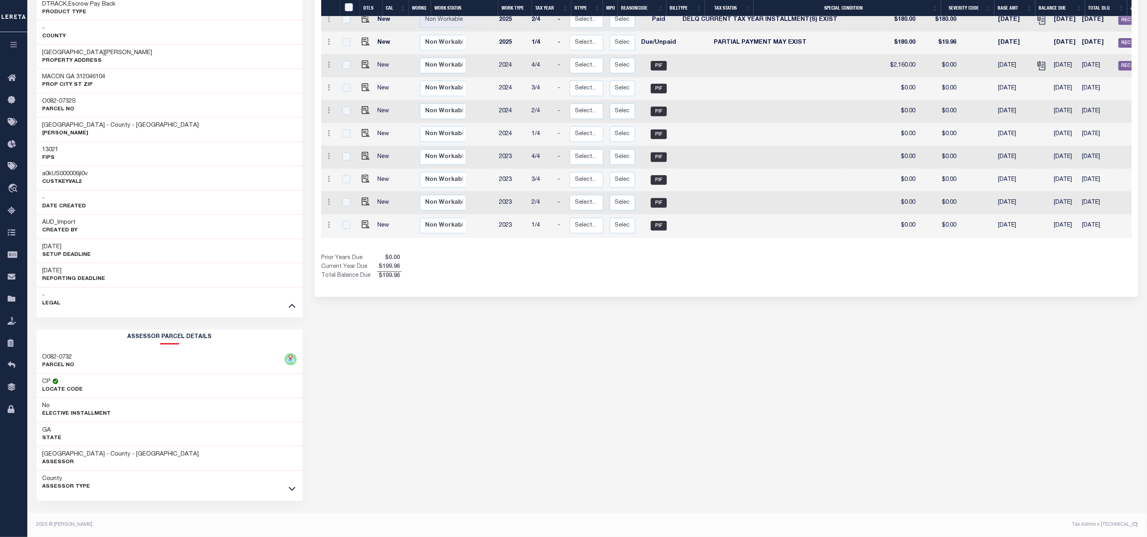
scroll to position [49, 0]
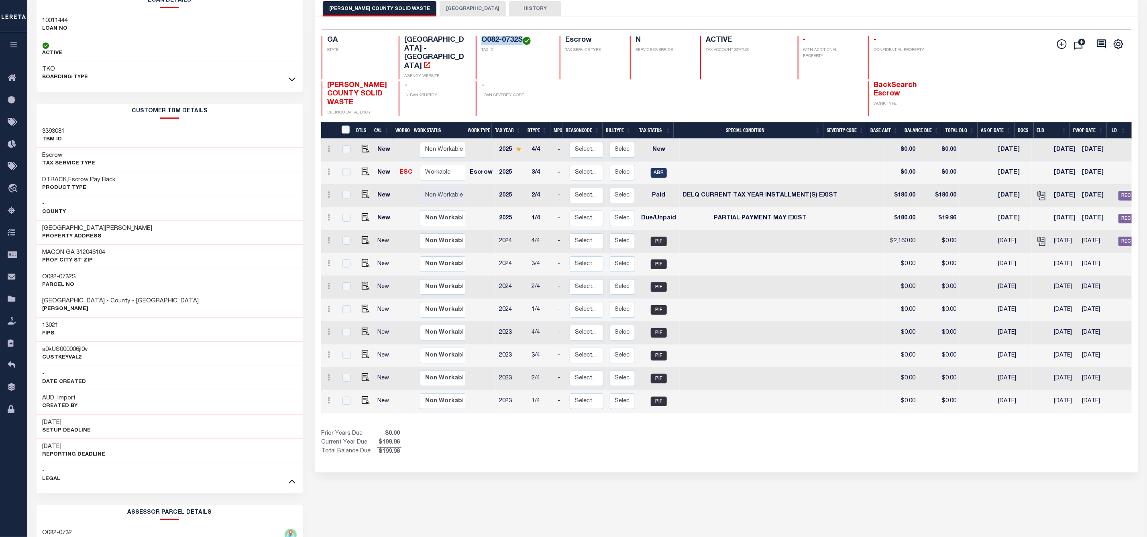
drag, startPoint x: 483, startPoint y: 39, endPoint x: 521, endPoint y: 41, distance: 37.8
click at [521, 41] on h4 "O082-0732S" at bounding box center [515, 40] width 69 height 9
copy h4 "O082-0732S"
drag, startPoint x: 42, startPoint y: 228, endPoint x: 116, endPoint y: 230, distance: 73.5
click at [116, 230] on h3 "[GEOGRAPHIC_DATA][PERSON_NAME]" at bounding box center [98, 229] width 110 height 8
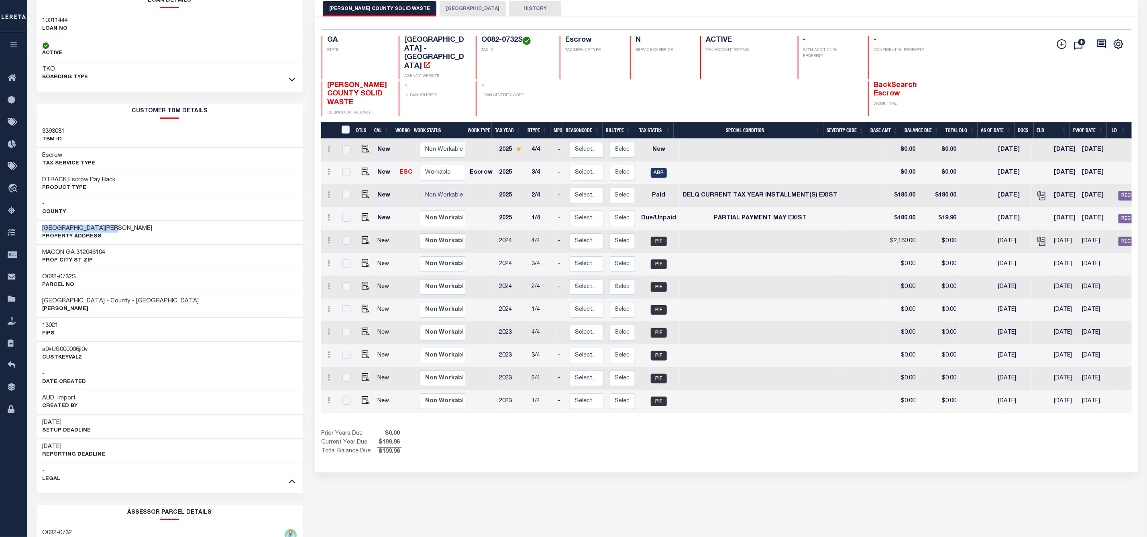
copy h3 "2344 [PERSON_NAME] UNIVERSIT"
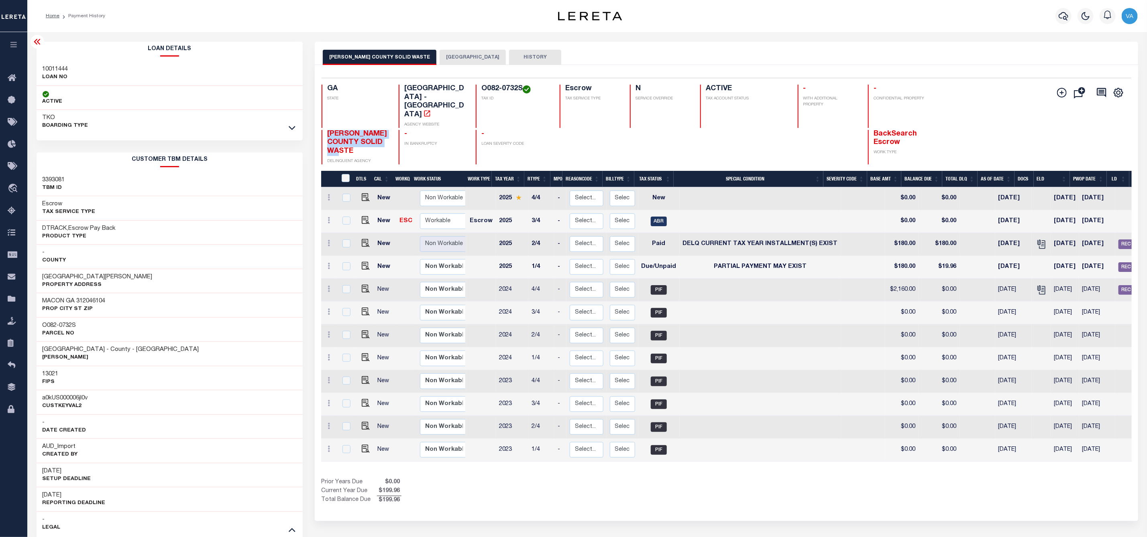
drag, startPoint x: 325, startPoint y: 114, endPoint x: 352, endPoint y: 132, distance: 32.8
click at [352, 132] on div "[PERSON_NAME] COUNTY SOLID WASTE DELINQUENT AGENCY" at bounding box center [354, 147] width 67 height 35
copy span "[PERSON_NAME] COUNTY SOLID WASTE"
drag, startPoint x: 483, startPoint y: 88, endPoint x: 527, endPoint y: 85, distance: 44.7
click at [527, 85] on h4 "O082-0732S" at bounding box center [515, 89] width 69 height 9
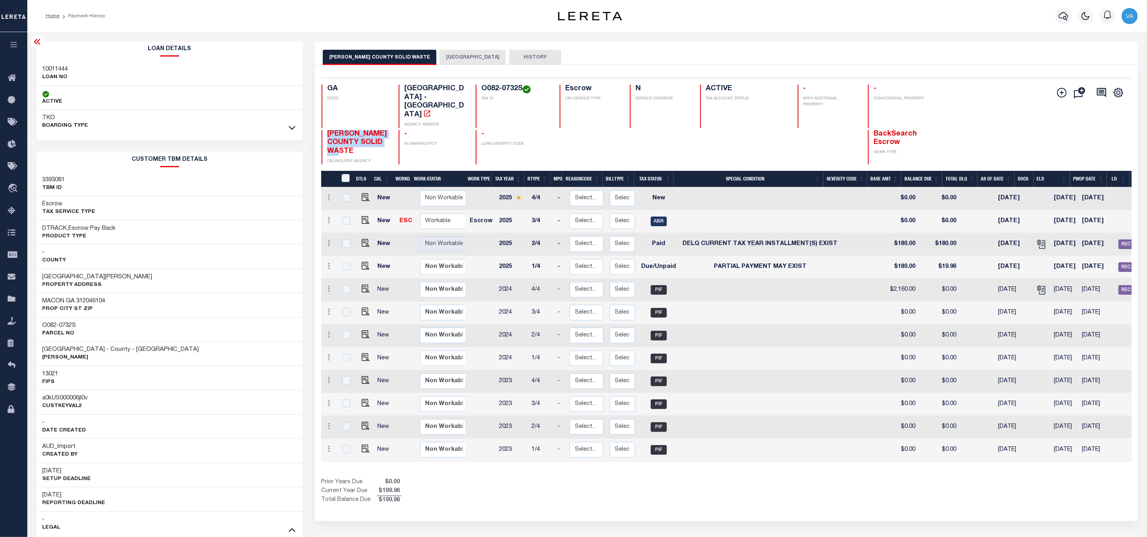
copy h4 "O082-0732S"
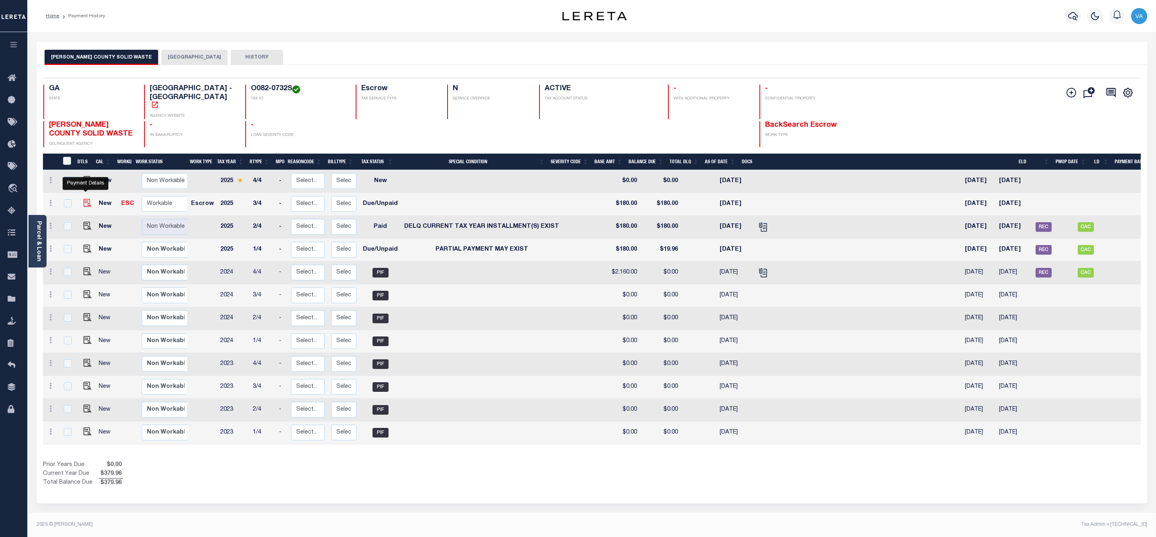
click at [85, 199] on img "" at bounding box center [87, 203] width 8 height 8
checkbox input "true"
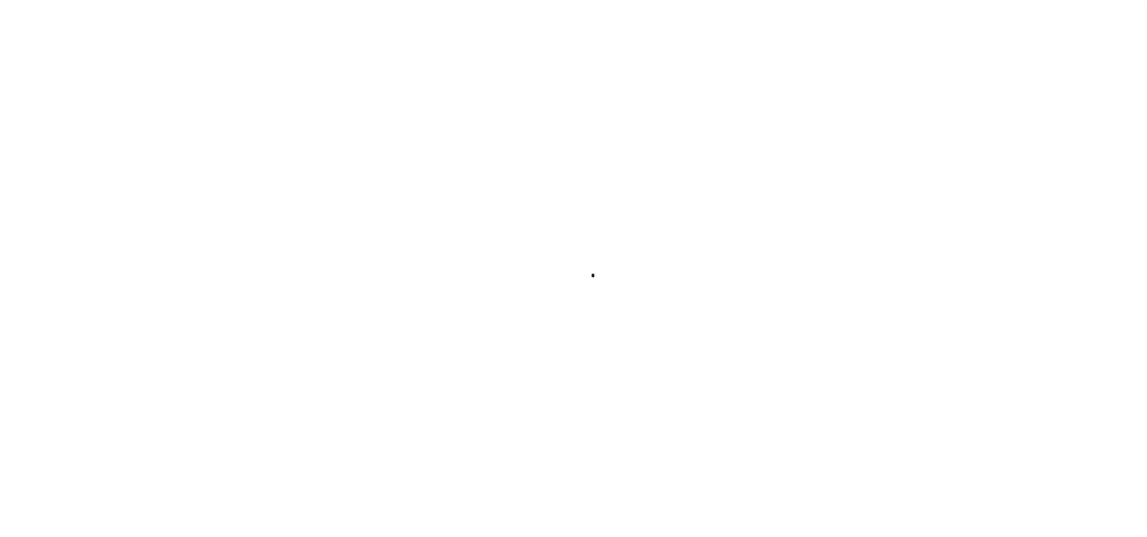
checkbox input "false"
type input "[DATE]"
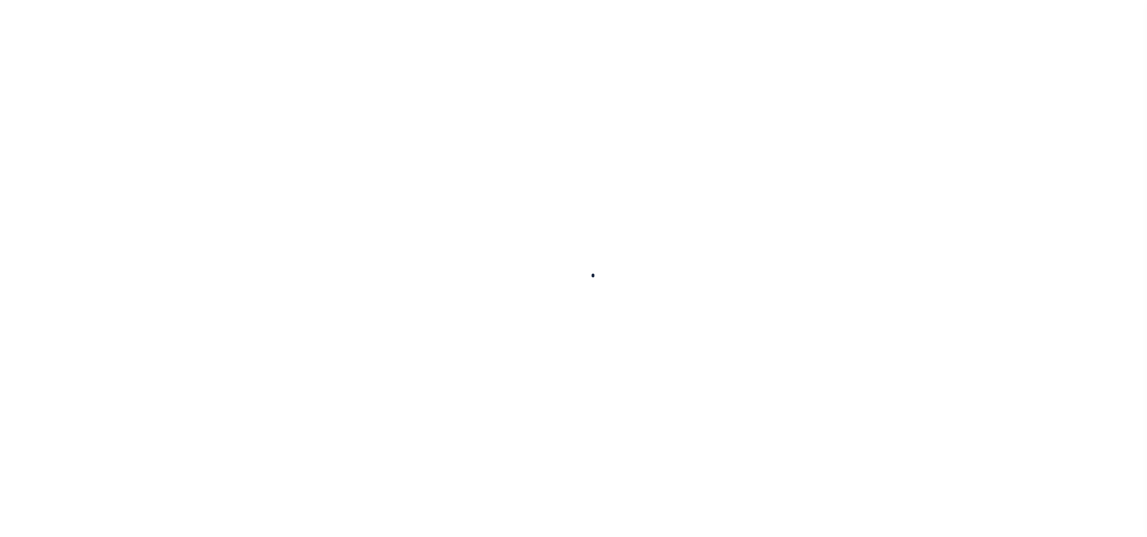
select select "DUE"
type input "$180"
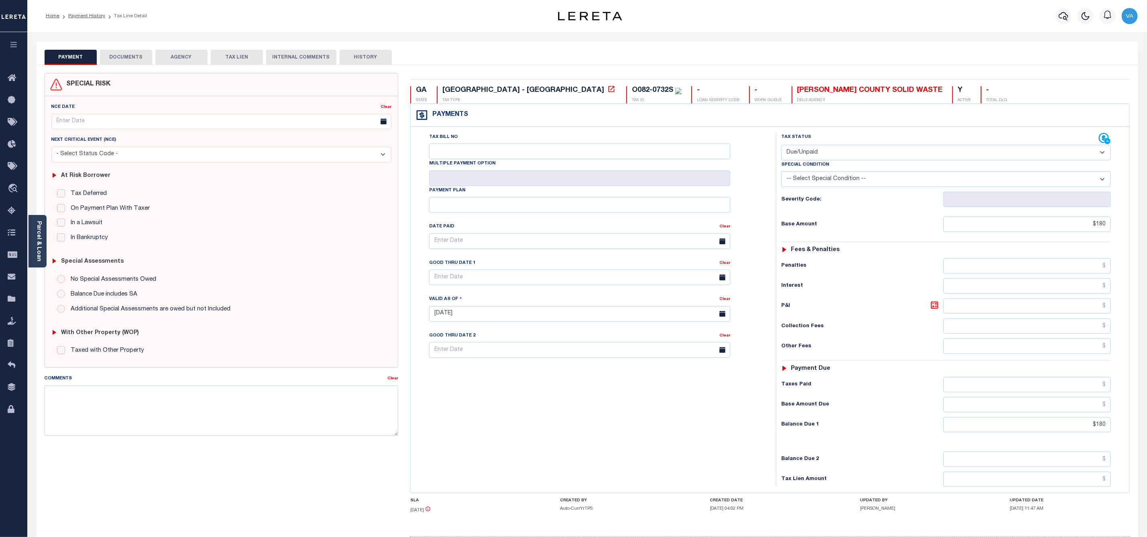
click at [134, 55] on button "DOCUMENTS" at bounding box center [126, 57] width 52 height 15
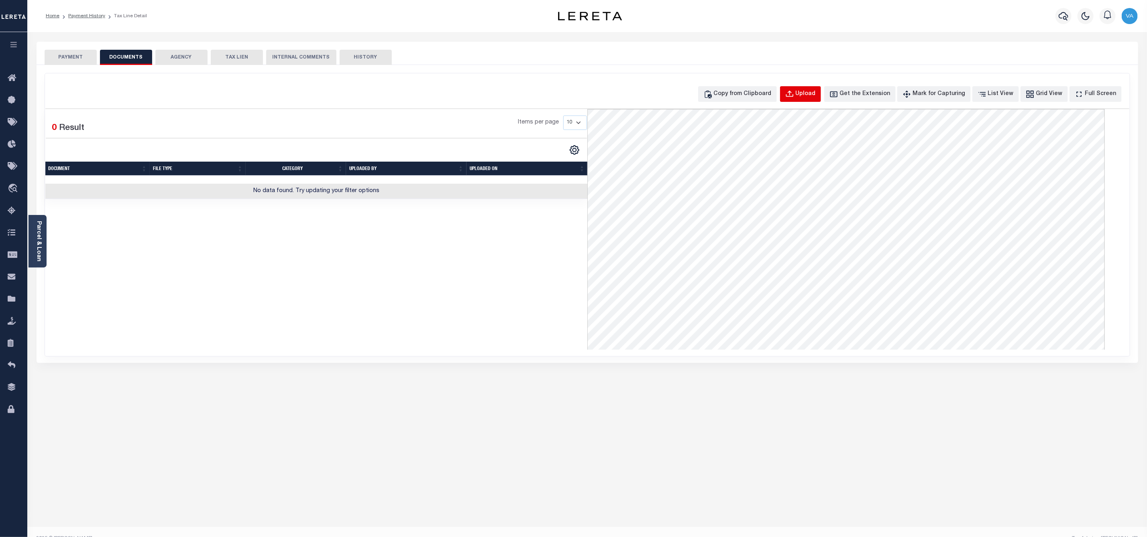
click at [816, 92] on div "Upload" at bounding box center [805, 94] width 20 height 9
select select "POP"
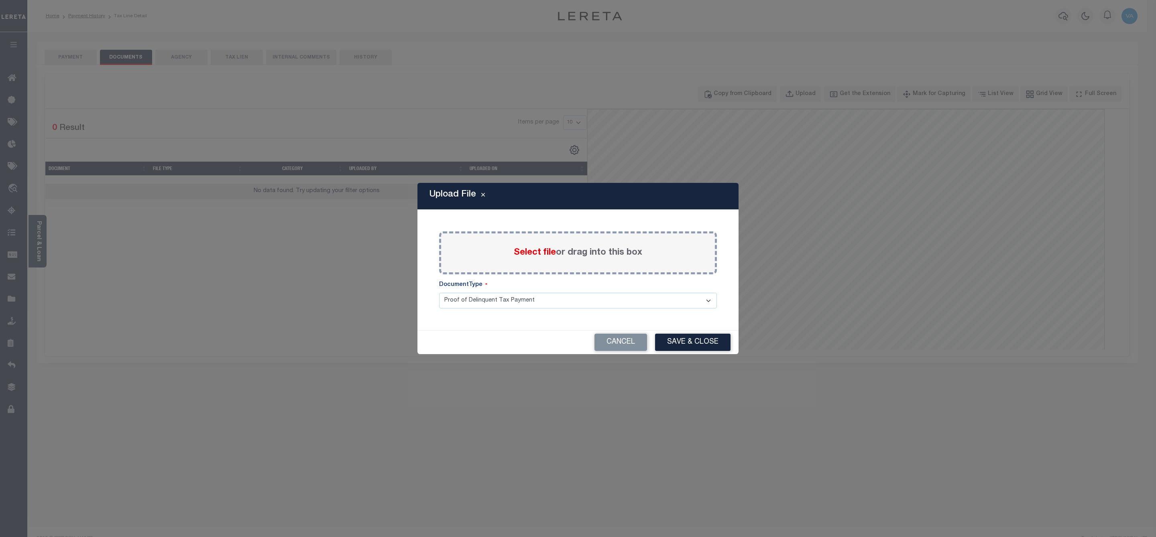
click at [547, 254] on span "Select file" at bounding box center [535, 252] width 42 height 9
click at [0, 0] on input "Select file or drag into this box" at bounding box center [0, 0] width 0 height 0
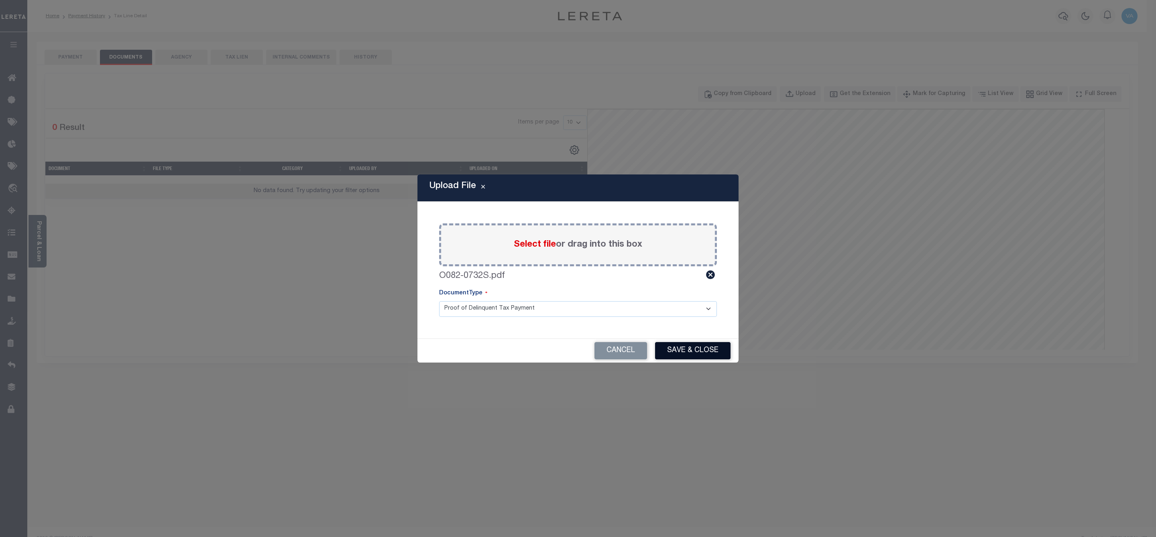
click at [682, 347] on button "Save & Close" at bounding box center [692, 350] width 75 height 17
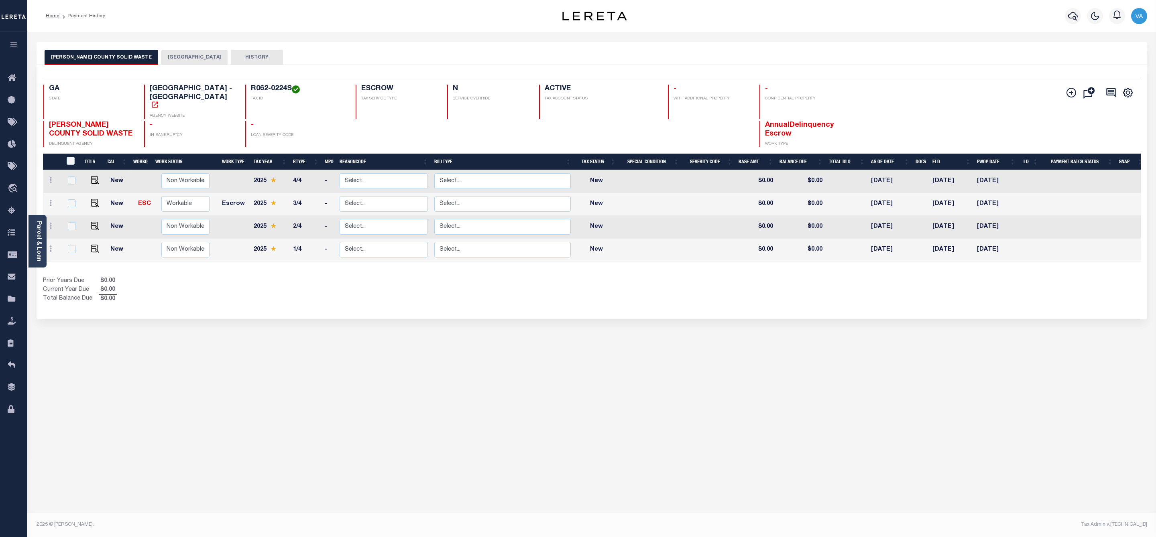
click at [87, 201] on link at bounding box center [93, 204] width 12 height 6
checkbox input "true"
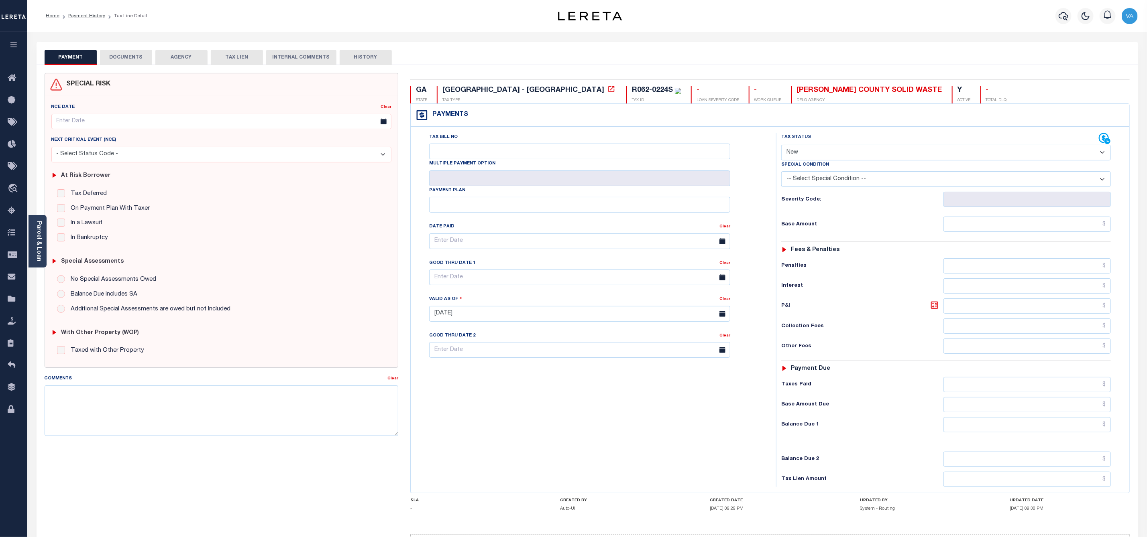
click at [810, 151] on select "- Select Status Code - Open Due/Unpaid Paid Incomplete No Tax Due Internal Refu…" at bounding box center [946, 153] width 330 height 16
select select "DUE"
click at [781, 146] on select "- Select Status Code - Open Due/Unpaid Paid Incomplete No Tax Due Internal Refu…" at bounding box center [946, 153] width 330 height 16
type input "08/29/2025"
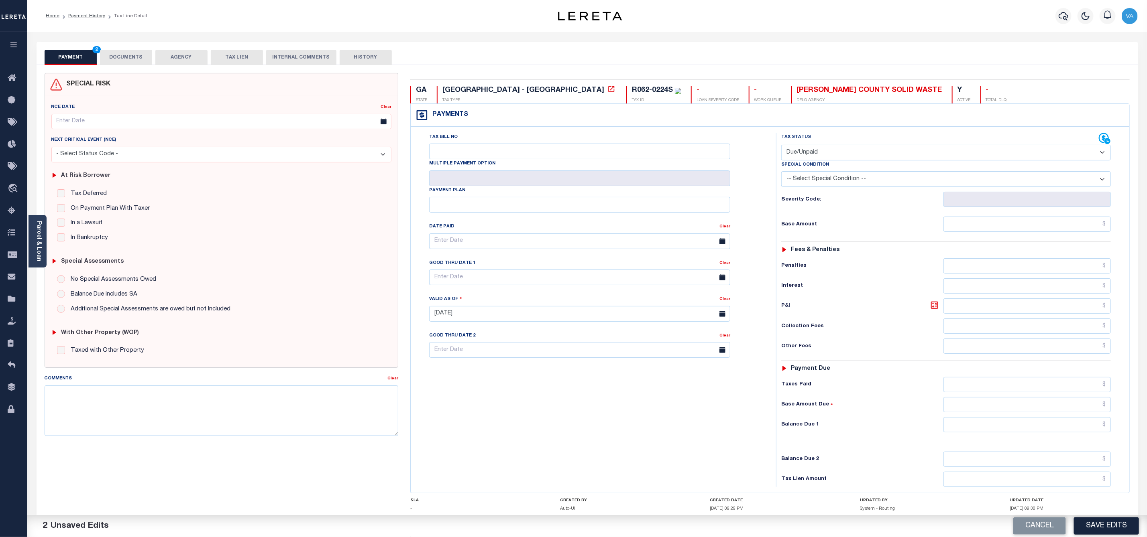
click at [825, 169] on label "Special Condition" at bounding box center [805, 165] width 48 height 7
click at [856, 172] on div "Special Condition" at bounding box center [946, 166] width 330 height 11
click at [855, 176] on select "-- Select Special Condition -- 3RD PARTY TAX LIEN AGENCY TAX LIEN (A.K.A Inside…" at bounding box center [946, 179] width 330 height 16
select select "17"
click at [781, 173] on select "-- Select Special Condition -- 3RD PARTY TAX LIEN AGENCY TAX LIEN (A.K.A Inside…" at bounding box center [946, 179] width 330 height 16
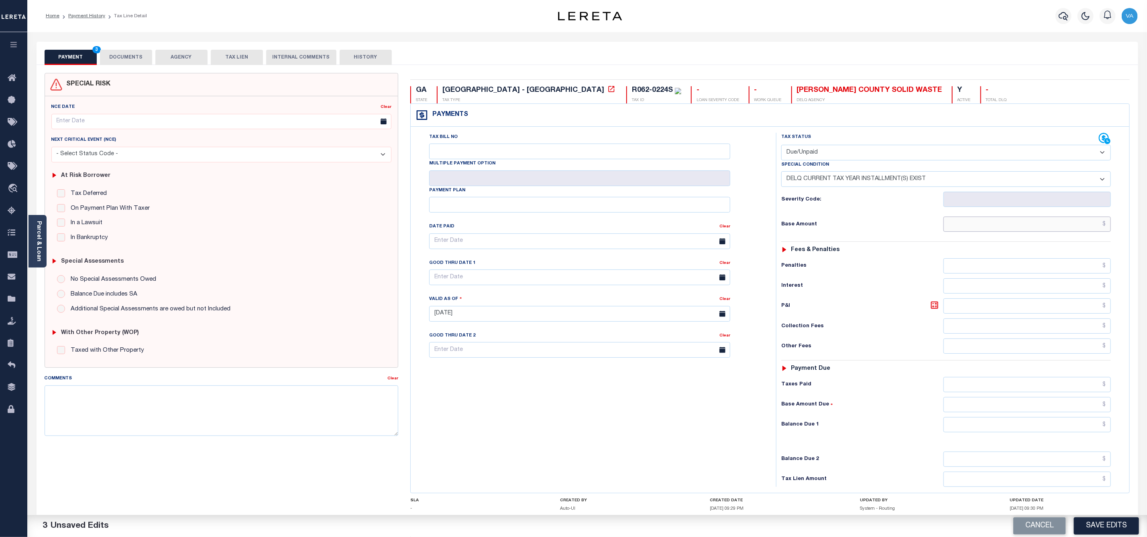
click at [973, 231] on input "text" at bounding box center [1026, 224] width 167 height 15
type input "$120.00"
click at [973, 433] on input "text" at bounding box center [1026, 424] width 167 height 15
type input "$120.00"
click at [135, 59] on button "DOCUMENTS" at bounding box center [126, 57] width 52 height 15
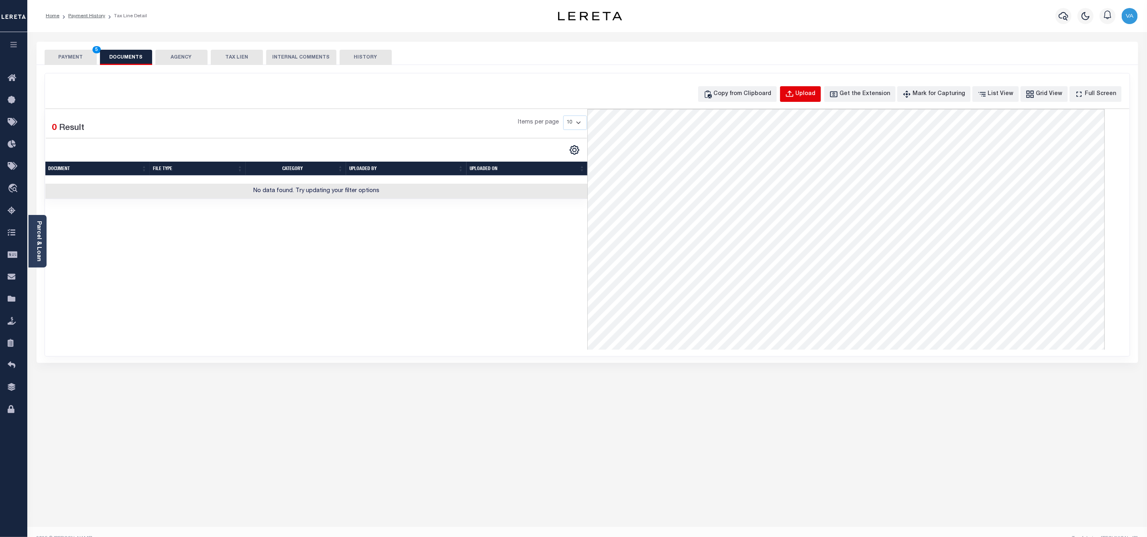
click at [819, 88] on button "Upload" at bounding box center [800, 94] width 41 height 16
select select "POP"
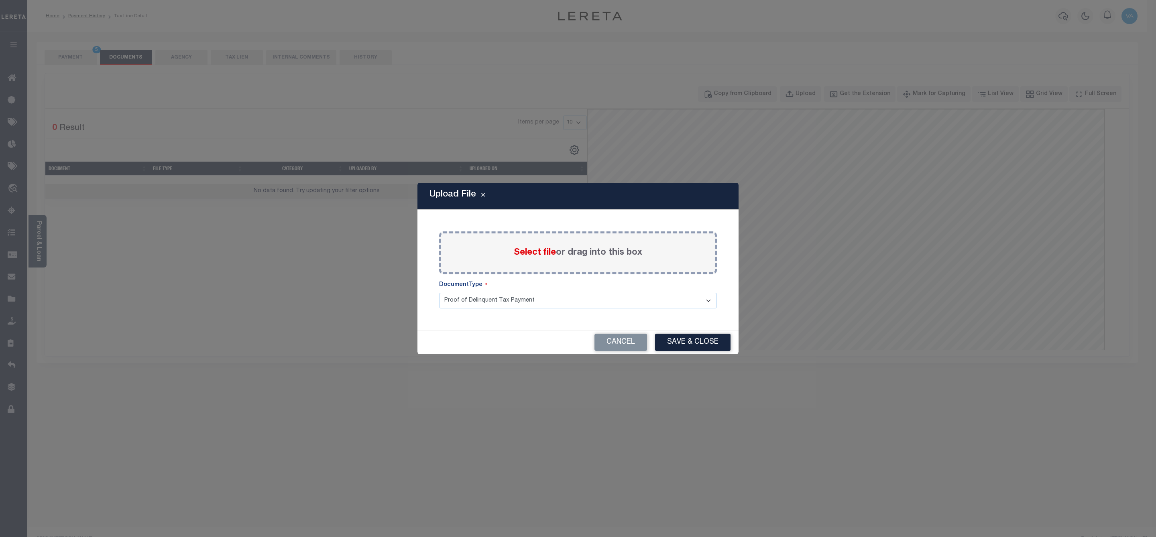
click at [533, 253] on span "Select file" at bounding box center [535, 252] width 42 height 9
click at [0, 0] on input "Select file or drag into this box" at bounding box center [0, 0] width 0 height 0
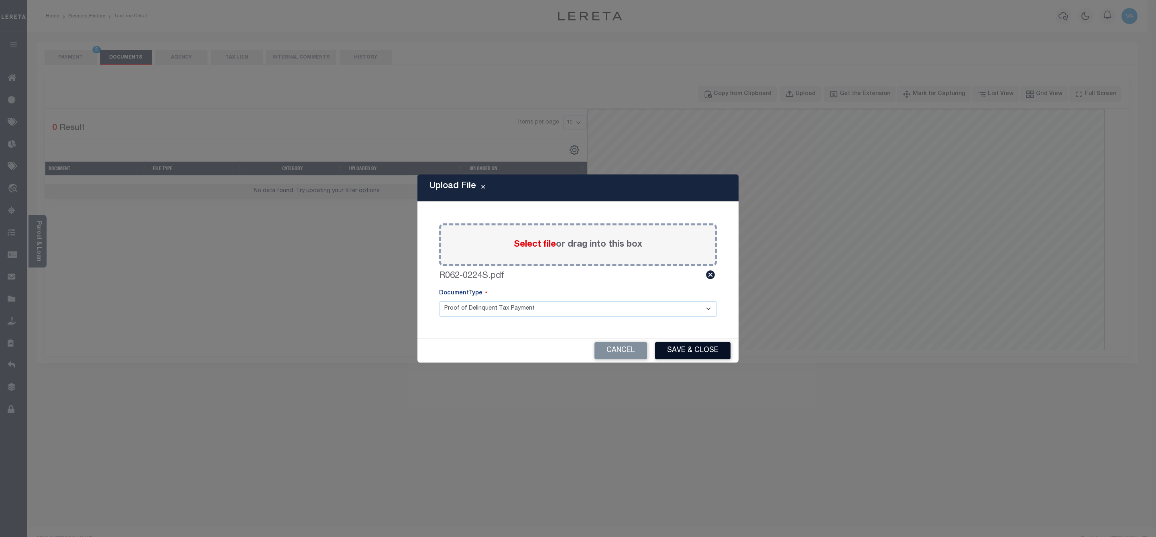
click at [679, 350] on button "Save & Close" at bounding box center [692, 350] width 75 height 17
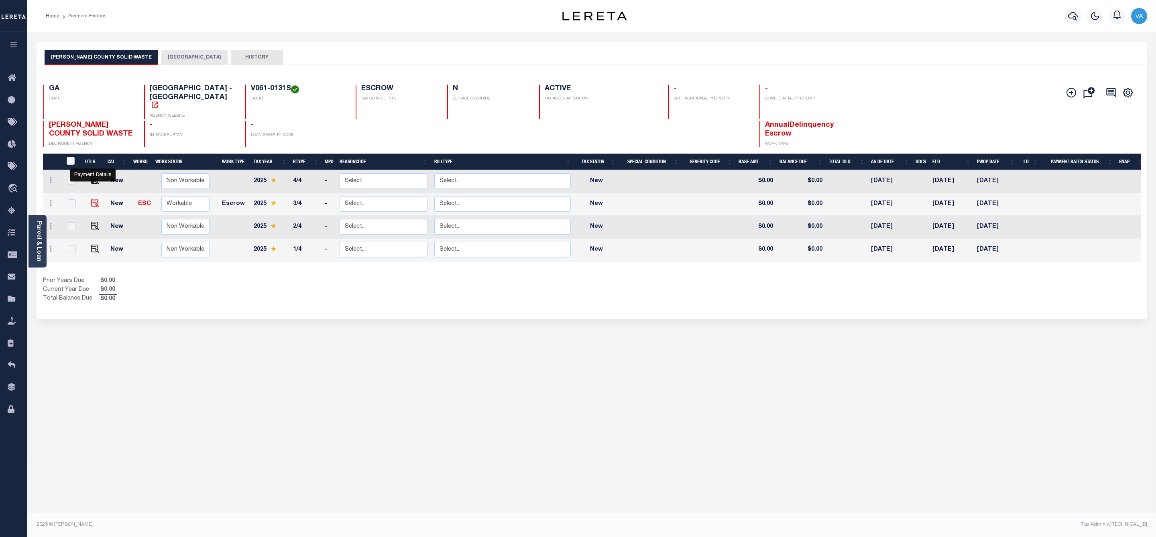
click at [93, 199] on img "" at bounding box center [95, 203] width 8 height 8
checkbox input "true"
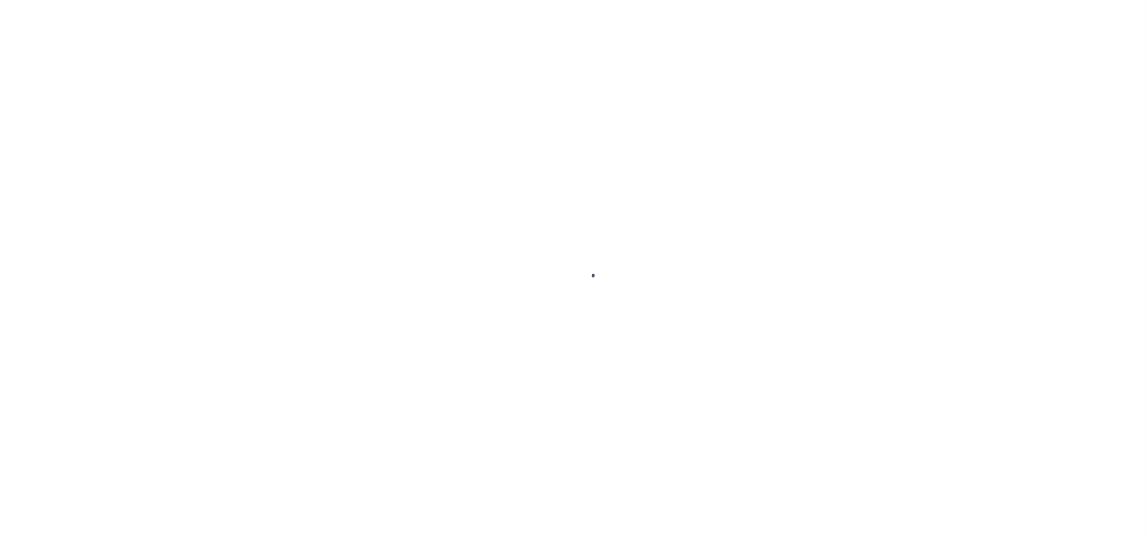
checkbox input "false"
type input "[DATE]"
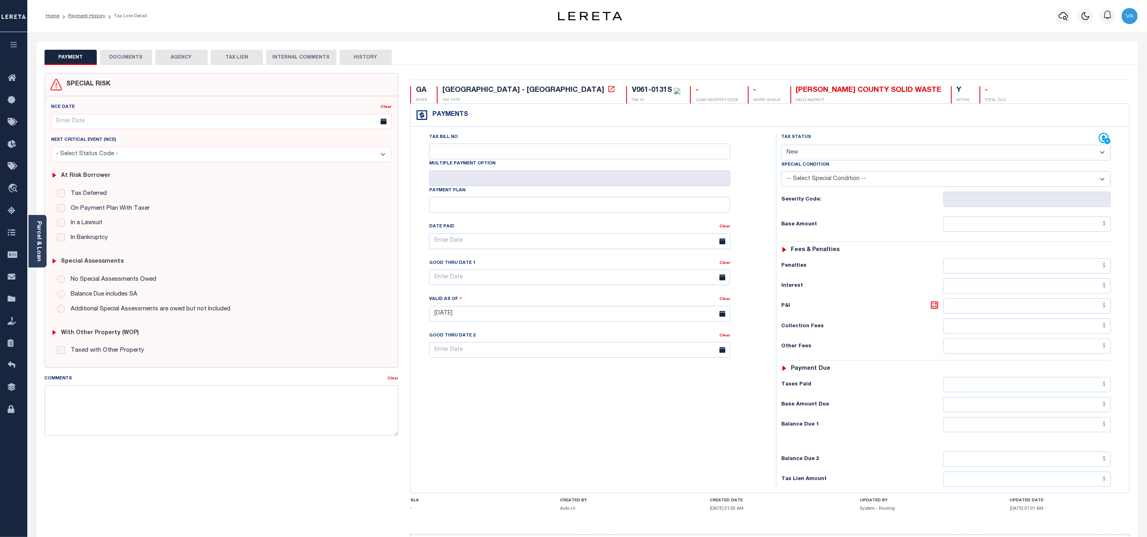
click at [810, 151] on select "- Select Status Code - Open Due/Unpaid Paid Incomplete No Tax Due Internal Refu…" at bounding box center [946, 153] width 330 height 16
select select "DUE"
click at [781, 146] on select "- Select Status Code - Open Due/Unpaid Paid Incomplete No Tax Due Internal Refu…" at bounding box center [946, 153] width 330 height 16
type input "[DATE]"
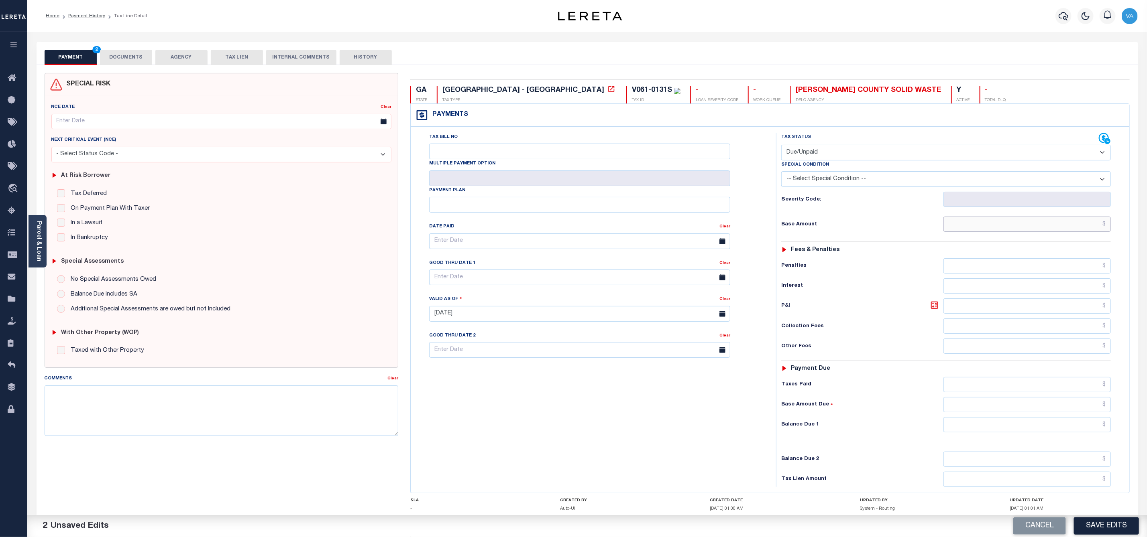
click at [961, 228] on input "text" at bounding box center [1026, 224] width 167 height 15
type input "$60.00"
click at [961, 430] on input "text" at bounding box center [1026, 424] width 167 height 15
type input "$60.00"
click at [1118, 525] on button "Save Edits" at bounding box center [1106, 526] width 65 height 17
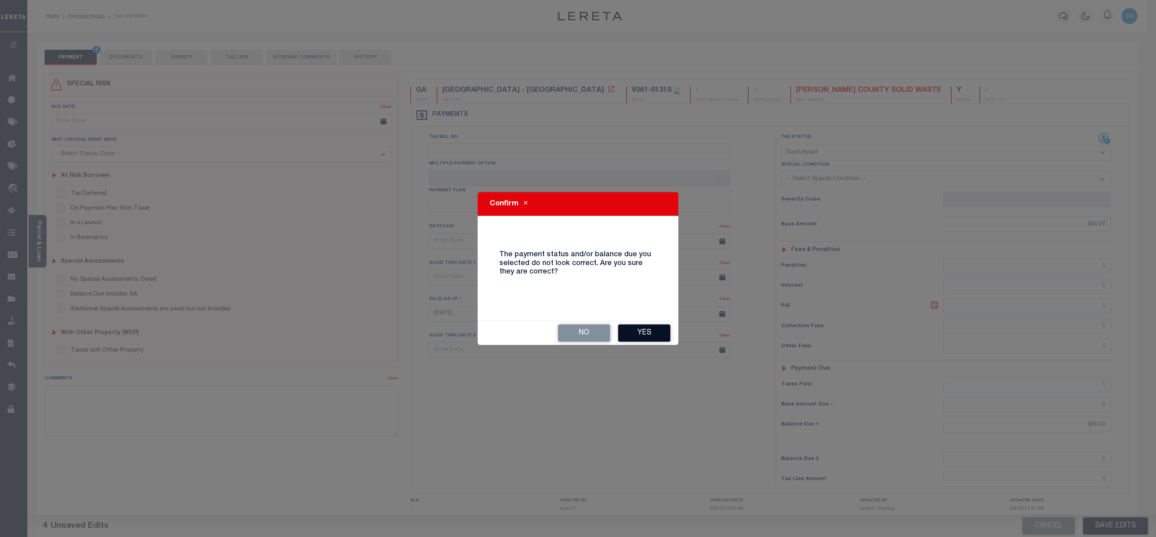
click at [635, 330] on button "Yes" at bounding box center [644, 333] width 52 height 17
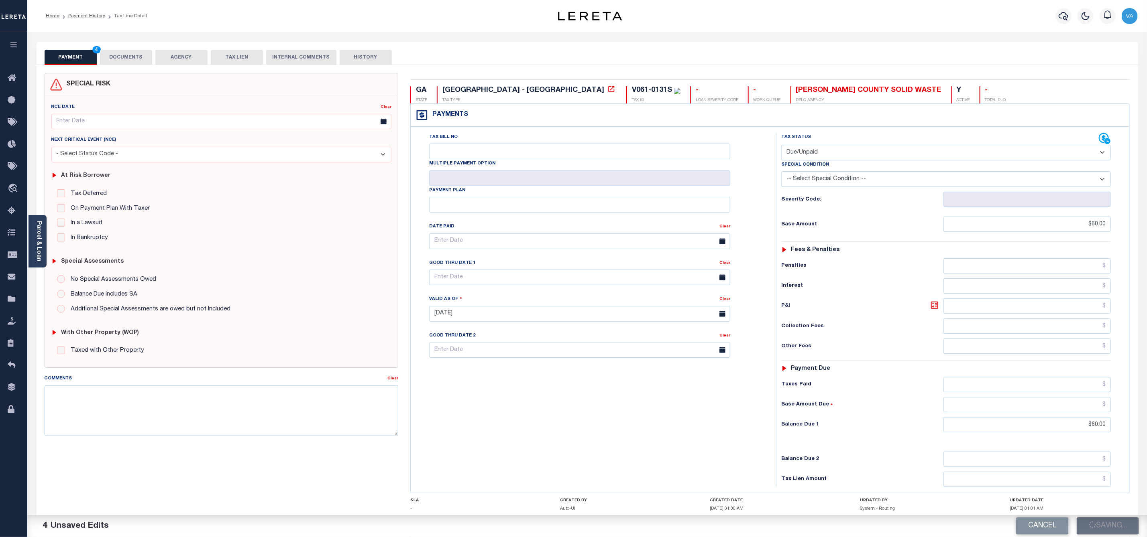
checkbox input "false"
type input "$60"
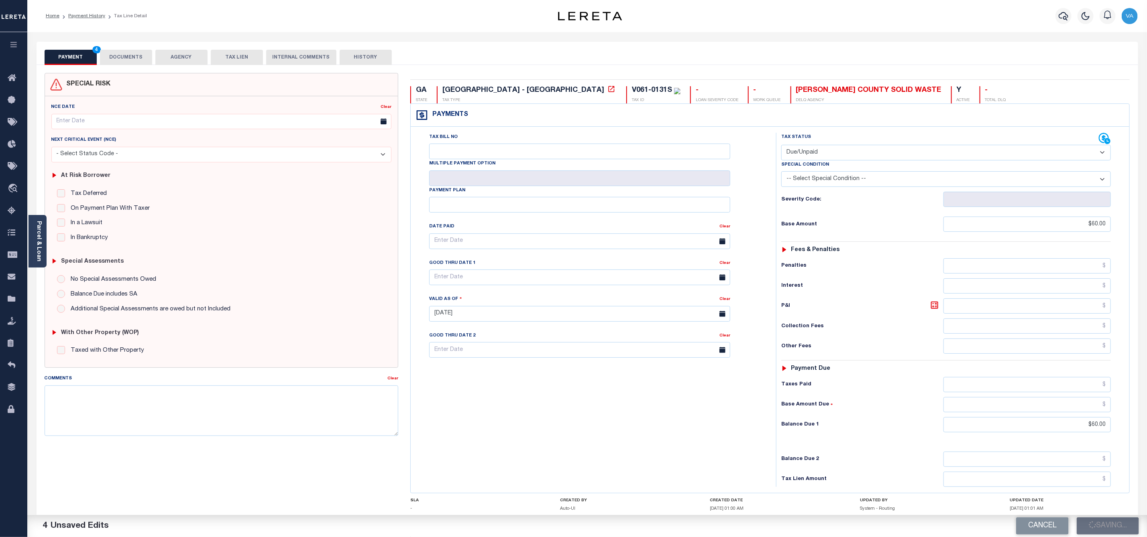
type input "$60"
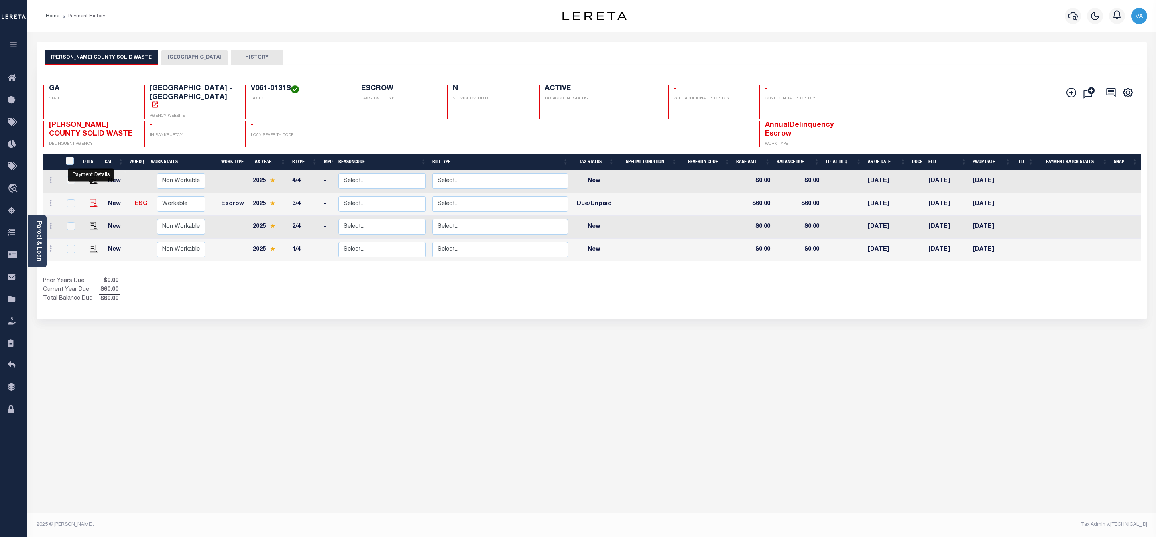
click at [93, 199] on img "" at bounding box center [93, 203] width 8 height 8
checkbox input "true"
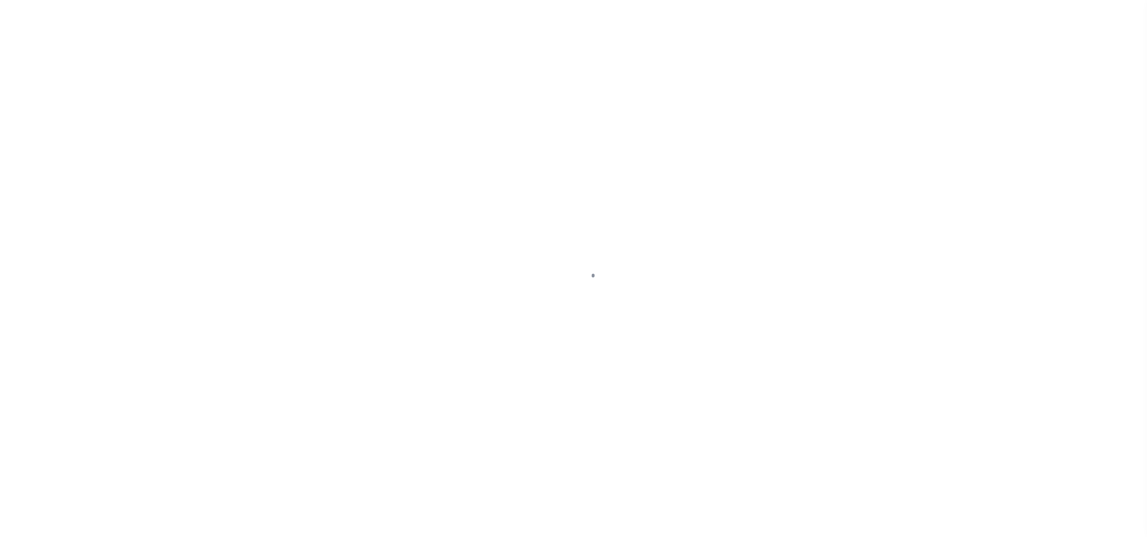
select select "DUE"
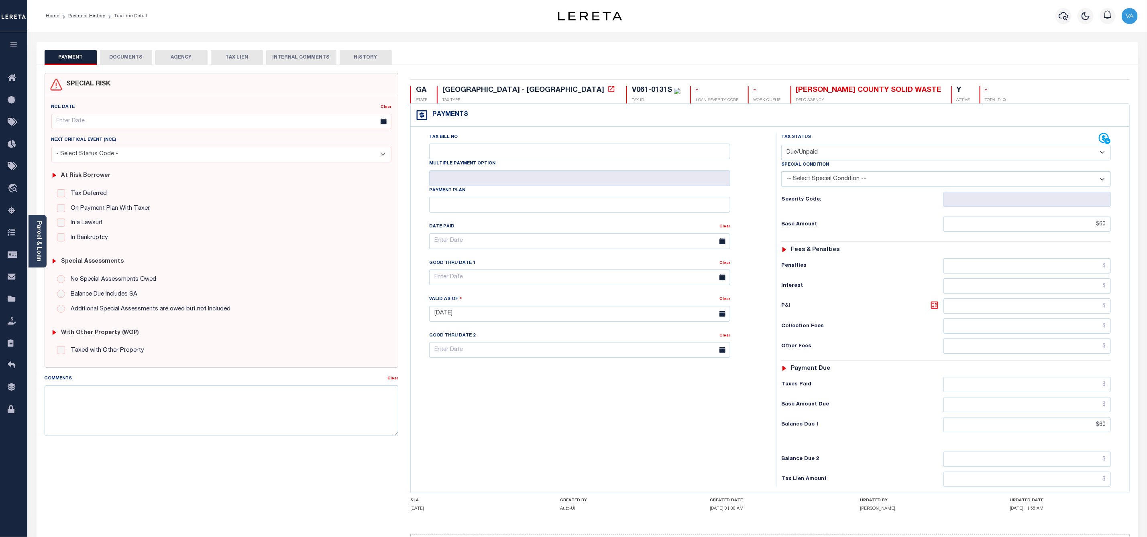
click at [140, 56] on button "DOCUMENTS" at bounding box center [126, 57] width 52 height 15
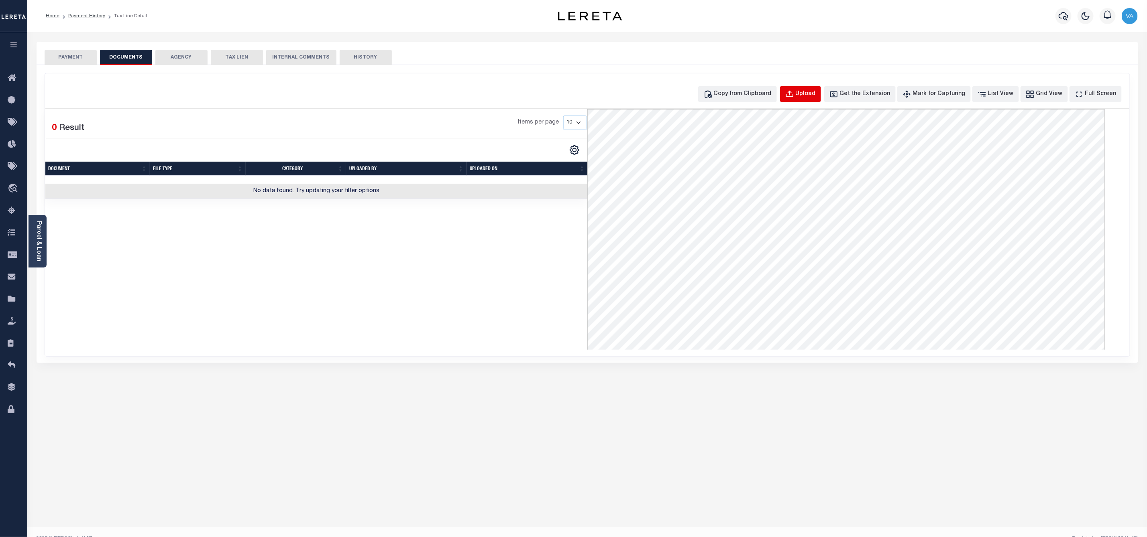
click at [816, 96] on div "Upload" at bounding box center [805, 94] width 20 height 9
select select "POP"
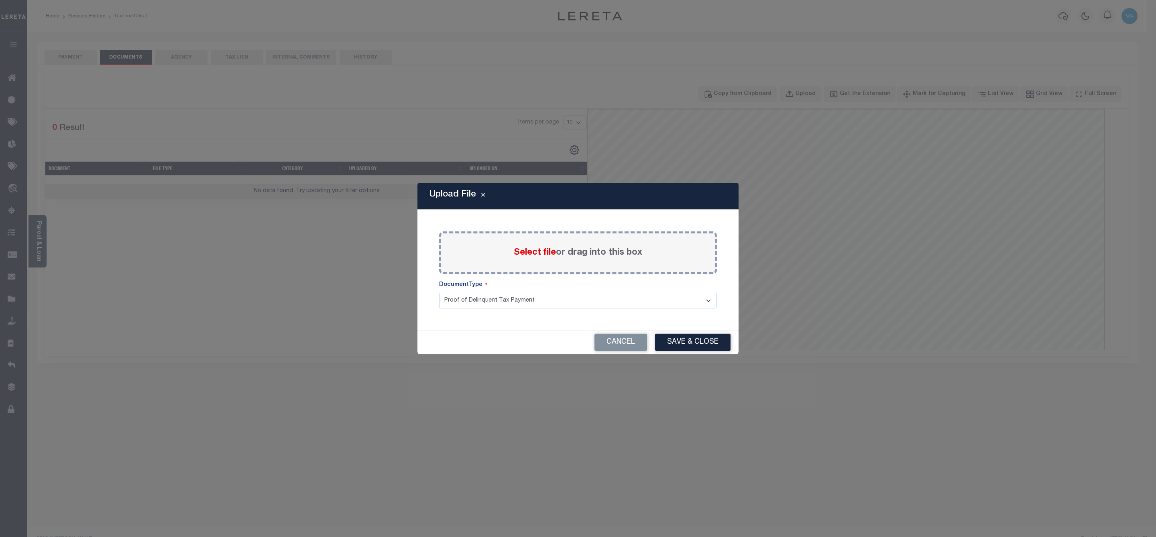
click at [537, 251] on span "Select file" at bounding box center [535, 252] width 42 height 9
click at [0, 0] on input "Select file or drag into this box" at bounding box center [0, 0] width 0 height 0
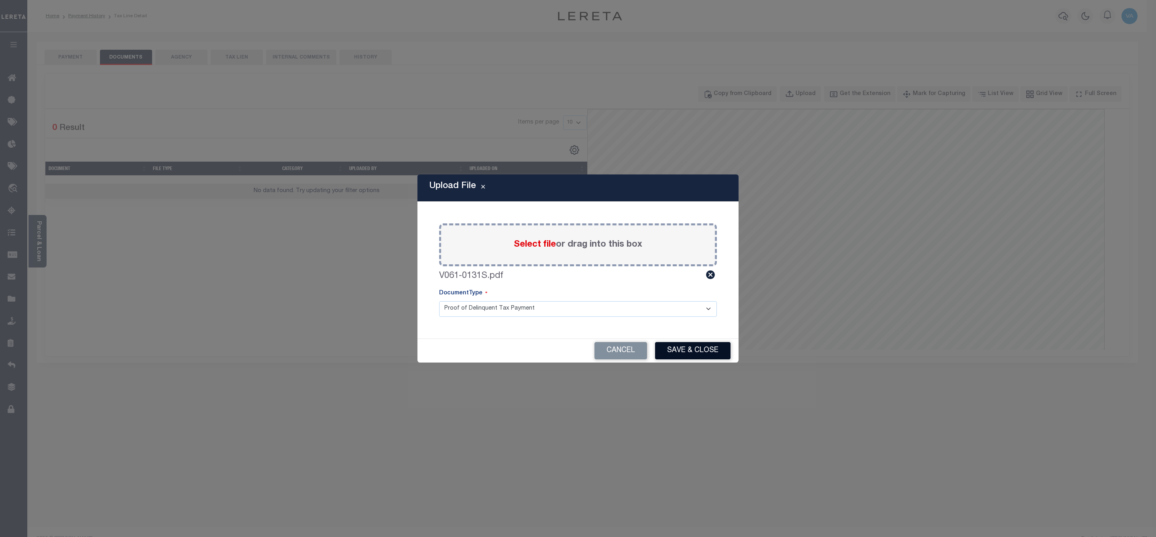
click at [711, 356] on button "Save & Close" at bounding box center [692, 350] width 75 height 17
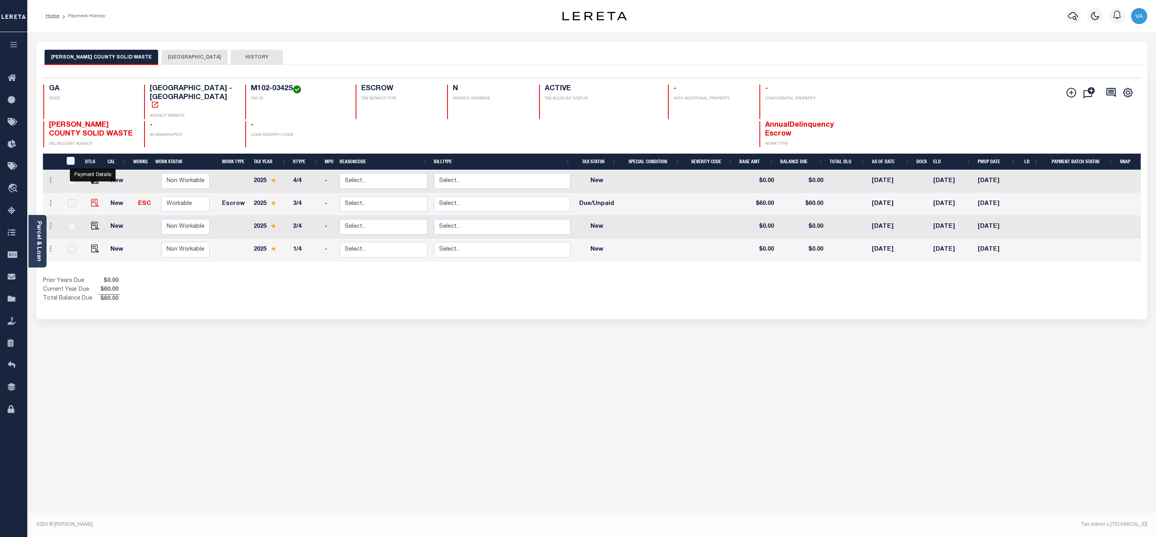
click at [91, 199] on img "" at bounding box center [95, 203] width 8 height 8
checkbox input "true"
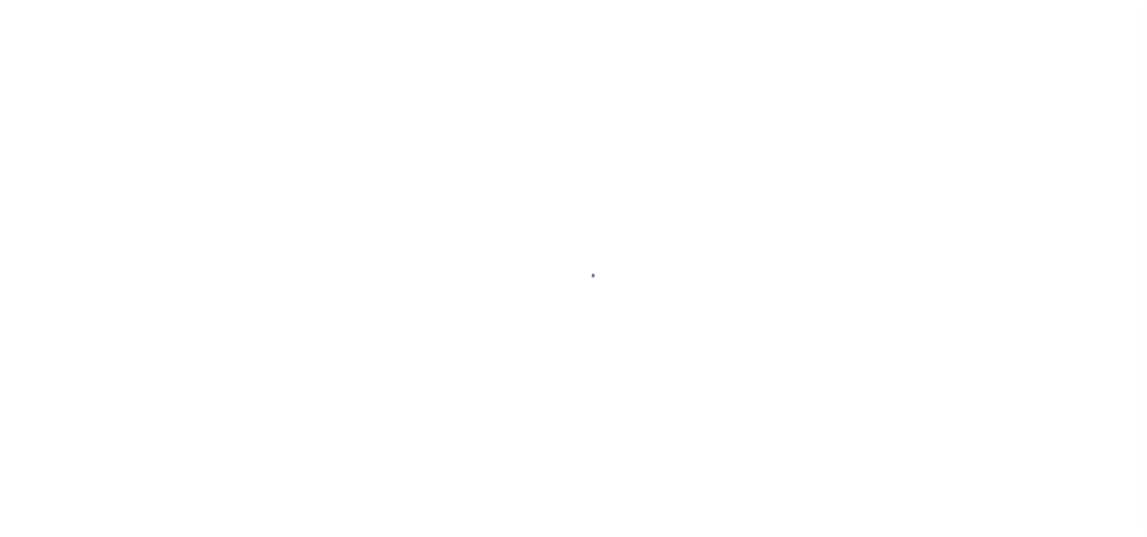
select select "DUE"
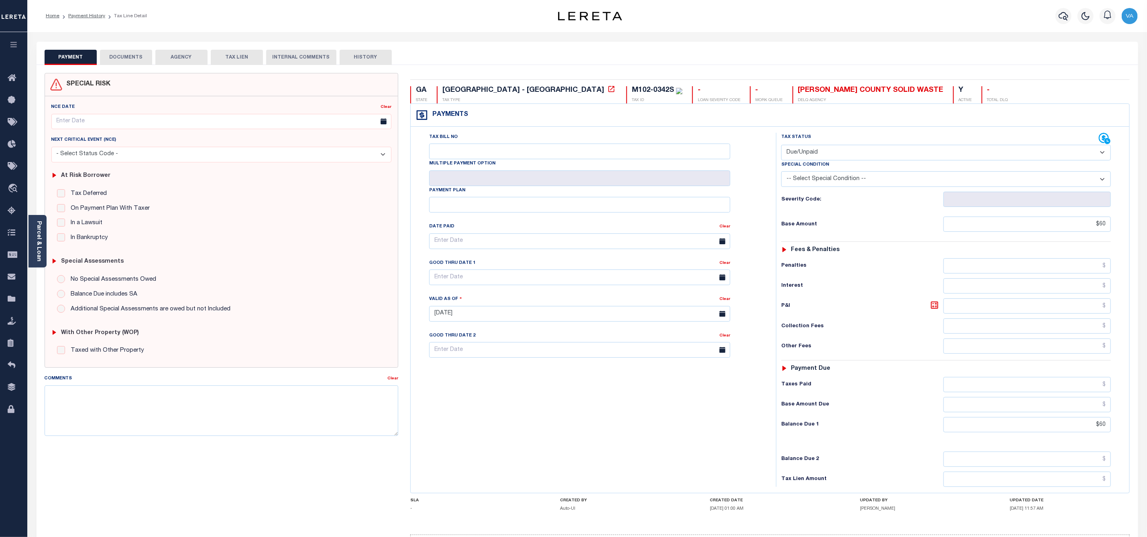
click at [131, 55] on button "DOCUMENTS" at bounding box center [126, 57] width 52 height 15
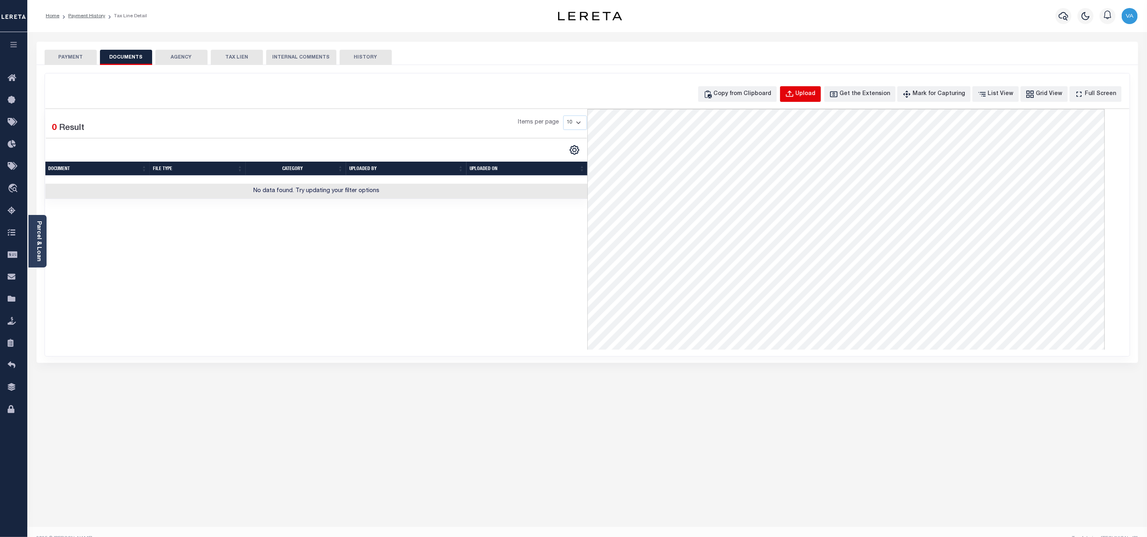
click at [814, 91] on div "Upload" at bounding box center [805, 94] width 20 height 9
select select "POP"
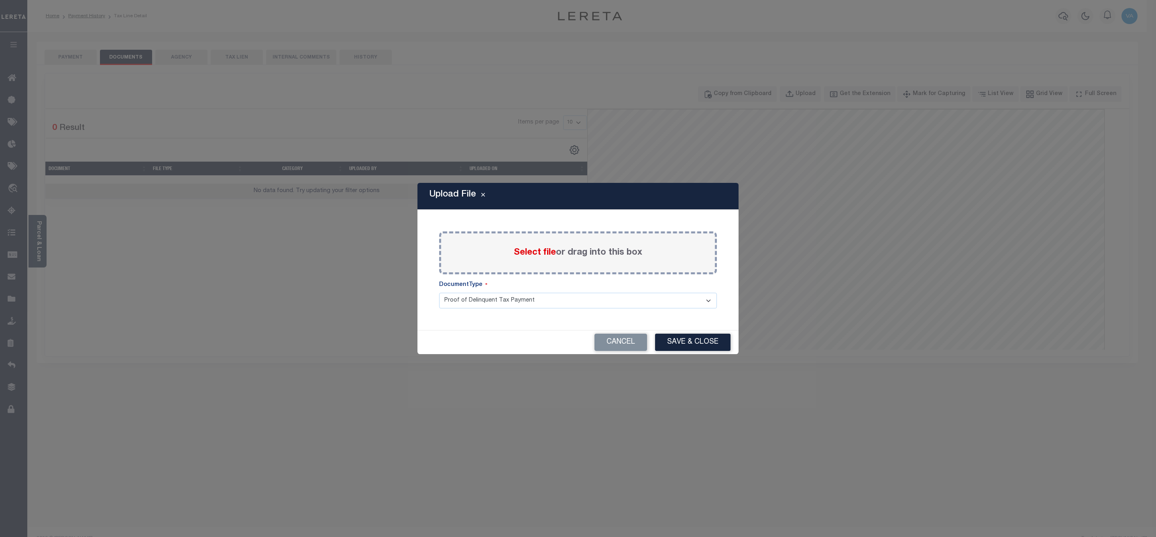
click at [551, 252] on span "Select file" at bounding box center [535, 252] width 42 height 9
click at [0, 0] on input "Select file or drag into this box" at bounding box center [0, 0] width 0 height 0
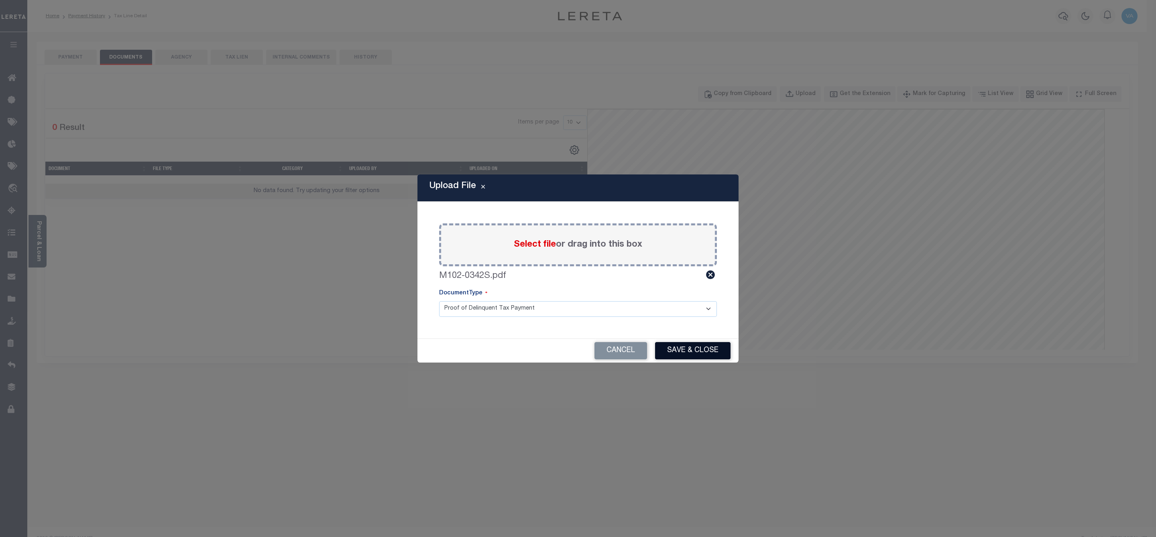
click at [684, 346] on button "Save & Close" at bounding box center [692, 350] width 75 height 17
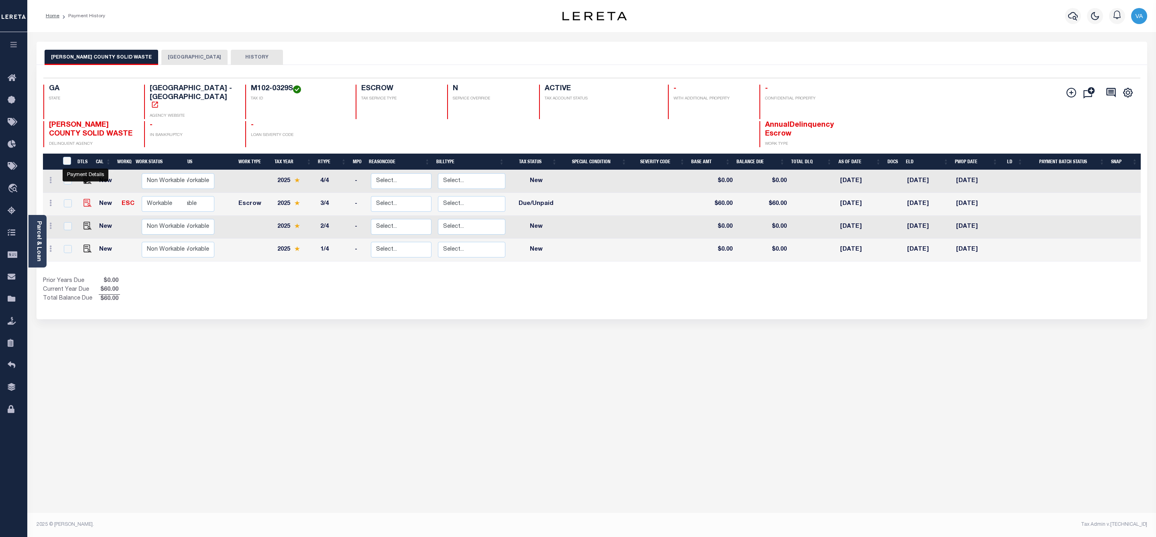
click at [83, 199] on img "" at bounding box center [87, 203] width 8 height 8
checkbox input "true"
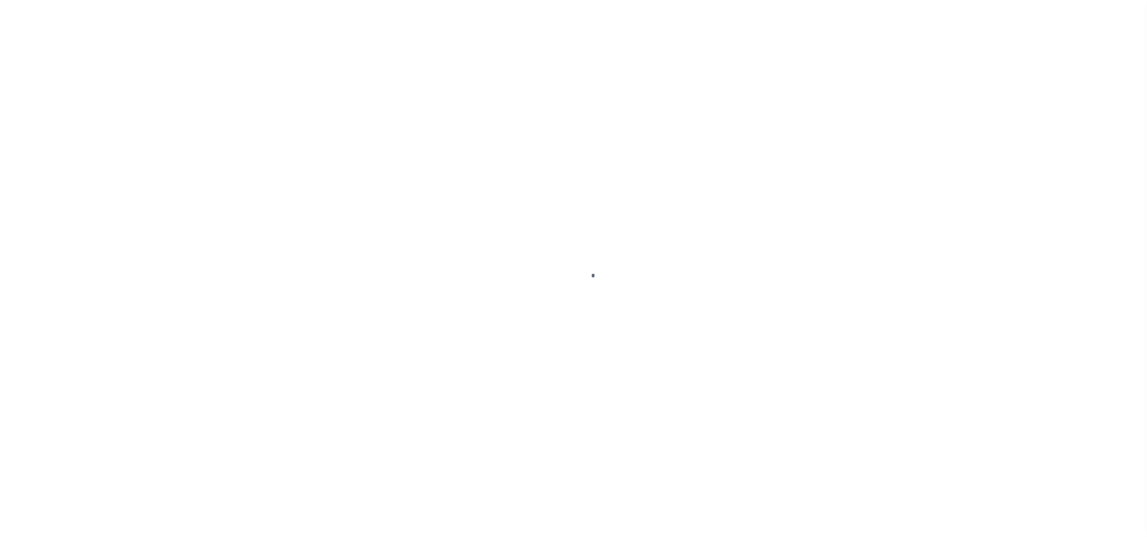
select select "DUE"
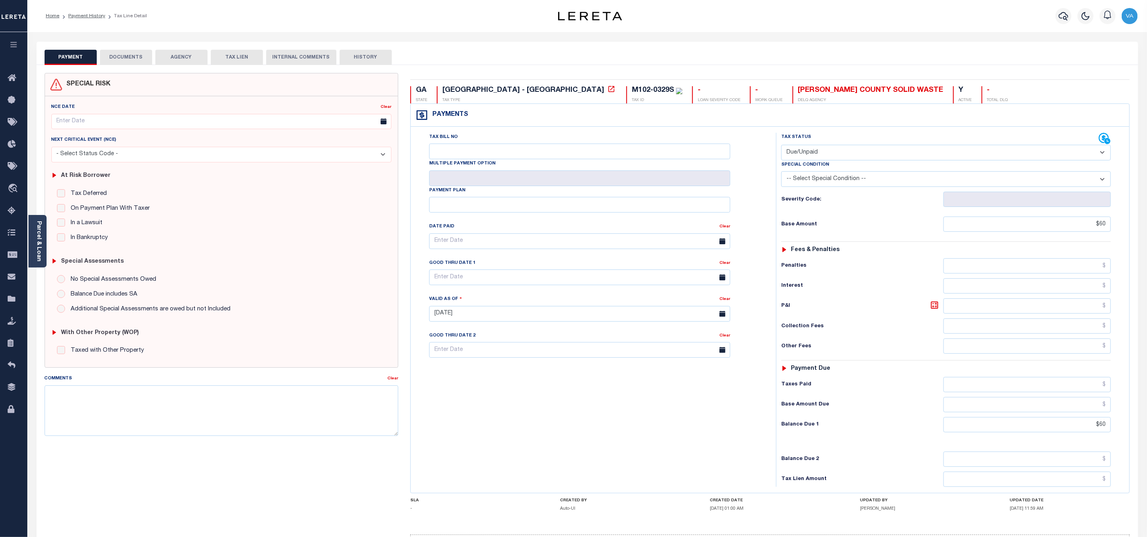
click at [134, 54] on button "DOCUMENTS" at bounding box center [126, 57] width 52 height 15
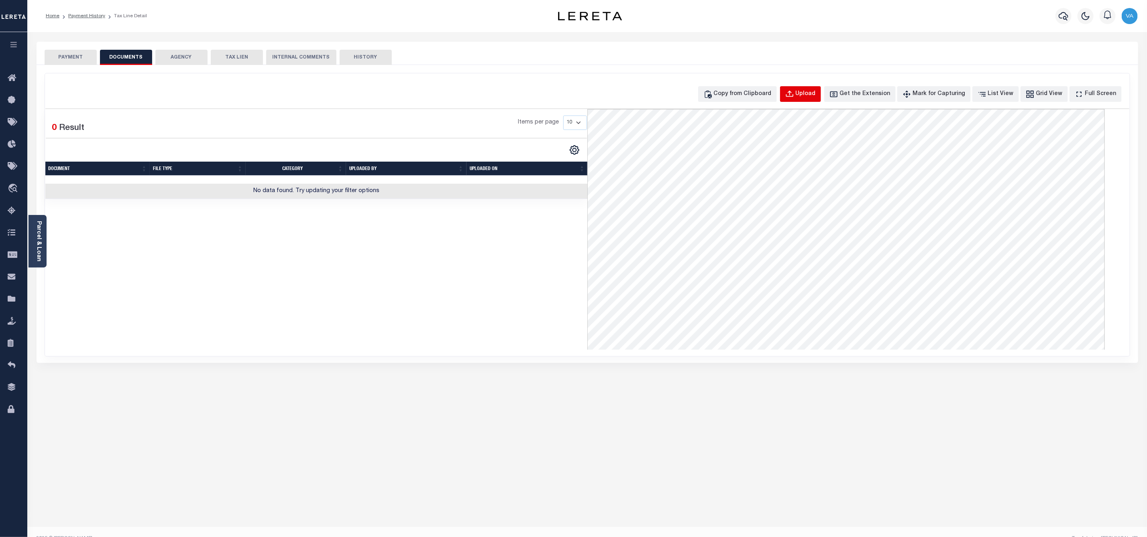
click at [813, 91] on div "Upload" at bounding box center [805, 94] width 20 height 9
select select "POP"
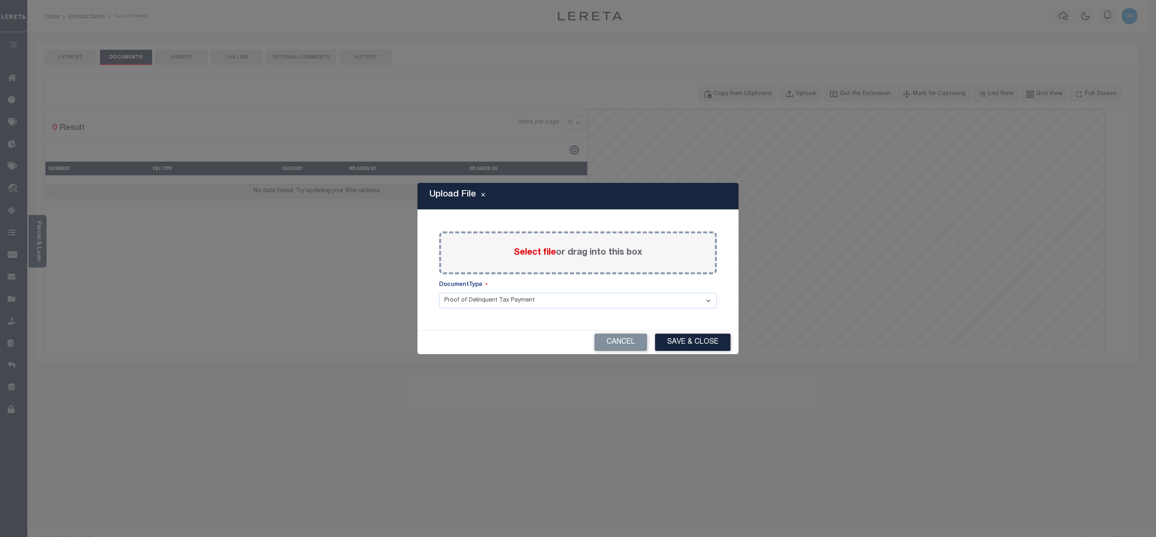
click at [519, 259] on label "Select file or drag into this box" at bounding box center [578, 252] width 128 height 13
click at [0, 0] on input "Select file or drag into this box" at bounding box center [0, 0] width 0 height 0
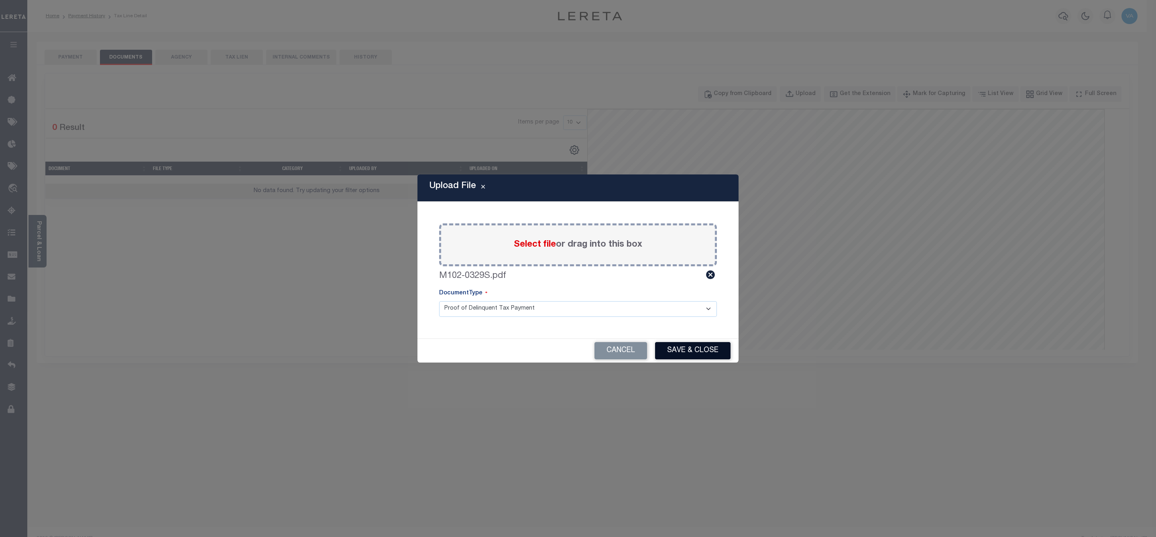
click at [702, 350] on button "Save & Close" at bounding box center [692, 350] width 75 height 17
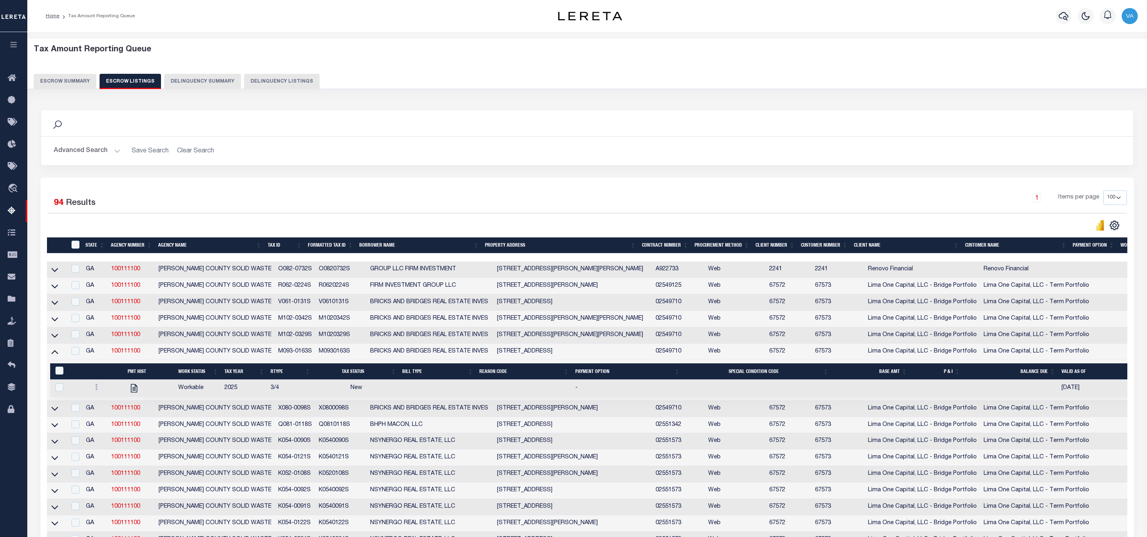
select select "100"
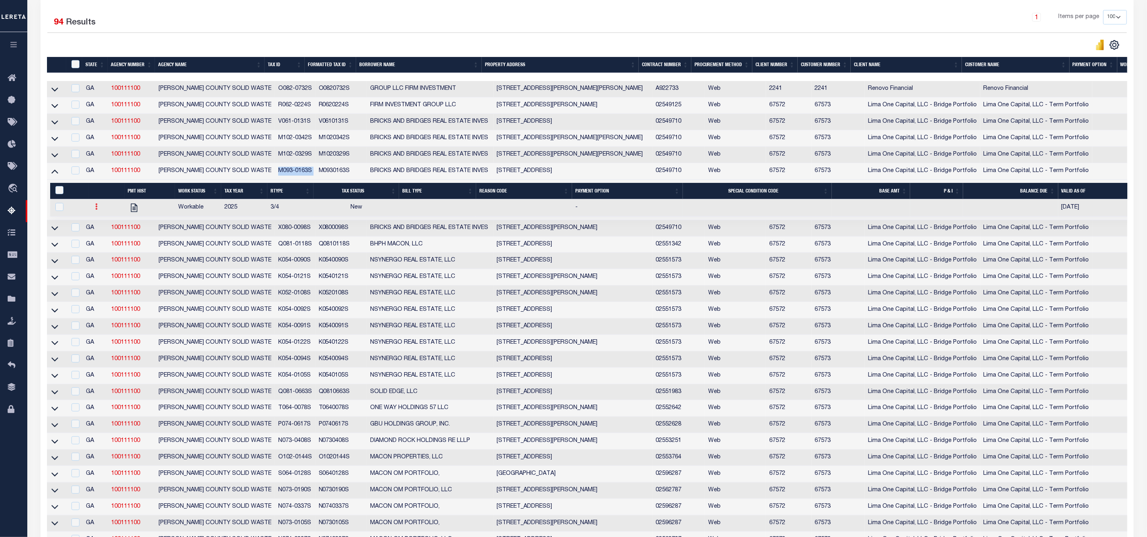
click at [97, 210] on icon at bounding box center [96, 206] width 2 height 6
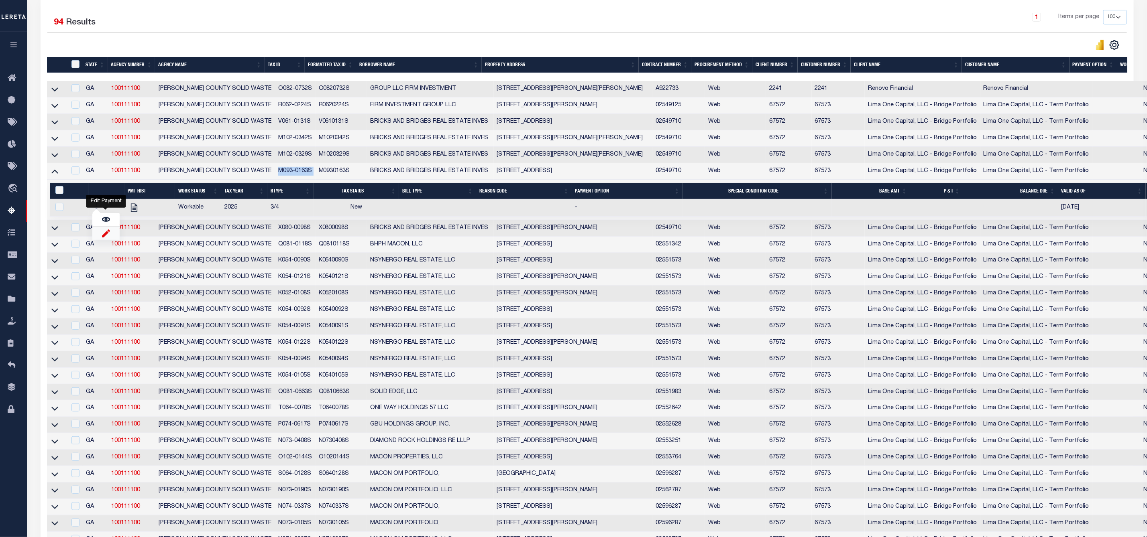
click at [105, 238] on img "" at bounding box center [106, 233] width 8 height 8
checkbox input "true"
select select
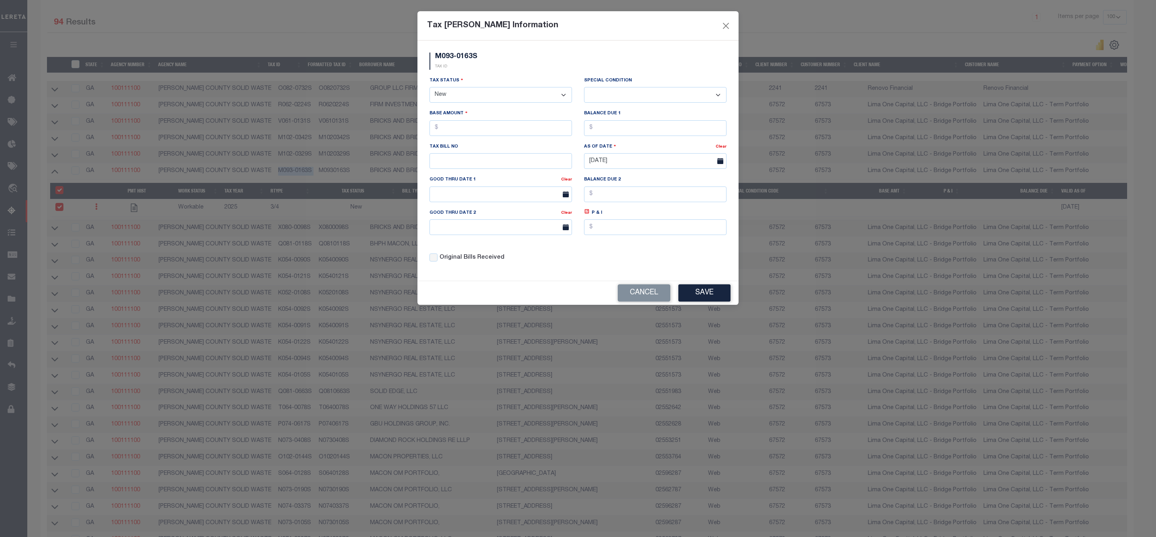
click at [527, 94] on select "- Select Status - Open Due/Unpaid Paid Incomplete No Tax Due Internal Refund Pr…" at bounding box center [500, 95] width 142 height 16
select select "DUE"
click at [429, 88] on select "- Select Status - Open Due/Unpaid Paid Incomplete No Tax Due Internal Refund Pr…" at bounding box center [500, 95] width 142 height 16
select select "0"
click at [484, 131] on input "text" at bounding box center [500, 128] width 142 height 16
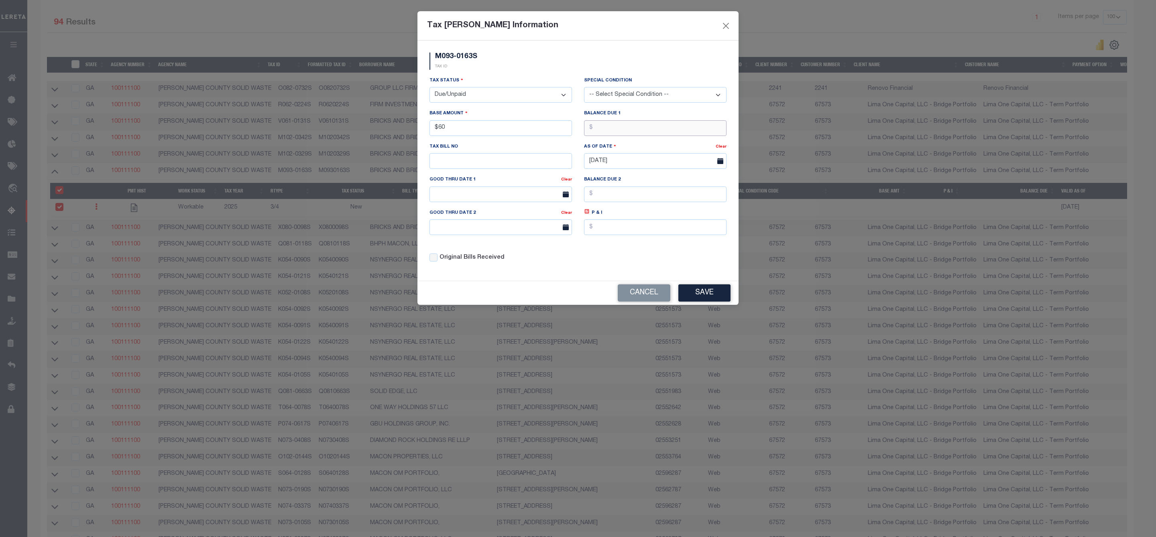
type input "$60.00"
click at [694, 299] on button "Save" at bounding box center [704, 293] width 52 height 17
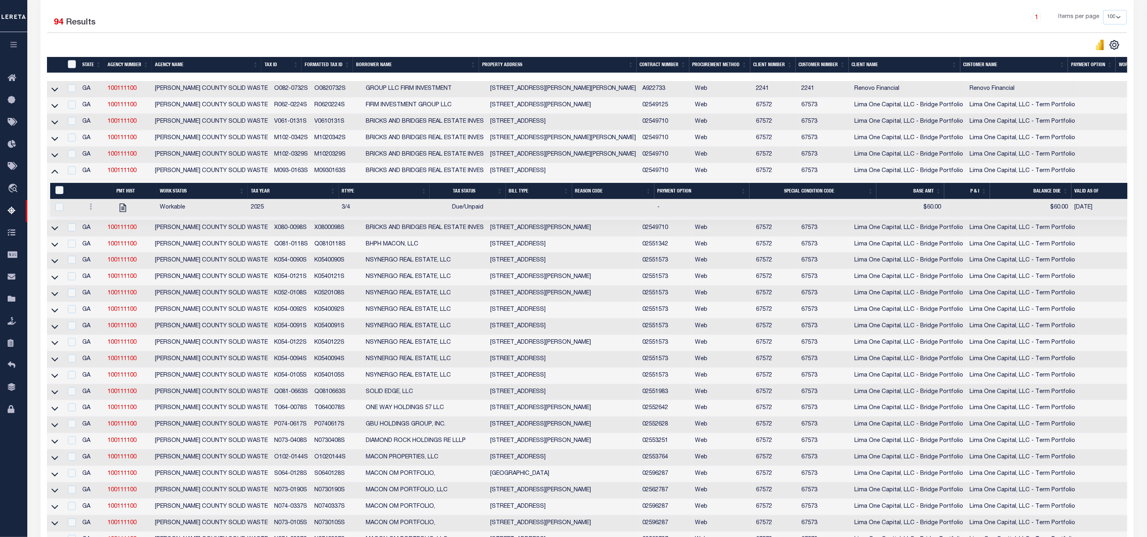
click at [972, 217] on td at bounding box center [966, 207] width 45 height 17
checkbox input "true"
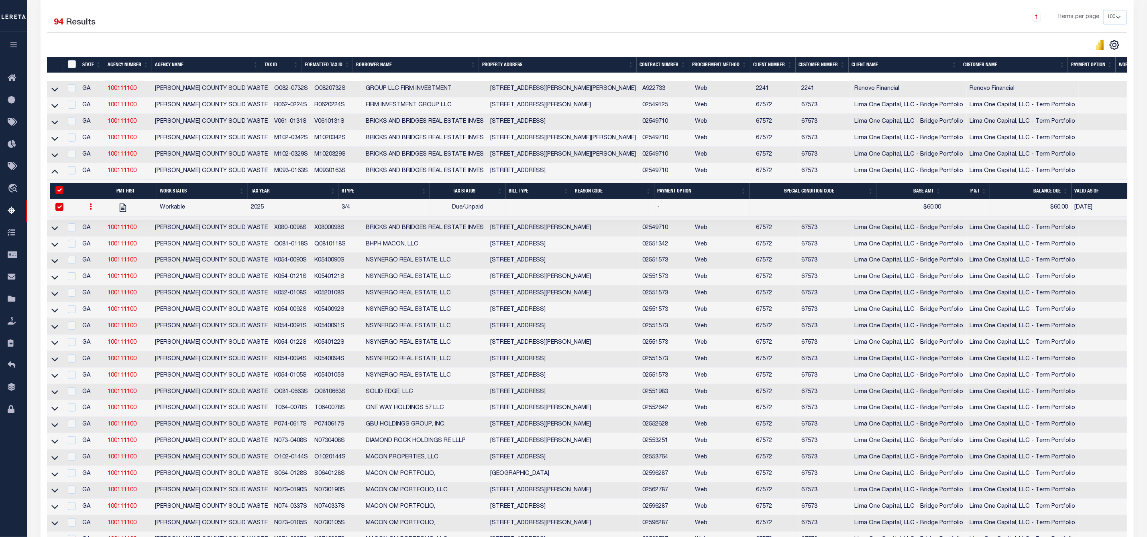
click at [990, 211] on td "$60.00" at bounding box center [1030, 207] width 81 height 17
checkbox input "false"
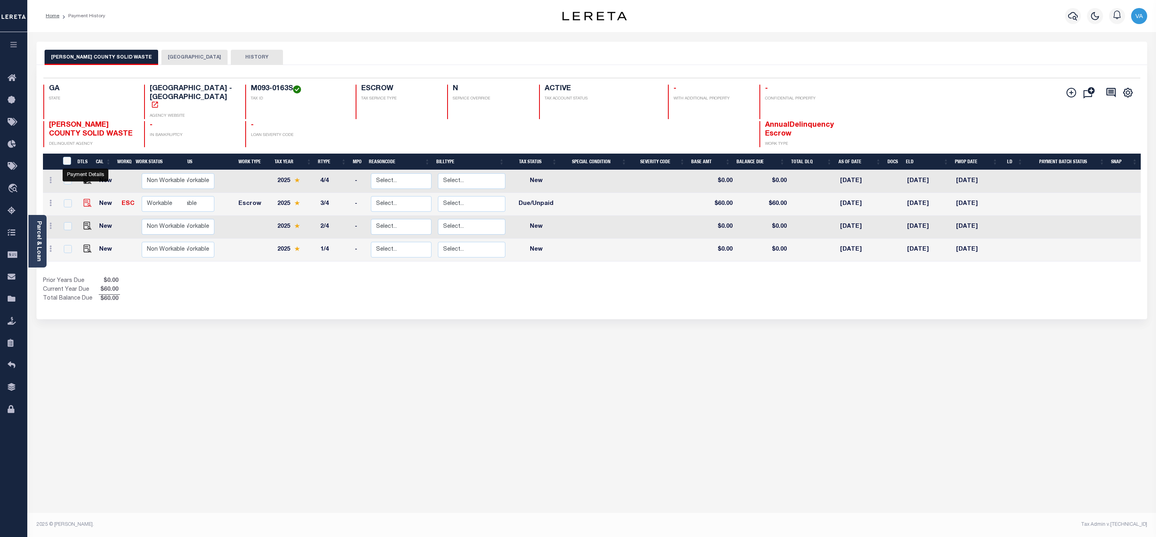
click at [84, 199] on img "" at bounding box center [87, 203] width 8 height 8
checkbox input "true"
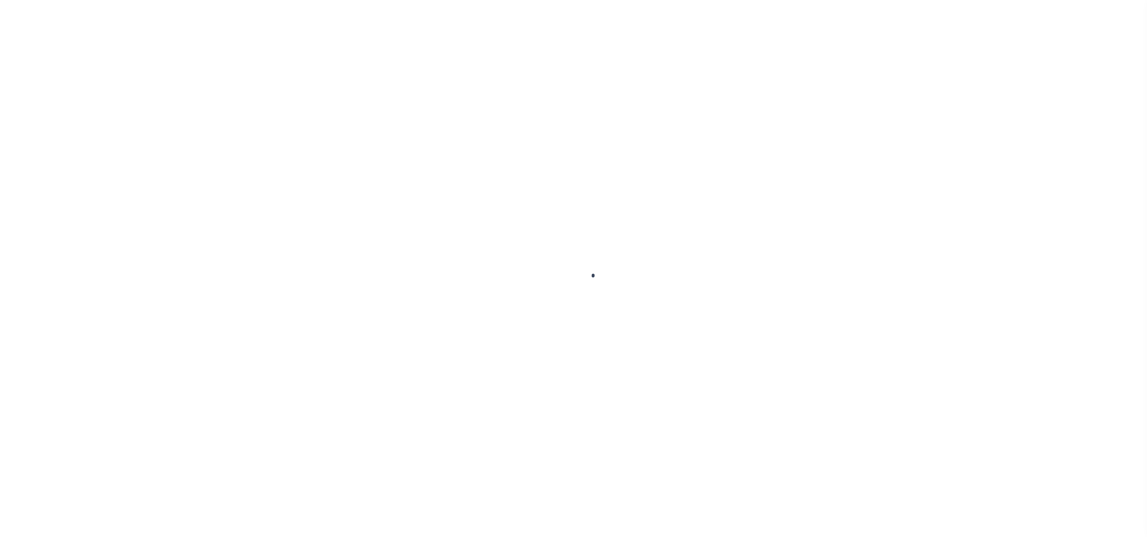
select select "DUE"
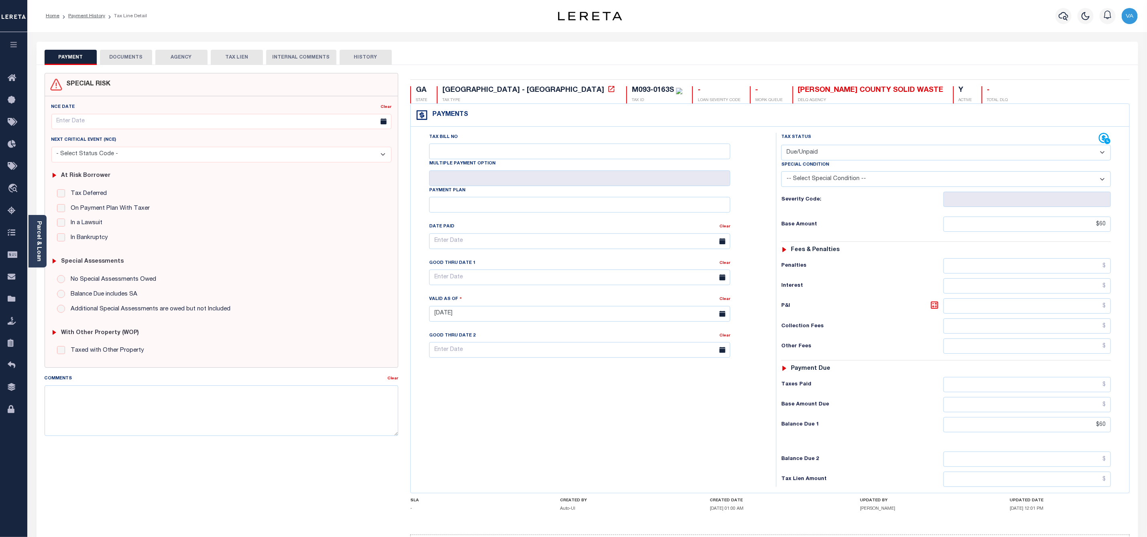
click at [135, 60] on button "DOCUMENTS" at bounding box center [126, 57] width 52 height 15
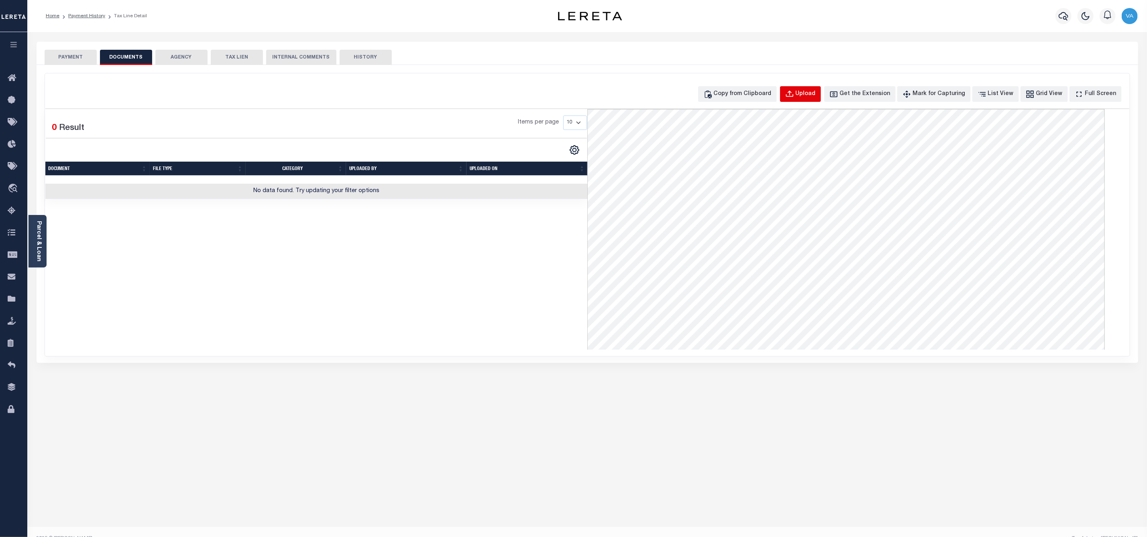
click at [813, 89] on button "Upload" at bounding box center [800, 94] width 41 height 16
select select "POP"
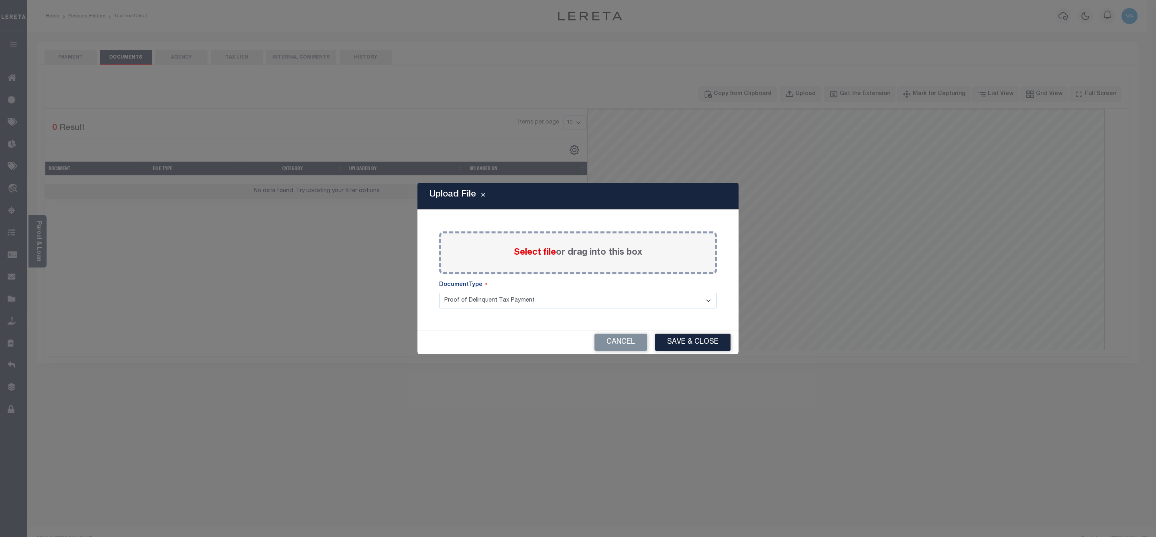
click at [540, 250] on span "Select file" at bounding box center [535, 252] width 42 height 9
click at [0, 0] on input "Select file or drag into this box" at bounding box center [0, 0] width 0 height 0
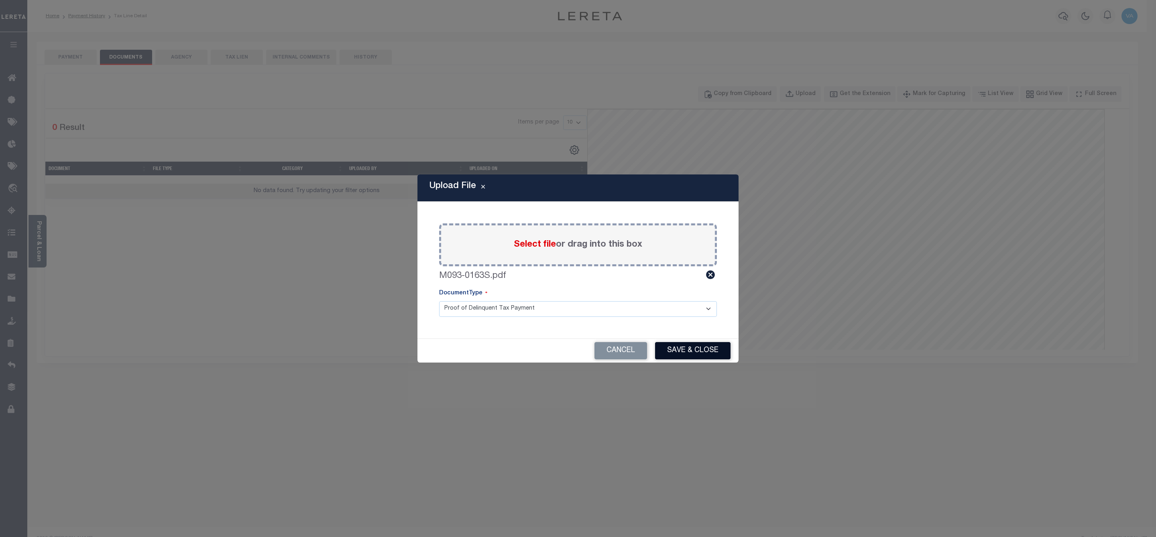
click at [688, 349] on button "Save & Close" at bounding box center [692, 350] width 75 height 17
